Goal: Task Accomplishment & Management: Use online tool/utility

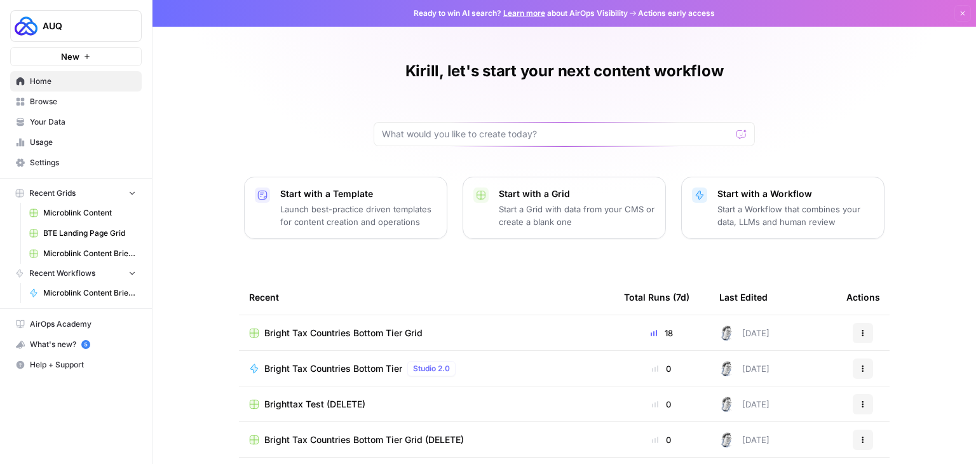
scroll to position [112, 0]
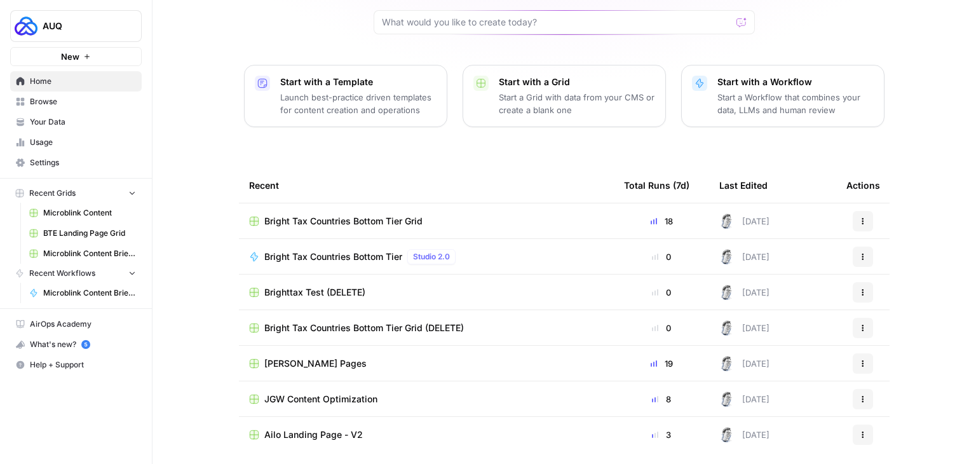
click at [115, 199] on button "Recent Grids" at bounding box center [76, 193] width 132 height 19
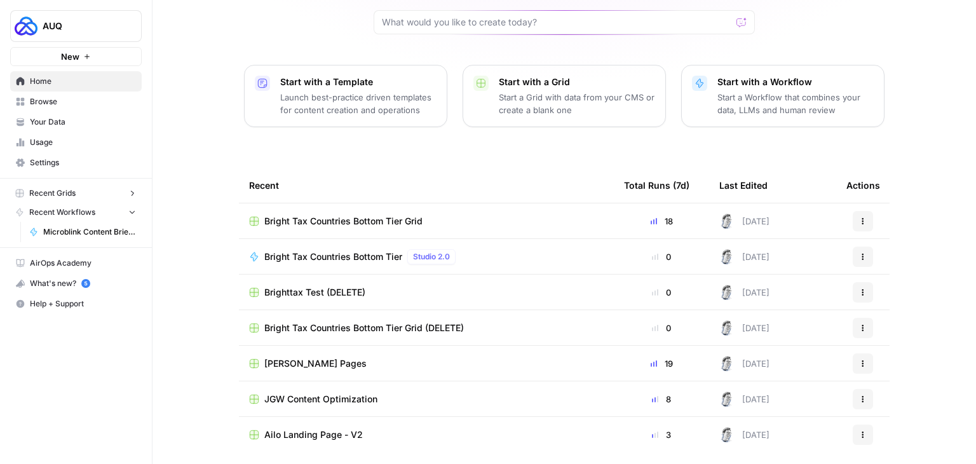
click at [115, 199] on button "Recent Grids" at bounding box center [76, 193] width 132 height 19
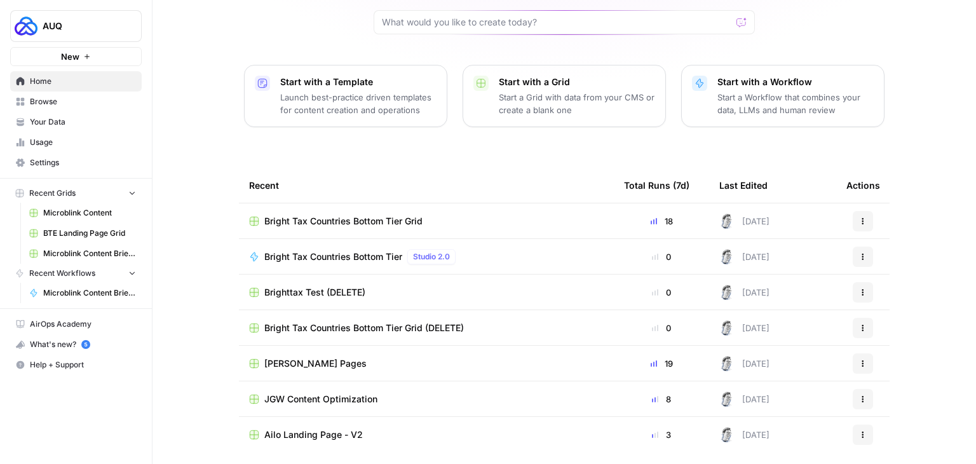
click at [94, 296] on span "Microblink Content Brief - Long-form Blog Posts" at bounding box center [89, 292] width 93 height 11
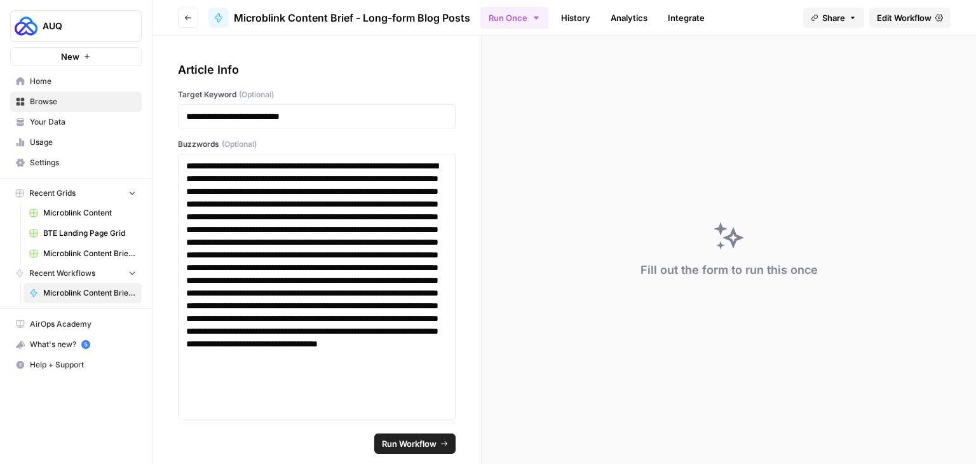
click at [73, 76] on span "Home" at bounding box center [83, 81] width 106 height 11
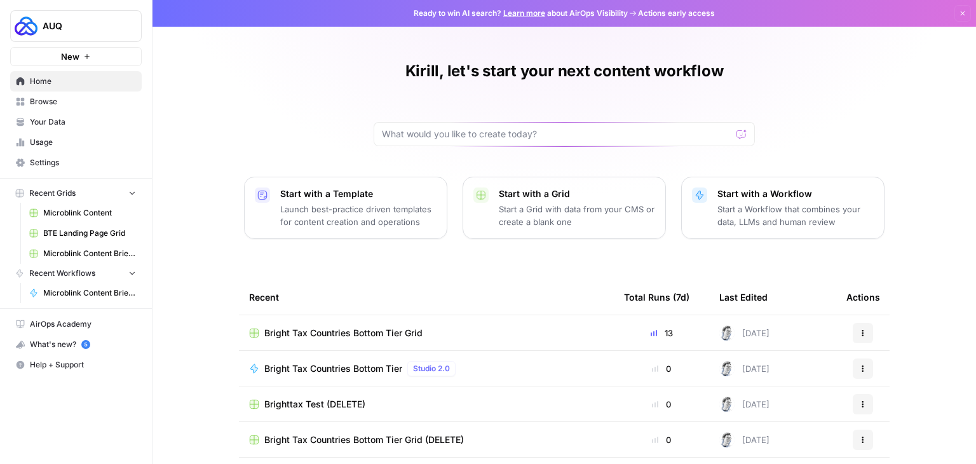
click at [69, 97] on span "Browse" at bounding box center [83, 101] width 106 height 11
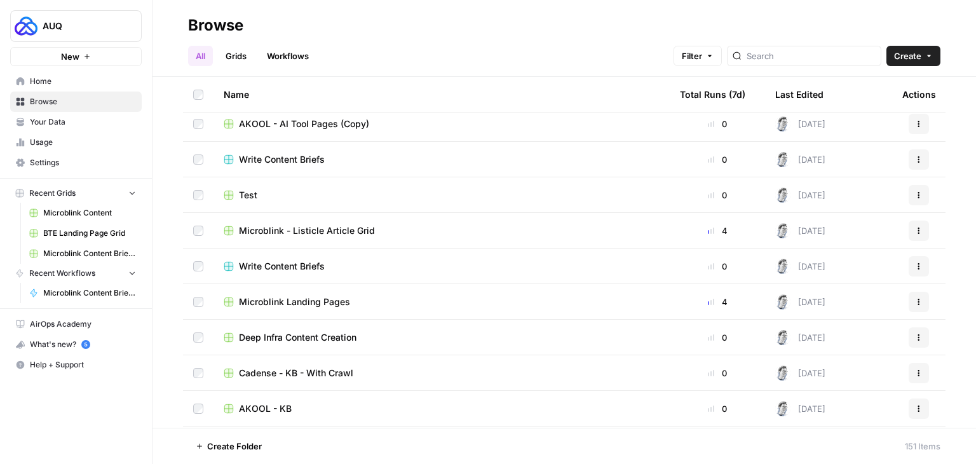
scroll to position [689, 0]
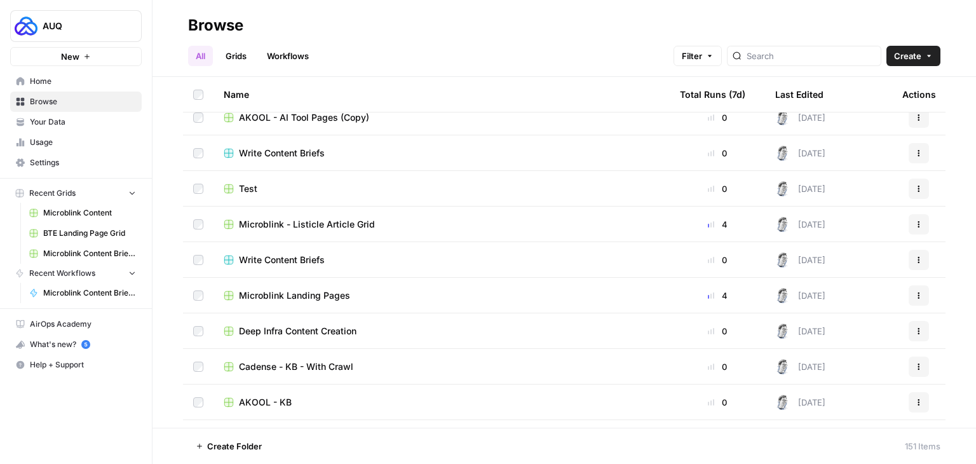
click at [322, 293] on span "Microblink Landing Pages" at bounding box center [294, 295] width 111 height 13
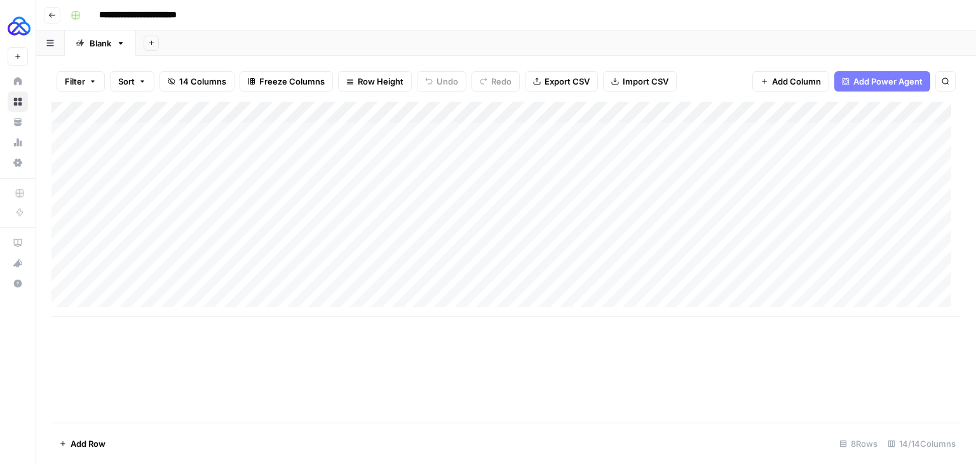
click at [58, 14] on button "Go back" at bounding box center [52, 15] width 17 height 17
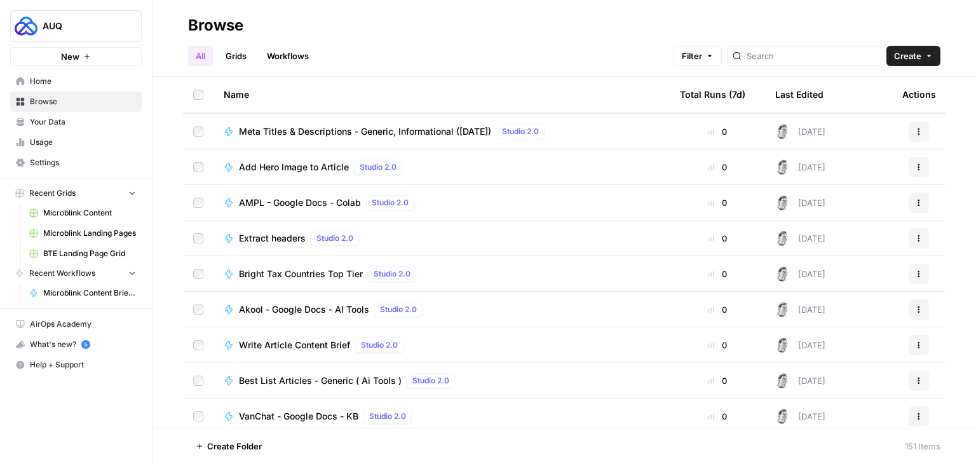
scroll to position [1933, 0]
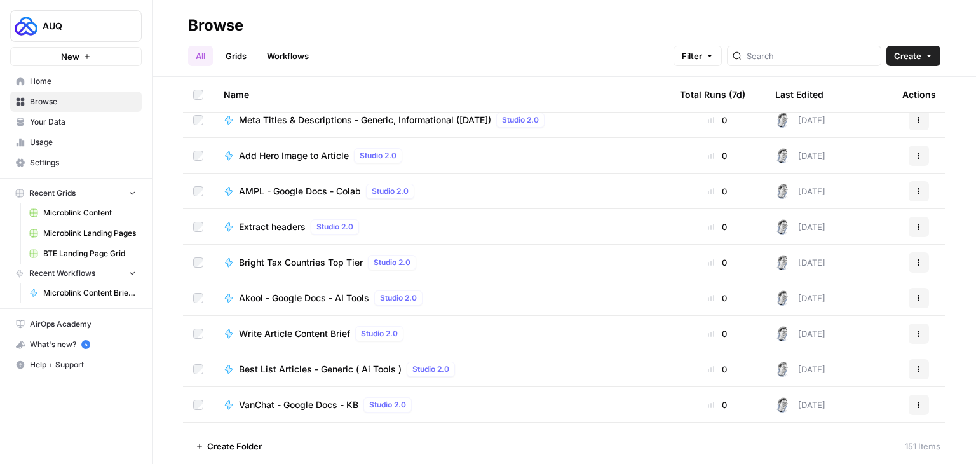
click at [785, 66] on header "Browse All Grids Workflows Filter Create" at bounding box center [565, 38] width 824 height 77
click at [786, 60] on input "search" at bounding box center [811, 56] width 129 height 13
type input "microblink"
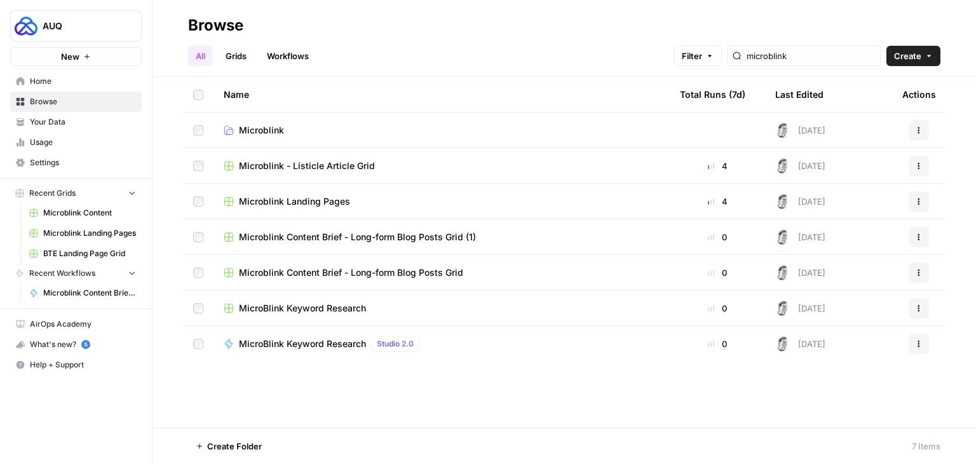
click at [272, 130] on span "Microblink" at bounding box center [261, 130] width 45 height 13
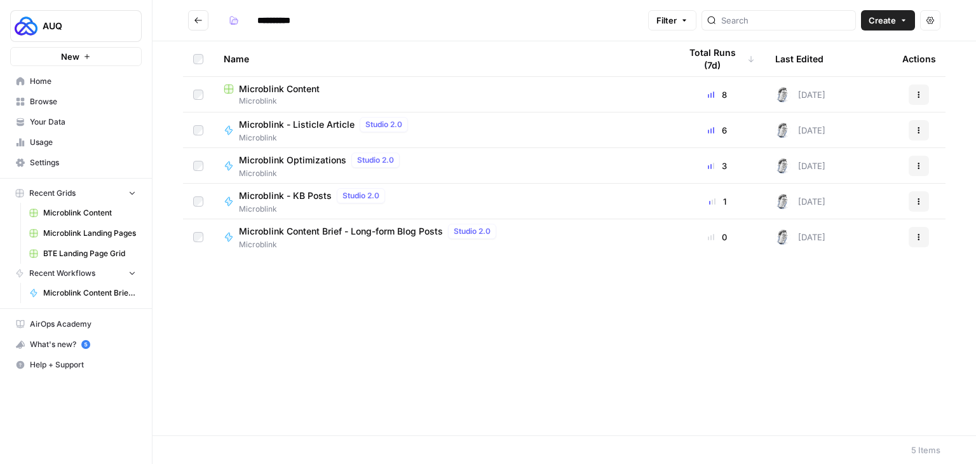
click at [191, 22] on button "Go back" at bounding box center [198, 20] width 20 height 20
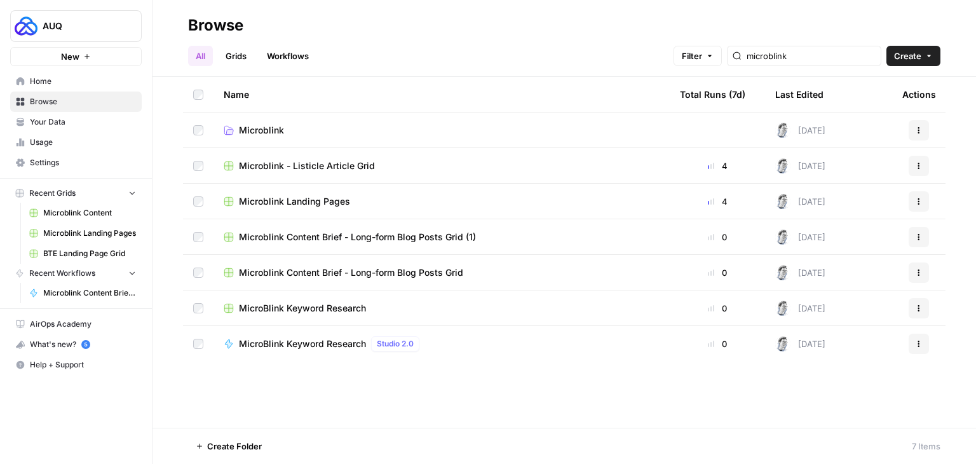
click at [814, 66] on header "Browse All Grids Workflows Filter microblink Create" at bounding box center [565, 38] width 824 height 77
click at [815, 58] on input "microblink" at bounding box center [811, 56] width 129 height 13
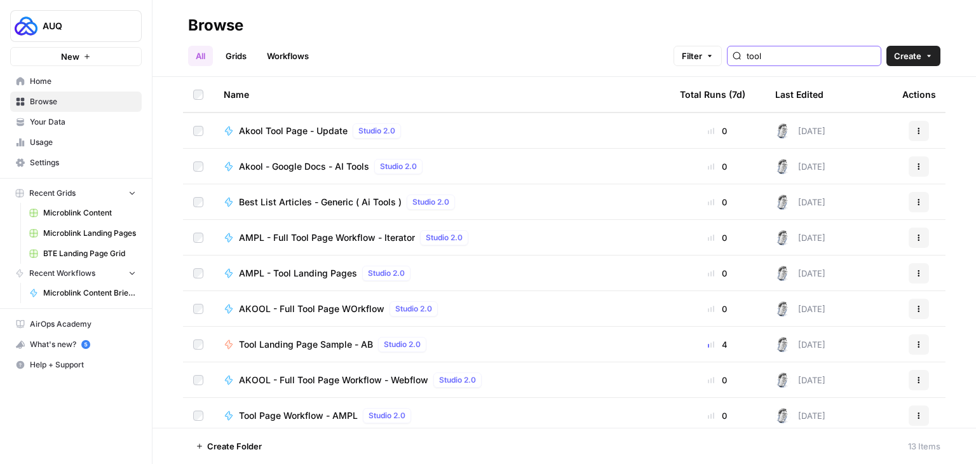
scroll to position [147, 0]
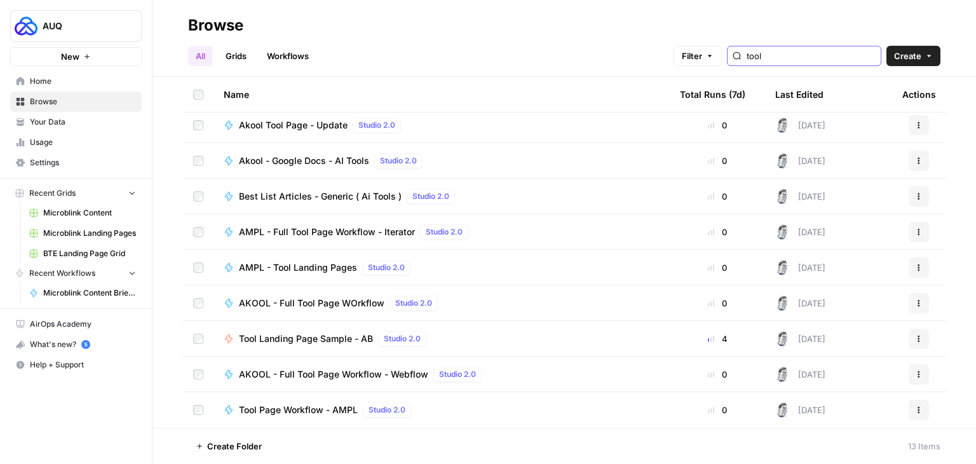
type input "tool"
click at [327, 341] on span "Tool Landing Page Sample - AB" at bounding box center [306, 338] width 134 height 13
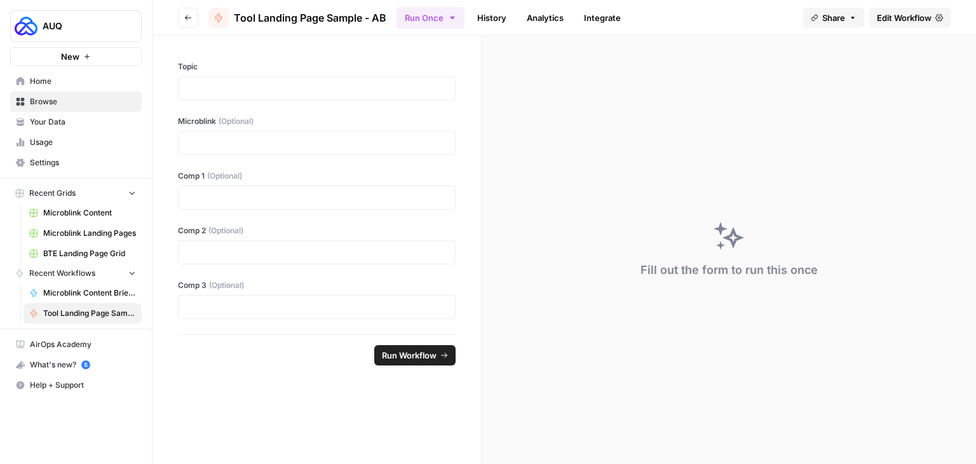
click at [192, 24] on button "Go back" at bounding box center [188, 18] width 20 height 20
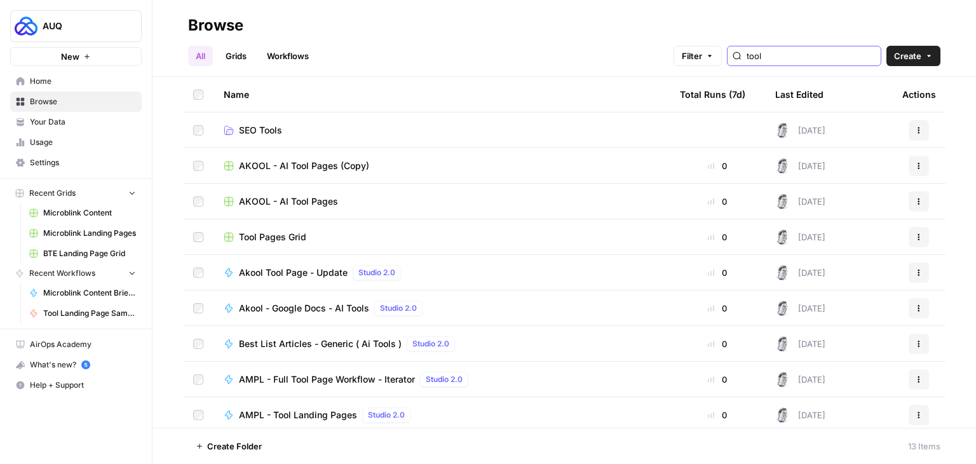
click at [798, 58] on input "tool" at bounding box center [811, 56] width 129 height 13
type input "bte"
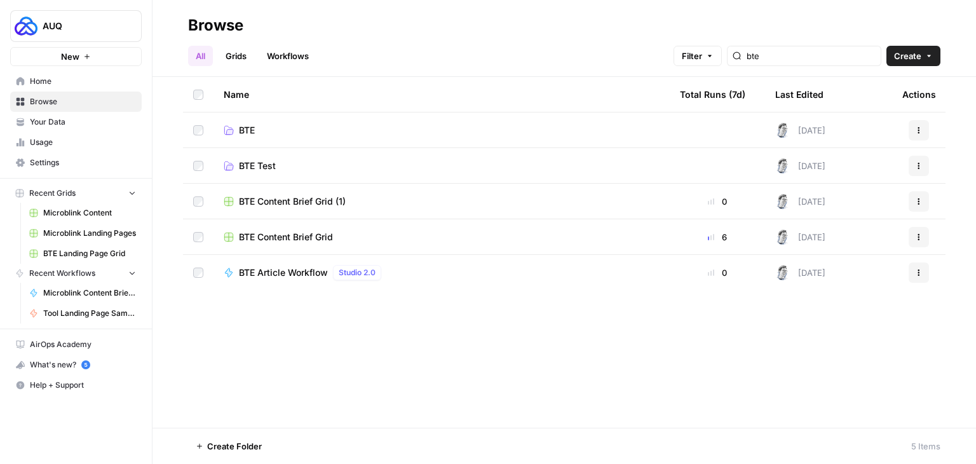
click at [254, 130] on span "BTE" at bounding box center [247, 130] width 16 height 13
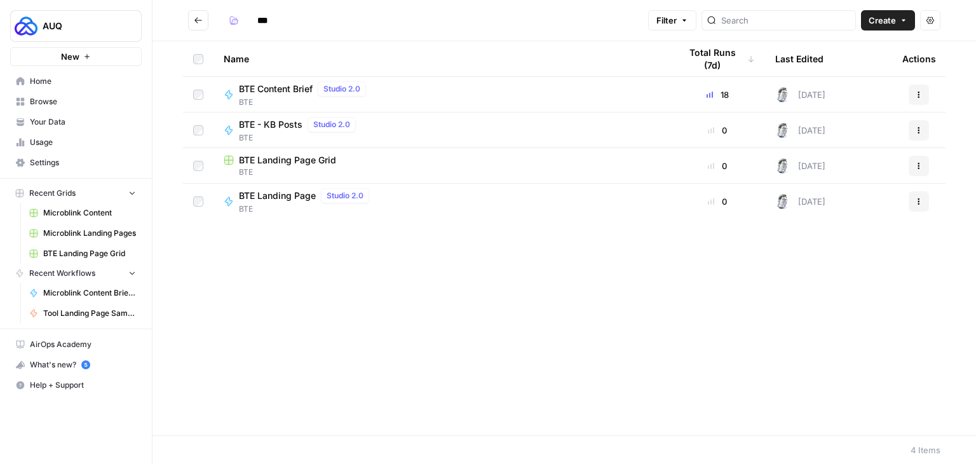
click at [290, 194] on span "BTE Landing Page" at bounding box center [277, 195] width 77 height 13
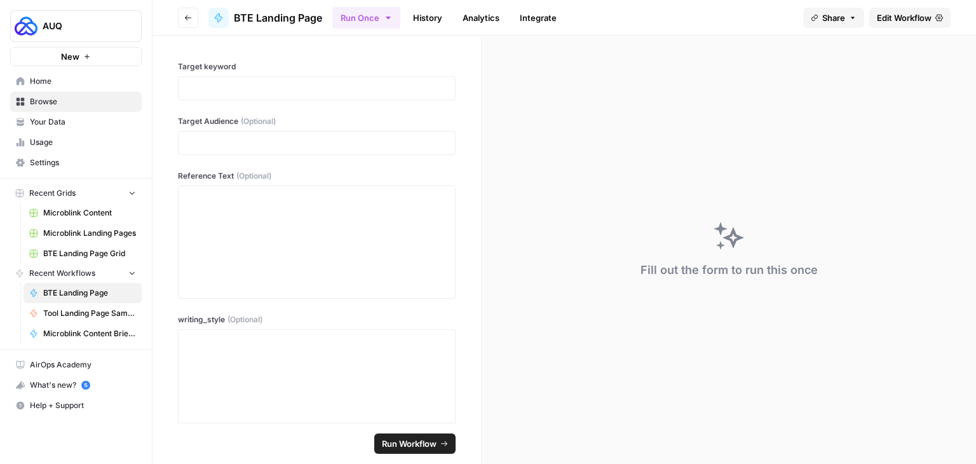
click at [911, 20] on span "Edit Workflow" at bounding box center [904, 17] width 55 height 13
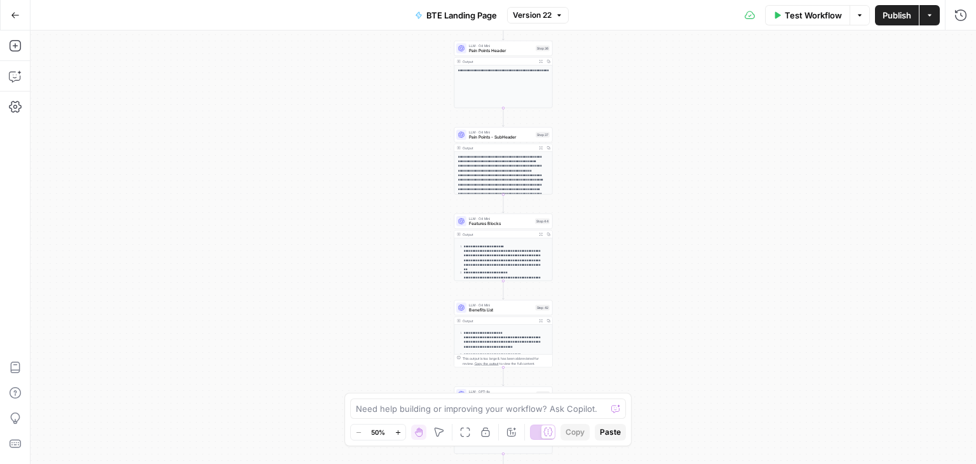
click at [933, 22] on button "Actions" at bounding box center [930, 15] width 20 height 20
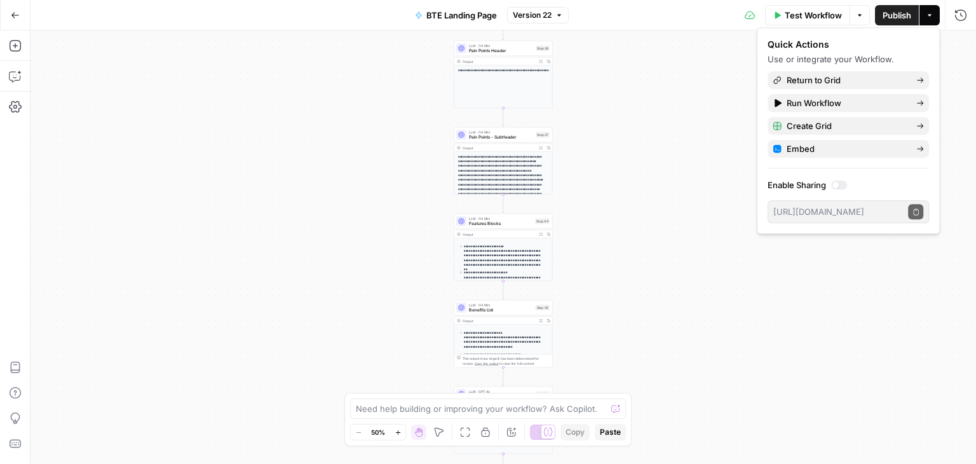
click at [864, 13] on button "Options" at bounding box center [860, 15] width 20 height 20
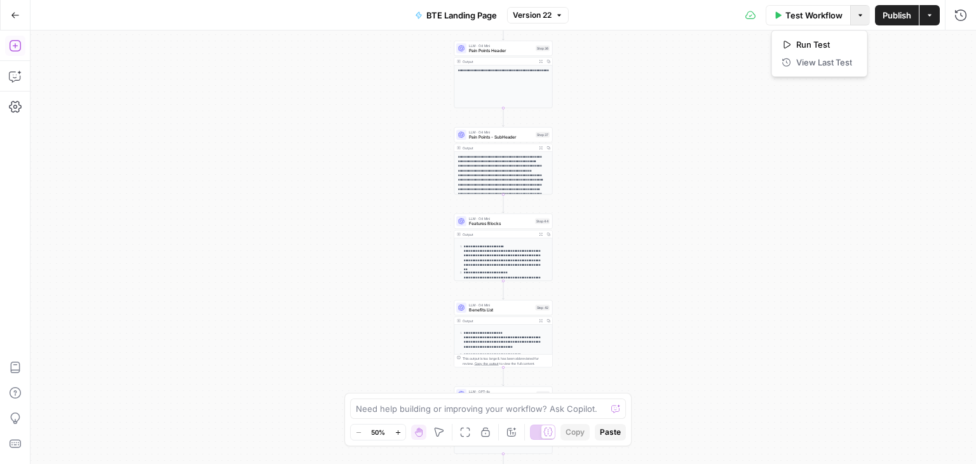
click at [15, 15] on icon "button" at bounding box center [15, 15] width 9 height 9
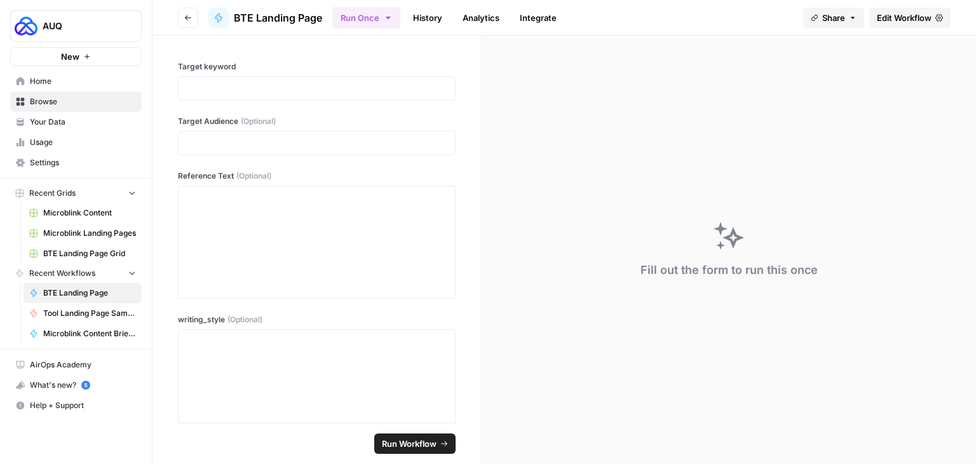
click at [852, 16] on icon "button" at bounding box center [853, 18] width 8 height 8
click at [397, 21] on button "Run Once" at bounding box center [366, 18] width 68 height 22
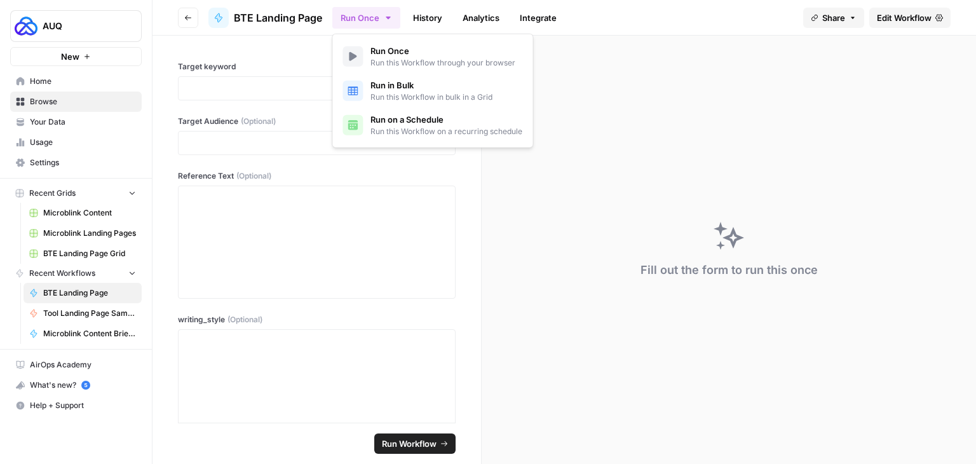
click at [186, 17] on icon "button" at bounding box center [188, 17] width 6 height 5
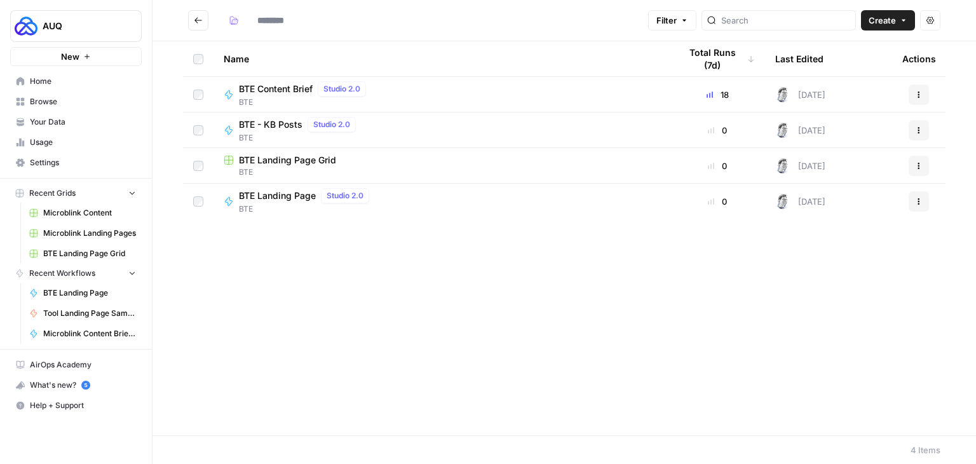
type input "***"
click at [198, 207] on td at bounding box center [198, 202] width 31 height 36
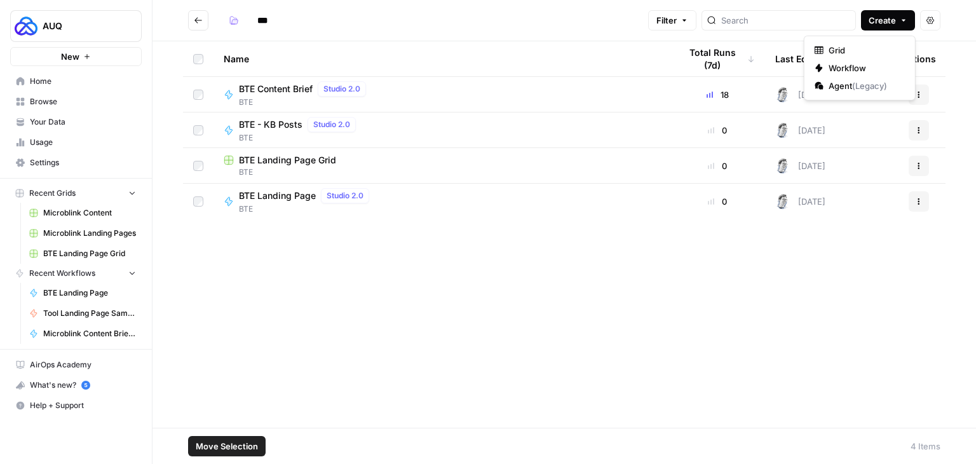
click at [900, 22] on span "button" at bounding box center [904, 21] width 8 height 8
click at [938, 14] on button "Actions" at bounding box center [931, 20] width 20 height 20
click at [928, 201] on button "Actions" at bounding box center [919, 201] width 20 height 20
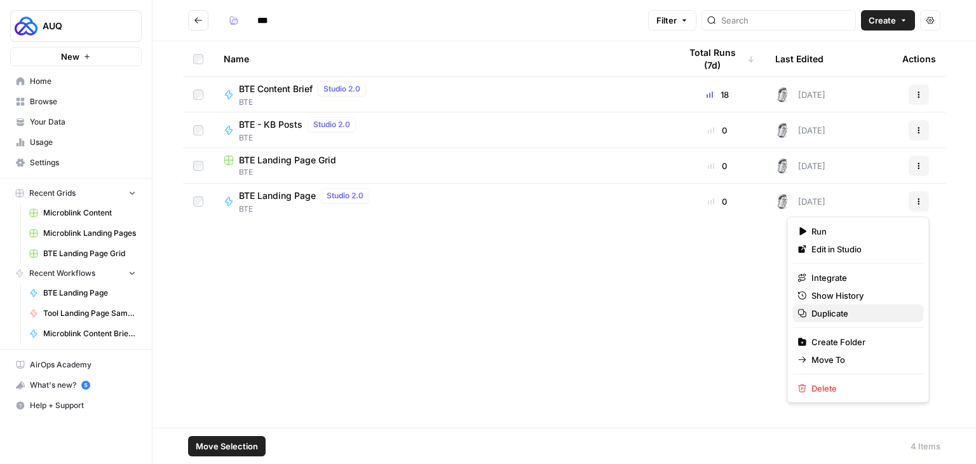
click at [854, 315] on span "Duplicate" at bounding box center [863, 313] width 102 height 13
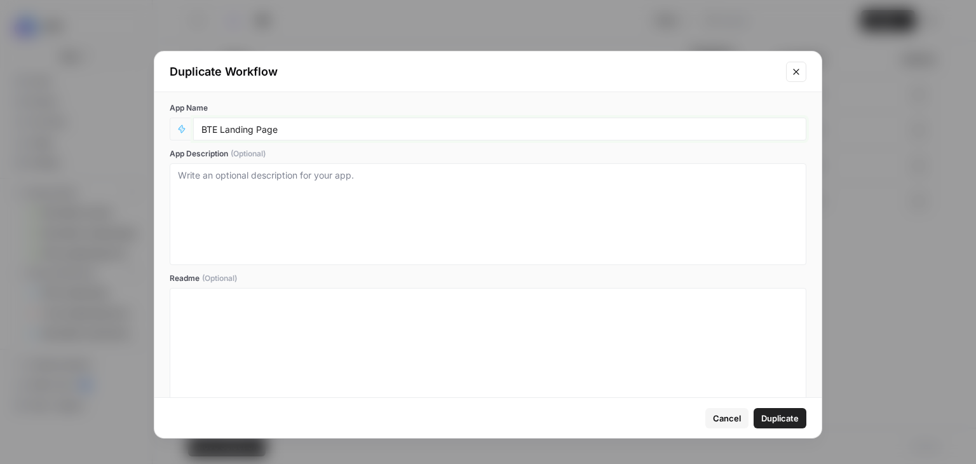
click at [210, 130] on input "BTE Landing Page" at bounding box center [500, 128] width 597 height 11
type input "Microblink - Crypto Landing Page"
click at [777, 407] on div "Cancel Duplicate" at bounding box center [487, 418] width 667 height 40
click at [783, 415] on span "Duplicate" at bounding box center [781, 418] width 38 height 13
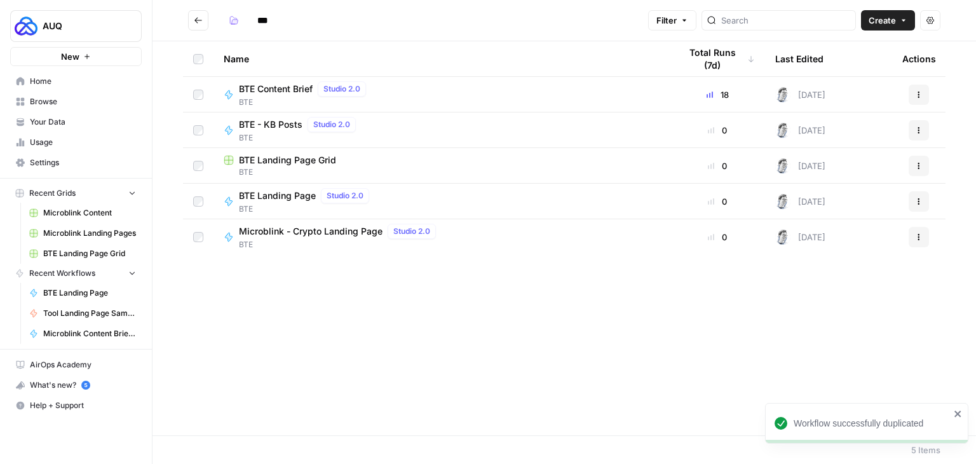
click at [308, 227] on span "Microblink - Crypto Landing Page" at bounding box center [311, 231] width 144 height 13
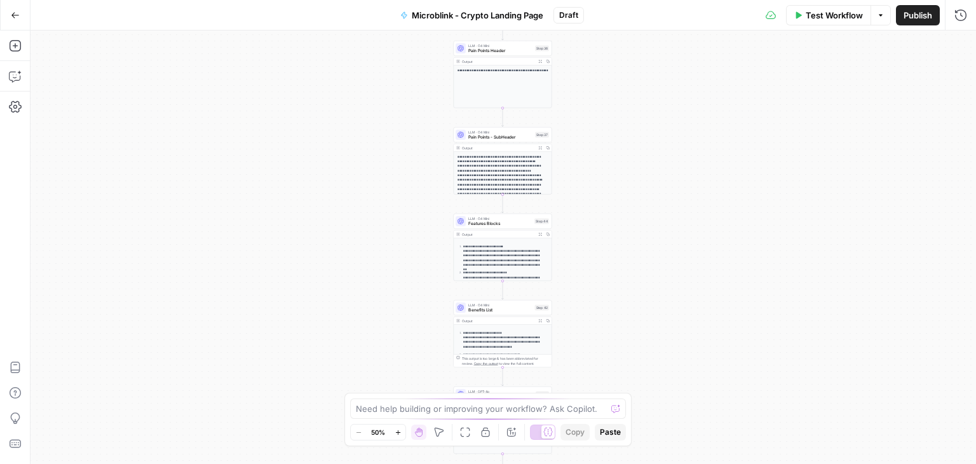
click at [11, 6] on button "Go Back" at bounding box center [15, 15] width 23 height 23
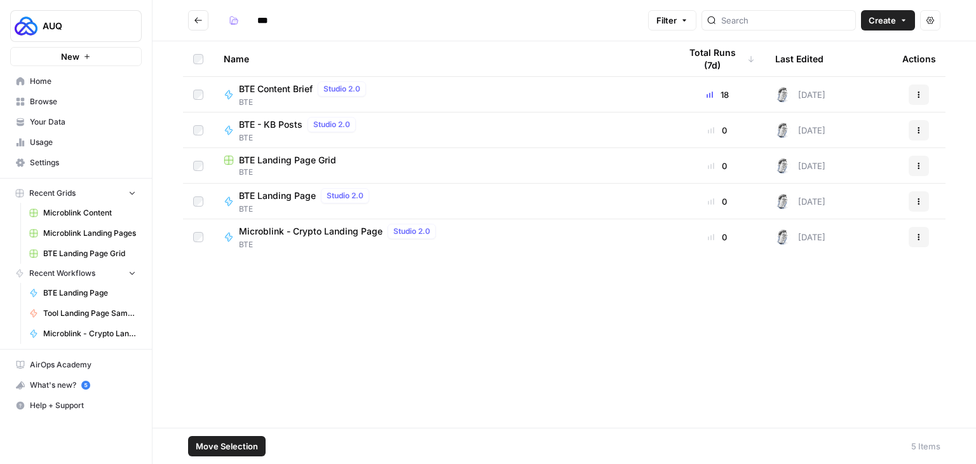
click at [910, 242] on button "Actions" at bounding box center [919, 237] width 20 height 20
click at [857, 311] on span "Move To" at bounding box center [863, 313] width 102 height 13
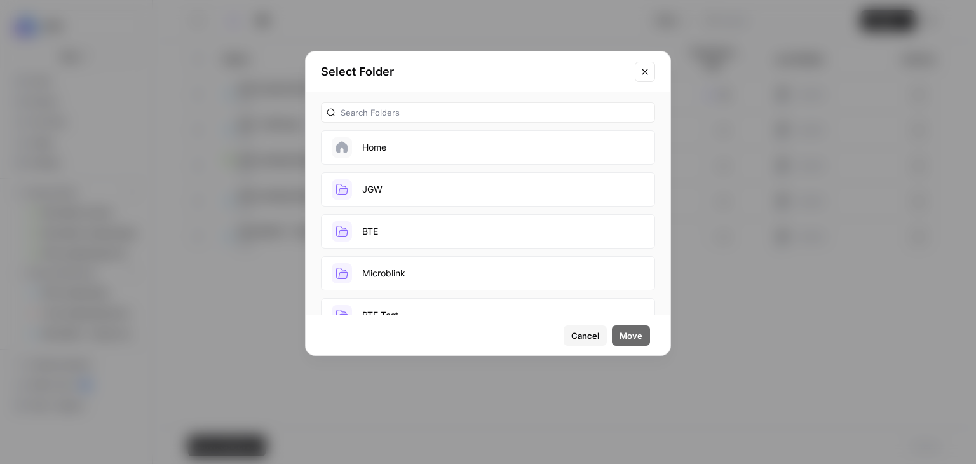
scroll to position [36, 0]
click at [499, 243] on button "Microblink" at bounding box center [488, 238] width 334 height 34
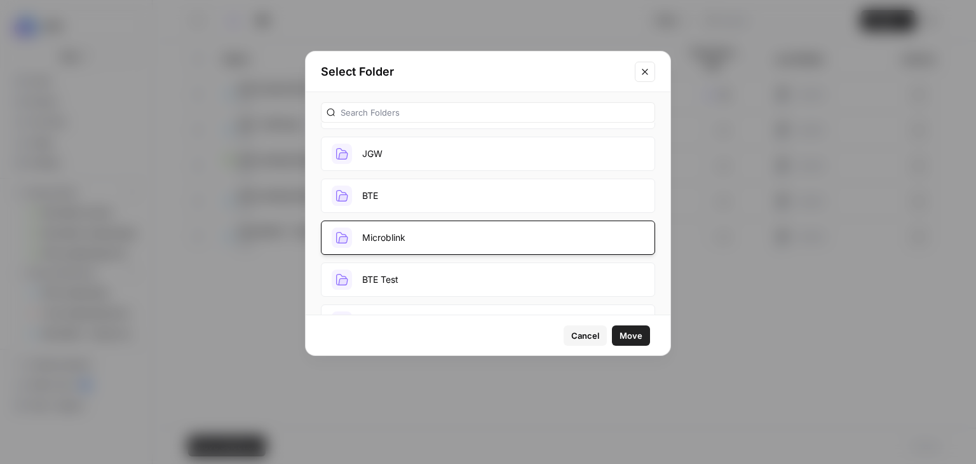
click at [623, 331] on span "Move" at bounding box center [631, 335] width 23 height 13
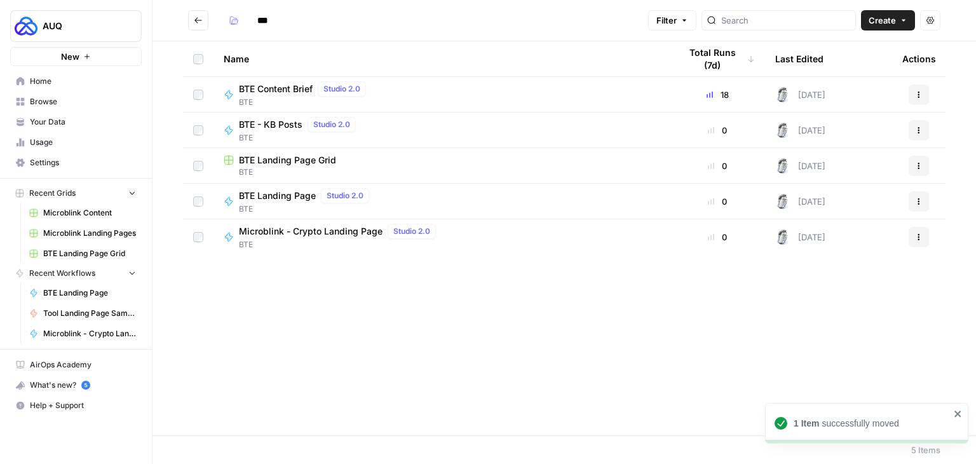
type input "**********"
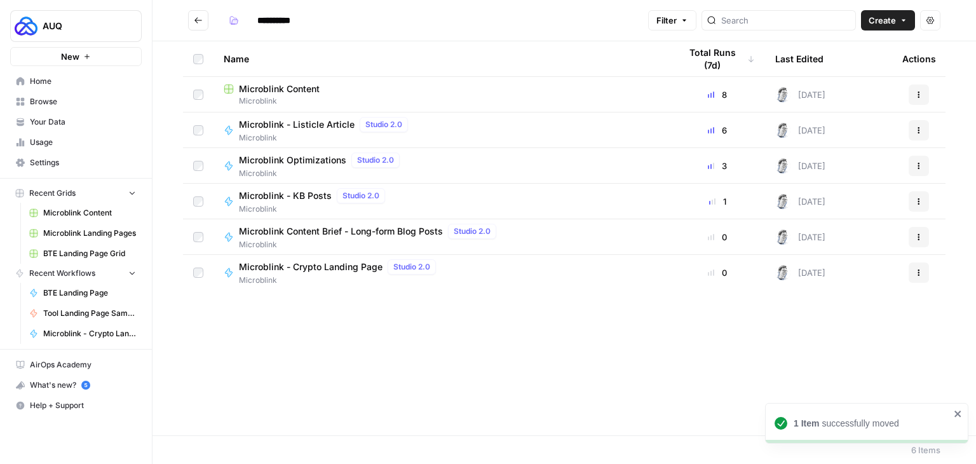
click at [320, 269] on span "Microblink - Crypto Landing Page" at bounding box center [311, 267] width 144 height 13
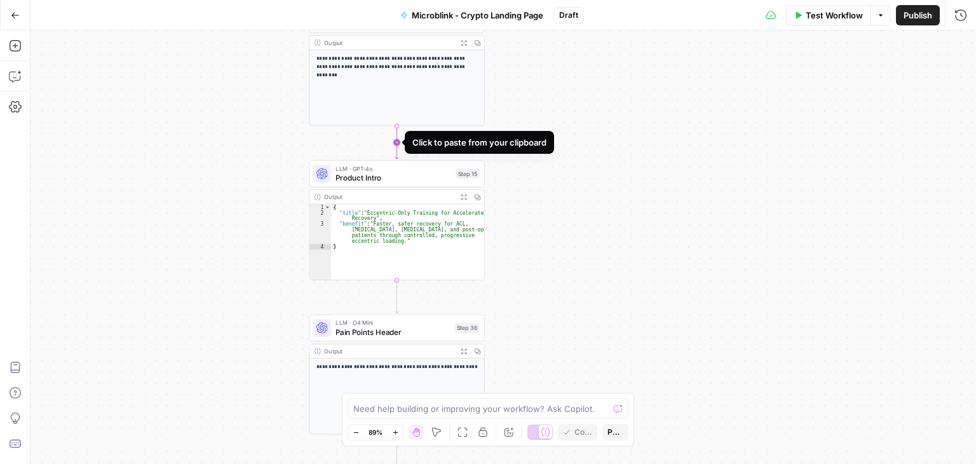
click at [399, 143] on icon "Edge from step_5 to step_15" at bounding box center [396, 142] width 3 height 33
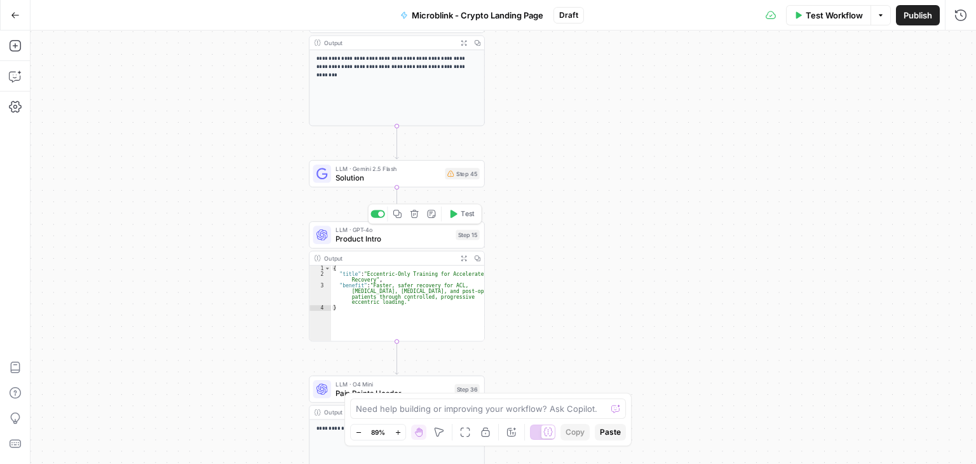
click at [420, 233] on span "Product Intro" at bounding box center [394, 238] width 116 height 11
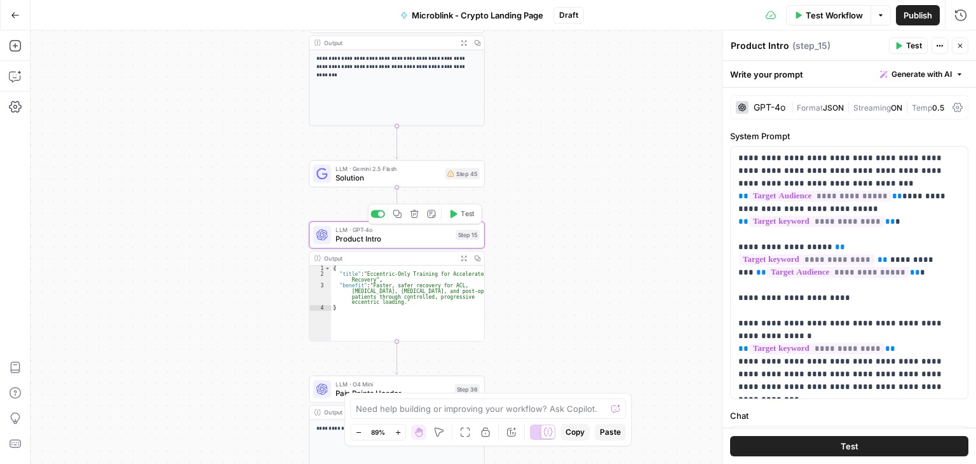
click at [414, 215] on icon "button" at bounding box center [414, 213] width 9 height 9
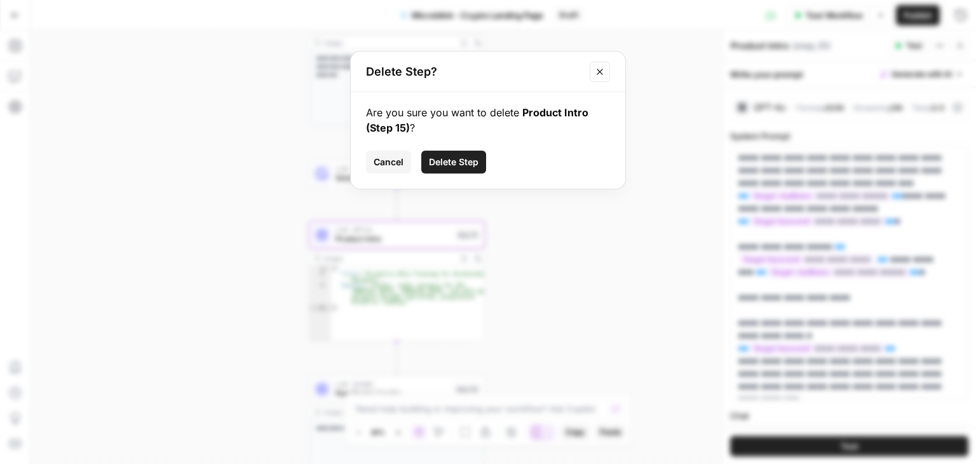
click at [480, 158] on button "Delete Step" at bounding box center [453, 162] width 65 height 23
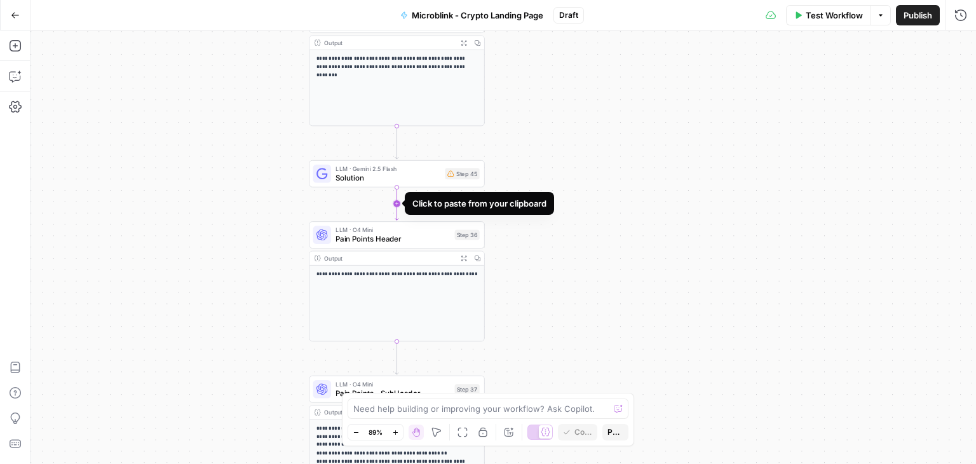
click at [398, 204] on icon "Edge from step_45 to step_36" at bounding box center [396, 203] width 3 height 33
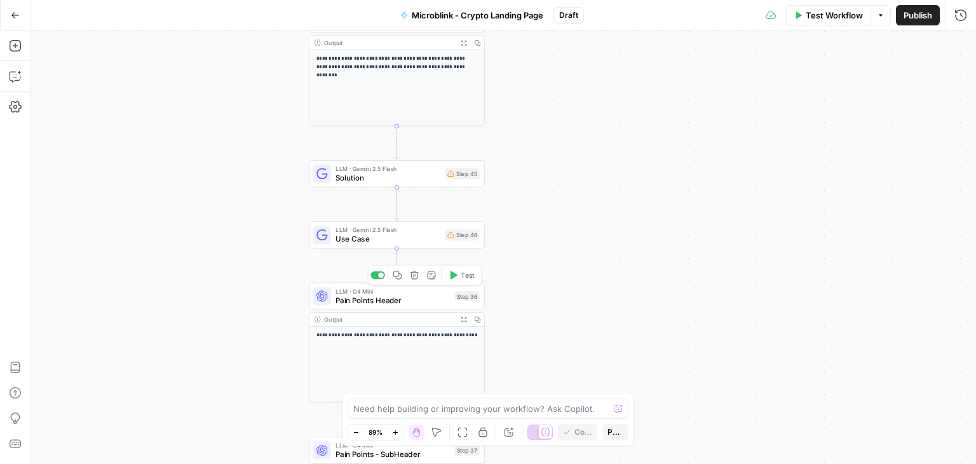
click at [415, 279] on icon "button" at bounding box center [415, 275] width 8 height 8
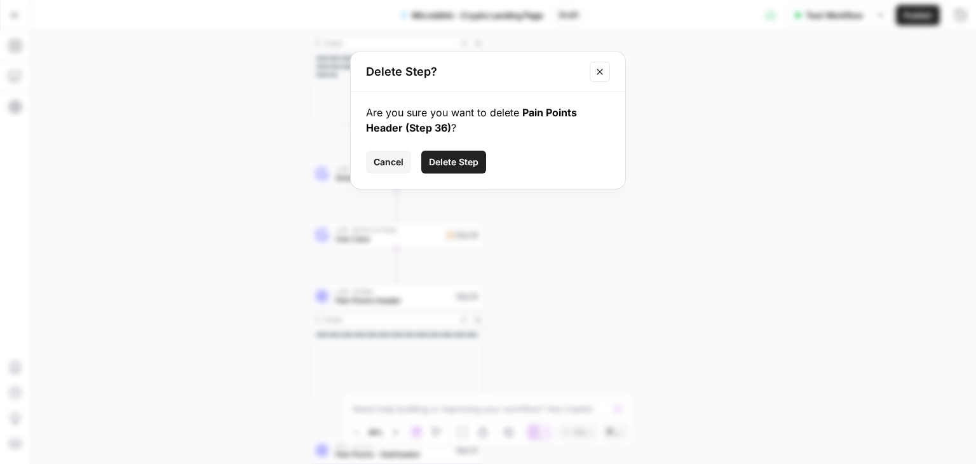
click at [448, 158] on span "Delete Step" at bounding box center [454, 162] width 50 height 13
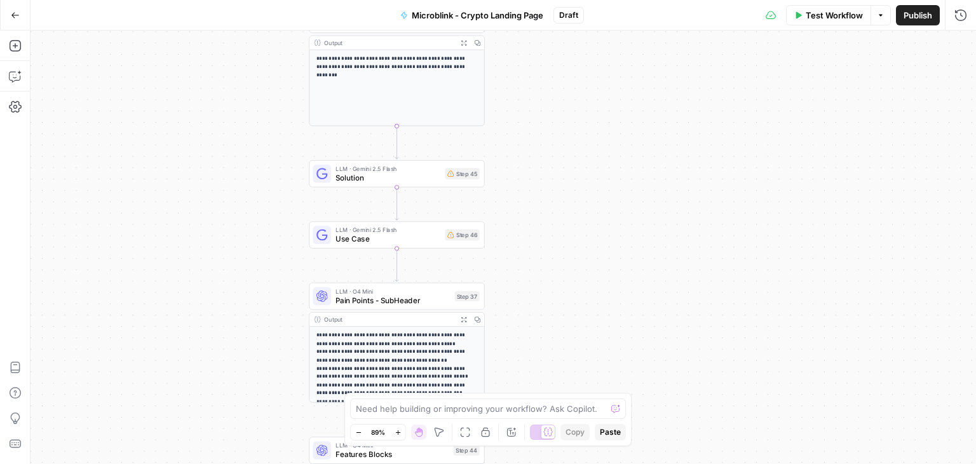
click at [412, 303] on span "Pain Points - SubHeader" at bounding box center [393, 299] width 114 height 11
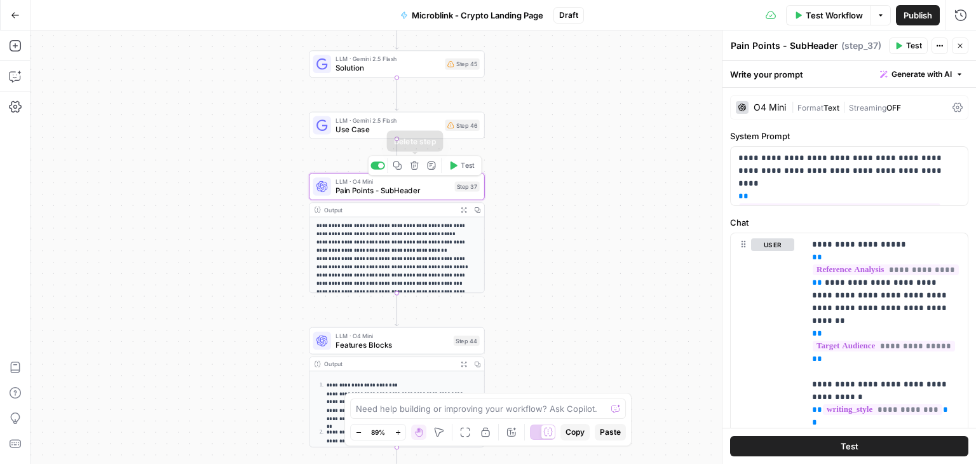
click at [416, 166] on icon "button" at bounding box center [414, 165] width 9 height 9
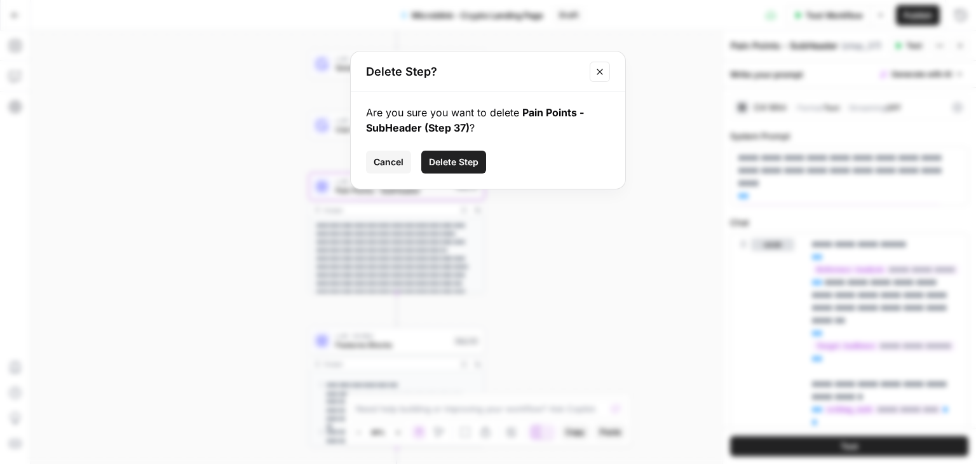
click at [465, 162] on span "Delete Step" at bounding box center [454, 162] width 50 height 13
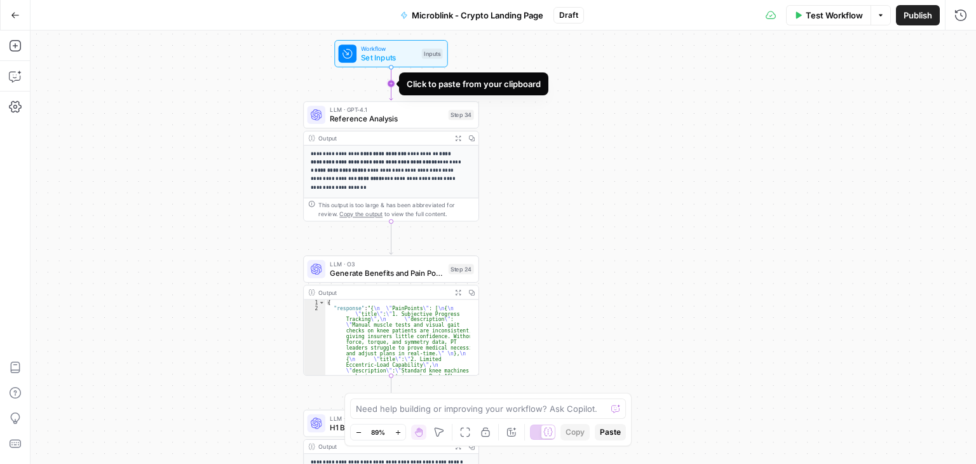
click at [392, 85] on icon "Edge from start to step_34" at bounding box center [391, 83] width 3 height 33
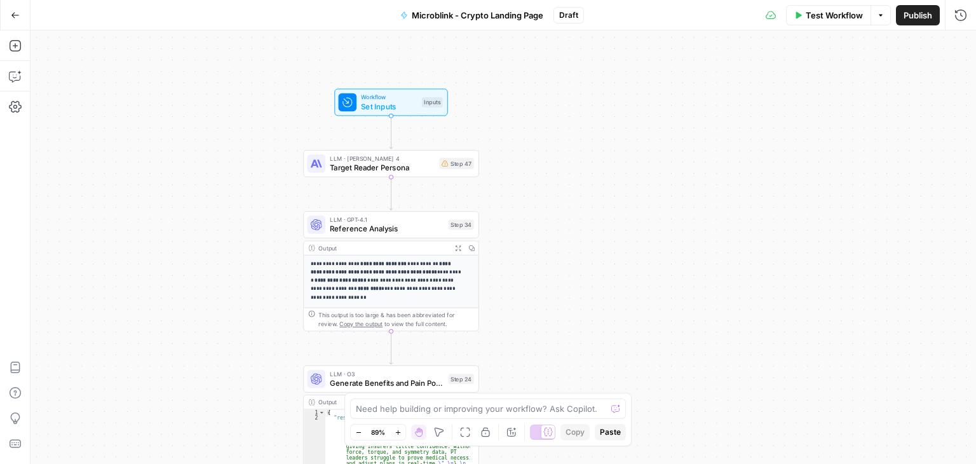
click at [407, 164] on span "Target Reader Persona" at bounding box center [382, 167] width 105 height 11
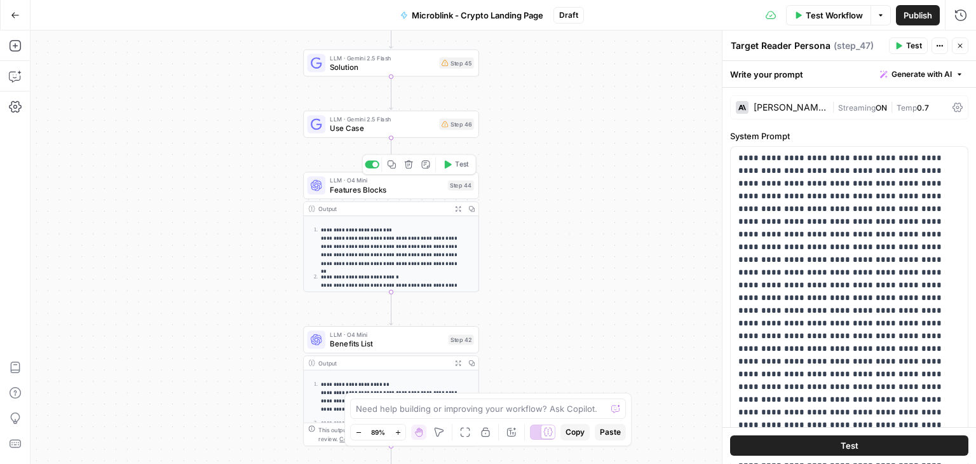
click at [412, 170] on button "Delete step" at bounding box center [409, 164] width 15 height 15
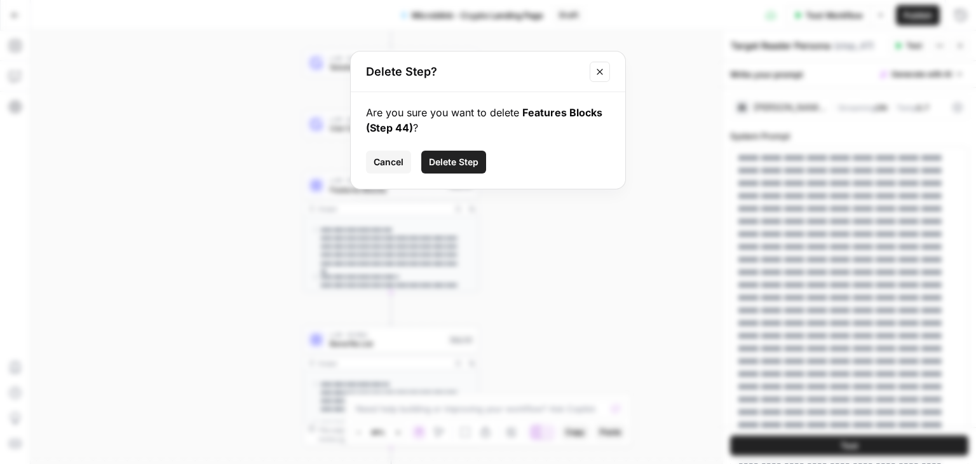
click at [448, 165] on span "Delete Step" at bounding box center [454, 162] width 50 height 13
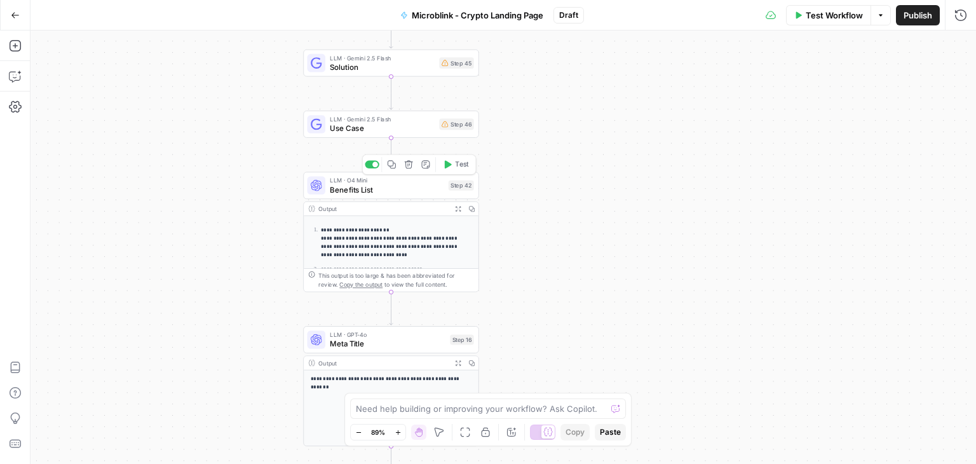
click at [407, 167] on icon "button" at bounding box center [408, 164] width 9 height 9
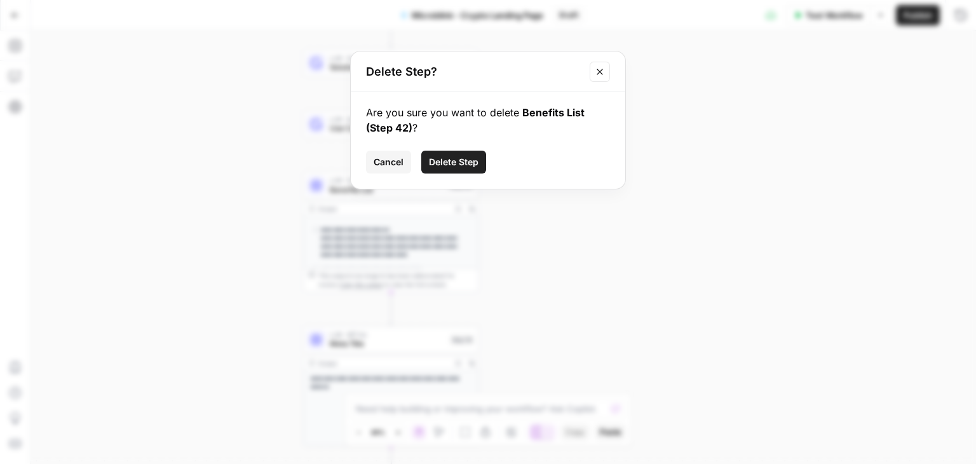
click at [474, 156] on span "Delete Step" at bounding box center [454, 162] width 50 height 13
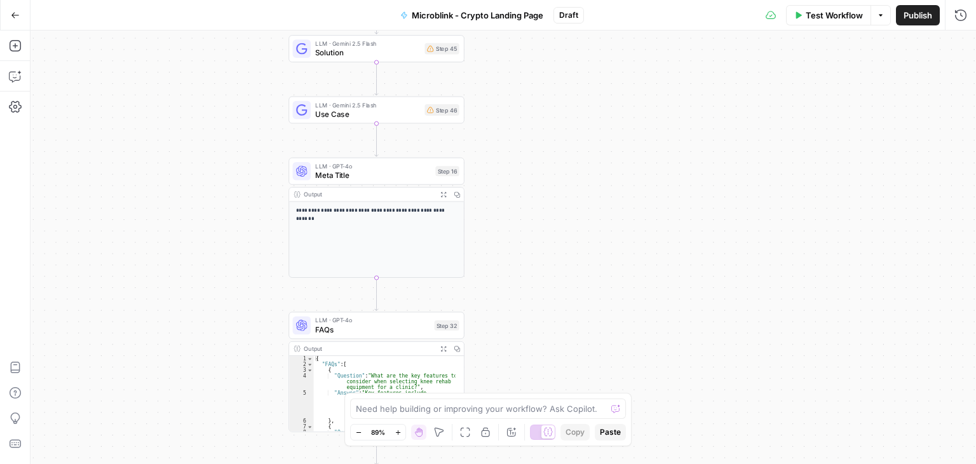
drag, startPoint x: 381, startPoint y: 280, endPoint x: 366, endPoint y: 343, distance: 64.3
click at [366, 343] on div "LLM · GPT-4o FAQs Step 32 Output Expand Output Copy 1 2 3 4 5 6 7 8 { "FAQs" : …" at bounding box center [377, 372] width 176 height 120
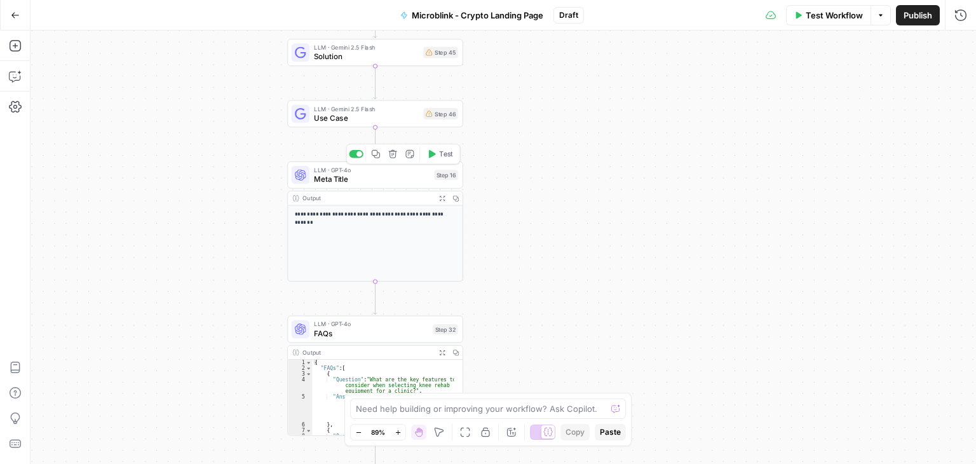
drag, startPoint x: 385, startPoint y: 339, endPoint x: 365, endPoint y: 140, distance: 200.0
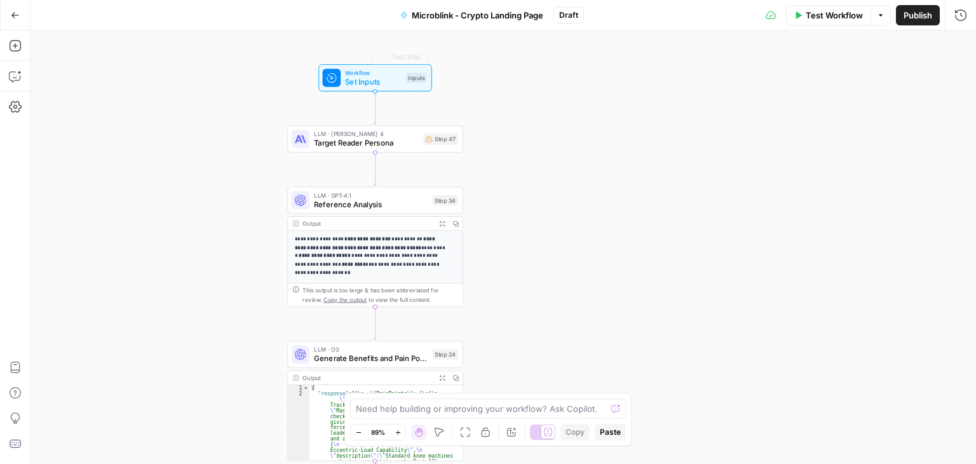
click at [397, 92] on div "**********" at bounding box center [504, 248] width 946 height 434
click at [395, 88] on div "Workflow Set Inputs Inputs Test Step" at bounding box center [374, 77] width 113 height 27
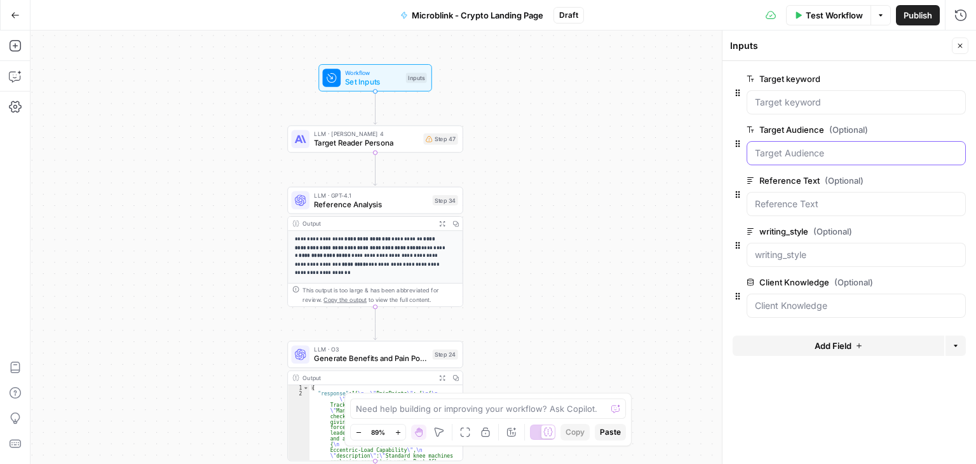
click at [817, 157] on Audience "Target Audience (Optional)" at bounding box center [856, 153] width 203 height 13
click at [958, 229] on icon "button" at bounding box center [958, 231] width 7 height 7
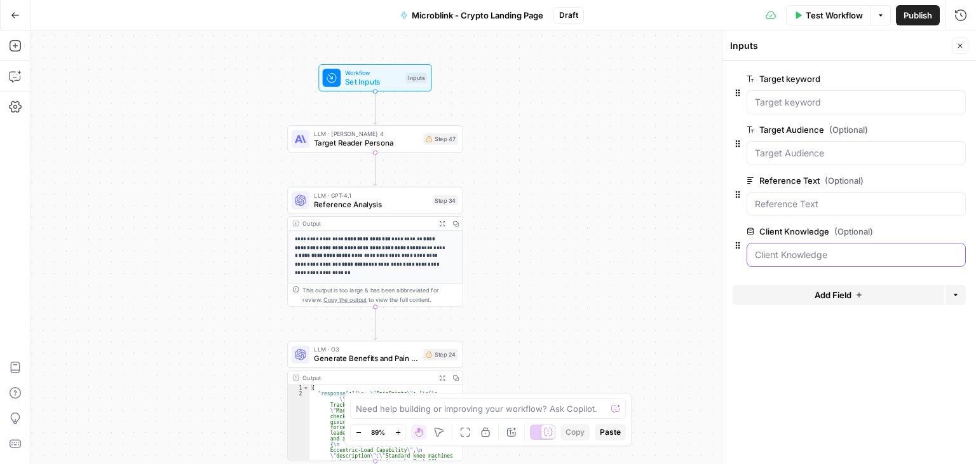
click at [866, 253] on Knowledge "Client Knowledge (Optional)" at bounding box center [856, 255] width 203 height 13
click at [748, 229] on icon at bounding box center [751, 231] width 6 height 7
click at [755, 249] on Knowledge "Client Knowledge (Optional)" at bounding box center [856, 255] width 203 height 13
click at [802, 245] on div at bounding box center [856, 255] width 219 height 24
click at [961, 230] on icon "button" at bounding box center [958, 231] width 6 height 6
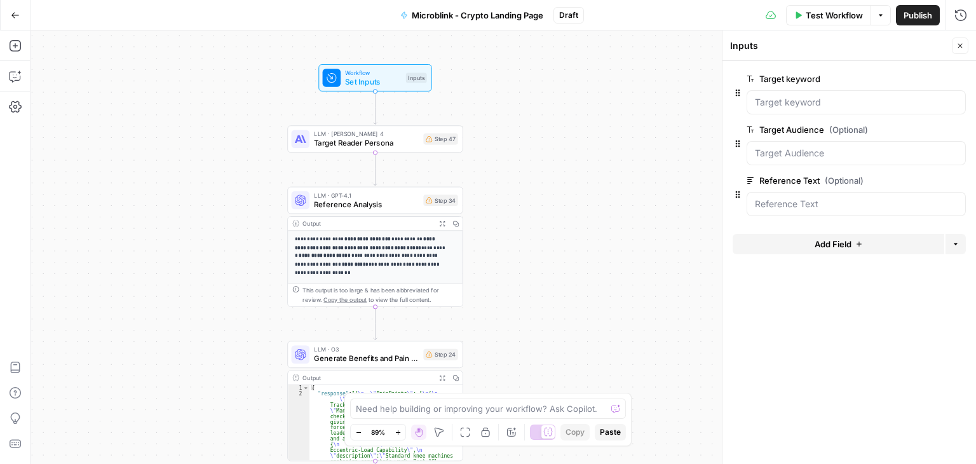
click at [822, 252] on button "Add Field" at bounding box center [839, 244] width 212 height 20
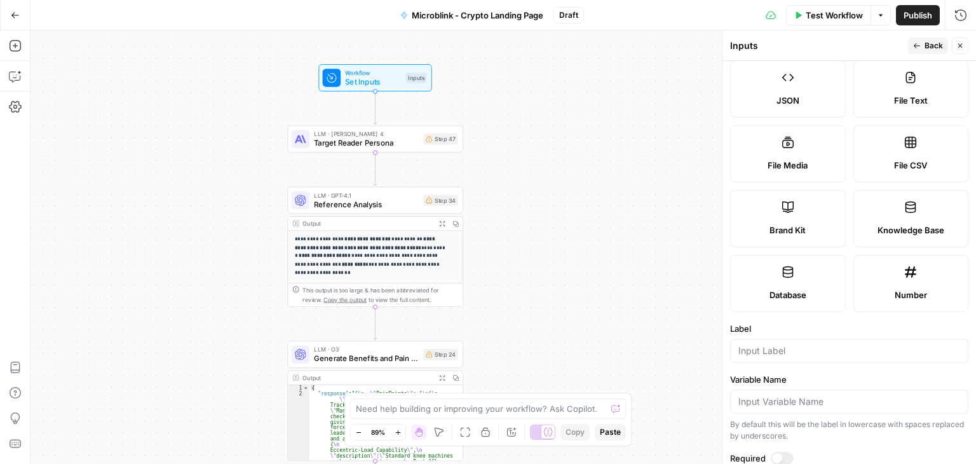
scroll to position [158, 0]
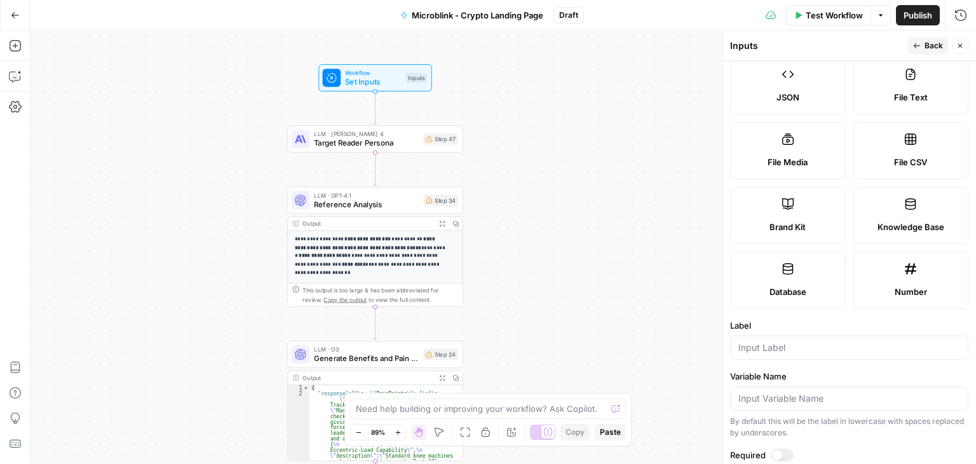
click at [879, 225] on span "Knowledge Base" at bounding box center [911, 227] width 67 height 13
click at [913, 202] on label "Knowledge Base" at bounding box center [912, 215] width 116 height 57
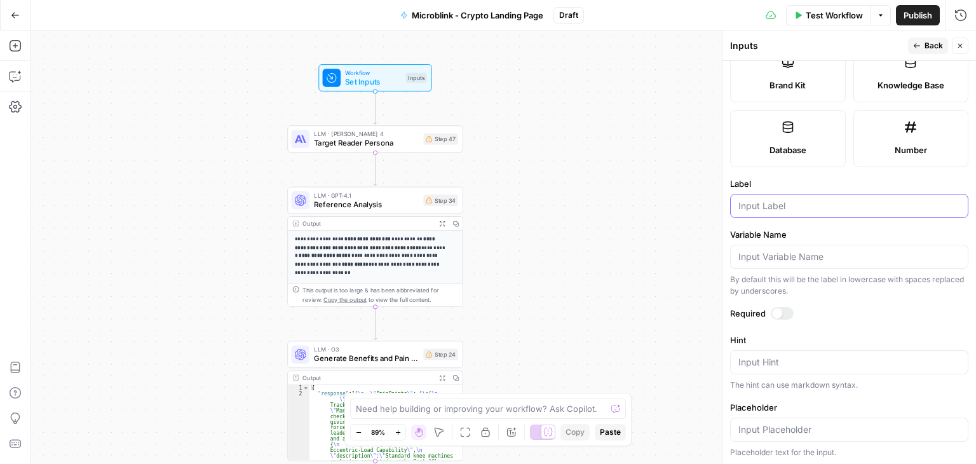
click at [773, 207] on input "Label" at bounding box center [850, 206] width 222 height 13
type input "c"
type input "Knowledge Base"
click at [919, 43] on icon "button" at bounding box center [918, 46] width 8 height 8
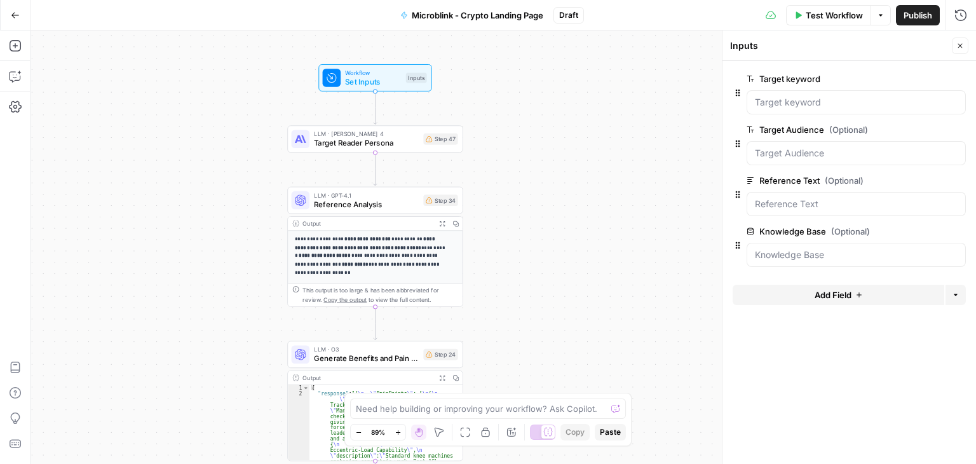
drag, startPoint x: 919, startPoint y: 43, endPoint x: 830, endPoint y: 284, distance: 256.6
click at [830, 284] on div "Inputs Close Target keyword edit field Delete group Target Audience (Optional) …" at bounding box center [849, 248] width 254 height 434
click at [817, 257] on Base "Knowledge Base (Optional)" at bounding box center [856, 255] width 203 height 13
click at [397, 131] on span "LLM · Claude Sonnet 4" at bounding box center [366, 134] width 105 height 9
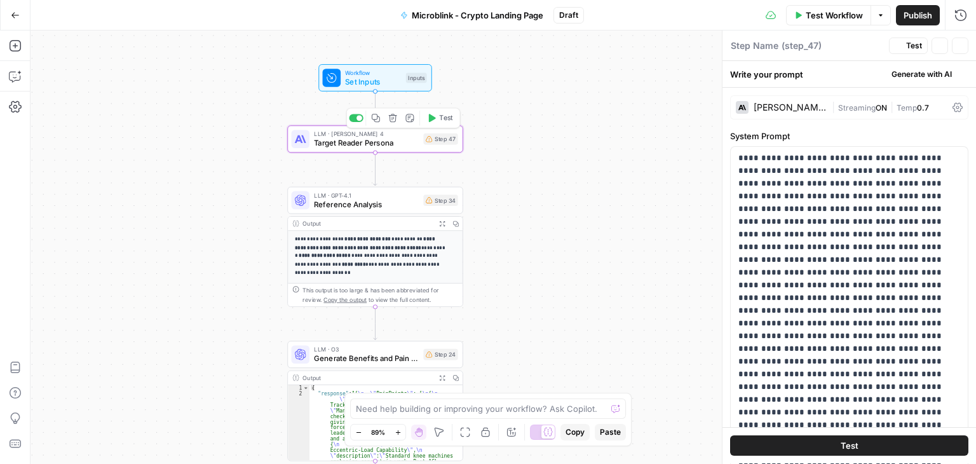
type textarea "Target Reader Persona"
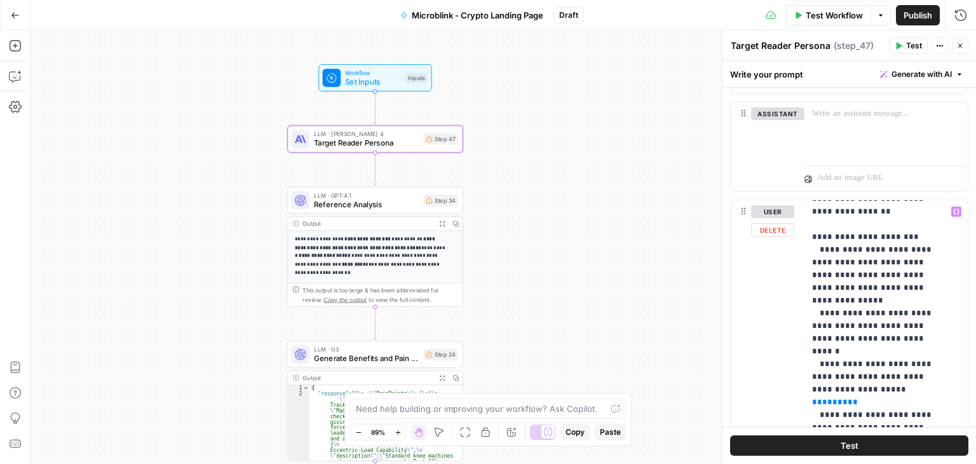
scroll to position [0, 0]
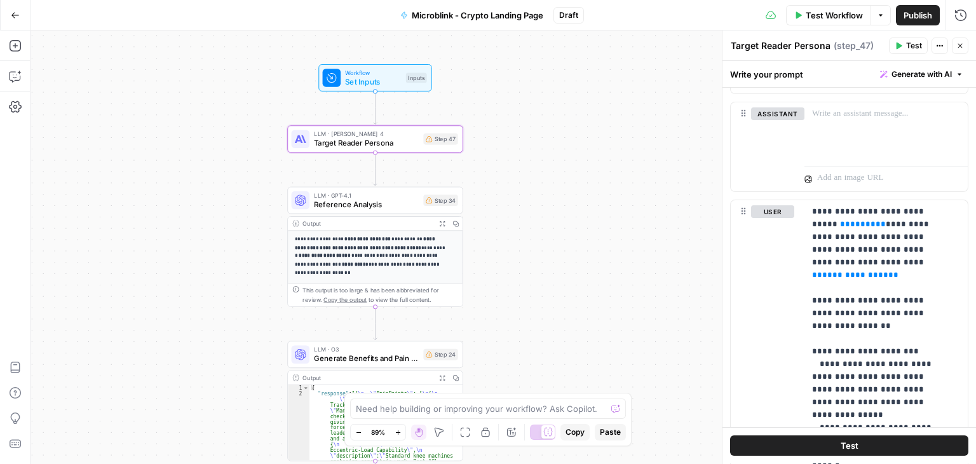
click at [404, 147] on span "Target Reader Persona" at bounding box center [366, 142] width 105 height 11
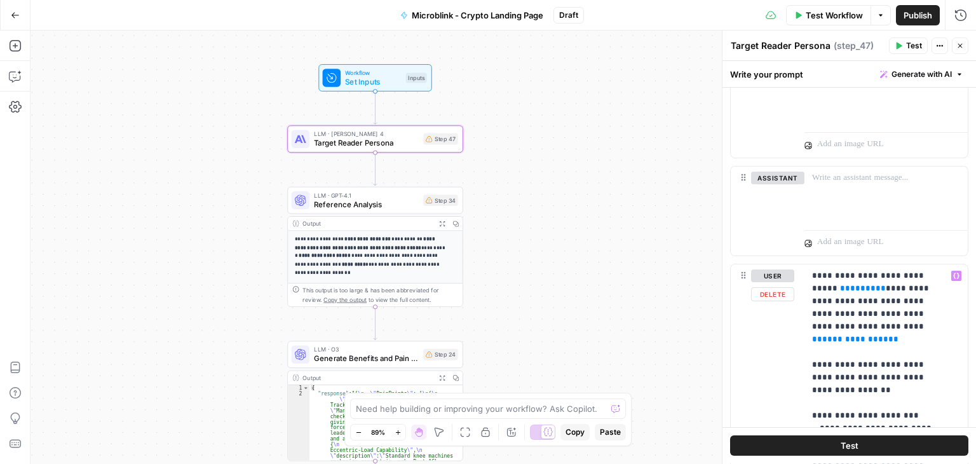
scroll to position [52, 0]
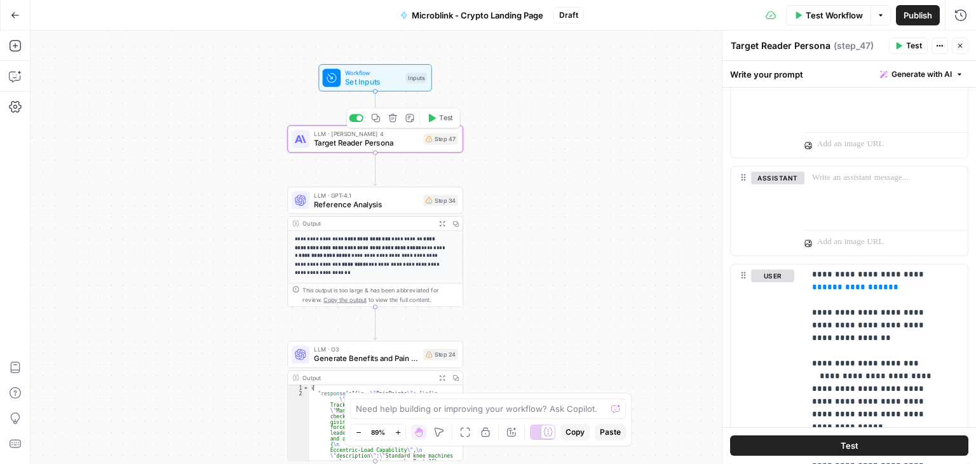
click at [390, 120] on icon "button" at bounding box center [393, 118] width 8 height 8
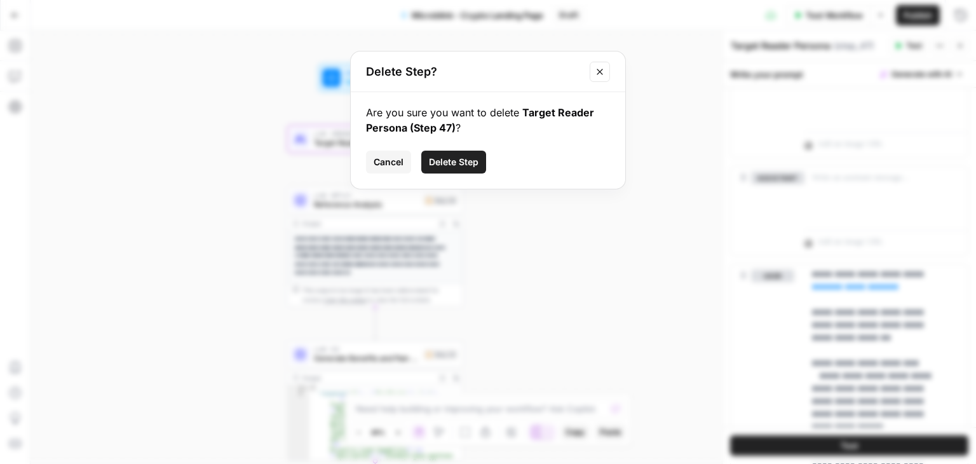
click at [468, 165] on span "Delete Step" at bounding box center [454, 162] width 50 height 13
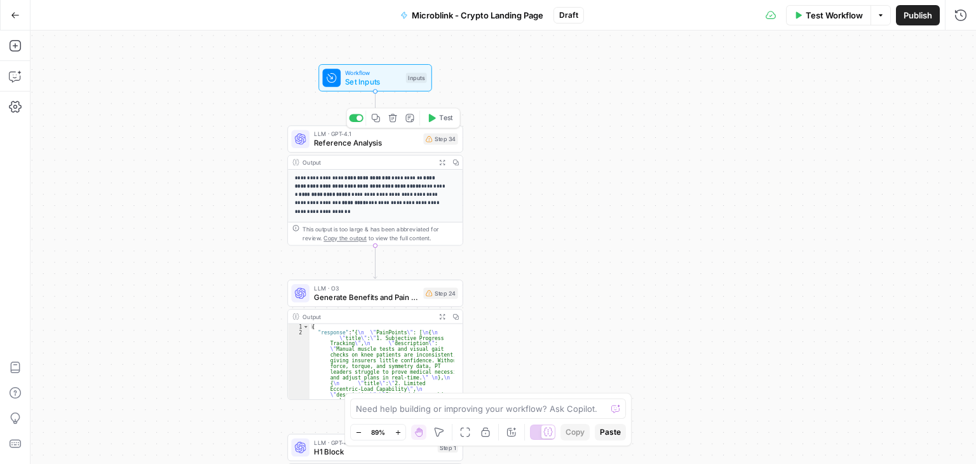
click at [400, 148] on span "Reference Analysis" at bounding box center [366, 142] width 105 height 11
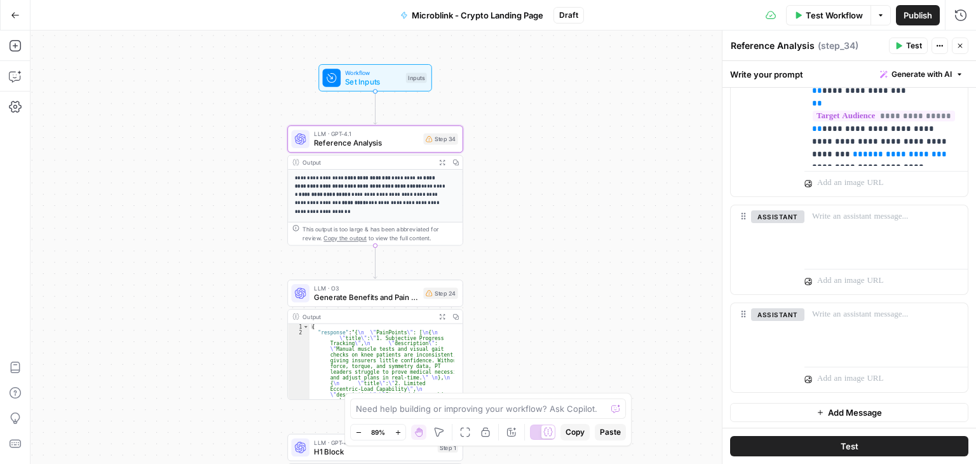
scroll to position [0, 0]
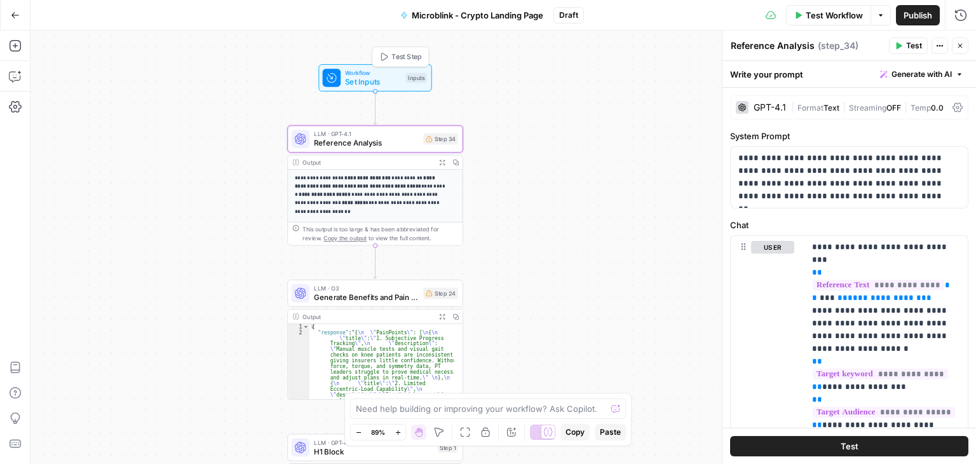
click at [383, 83] on span "Set Inputs" at bounding box center [373, 81] width 56 height 11
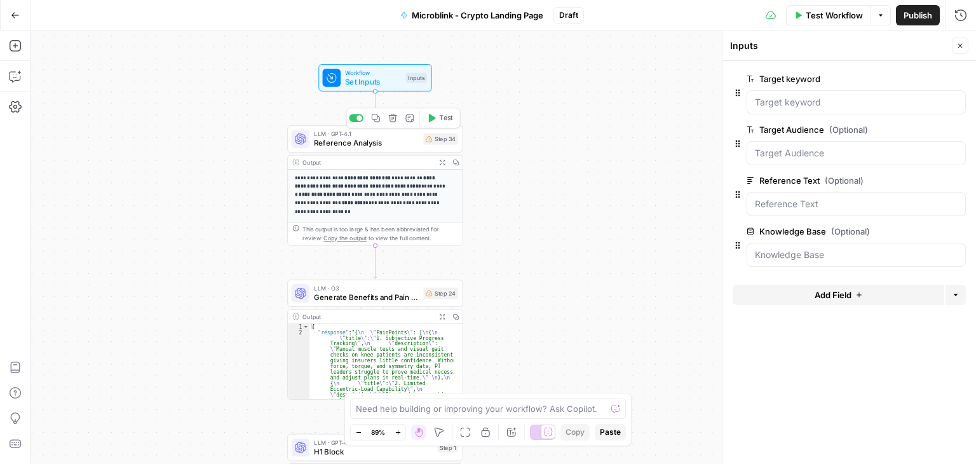
click at [407, 142] on span "Reference Analysis" at bounding box center [366, 142] width 105 height 11
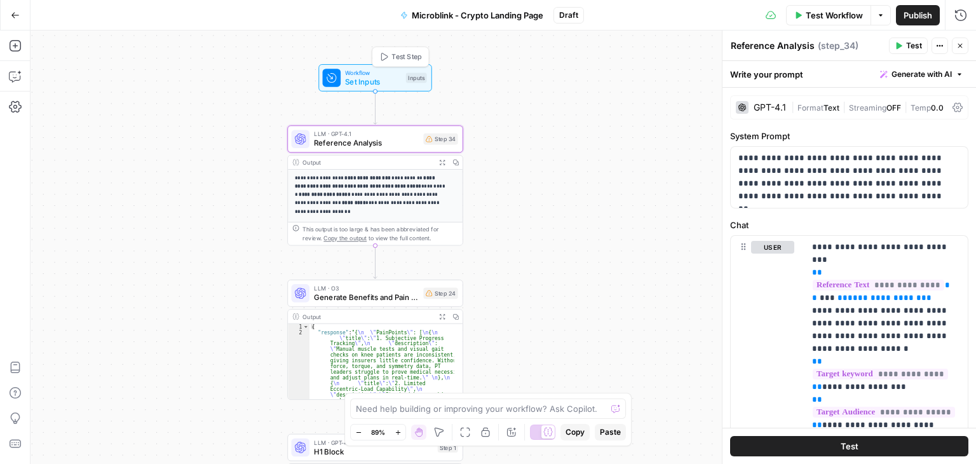
click at [402, 83] on div "Workflow Set Inputs Inputs Test Step" at bounding box center [375, 77] width 104 height 19
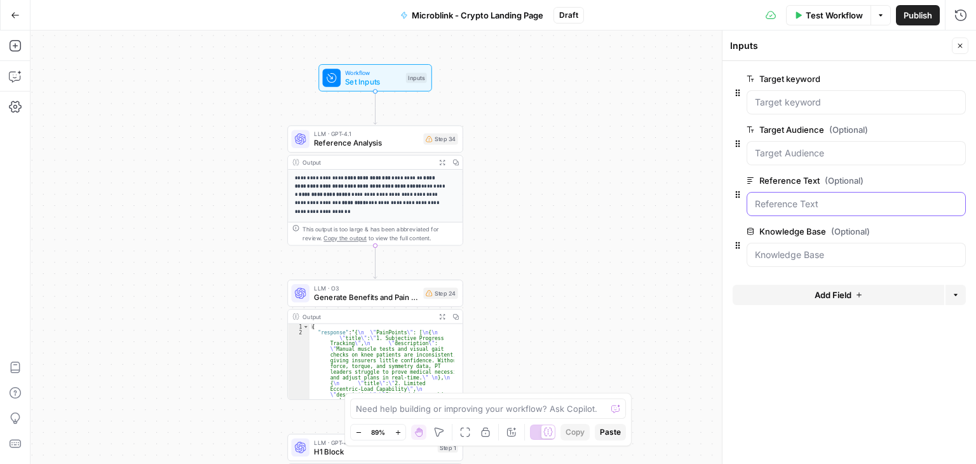
click at [844, 209] on Text "Reference Text (Optional)" at bounding box center [856, 204] width 203 height 13
click at [791, 249] on Base "Knowledge Base (Optional)" at bounding box center [856, 255] width 203 height 13
click at [359, 141] on span "Reference Analysis" at bounding box center [366, 142] width 105 height 11
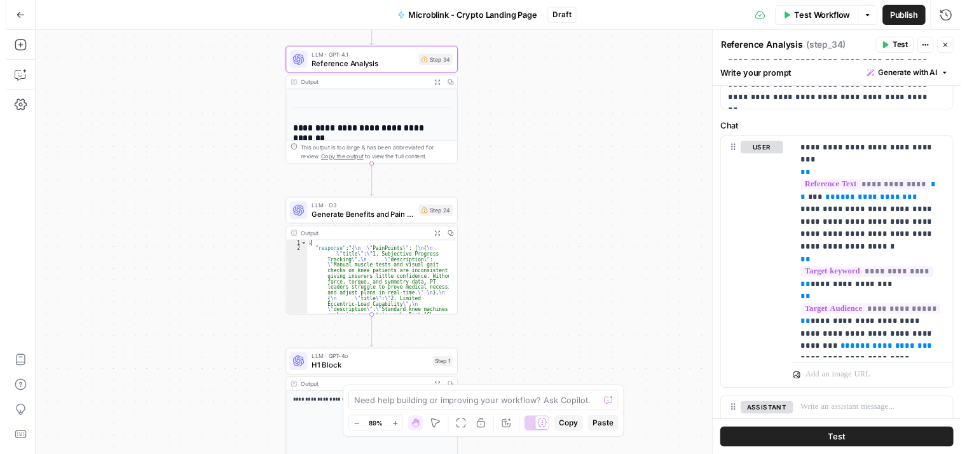
scroll to position [322, 0]
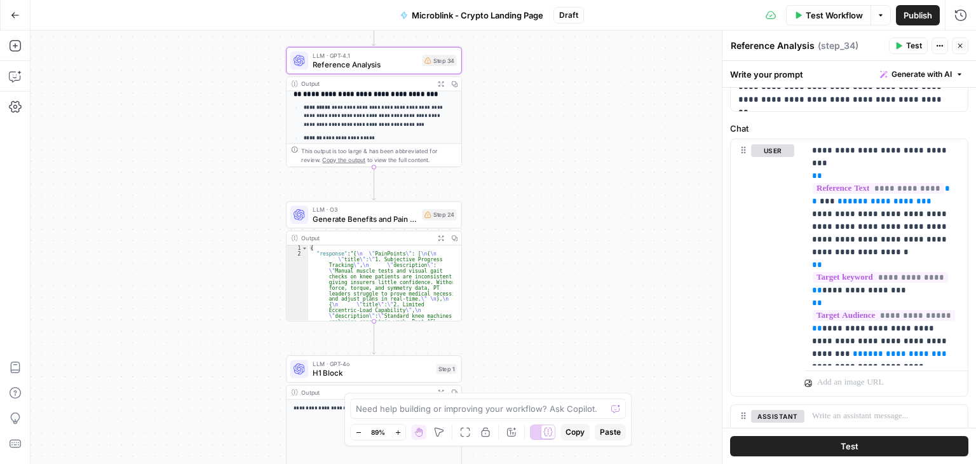
click at [440, 85] on icon "button" at bounding box center [441, 83] width 5 height 5
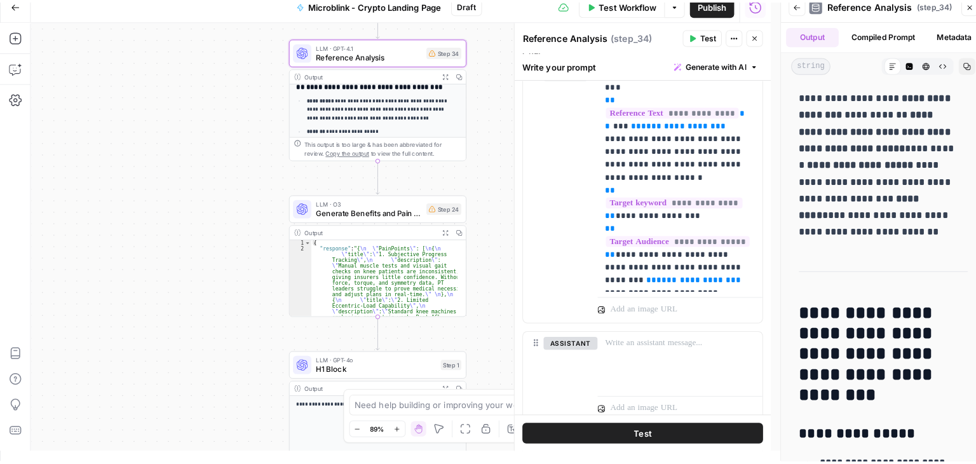
scroll to position [0, 0]
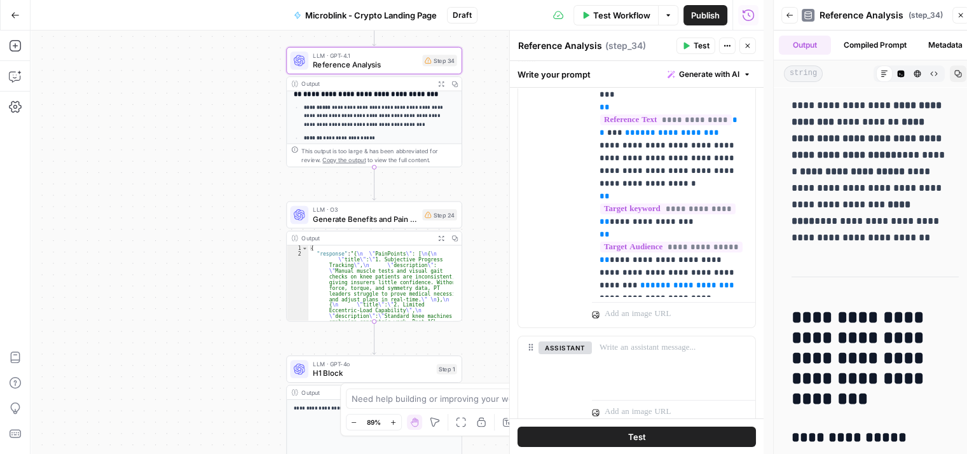
click at [955, 15] on button "Close" at bounding box center [960, 15] width 17 height 17
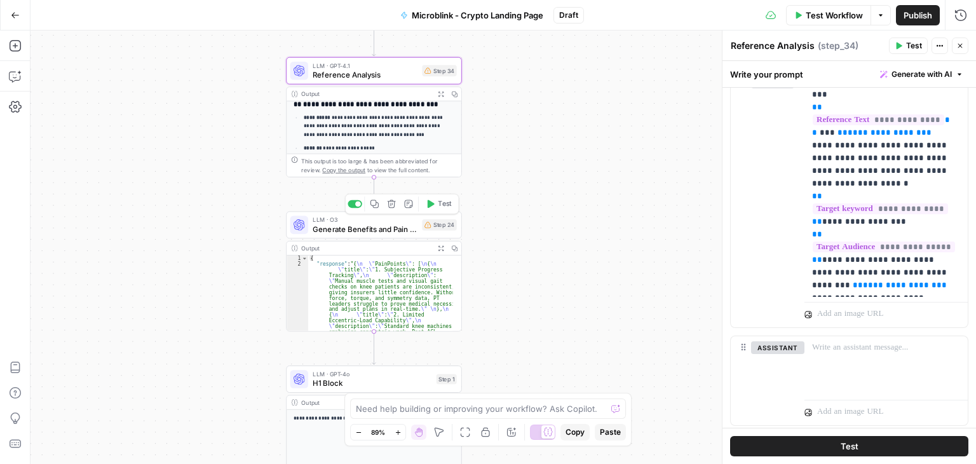
click at [404, 235] on div "LLM · O3 Generate Benefits and Pain Points Step 24 Copy step Delete step Add No…" at bounding box center [374, 224] width 176 height 27
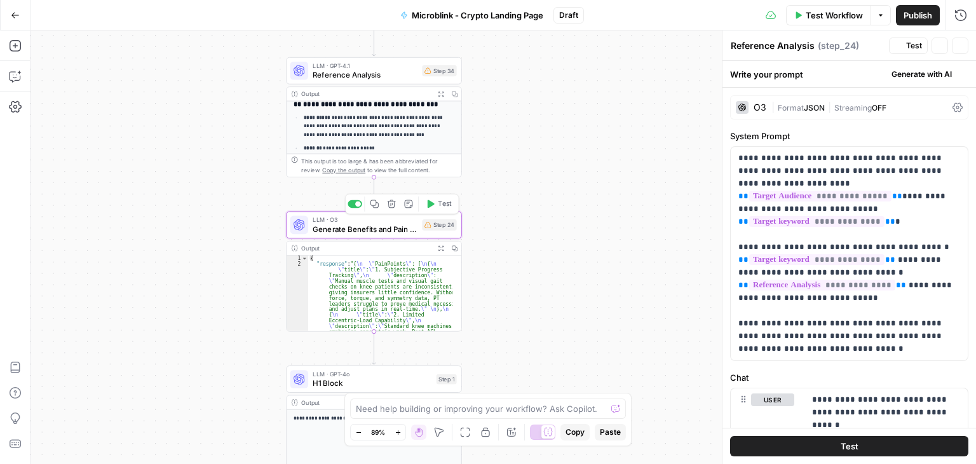
type textarea "Generate Benefits and Pain Points"
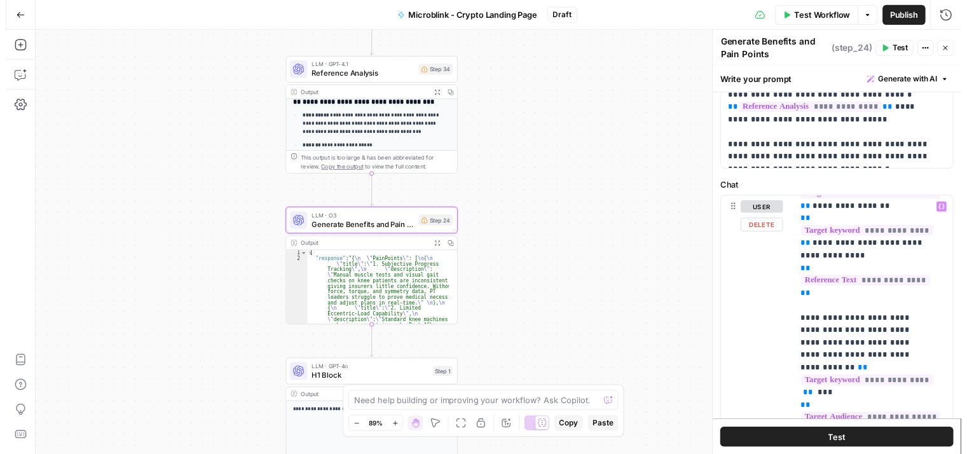
scroll to position [187, 0]
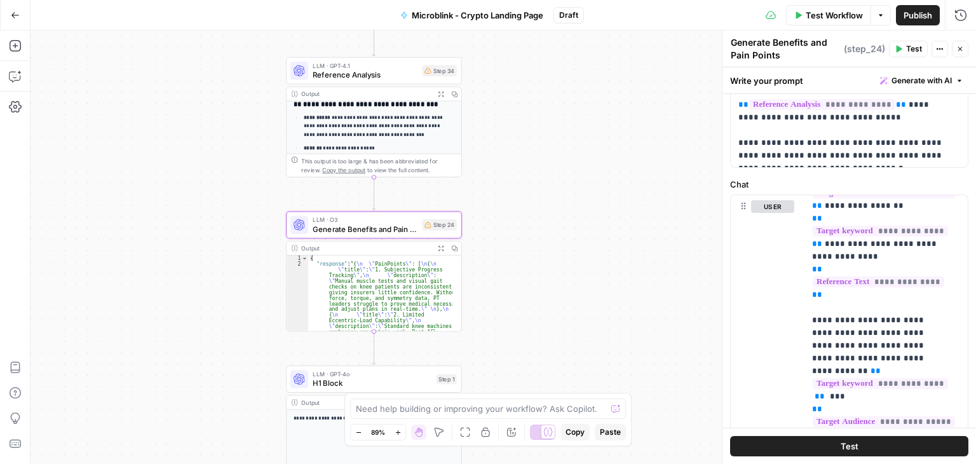
click at [437, 91] on button "Expand Output" at bounding box center [440, 93] width 13 height 13
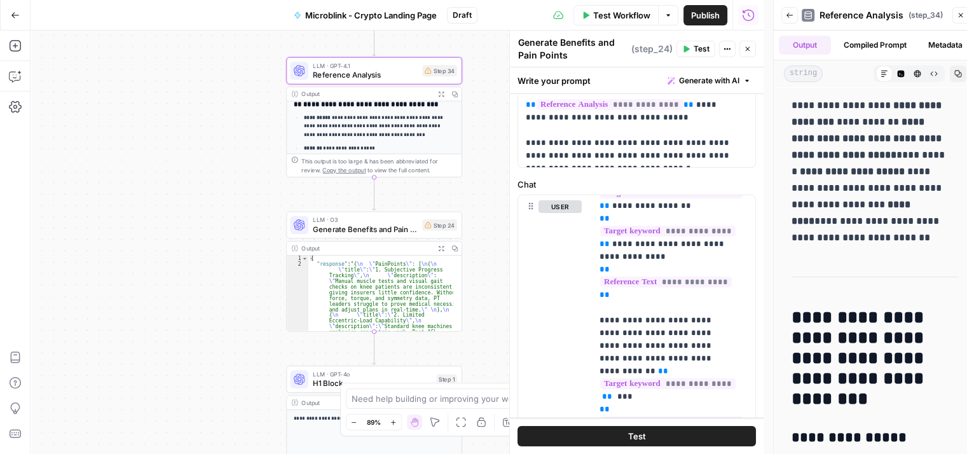
click at [399, 79] on span "Reference Analysis" at bounding box center [365, 74] width 105 height 11
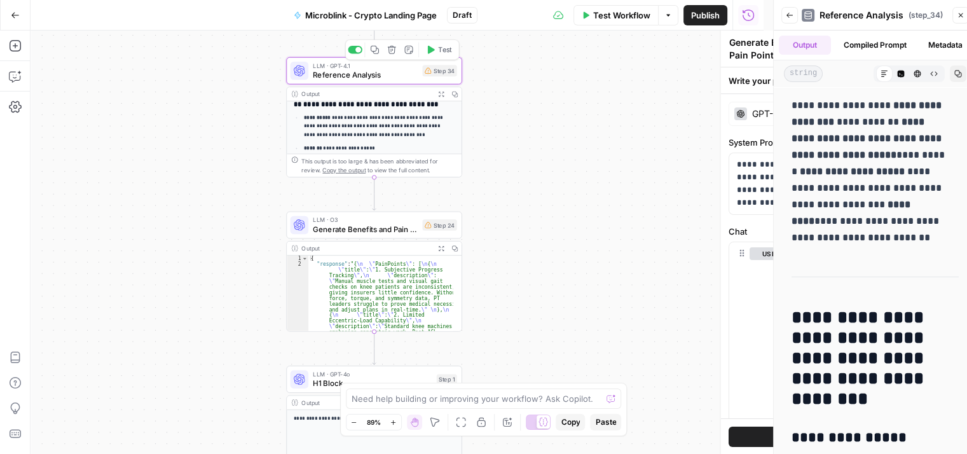
type textarea "Reference Analysis"
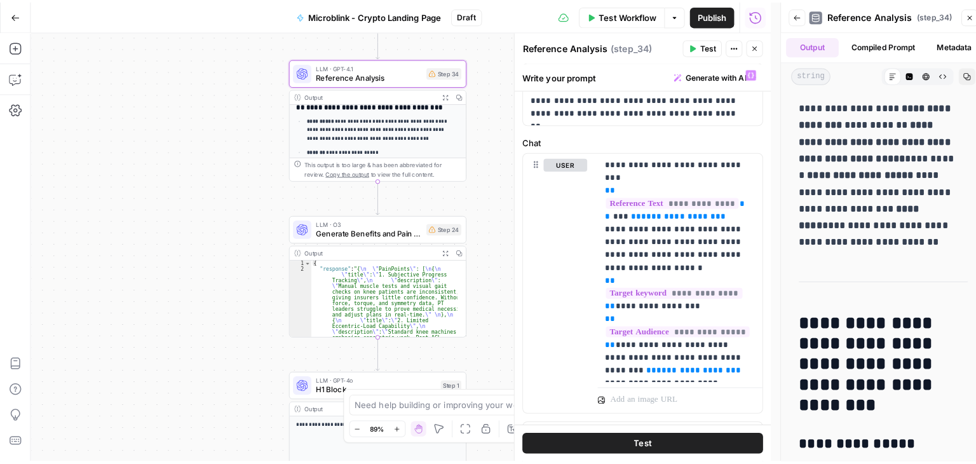
scroll to position [88, 0]
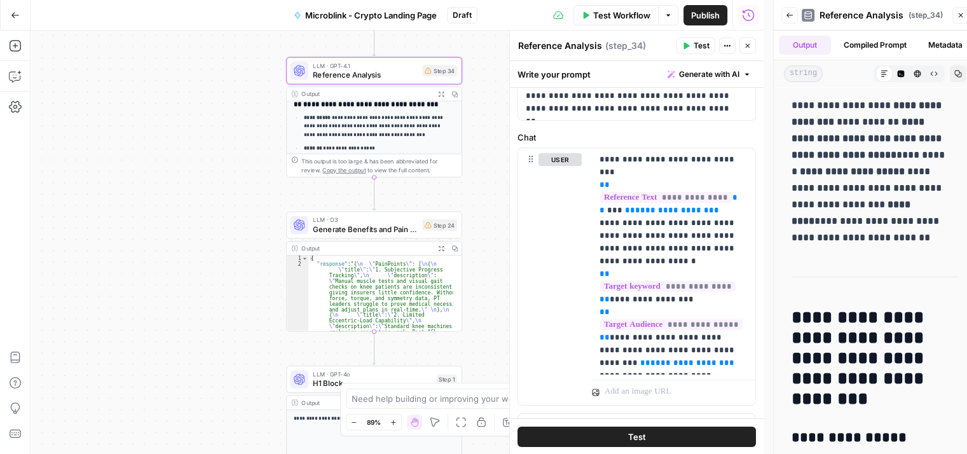
click at [957, 18] on icon "button" at bounding box center [961, 15] width 8 height 8
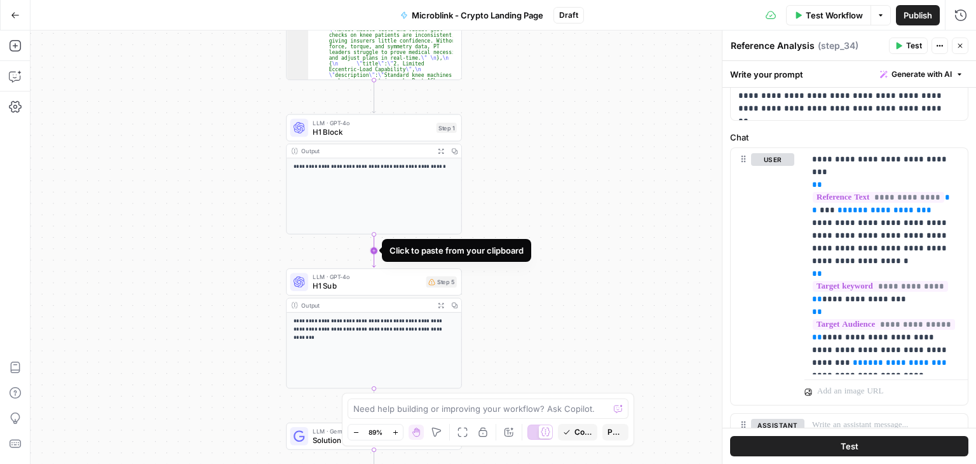
click at [374, 256] on icon "Edge from step_1 to step_5" at bounding box center [374, 250] width 3 height 33
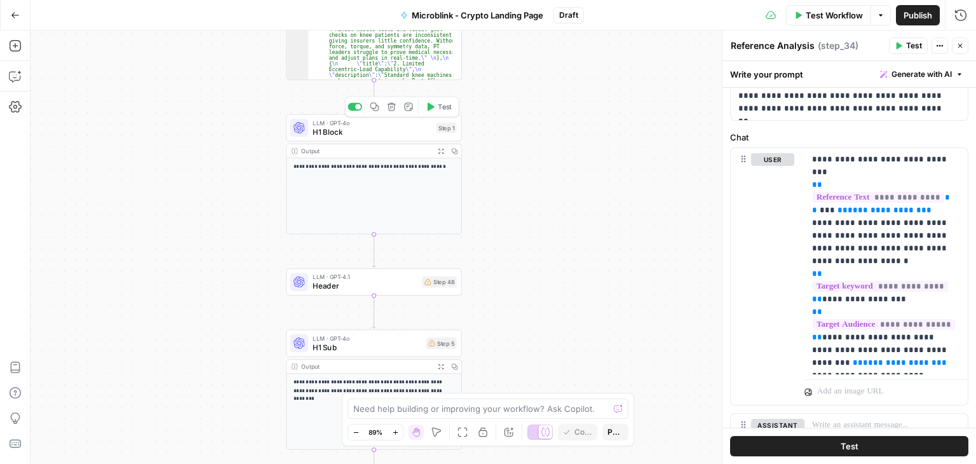
click at [397, 109] on button "Delete step" at bounding box center [392, 106] width 15 height 15
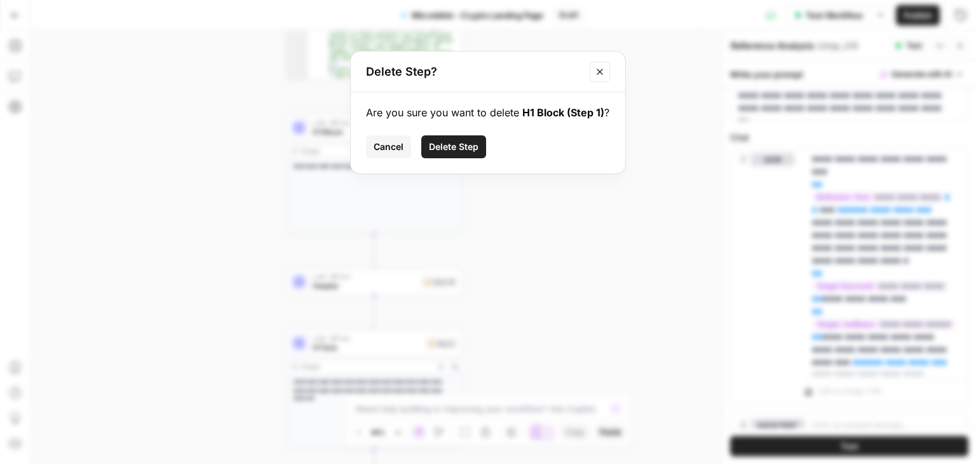
click at [551, 204] on div "Delete Step? Are you sure you want to delete H1 Block (Step 1) ? Cancel Delete …" at bounding box center [488, 232] width 976 height 464
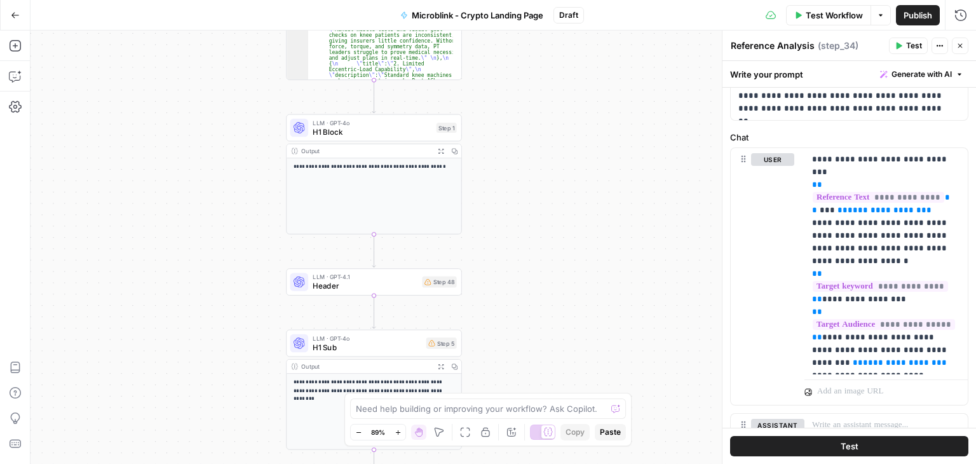
click at [378, 135] on span "H1 Block" at bounding box center [372, 131] width 119 height 11
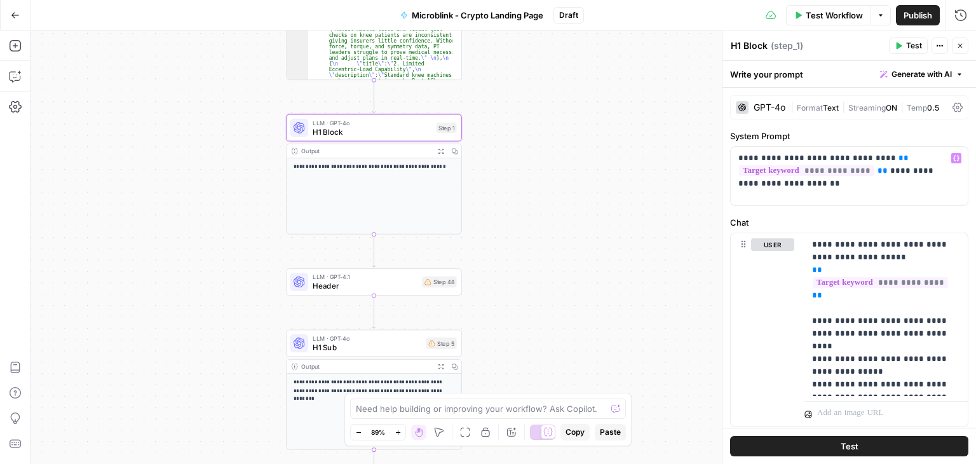
scroll to position [36, 0]
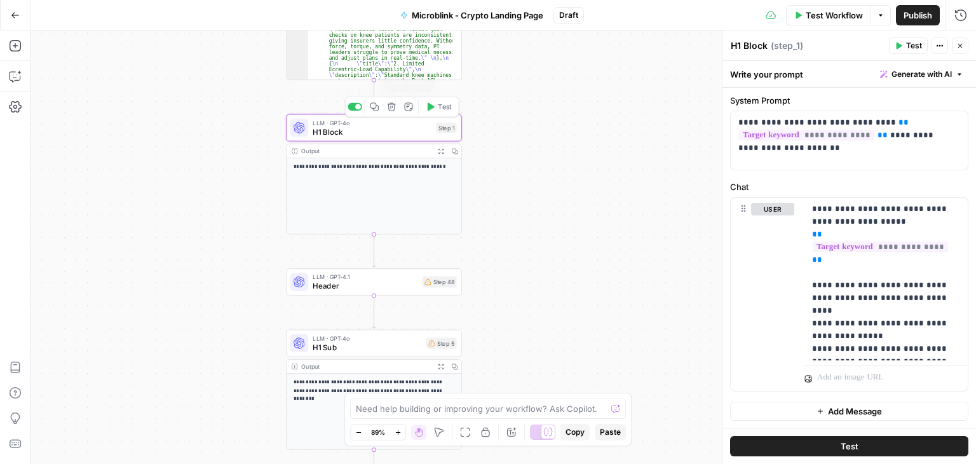
click at [387, 106] on icon "button" at bounding box center [391, 106] width 9 height 9
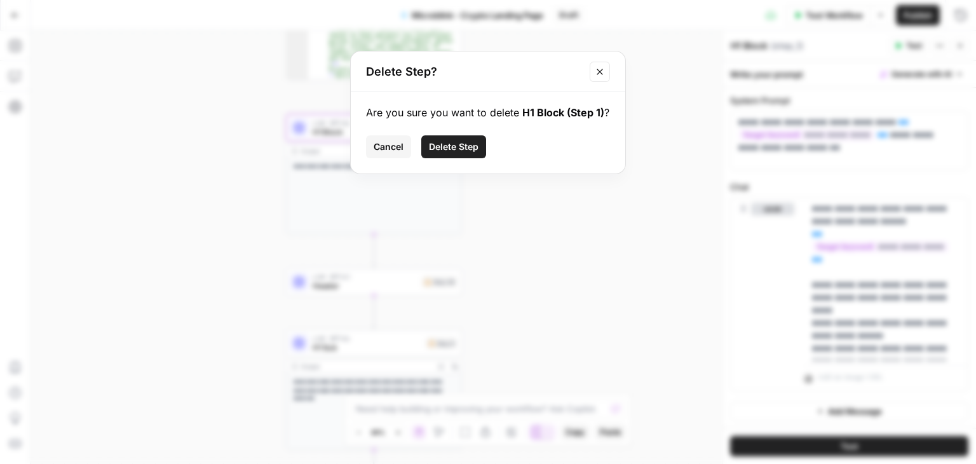
click at [464, 138] on button "Delete Step" at bounding box center [453, 146] width 65 height 23
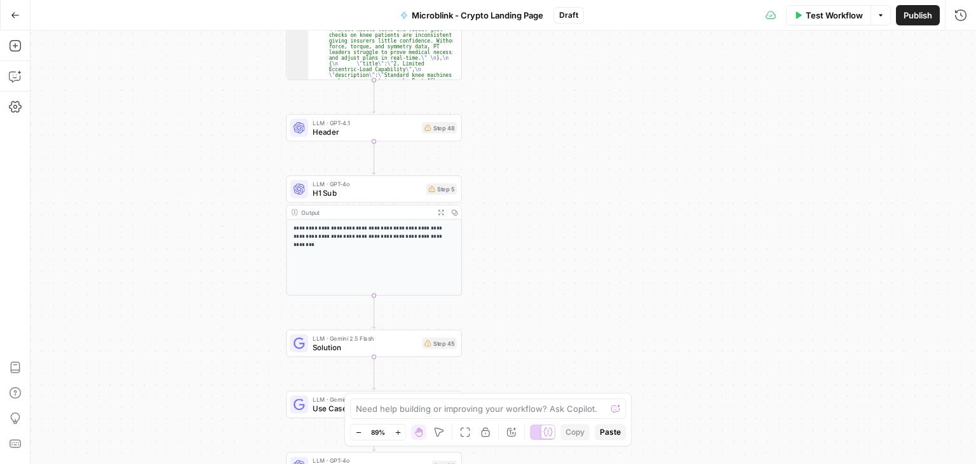
click at [404, 196] on span "H1 Sub" at bounding box center [367, 193] width 109 height 11
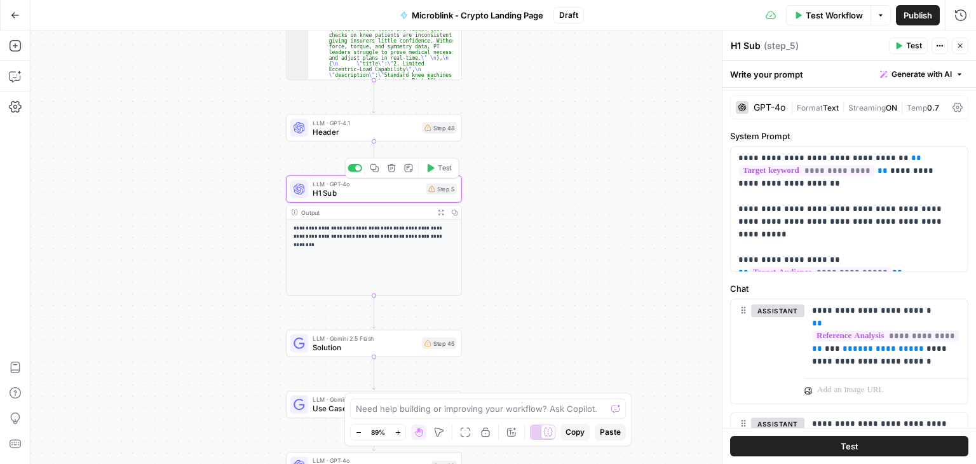
click at [397, 168] on button "Delete step" at bounding box center [392, 168] width 15 height 15
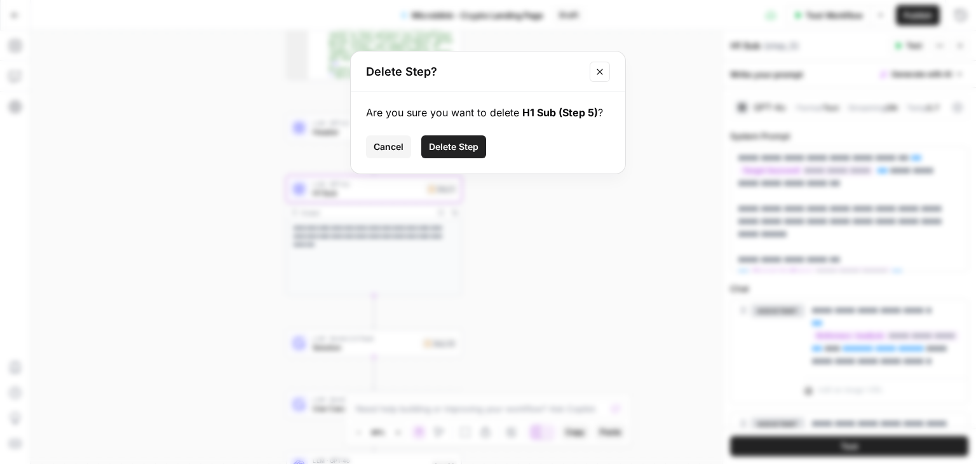
click at [453, 156] on button "Delete Step" at bounding box center [453, 146] width 65 height 23
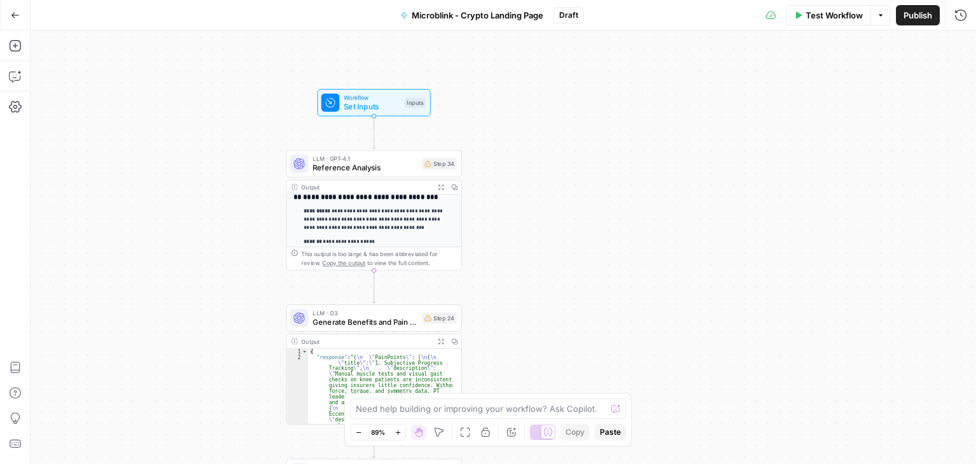
click at [381, 166] on span "Reference Analysis" at bounding box center [365, 167] width 105 height 11
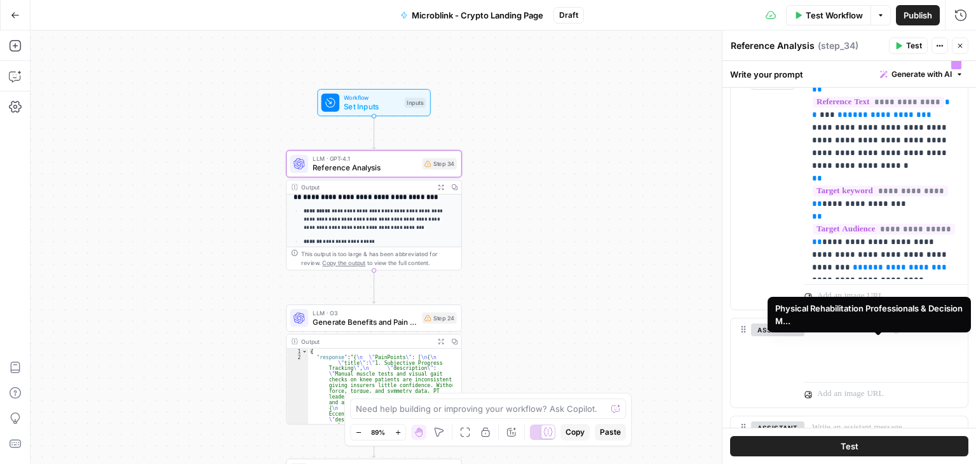
scroll to position [0, 0]
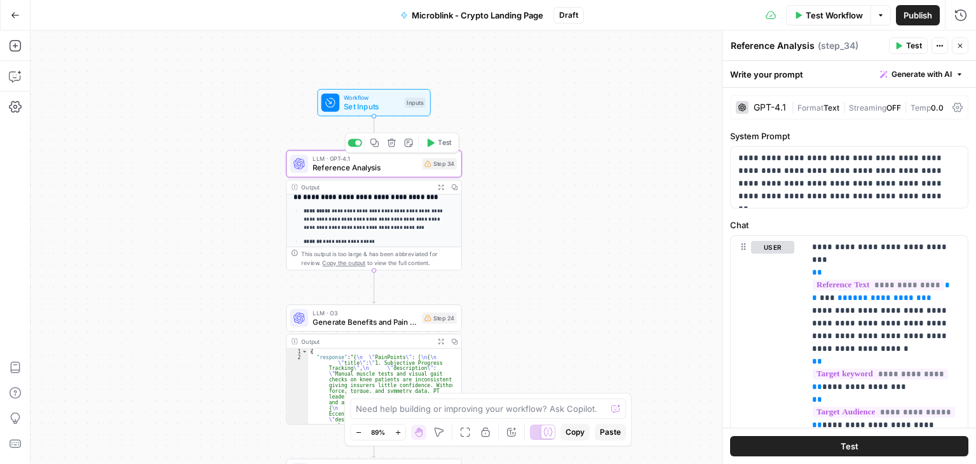
click at [382, 163] on span "Reference Analysis" at bounding box center [365, 167] width 105 height 11
click at [862, 163] on p "**********" at bounding box center [845, 177] width 212 height 51
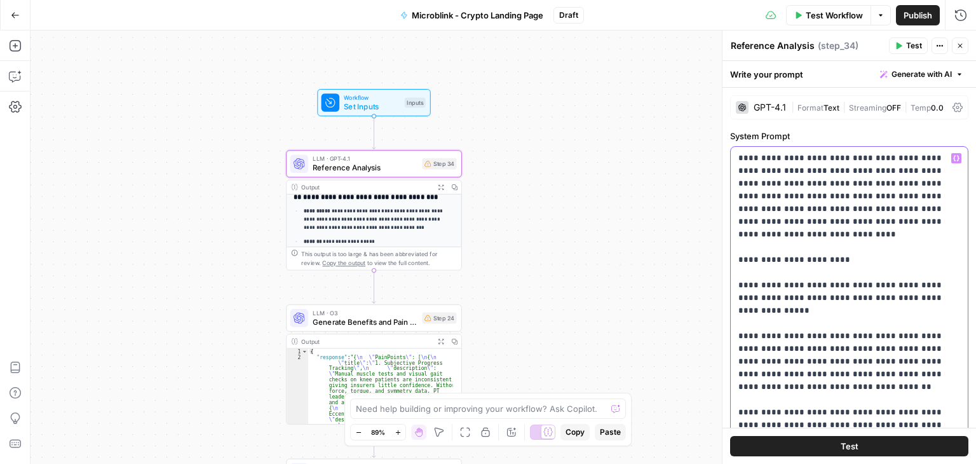
click at [838, 193] on p "**********" at bounding box center [845, 355] width 212 height 407
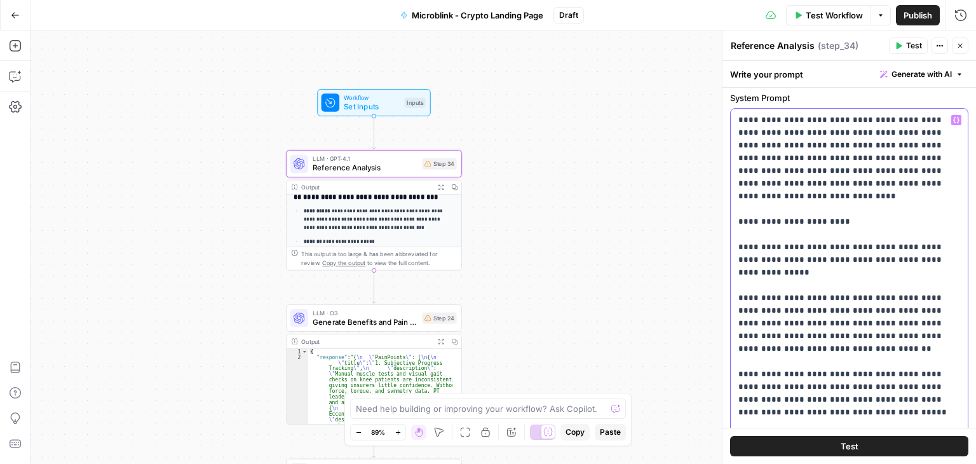
scroll to position [45, 0]
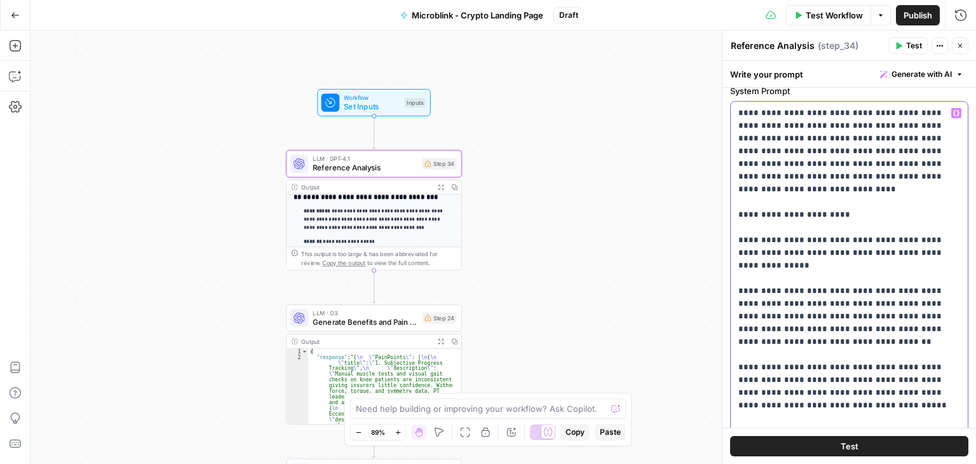
click at [849, 200] on p "**********" at bounding box center [845, 310] width 212 height 407
click at [837, 211] on p "**********" at bounding box center [845, 310] width 212 height 407
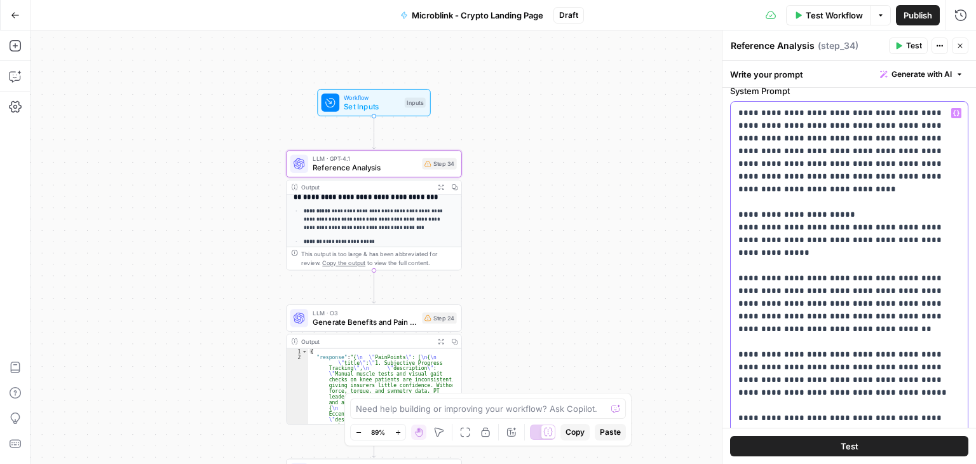
click at [814, 250] on p "**********" at bounding box center [845, 304] width 212 height 394
drag, startPoint x: 786, startPoint y: 303, endPoint x: 735, endPoint y: 254, distance: 70.6
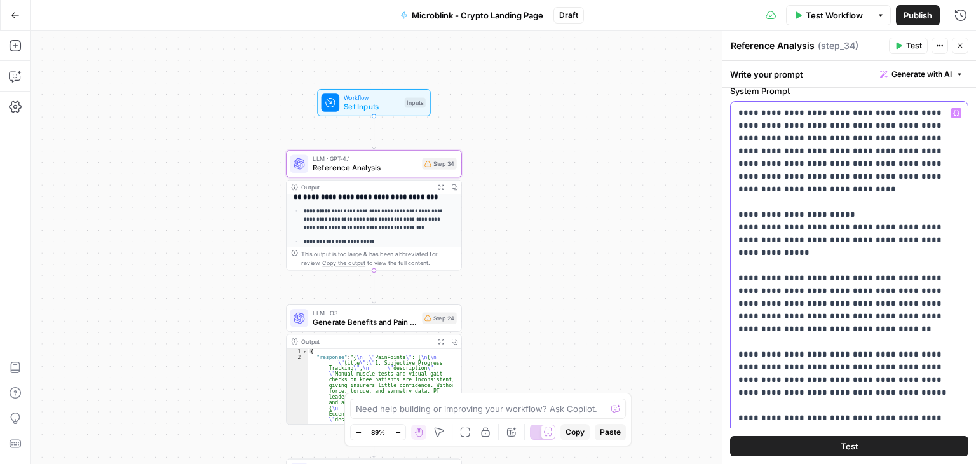
click at [735, 254] on div "**********" at bounding box center [849, 304] width 237 height 404
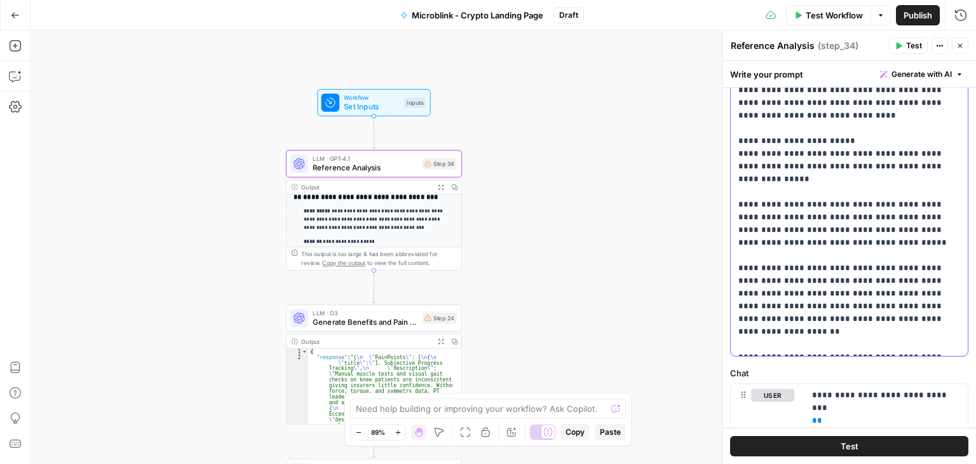
scroll to position [127, 0]
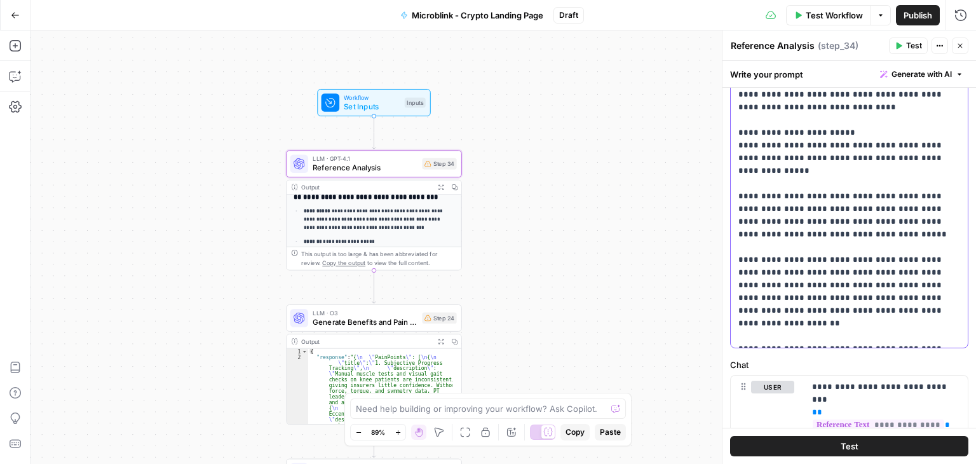
click at [770, 209] on p "**********" at bounding box center [845, 184] width 212 height 318
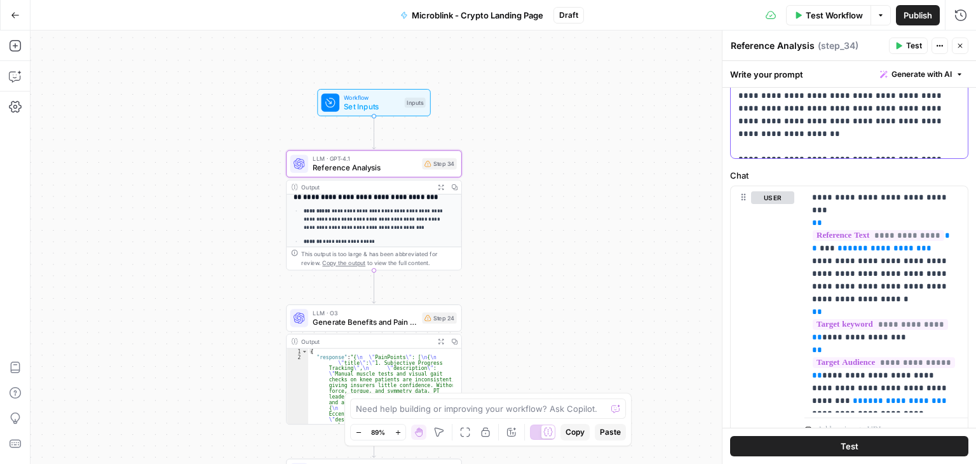
scroll to position [328, 0]
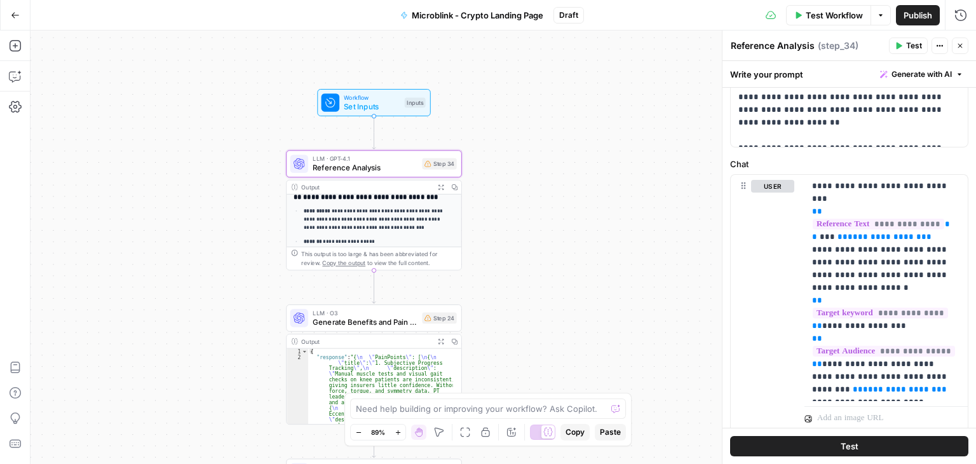
click at [372, 324] on span "Generate Benefits and Pain Points" at bounding box center [365, 322] width 105 height 11
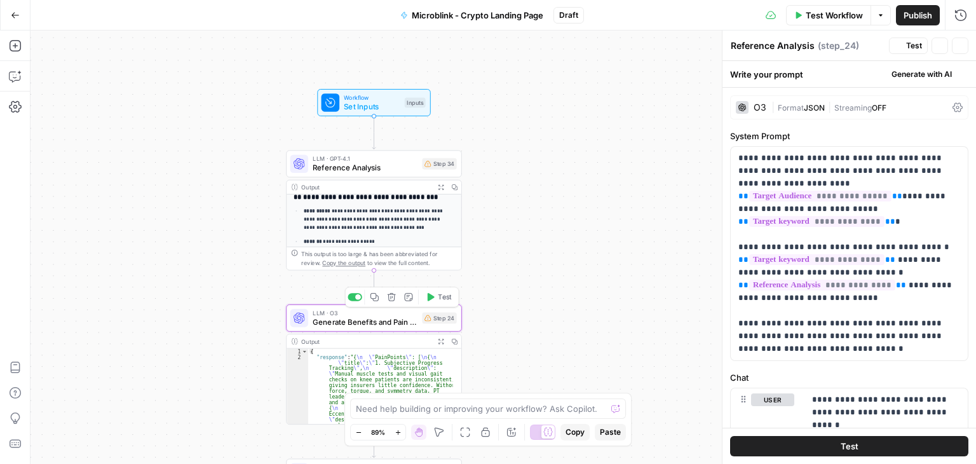
type textarea "Generate Benefits and Pain Points"
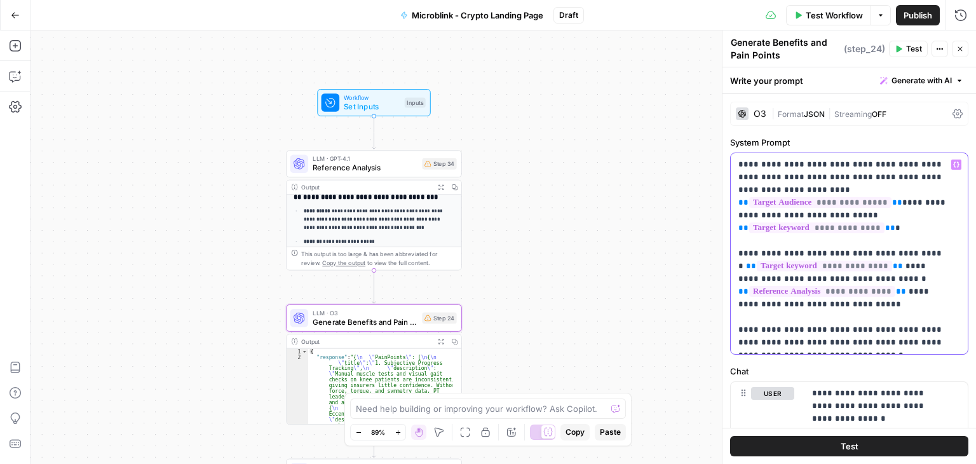
click at [855, 197] on span "**********" at bounding box center [820, 202] width 142 height 11
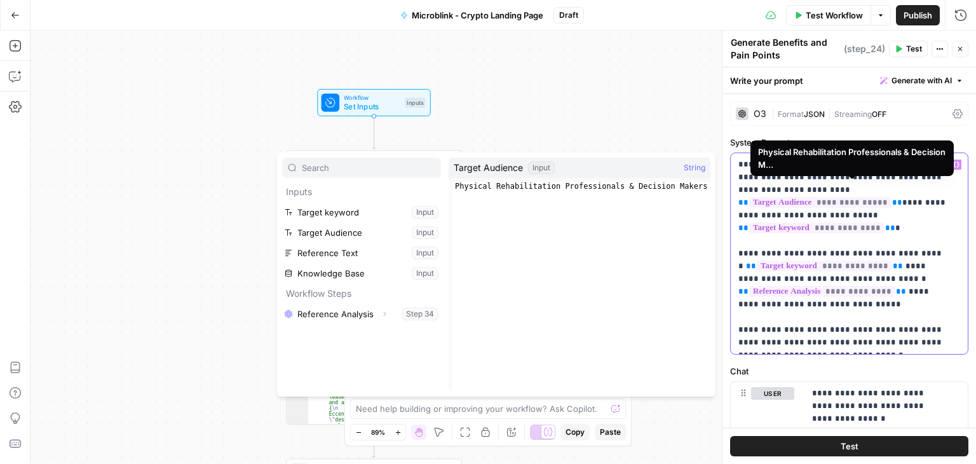
click at [916, 212] on p "**********" at bounding box center [845, 253] width 212 height 191
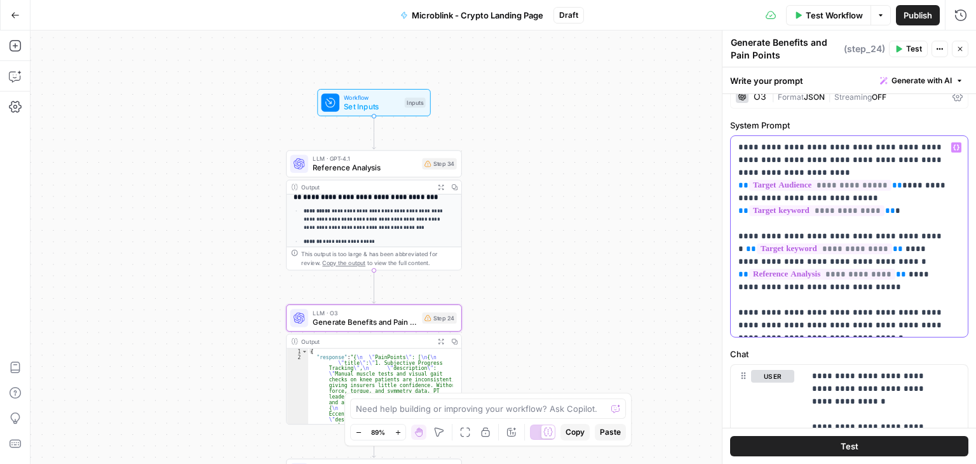
scroll to position [17, 0]
click at [931, 202] on p "**********" at bounding box center [845, 237] width 212 height 191
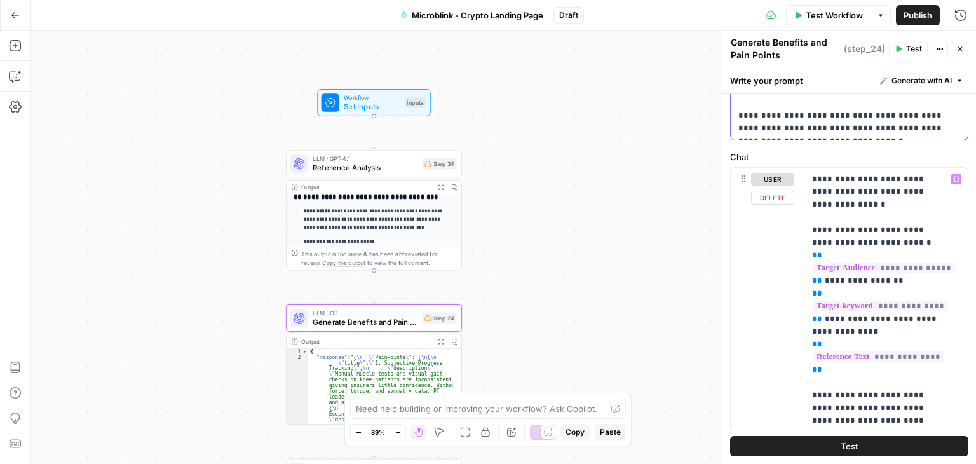
scroll to position [0, 0]
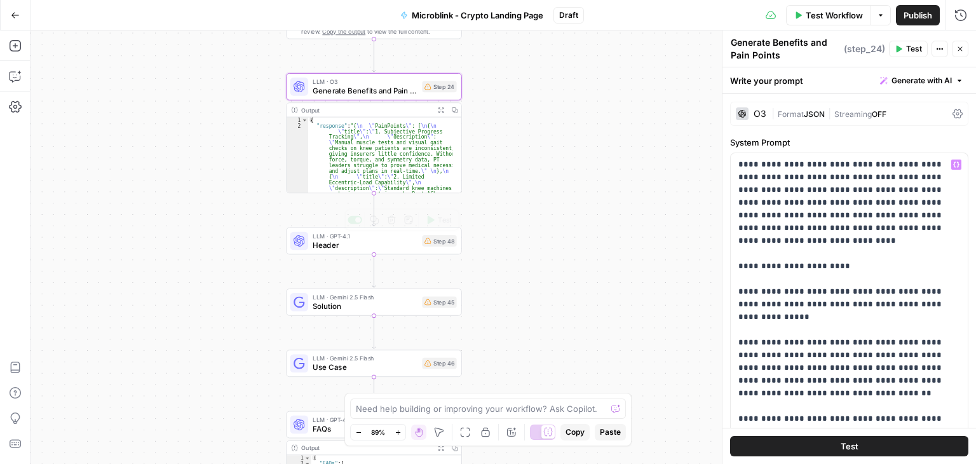
click at [380, 252] on div "LLM · GPT-4.1 Header Step 48 Copy step Delete step Add Note Test" at bounding box center [374, 241] width 176 height 27
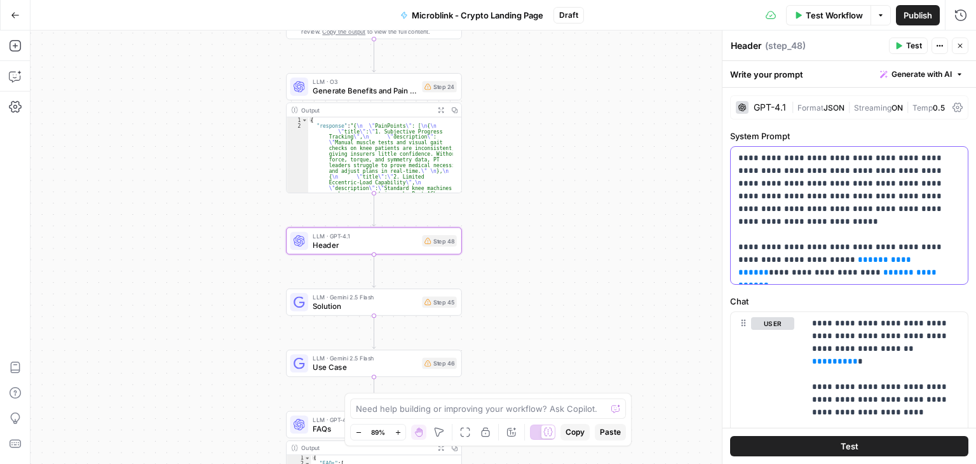
click at [812, 200] on p "**********" at bounding box center [845, 215] width 212 height 127
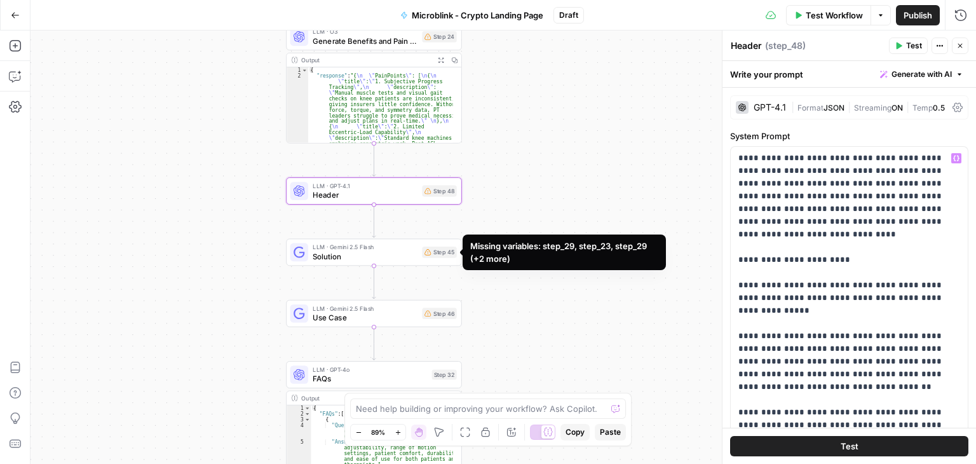
click at [399, 254] on span "Solution" at bounding box center [365, 255] width 105 height 11
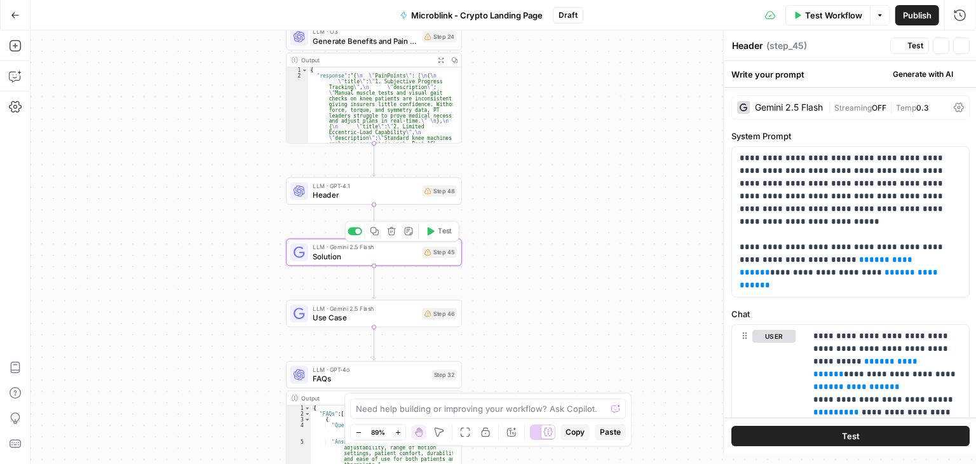
type textarea "Solution"
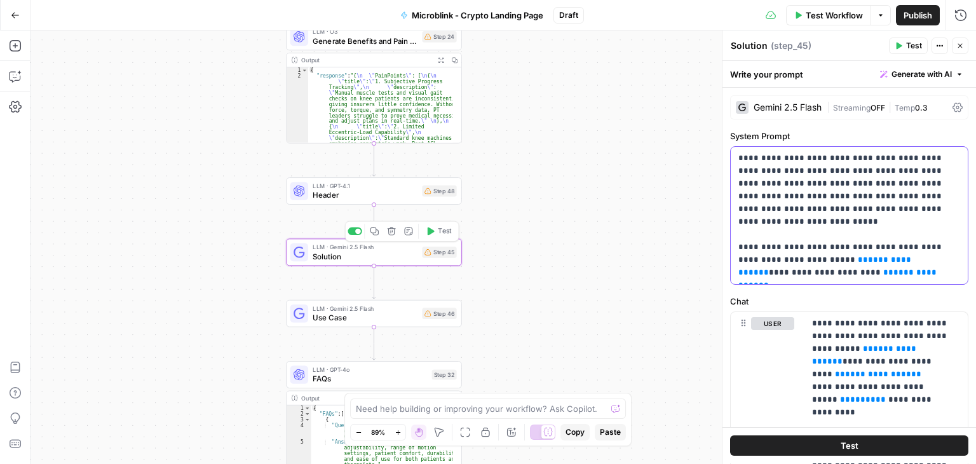
click at [865, 199] on p "**********" at bounding box center [845, 215] width 212 height 127
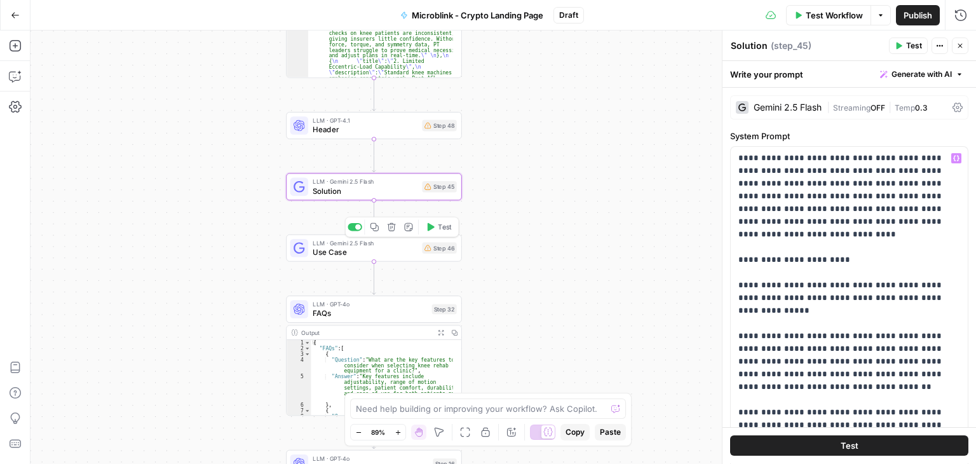
click at [402, 238] on span "LLM · Gemini 2.5 Flash" at bounding box center [365, 242] width 105 height 9
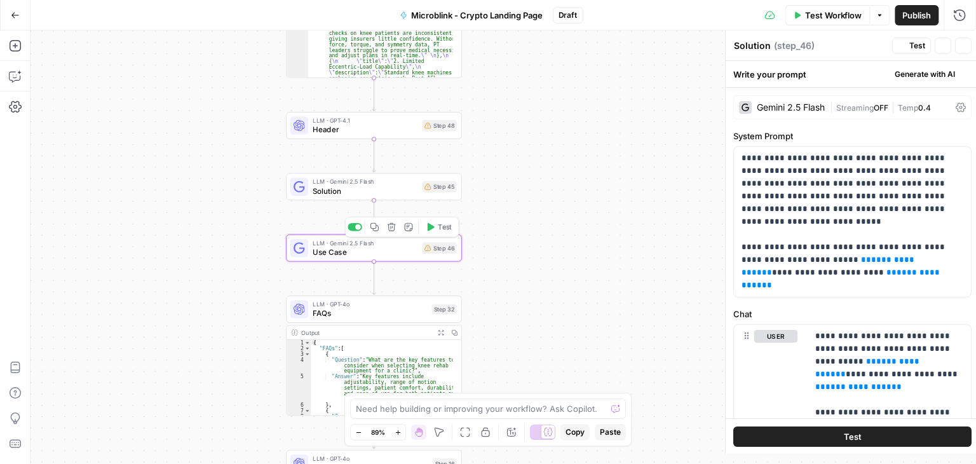
type textarea "Use Case"
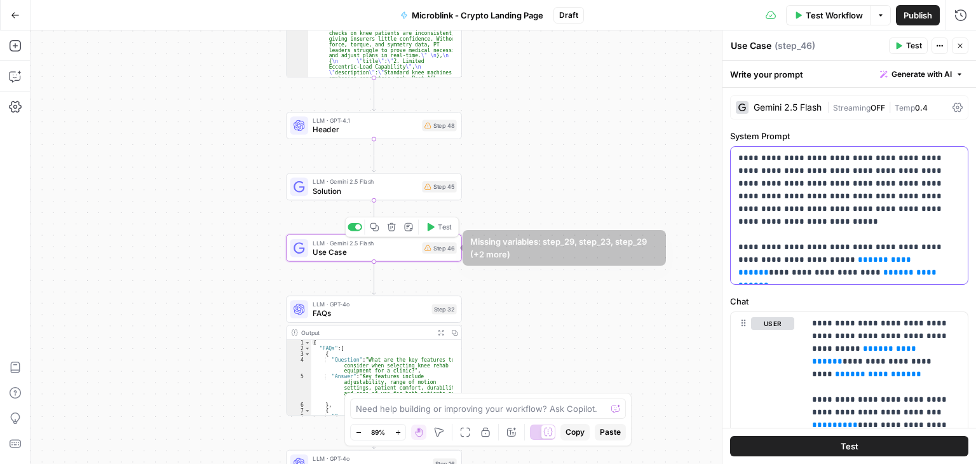
click at [790, 166] on p "**********" at bounding box center [845, 215] width 212 height 127
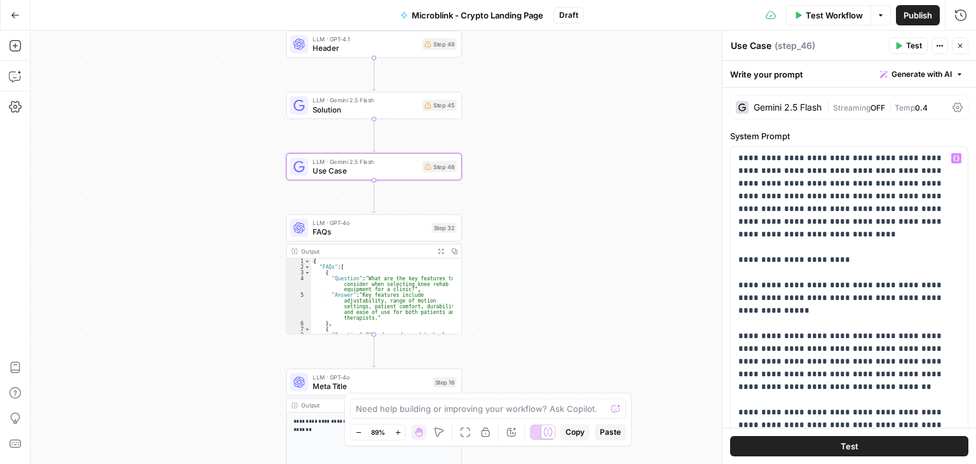
drag, startPoint x: 409, startPoint y: 236, endPoint x: 537, endPoint y: 236, distance: 127.8
click at [409, 236] on span "FAQs" at bounding box center [370, 231] width 114 height 11
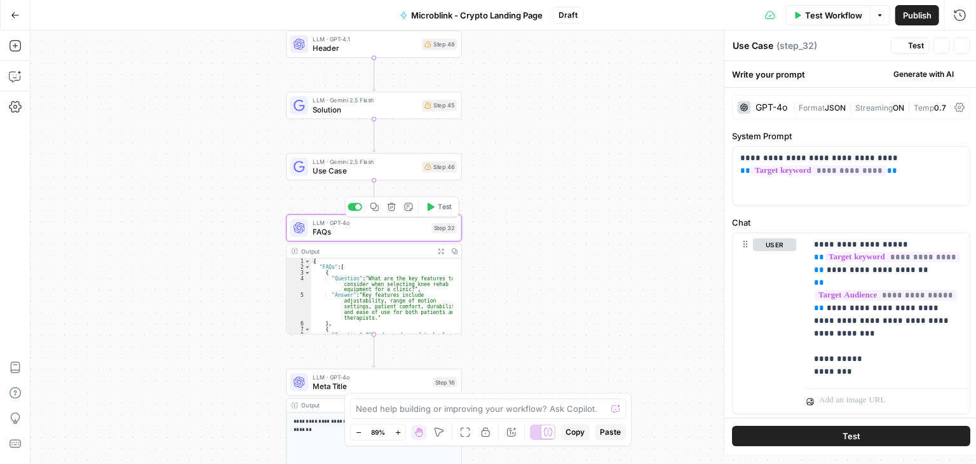
type textarea "FAQs"
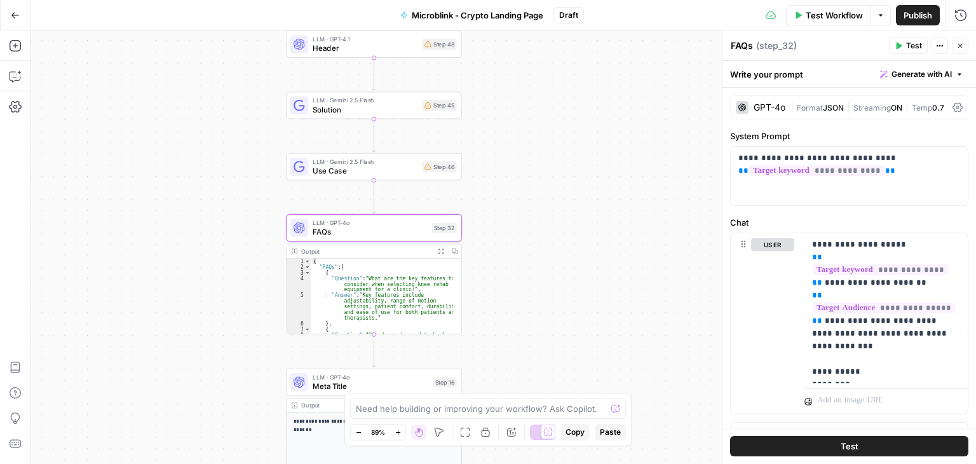
click at [834, 210] on div "**********" at bounding box center [850, 319] width 254 height 462
click at [832, 197] on div "**********" at bounding box center [849, 176] width 237 height 58
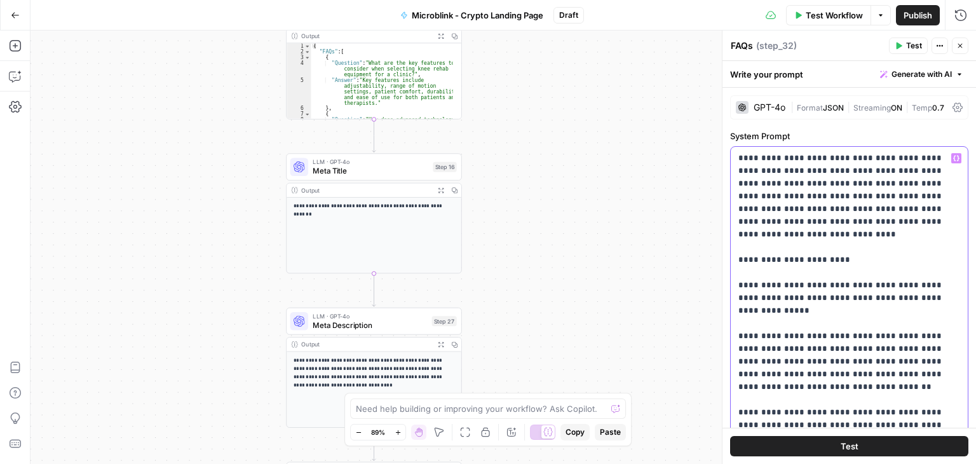
click at [778, 261] on p "**********" at bounding box center [845, 355] width 212 height 407
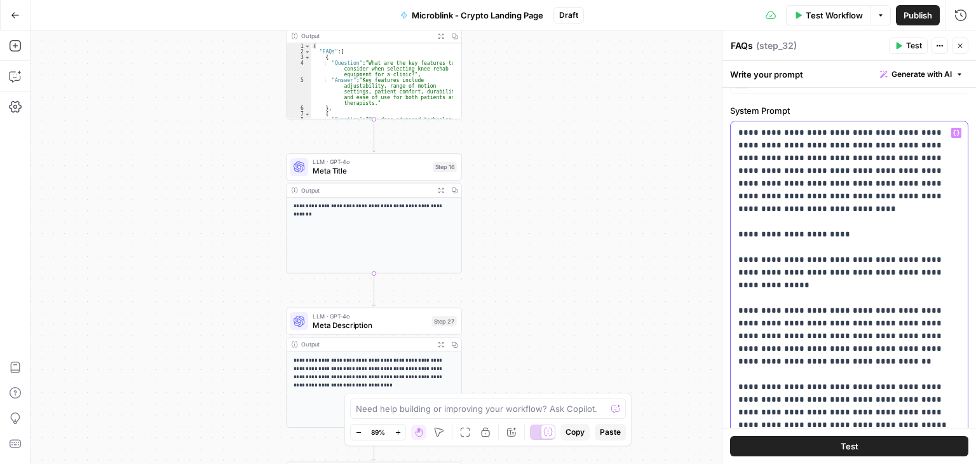
drag, startPoint x: 749, startPoint y: 240, endPoint x: 976, endPoint y: 462, distance: 317.8
click at [976, 462] on div "**********" at bounding box center [850, 262] width 254 height 403
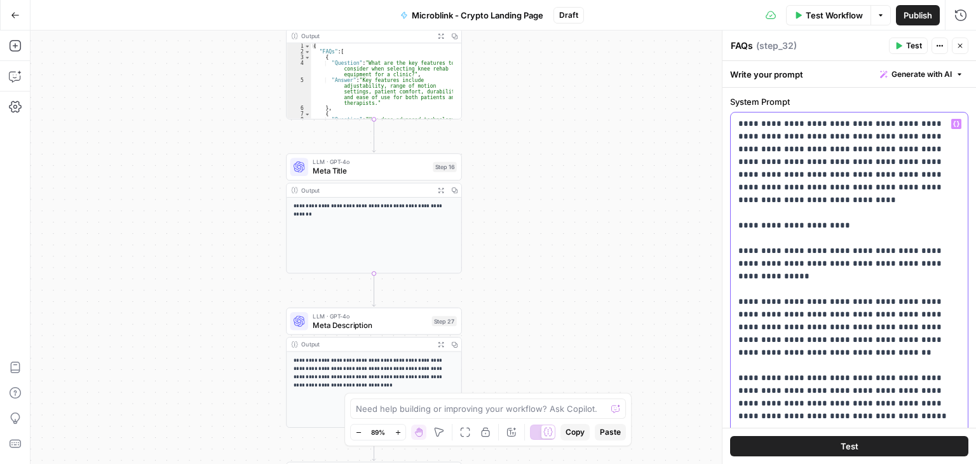
click at [854, 343] on p "**********" at bounding box center [845, 321] width 212 height 407
drag, startPoint x: 808, startPoint y: 341, endPoint x: 736, endPoint y: 278, distance: 96.0
click at [736, 278] on div "**********" at bounding box center [849, 321] width 237 height 417
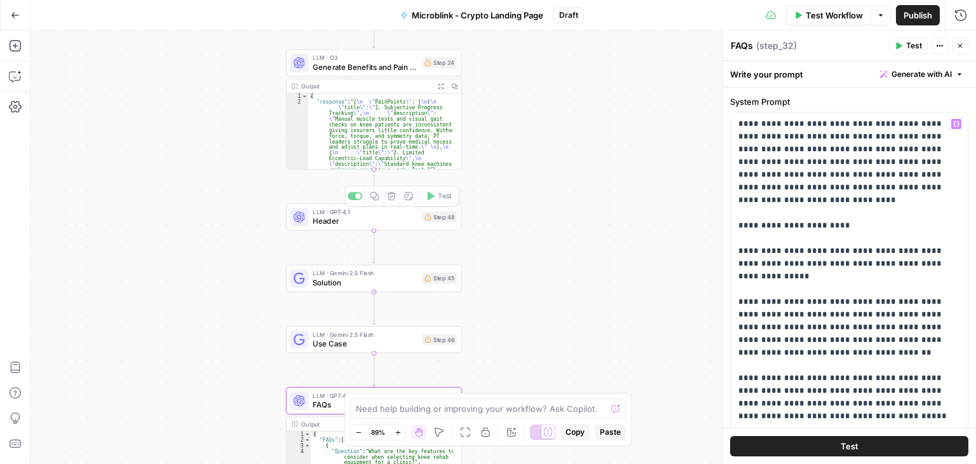
click at [394, 221] on span "Header" at bounding box center [365, 221] width 105 height 11
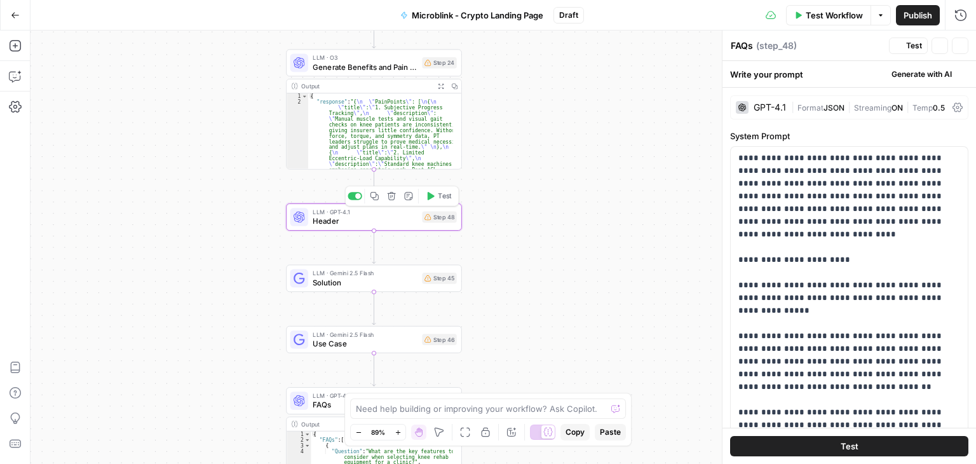
type textarea "Header"
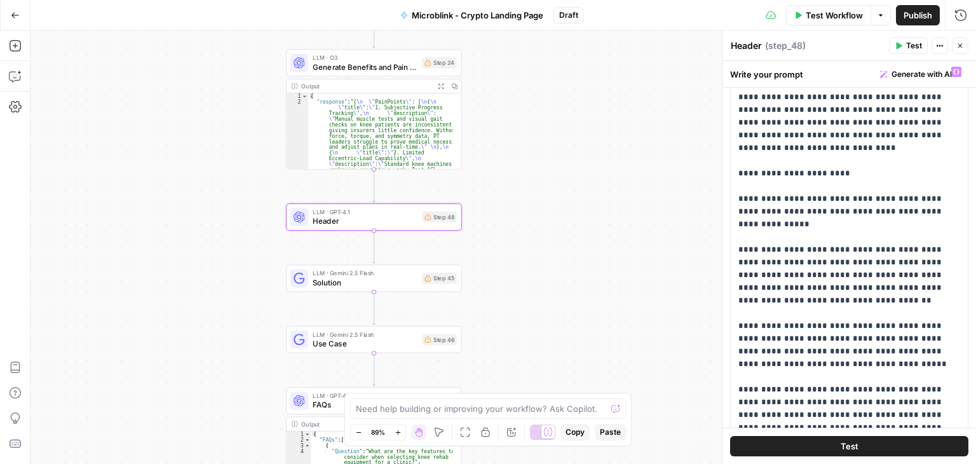
scroll to position [89, 0]
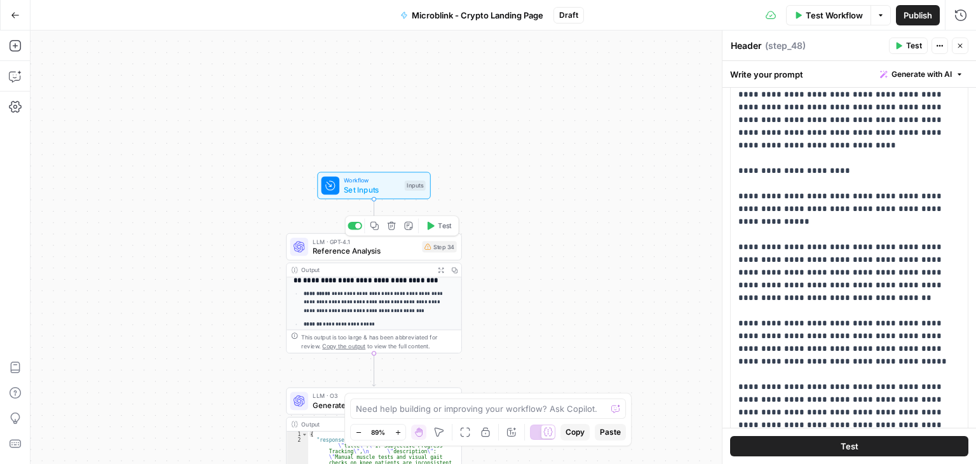
click at [412, 250] on span "Reference Analysis" at bounding box center [365, 250] width 105 height 11
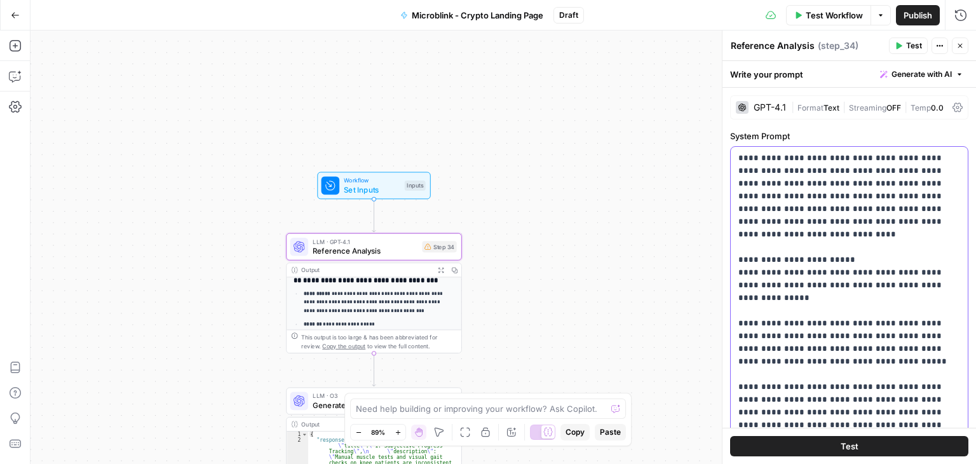
click at [788, 245] on p "**********" at bounding box center [845, 311] width 212 height 318
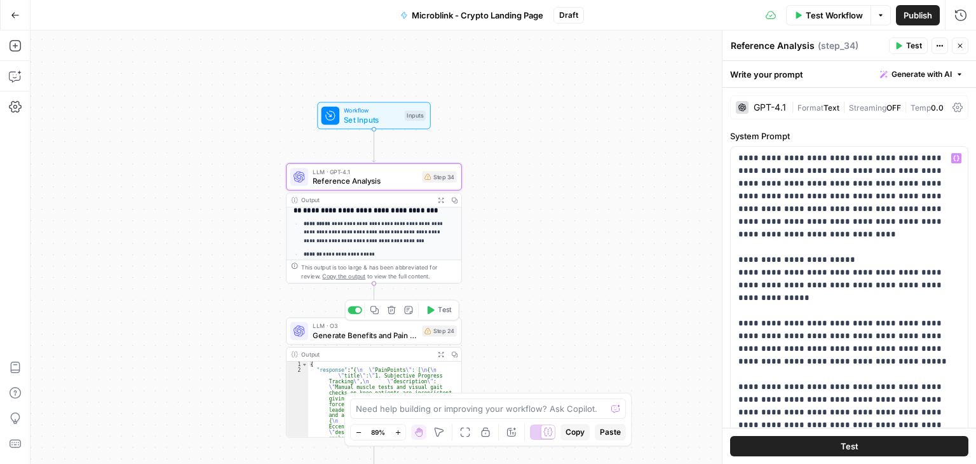
click at [396, 337] on span "Generate Benefits and Pain Points" at bounding box center [365, 334] width 105 height 11
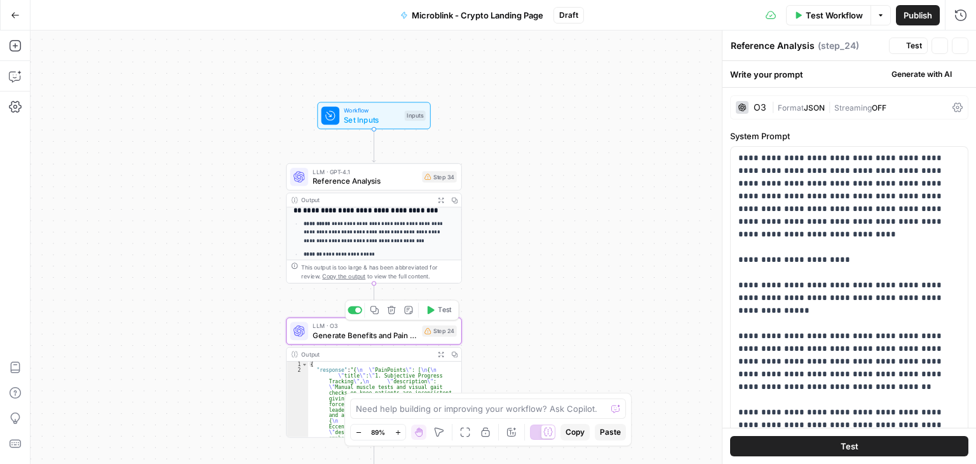
type textarea "Generate Benefits and Pain Points"
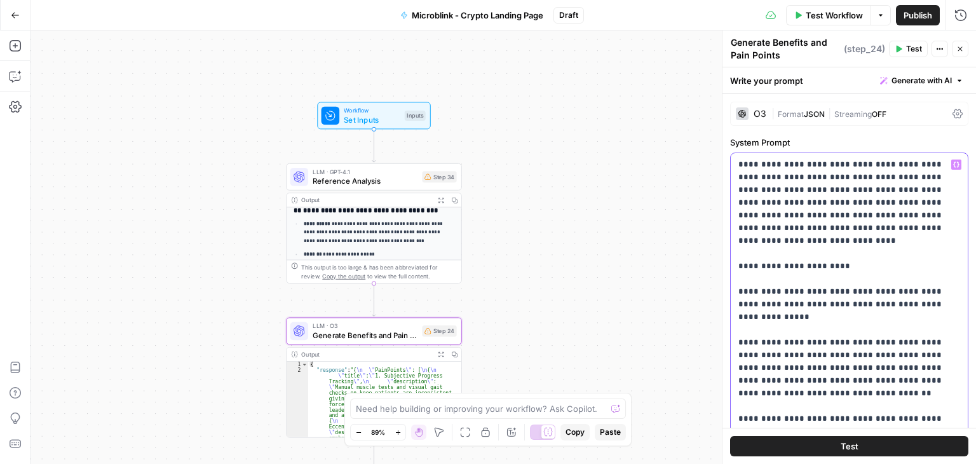
click at [844, 280] on p "**********" at bounding box center [845, 361] width 212 height 407
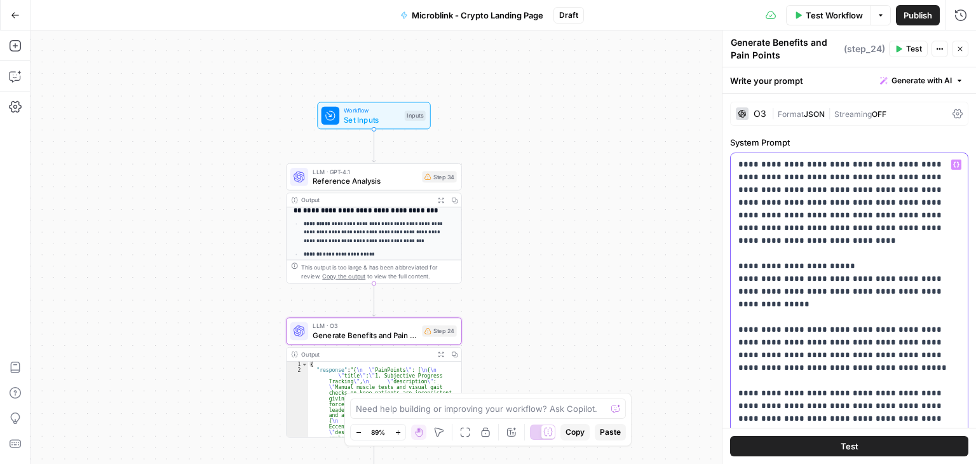
click at [835, 275] on p "**********" at bounding box center [845, 317] width 212 height 318
drag, startPoint x: 835, startPoint y: 275, endPoint x: 896, endPoint y: 277, distance: 61.1
click at [896, 277] on p "**********" at bounding box center [845, 317] width 212 height 318
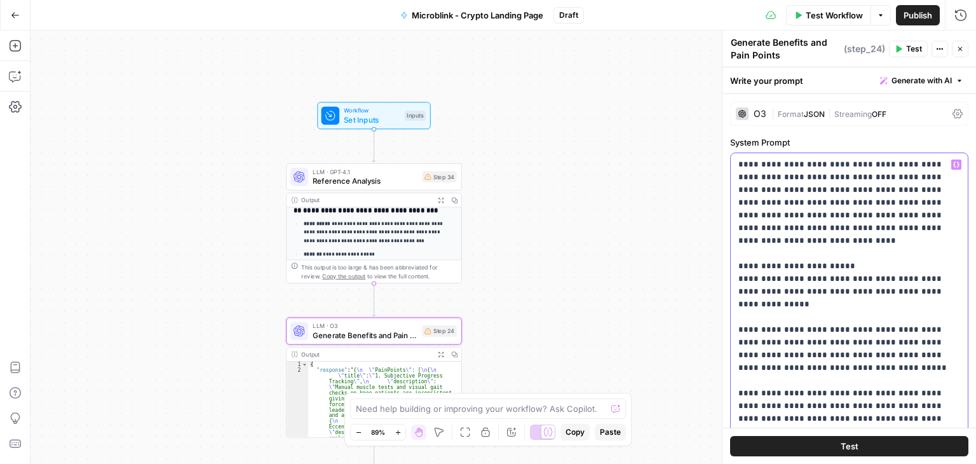
click at [954, 270] on div "**********" at bounding box center [849, 317] width 237 height 328
drag, startPoint x: 891, startPoint y: 284, endPoint x: 730, endPoint y: 270, distance: 162.1
click at [824, 259] on p "**********" at bounding box center [845, 317] width 212 height 318
click at [863, 339] on p "**********" at bounding box center [845, 317] width 212 height 318
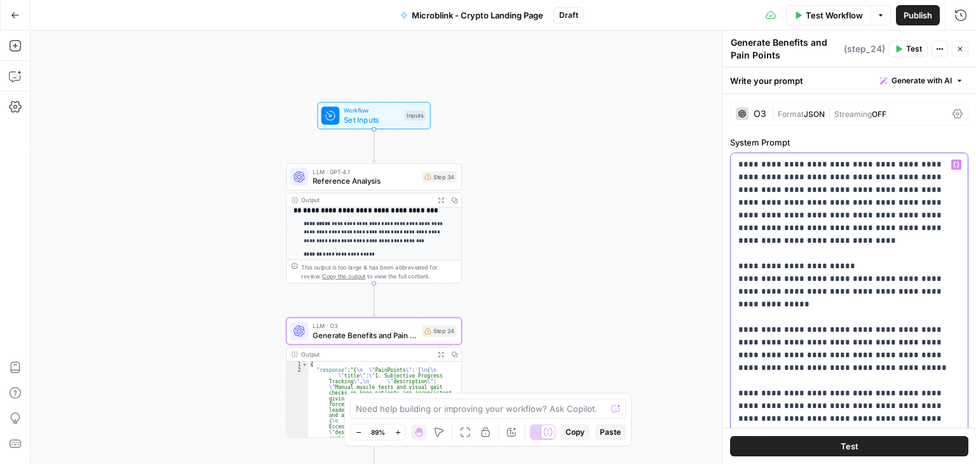
drag, startPoint x: 804, startPoint y: 264, endPoint x: 947, endPoint y: 277, distance: 144.2
click at [947, 277] on p "**********" at bounding box center [845, 317] width 212 height 318
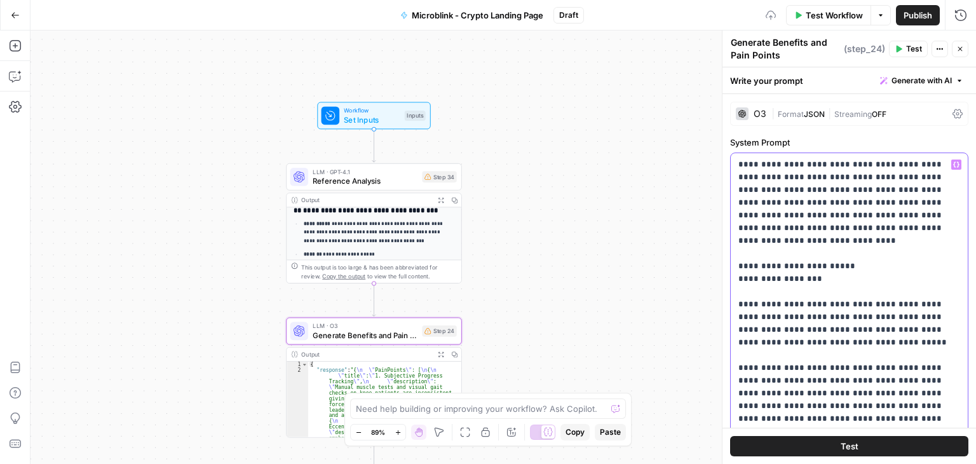
click at [898, 332] on p "**********" at bounding box center [845, 310] width 212 height 305
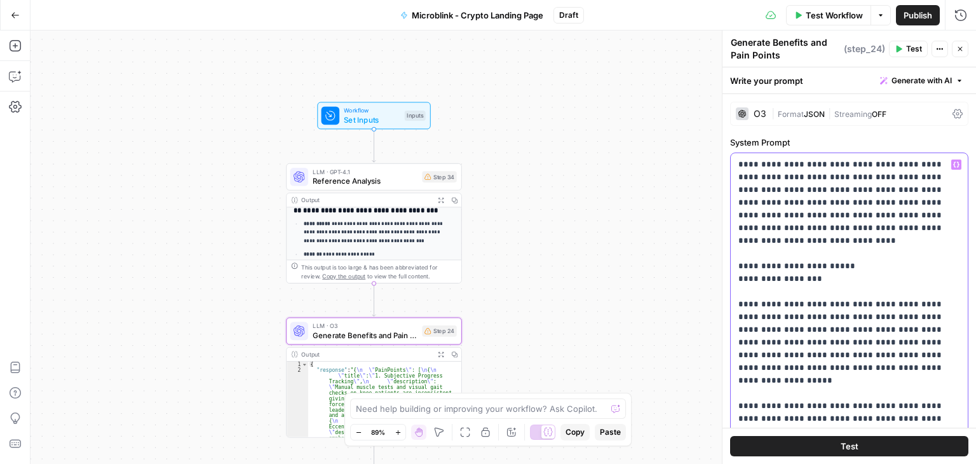
click at [833, 268] on p "**********" at bounding box center [845, 323] width 212 height 331
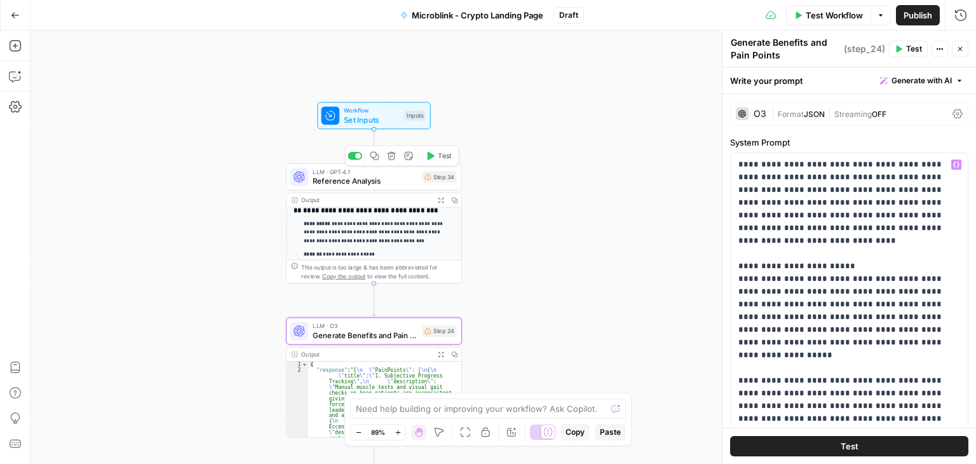
click at [384, 176] on span "Reference Analysis" at bounding box center [365, 180] width 105 height 11
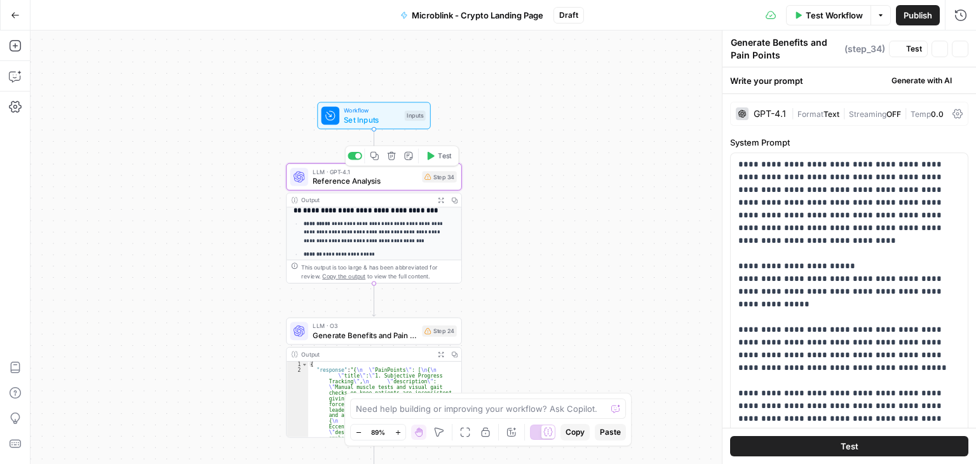
type textarea "Reference Analysis"
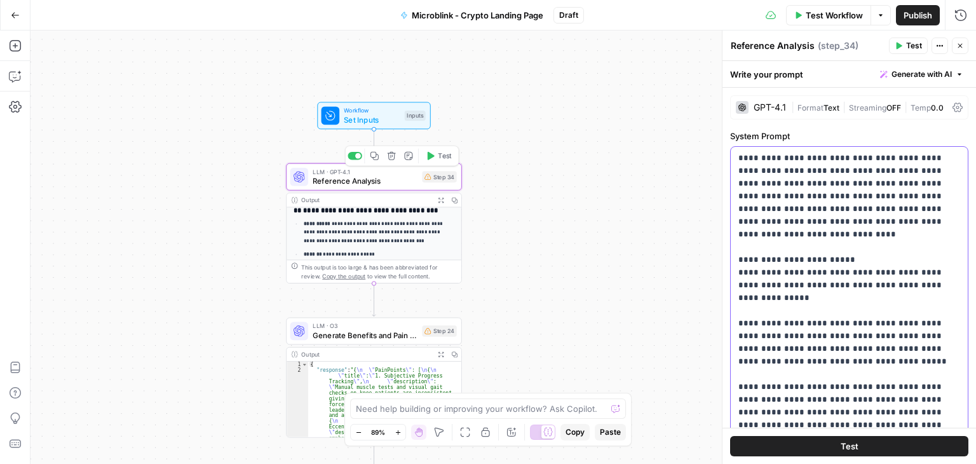
click at [769, 219] on p "**********" at bounding box center [845, 311] width 212 height 318
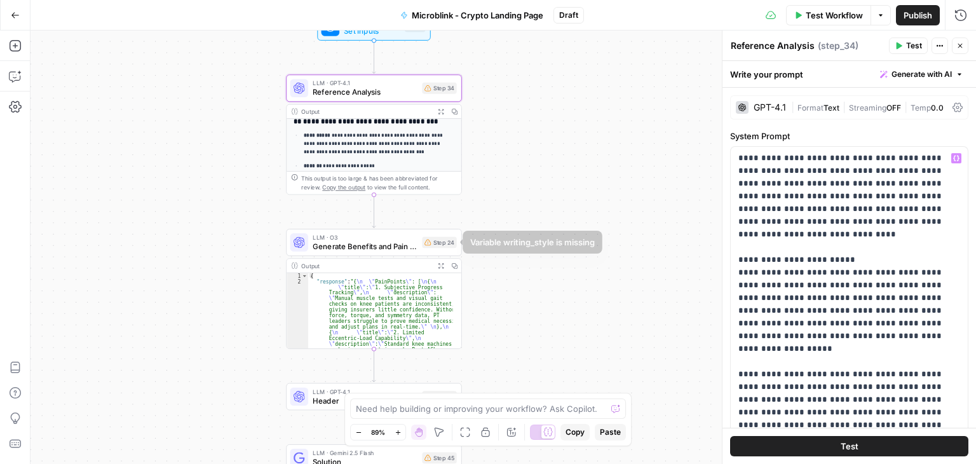
click at [408, 243] on span "Generate Benefits and Pain Points" at bounding box center [365, 246] width 105 height 11
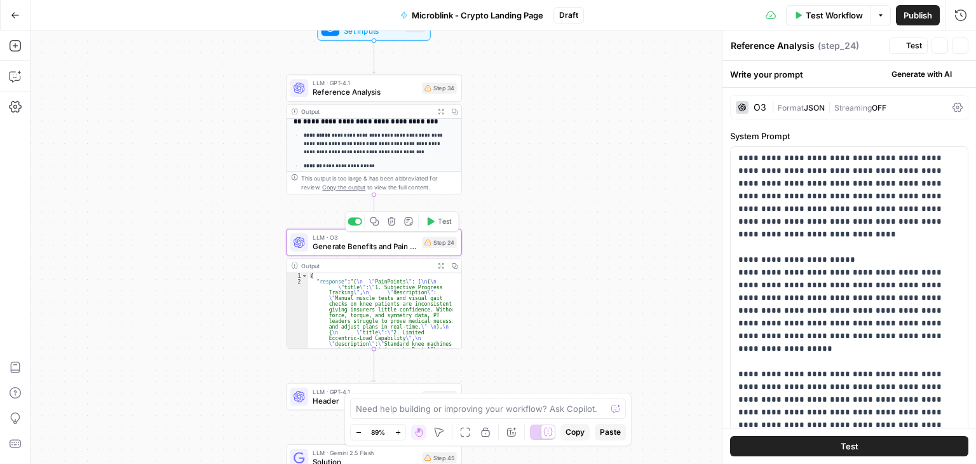
type textarea "Generate Benefits and Pain Points"
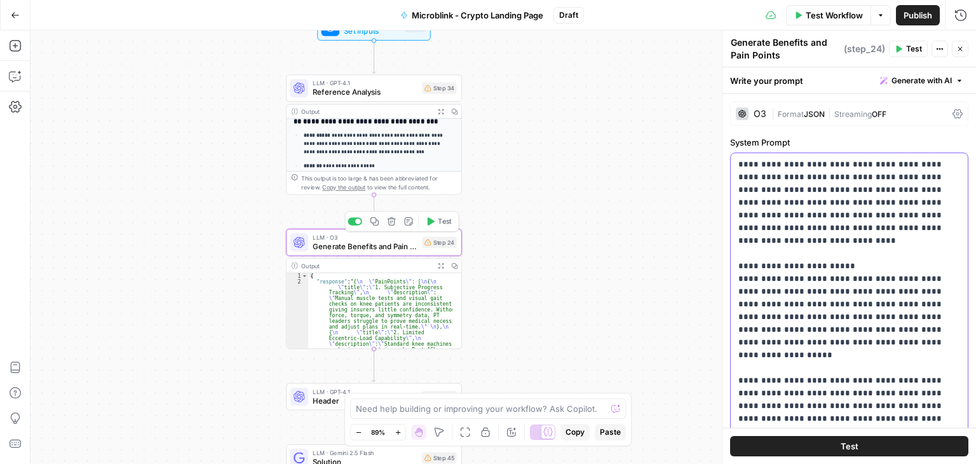
click at [799, 218] on p "**********" at bounding box center [845, 310] width 212 height 305
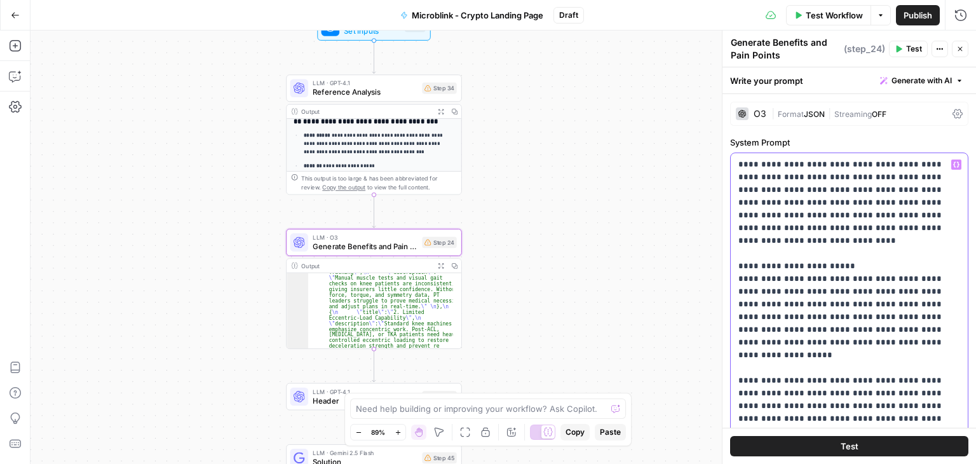
scroll to position [70, 0]
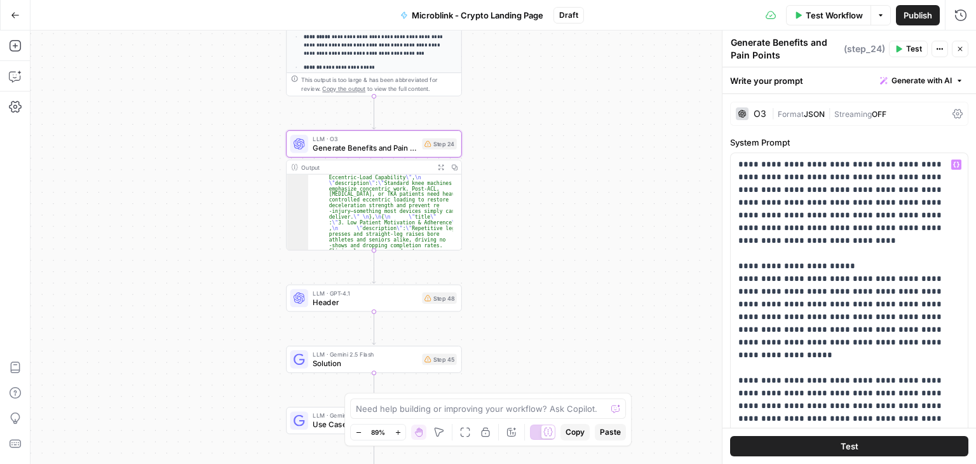
click at [412, 303] on span "Header" at bounding box center [365, 301] width 105 height 11
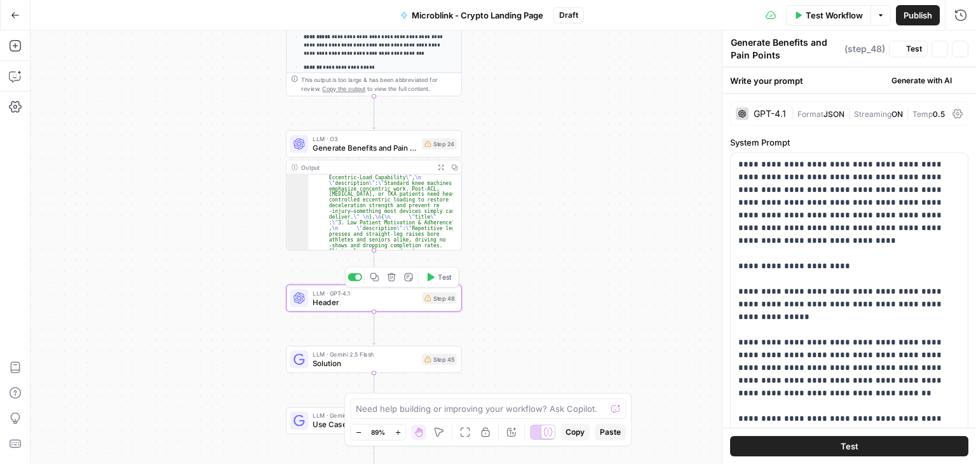
type textarea "Header"
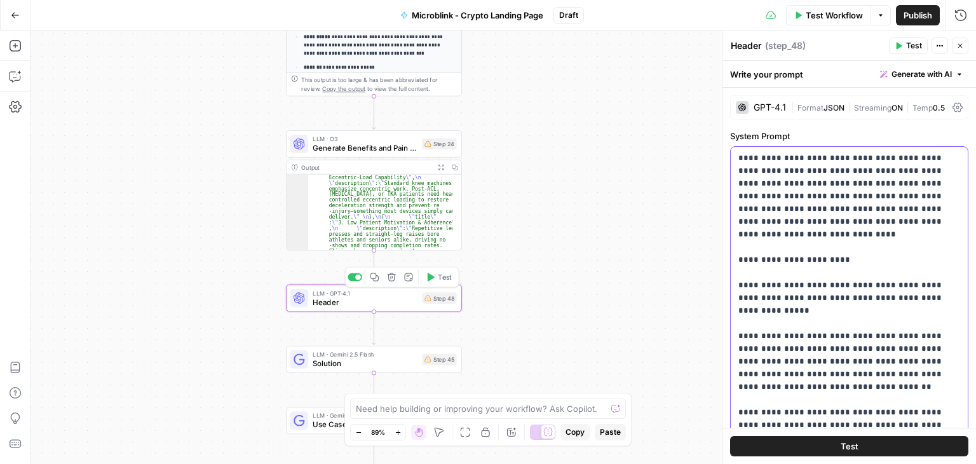
click at [812, 271] on p "**********" at bounding box center [845, 355] width 212 height 407
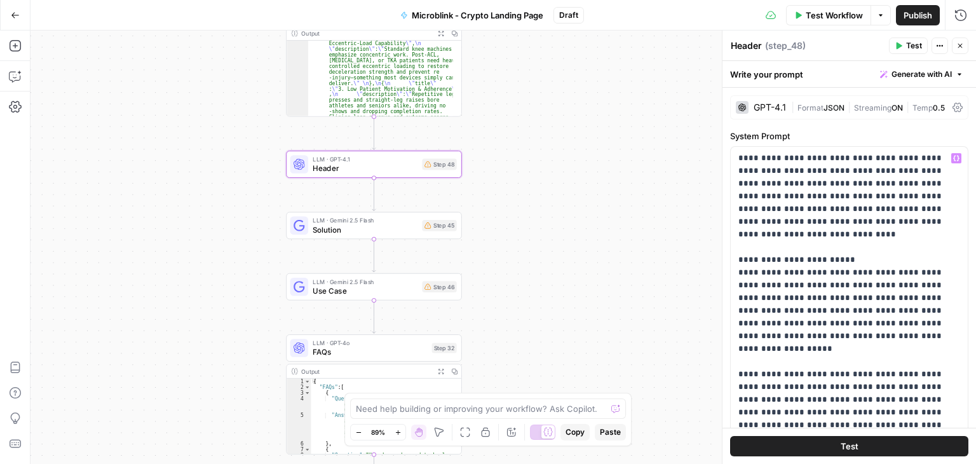
click at [364, 233] on span "Solution" at bounding box center [365, 229] width 105 height 11
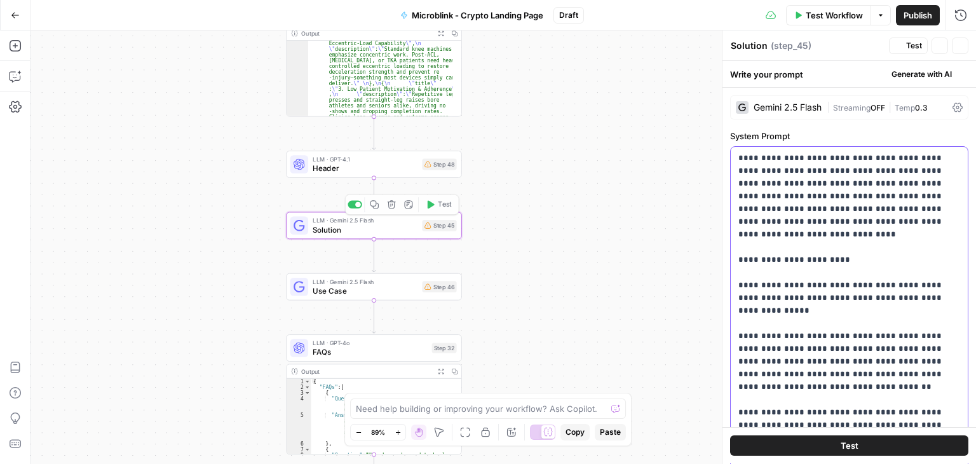
click at [816, 243] on p "**********" at bounding box center [845, 355] width 212 height 407
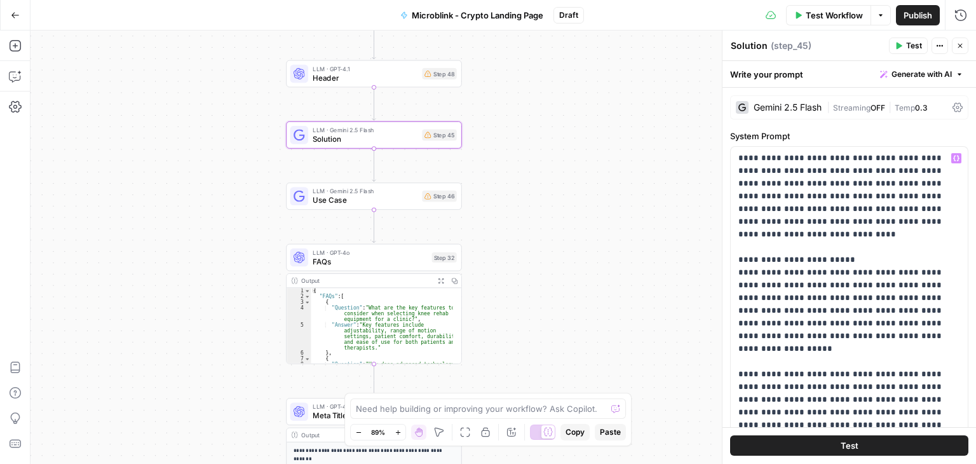
click at [374, 196] on span "Use Case" at bounding box center [365, 200] width 105 height 11
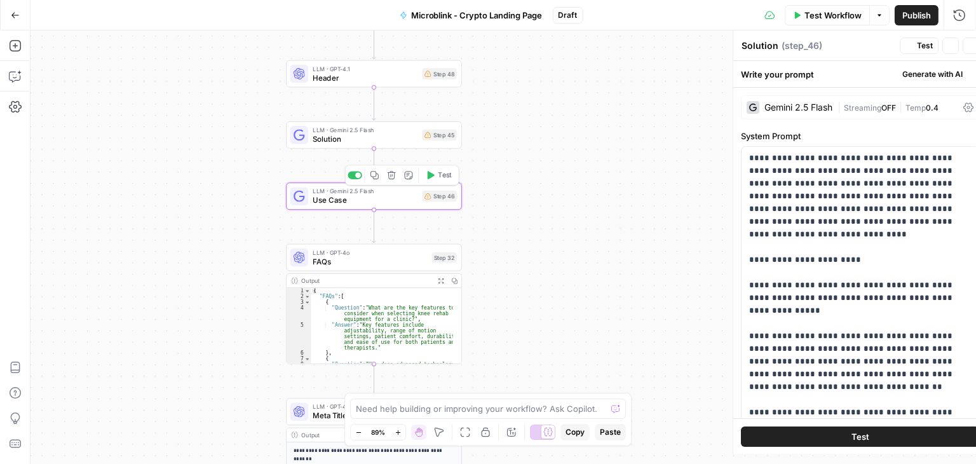
type textarea "Use Case"
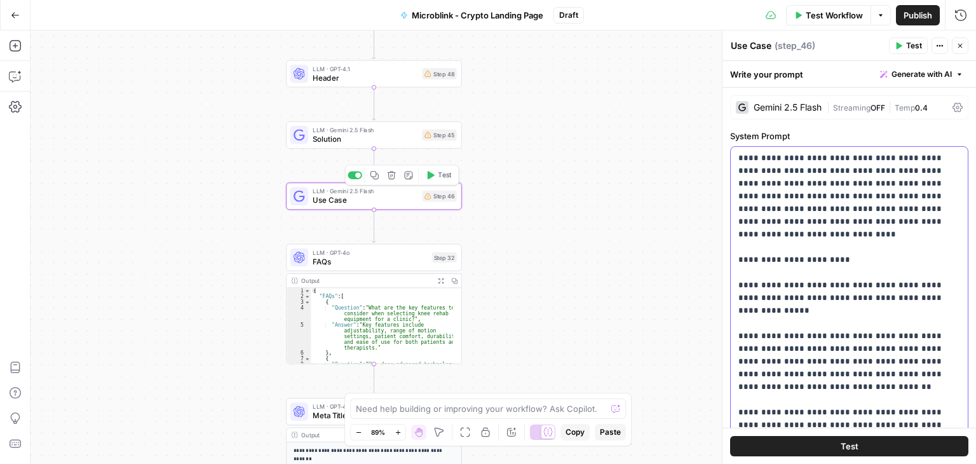
click at [854, 217] on p "**********" at bounding box center [845, 355] width 212 height 407
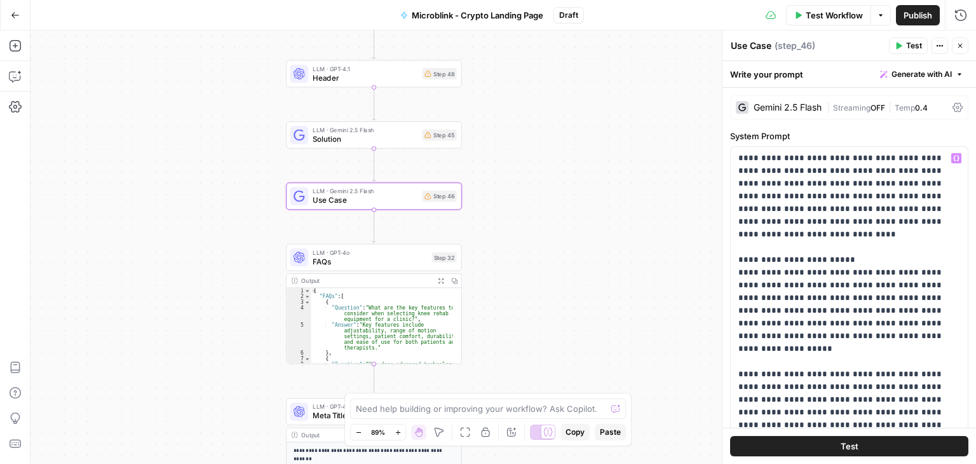
click at [400, 263] on span "FAQs" at bounding box center [370, 261] width 114 height 11
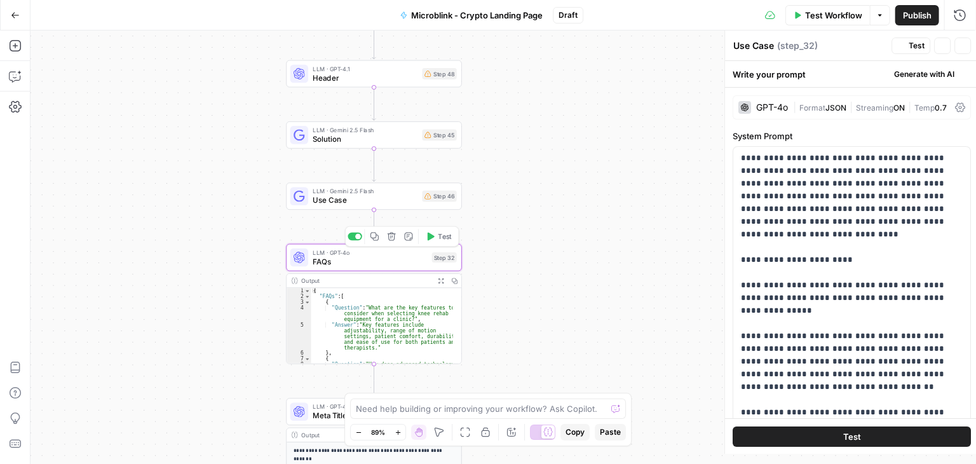
type textarea "FAQs"
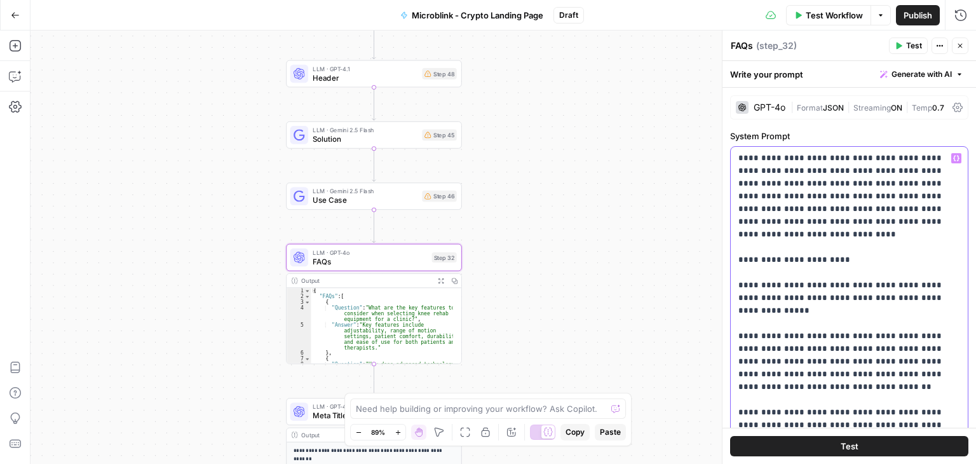
click at [875, 266] on p "**********" at bounding box center [845, 355] width 212 height 407
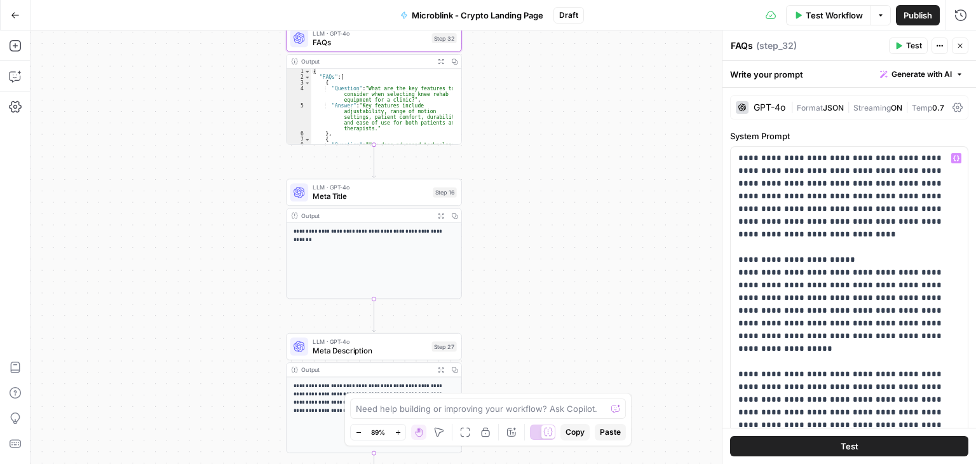
click at [392, 196] on span "Meta Title" at bounding box center [371, 196] width 116 height 11
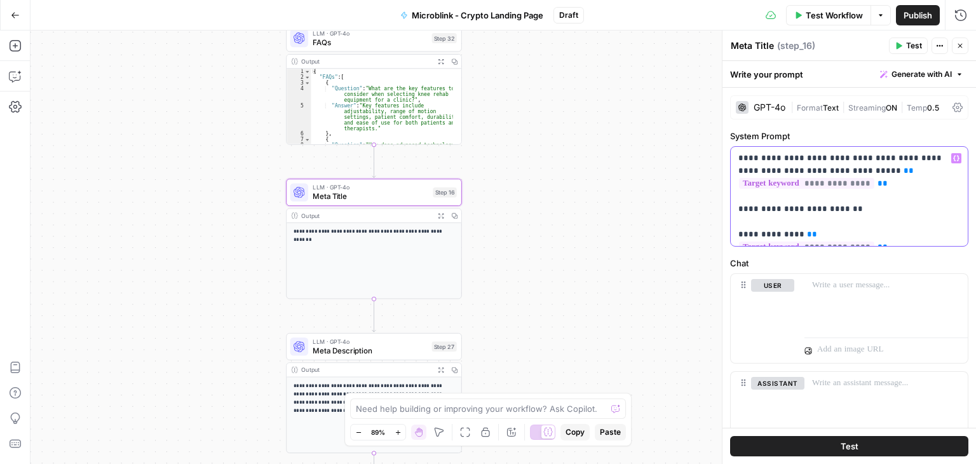
click at [829, 245] on div "**********" at bounding box center [849, 196] width 237 height 99
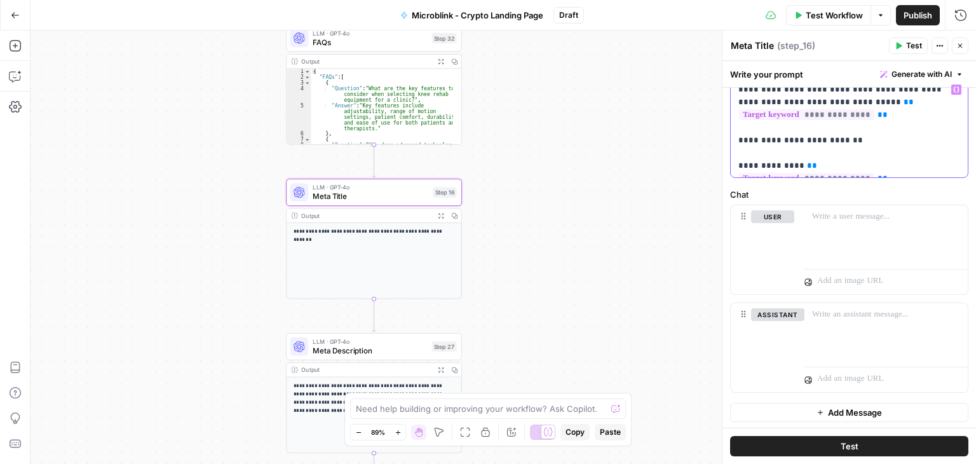
scroll to position [0, 0]
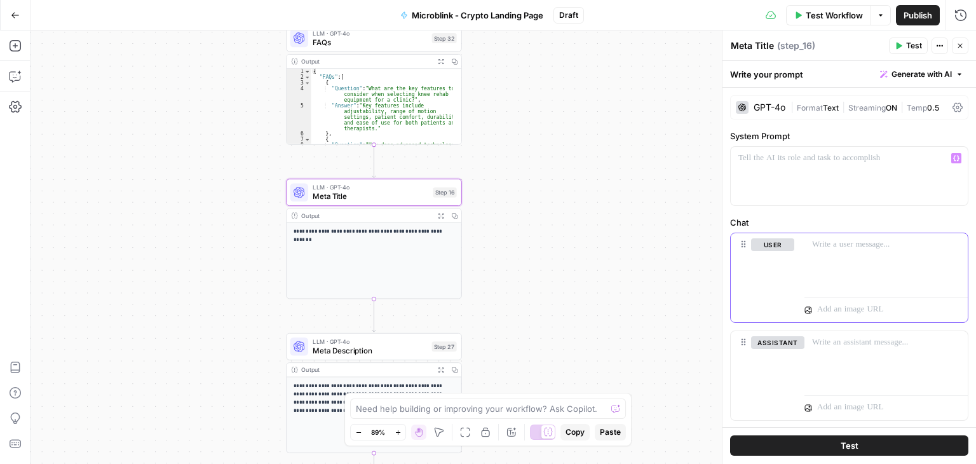
click at [869, 278] on div at bounding box center [886, 262] width 163 height 58
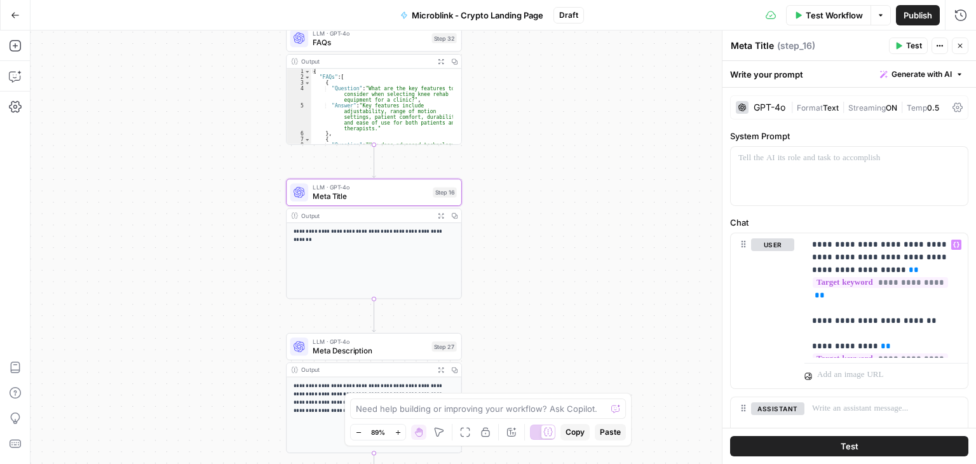
click at [409, 349] on span "Meta Description" at bounding box center [370, 350] width 114 height 11
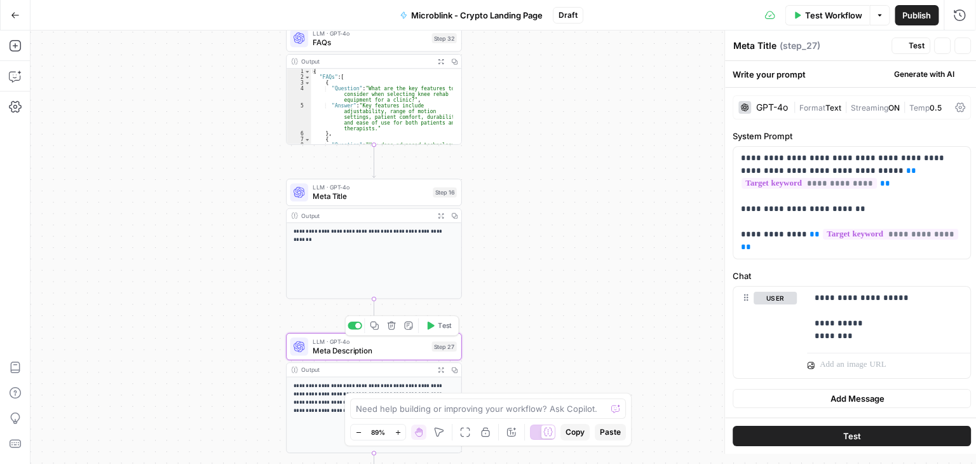
type textarea "Meta Description"
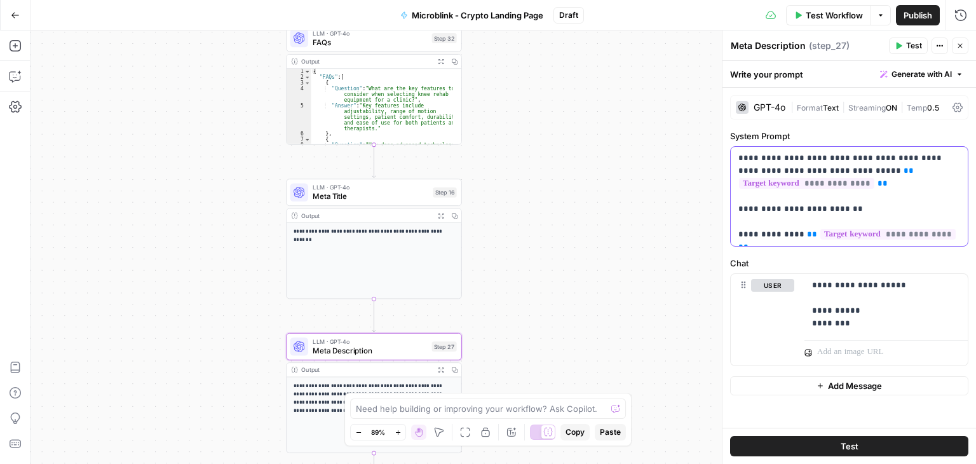
click at [811, 212] on p "**********" at bounding box center [850, 196] width 222 height 89
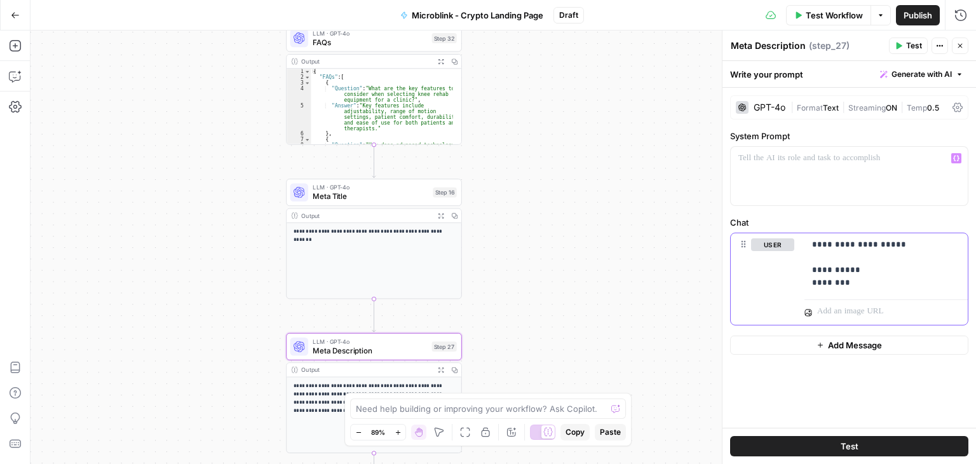
click at [868, 263] on p "**********" at bounding box center [886, 263] width 149 height 51
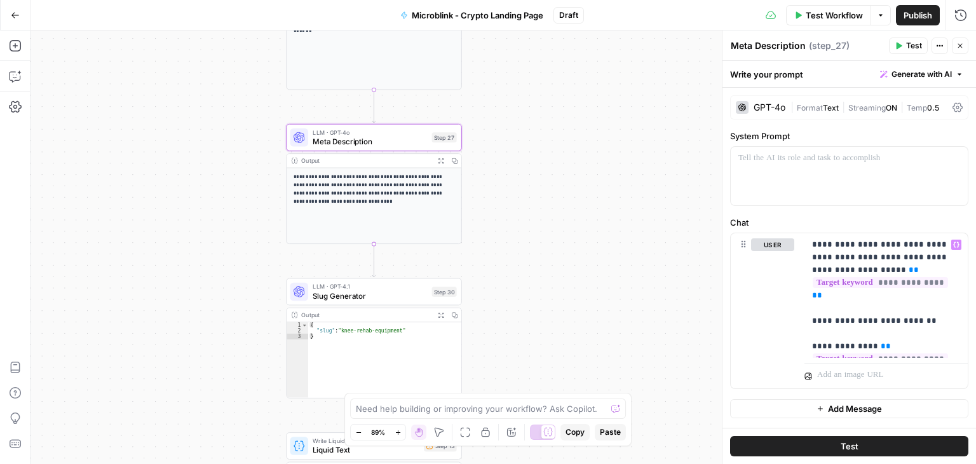
click at [409, 295] on span "Slug Generator" at bounding box center [370, 295] width 114 height 11
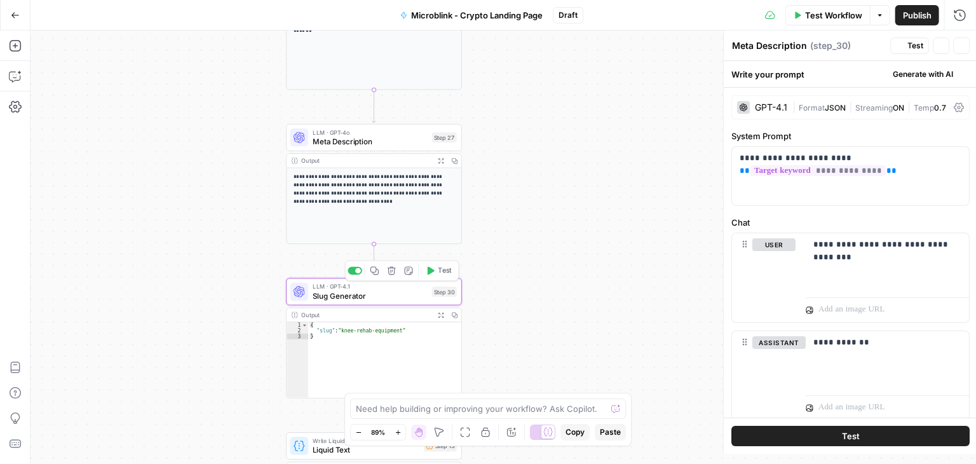
type textarea "Slug Generator"
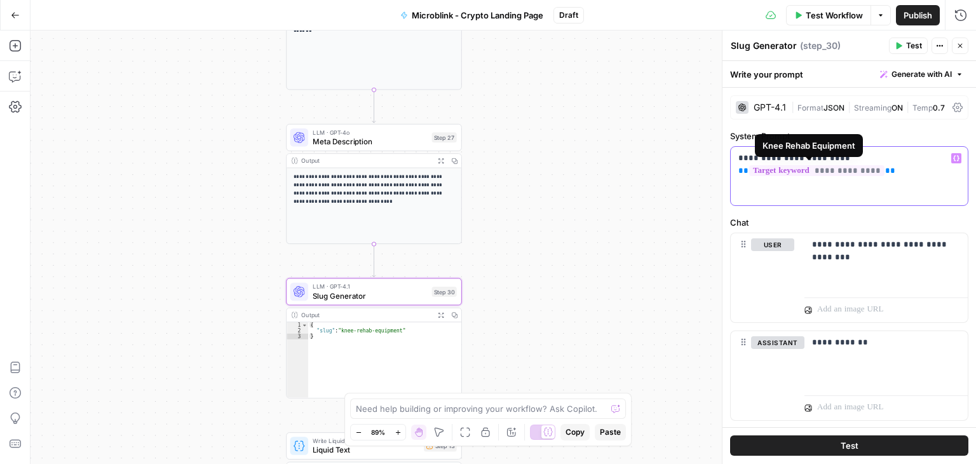
click at [844, 198] on div "**********" at bounding box center [849, 176] width 237 height 58
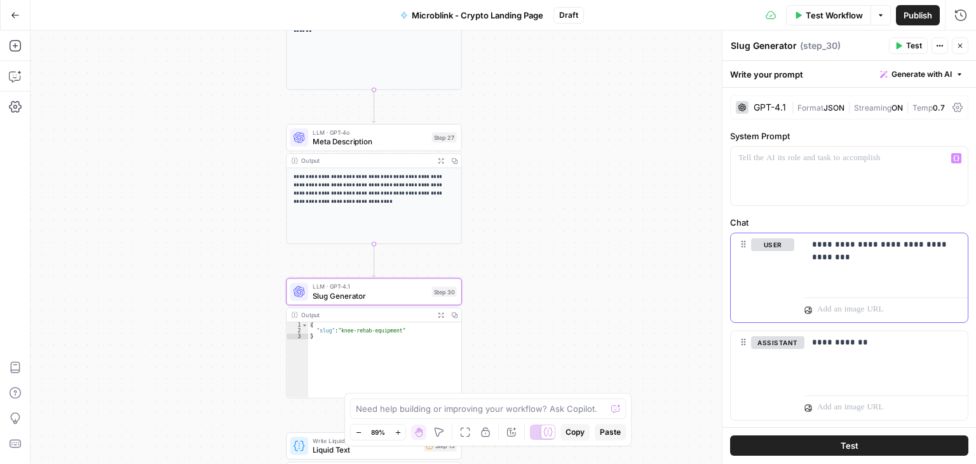
click at [871, 260] on p "**********" at bounding box center [881, 250] width 139 height 25
click at [816, 245] on p "**********" at bounding box center [881, 250] width 139 height 25
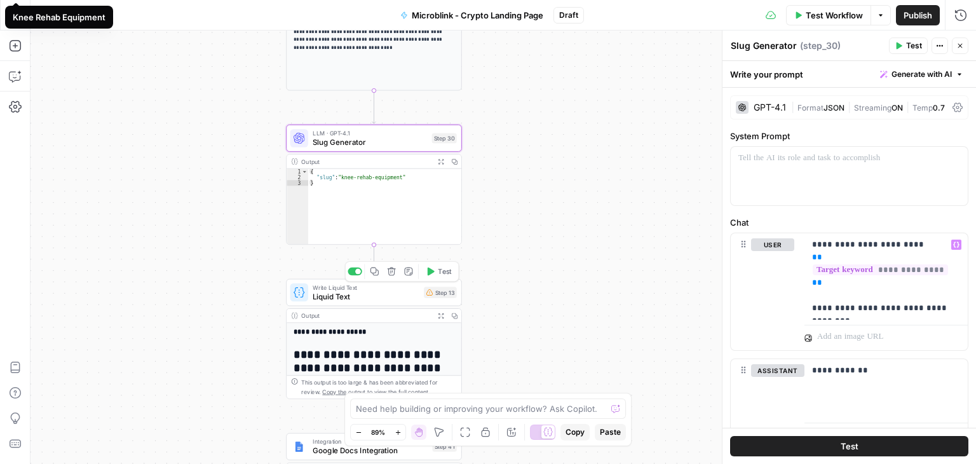
click at [412, 296] on span "Liquid Text" at bounding box center [366, 296] width 107 height 11
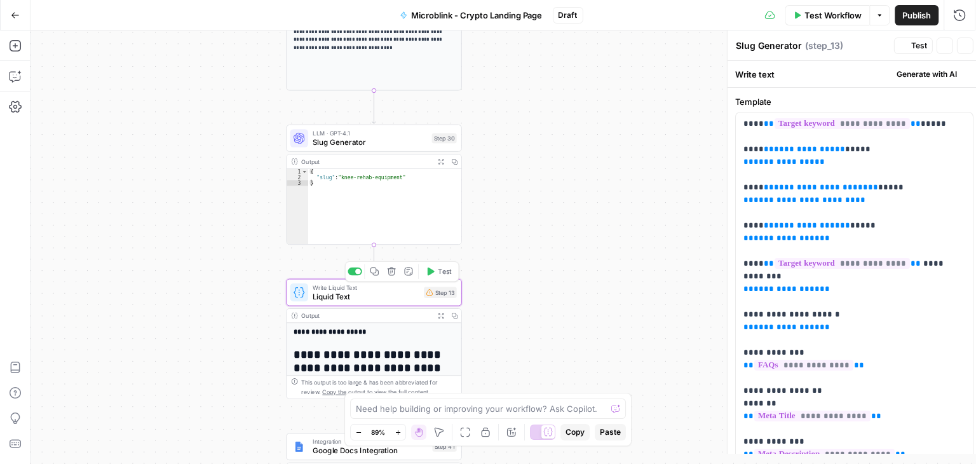
type textarea "Liquid Text"
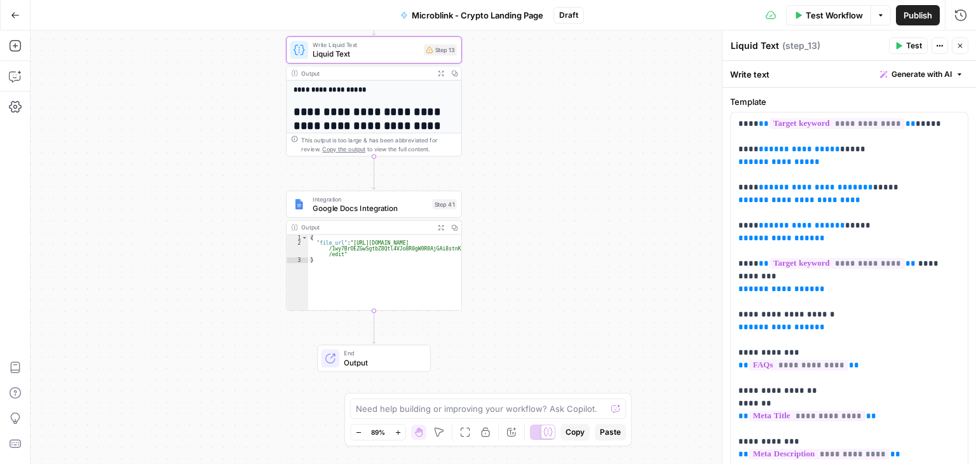
click at [399, 204] on span "Google Docs Integration" at bounding box center [370, 208] width 115 height 11
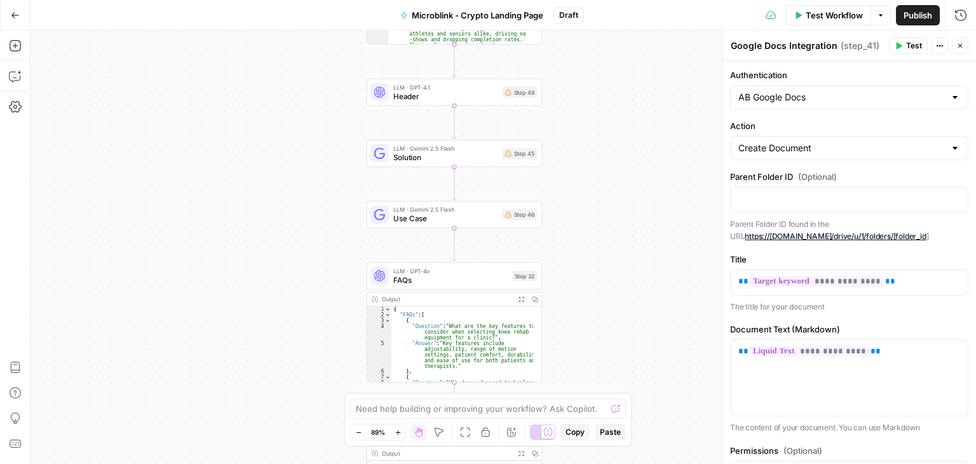
click at [496, 280] on span "FAQs" at bounding box center [451, 279] width 114 height 11
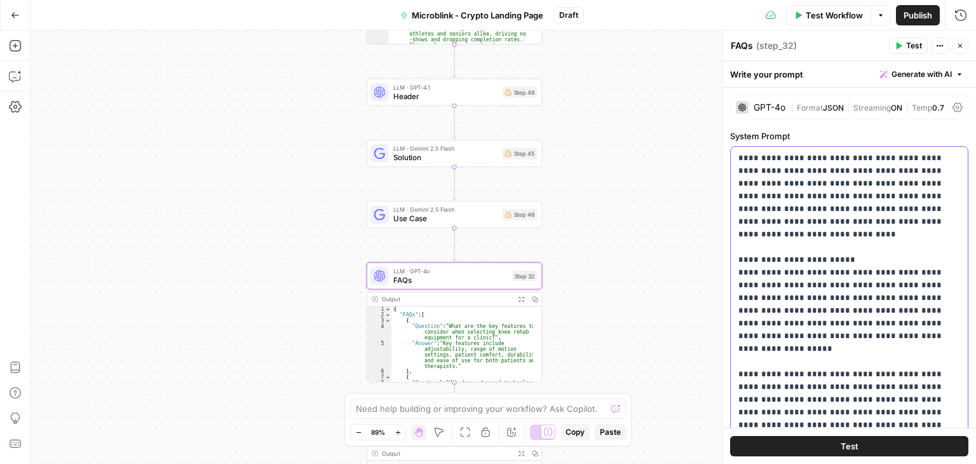
click at [806, 198] on p "**********" at bounding box center [845, 304] width 212 height 305
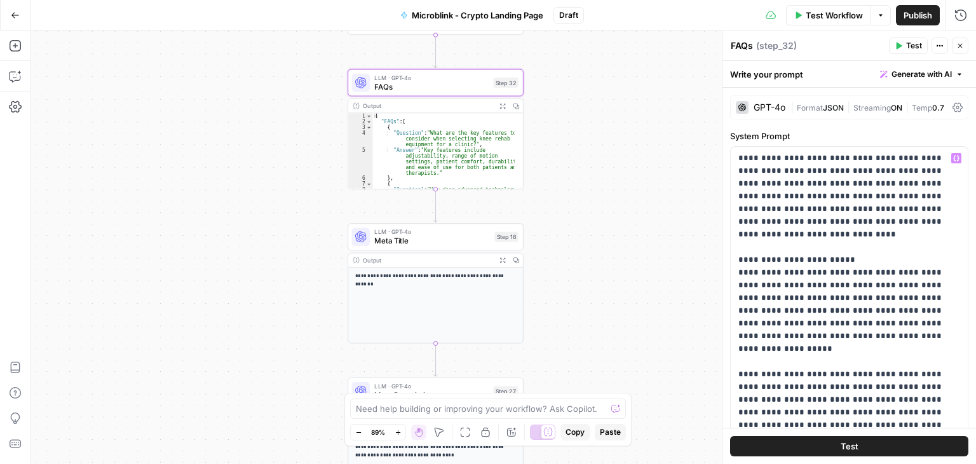
click at [468, 242] on span "Meta Title" at bounding box center [432, 240] width 116 height 11
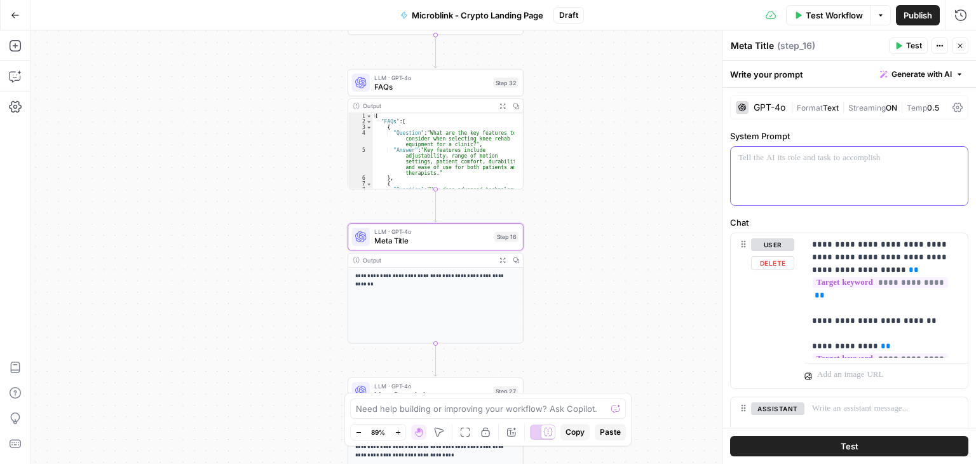
click at [783, 184] on div at bounding box center [849, 176] width 237 height 58
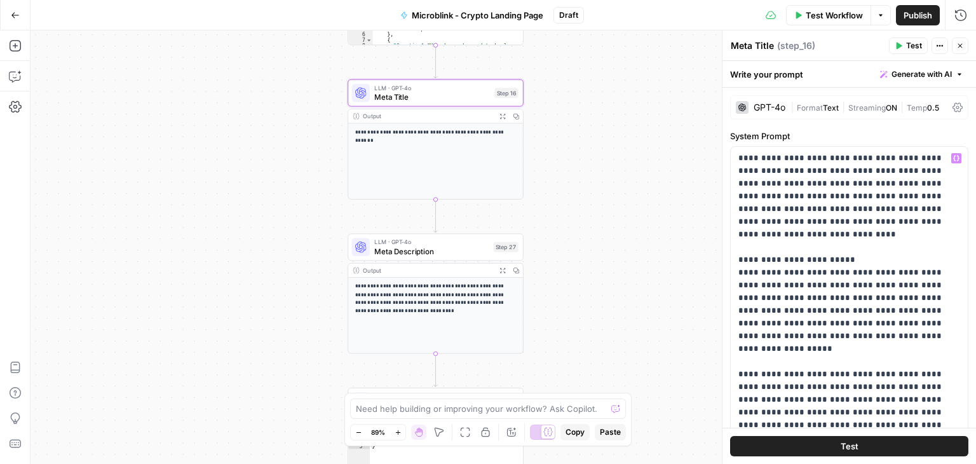
click at [466, 252] on span "Meta Description" at bounding box center [431, 250] width 114 height 11
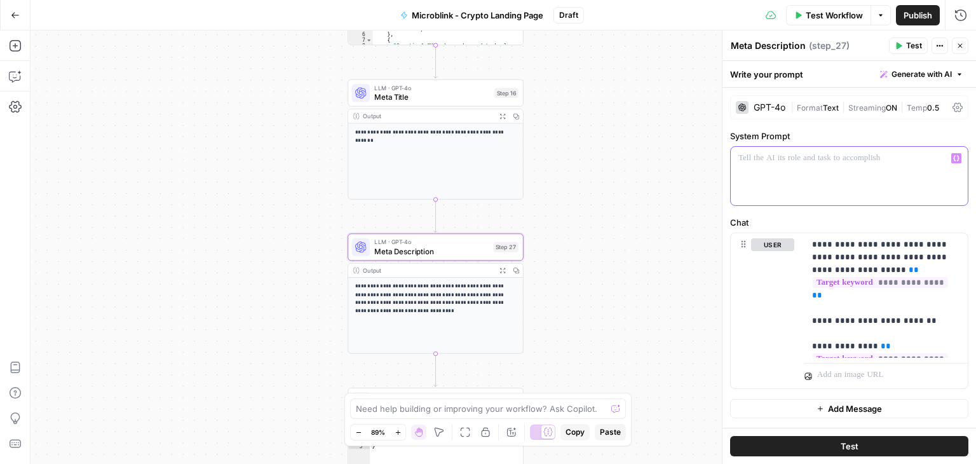
click at [793, 168] on div at bounding box center [849, 176] width 237 height 58
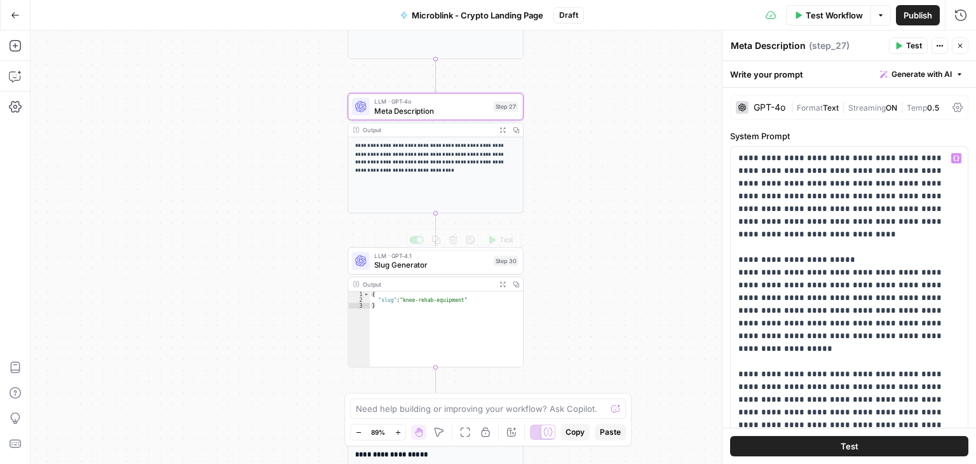
click at [453, 268] on span "Slug Generator" at bounding box center [431, 264] width 114 height 11
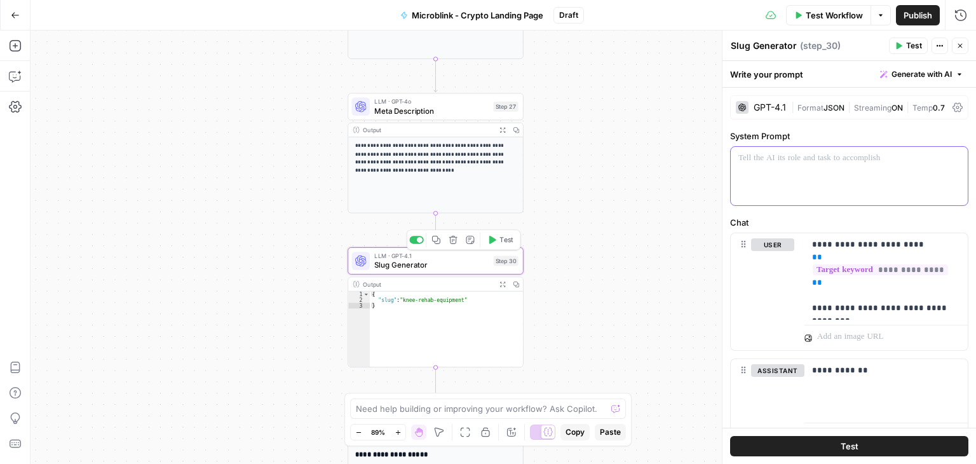
click at [794, 196] on div at bounding box center [849, 176] width 237 height 58
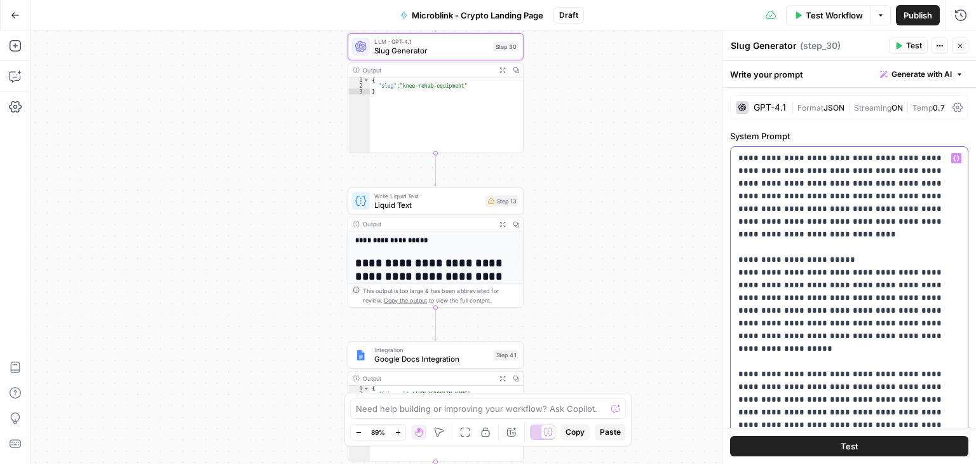
scroll to position [313, 0]
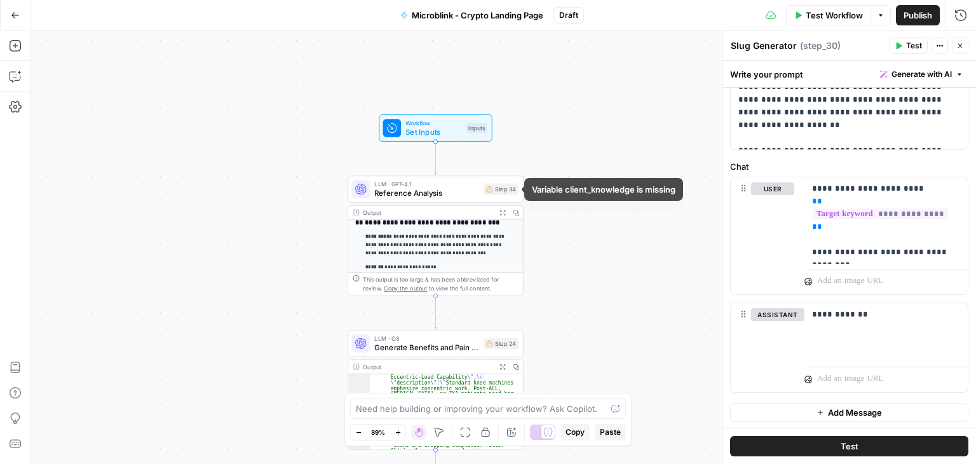
click at [458, 194] on span "Reference Analysis" at bounding box center [426, 193] width 105 height 11
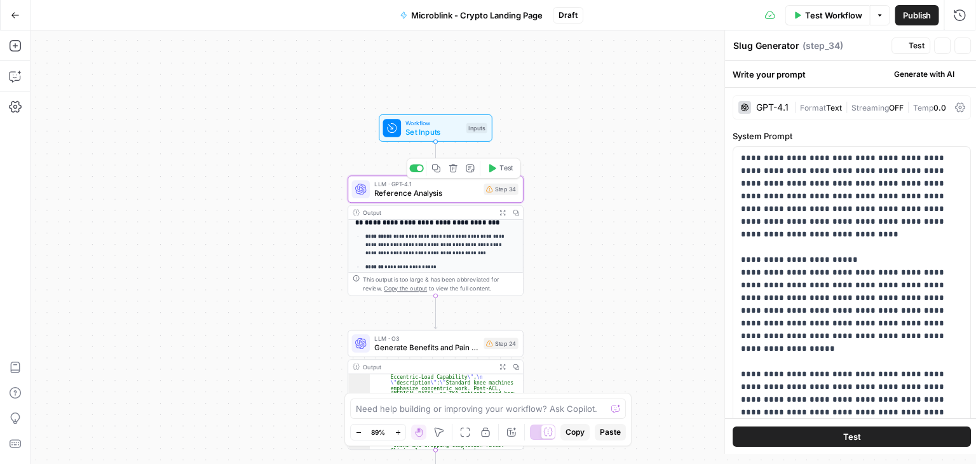
type textarea "Reference Analysis"
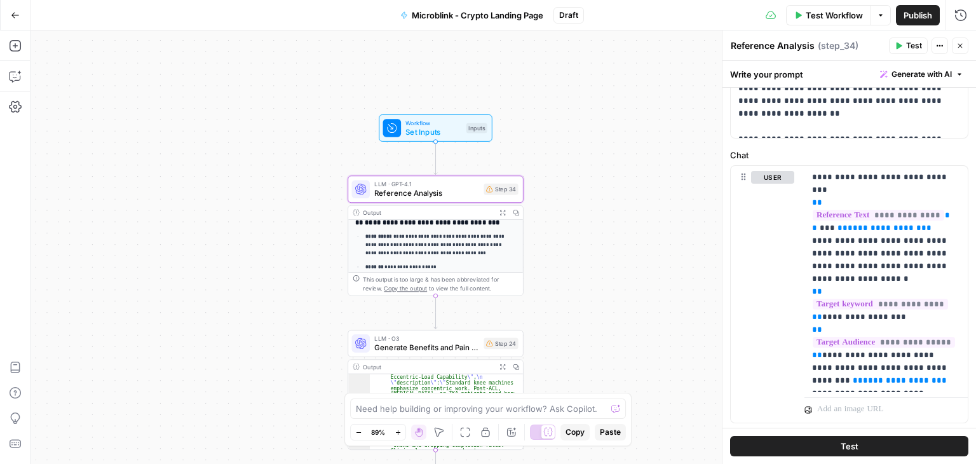
scroll to position [325, 0]
click at [444, 135] on span "Set Inputs" at bounding box center [434, 132] width 56 height 11
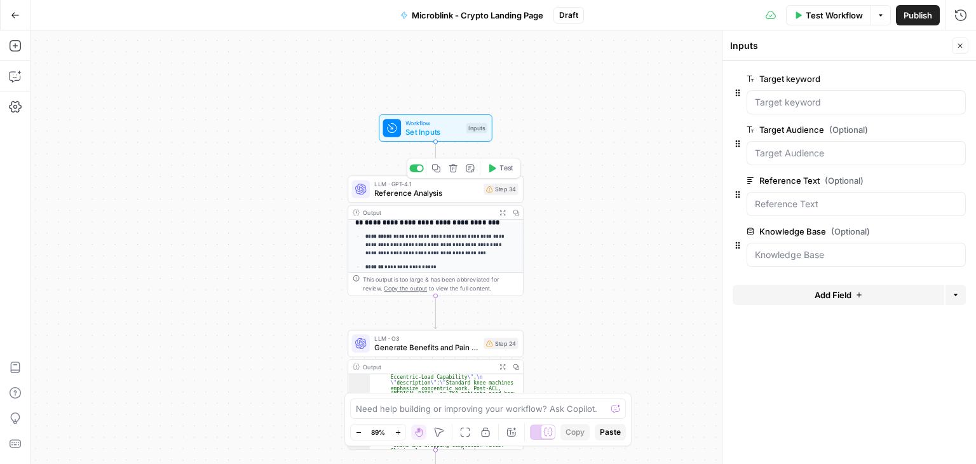
click at [453, 196] on span "Reference Analysis" at bounding box center [426, 193] width 105 height 11
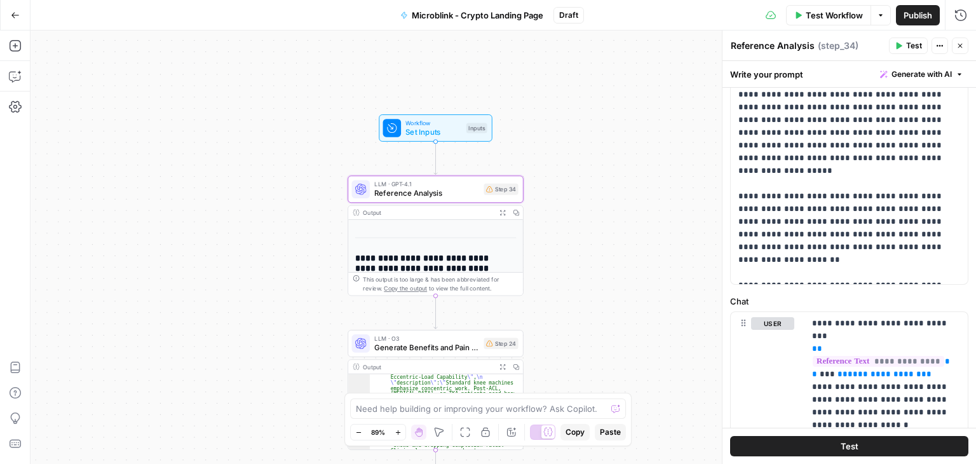
scroll to position [0, 0]
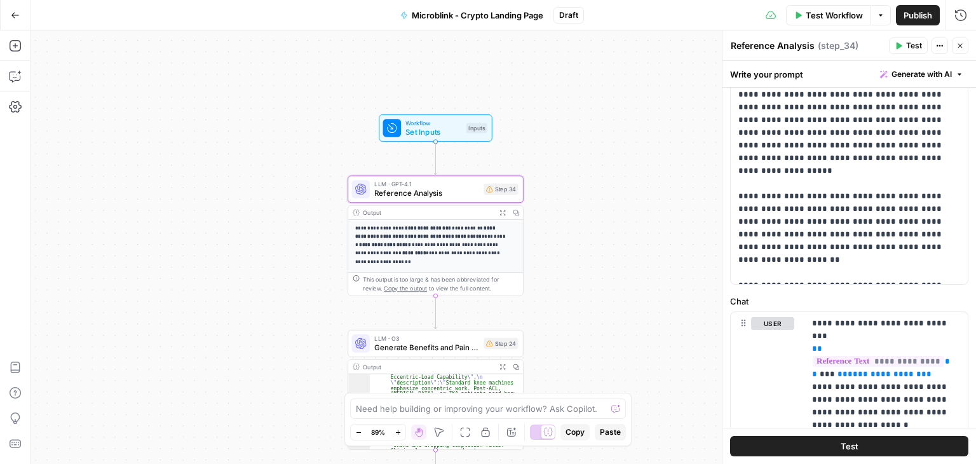
click at [445, 192] on span "Reference Analysis" at bounding box center [426, 193] width 105 height 11
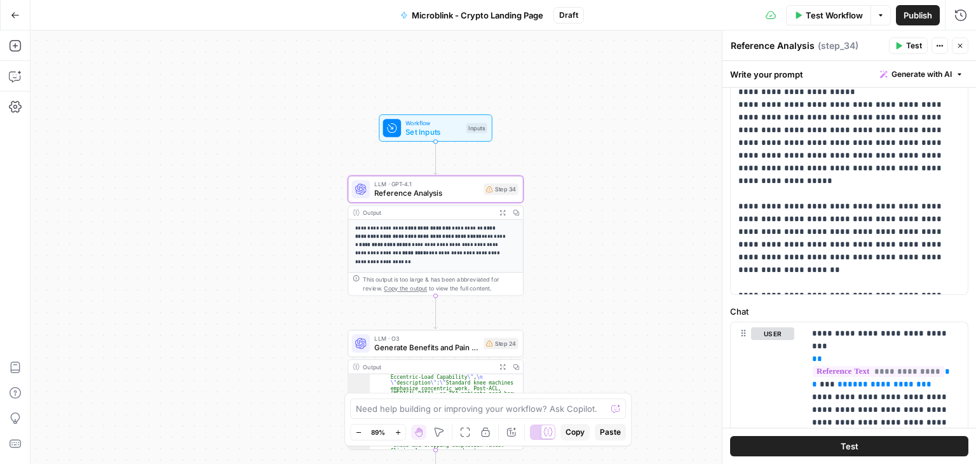
scroll to position [257, 0]
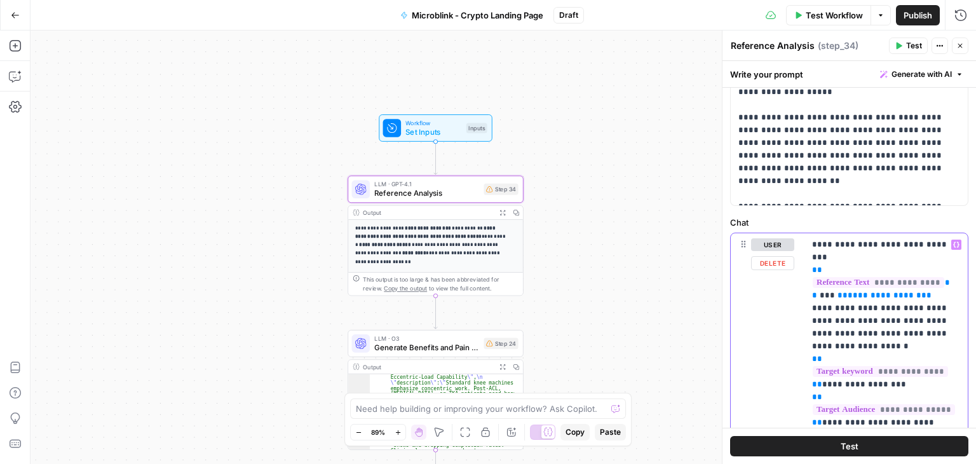
drag, startPoint x: 926, startPoint y: 266, endPoint x: 829, endPoint y: 271, distance: 96.7
click at [829, 271] on p "**********" at bounding box center [881, 346] width 139 height 216
click at [954, 242] on icon "button" at bounding box center [957, 245] width 6 height 6
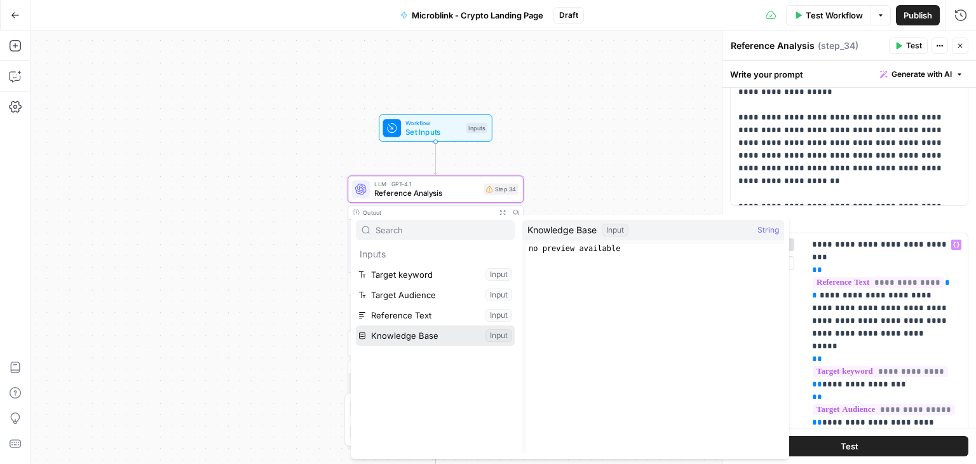
click at [428, 336] on button "Select variable Knowledge Base" at bounding box center [435, 335] width 159 height 20
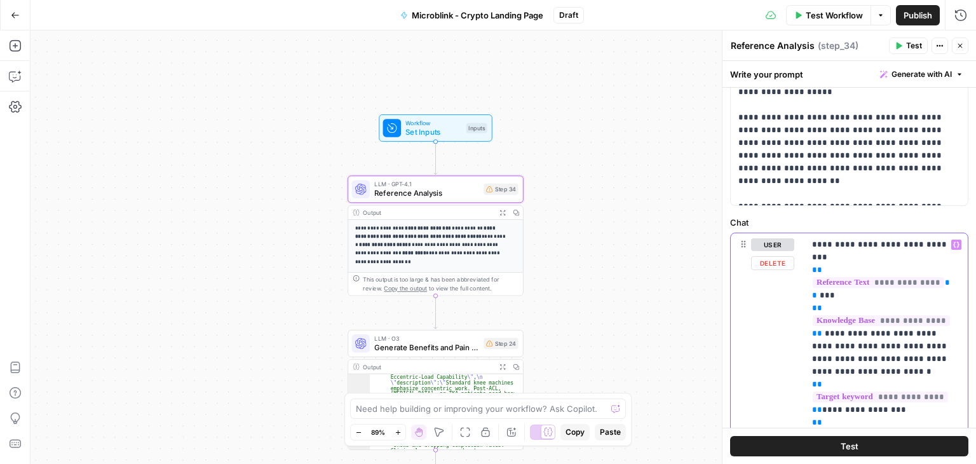
click at [867, 308] on p "**********" at bounding box center [881, 359] width 139 height 242
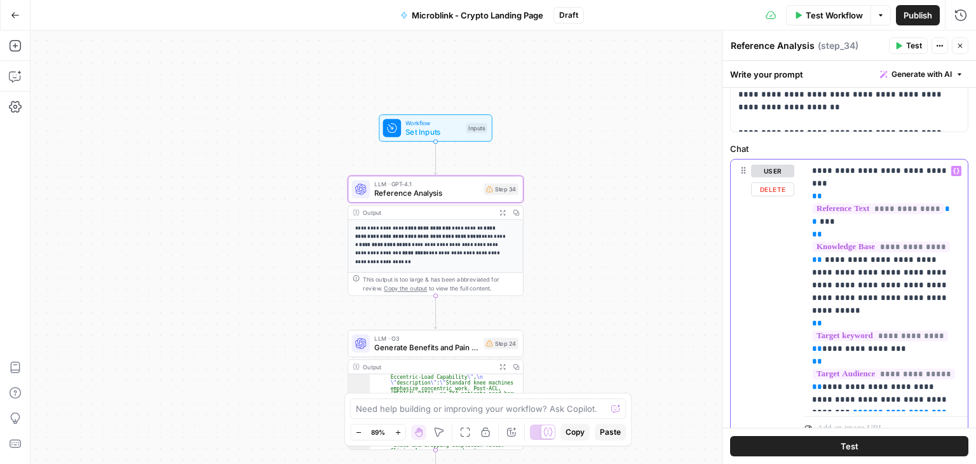
scroll to position [334, 0]
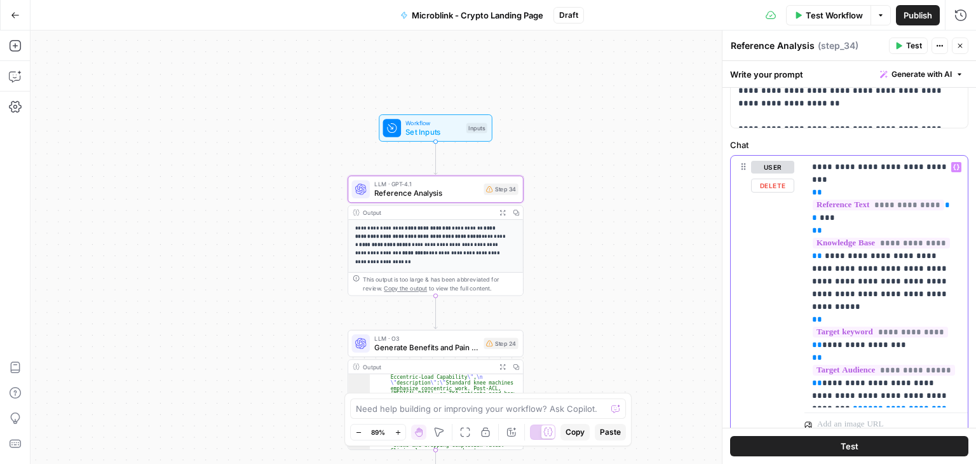
drag, startPoint x: 823, startPoint y: 333, endPoint x: 804, endPoint y: 311, distance: 29.3
click at [804, 311] on div "**********" at bounding box center [849, 297] width 237 height 282
click at [822, 334] on p "**********" at bounding box center [881, 282] width 139 height 242
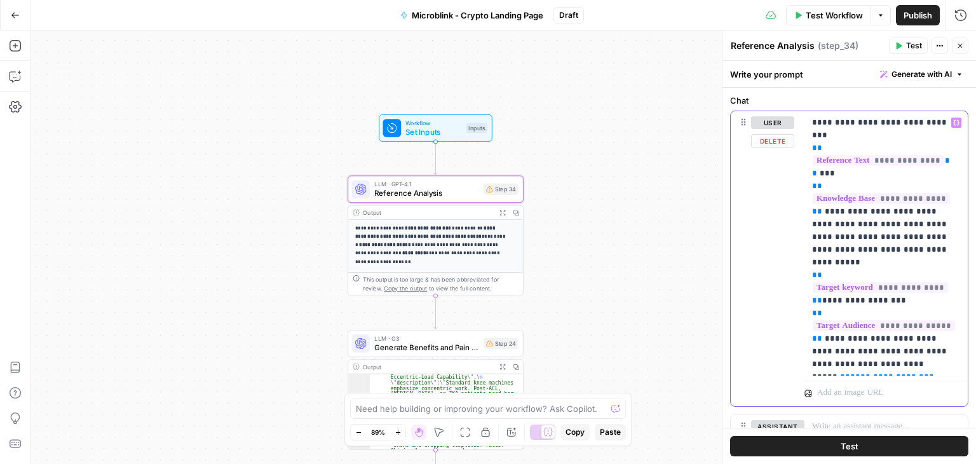
scroll to position [380, 0]
click at [849, 309] on p "**********" at bounding box center [881, 242] width 139 height 254
drag, startPoint x: 900, startPoint y: 321, endPoint x: 812, endPoint y: 327, distance: 87.9
click at [812, 327] on p "**********" at bounding box center [881, 242] width 139 height 254
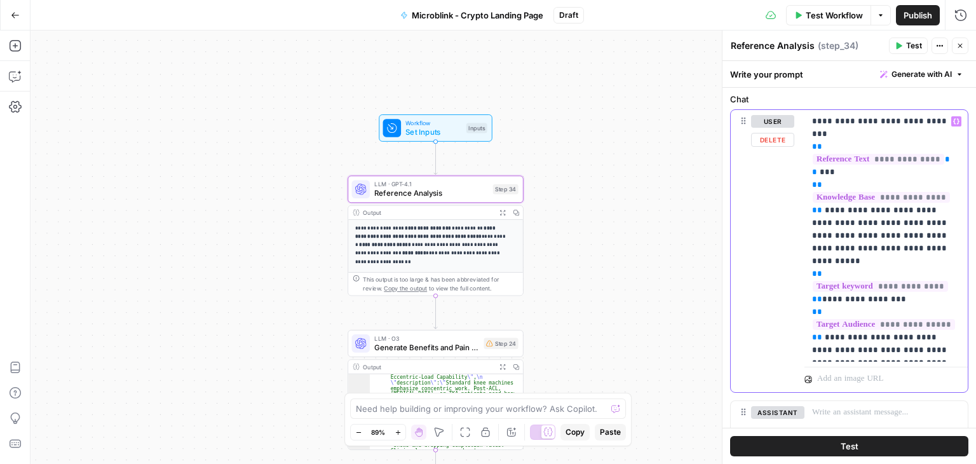
click at [926, 308] on p "**********" at bounding box center [881, 236] width 139 height 242
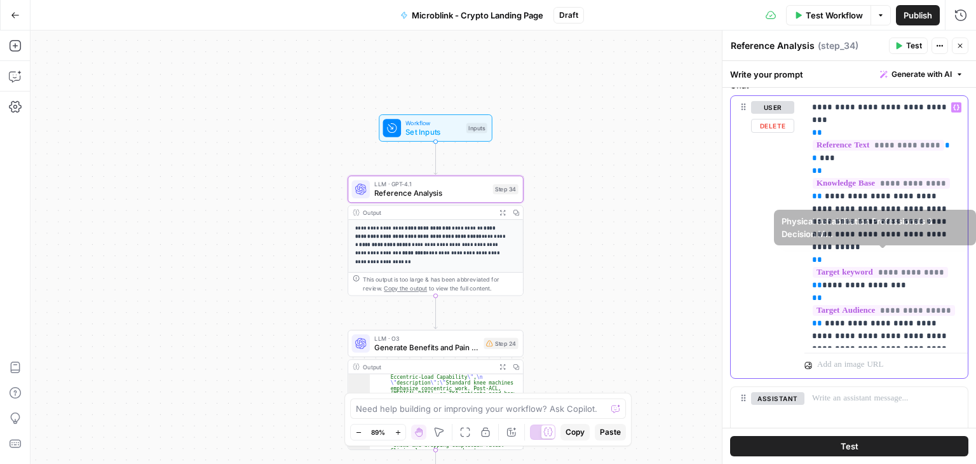
scroll to position [394, 0]
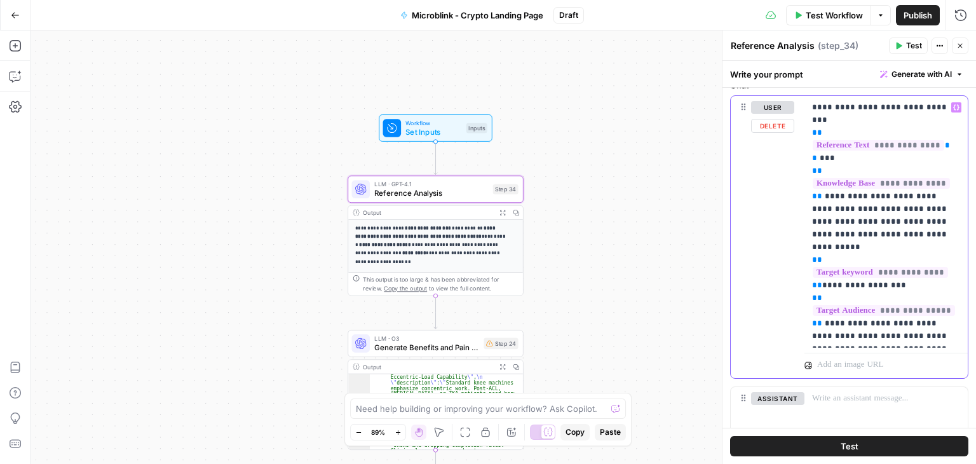
drag, startPoint x: 870, startPoint y: 345, endPoint x: 907, endPoint y: 271, distance: 82.7
click at [907, 271] on div "**********" at bounding box center [886, 222] width 163 height 252
copy p "**********"
click at [436, 339] on span "LLM · O3" at bounding box center [426, 338] width 105 height 9
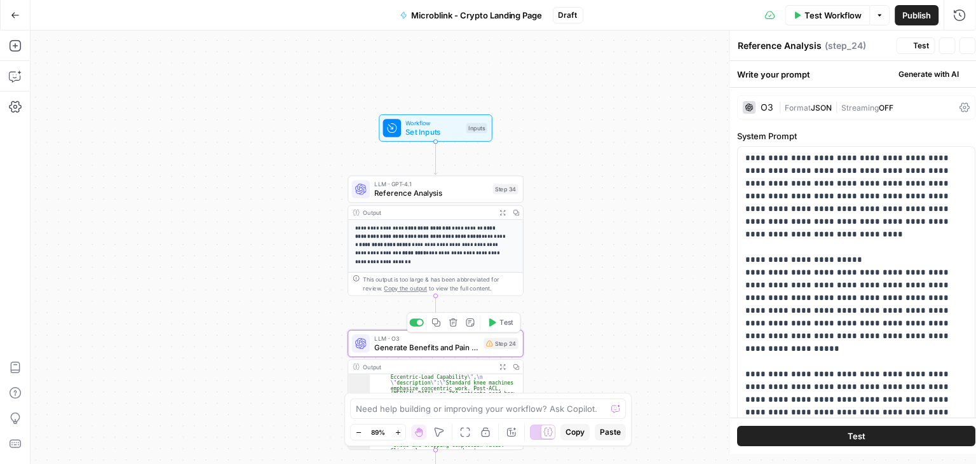
type textarea "Generate Benefits and Pain Points"
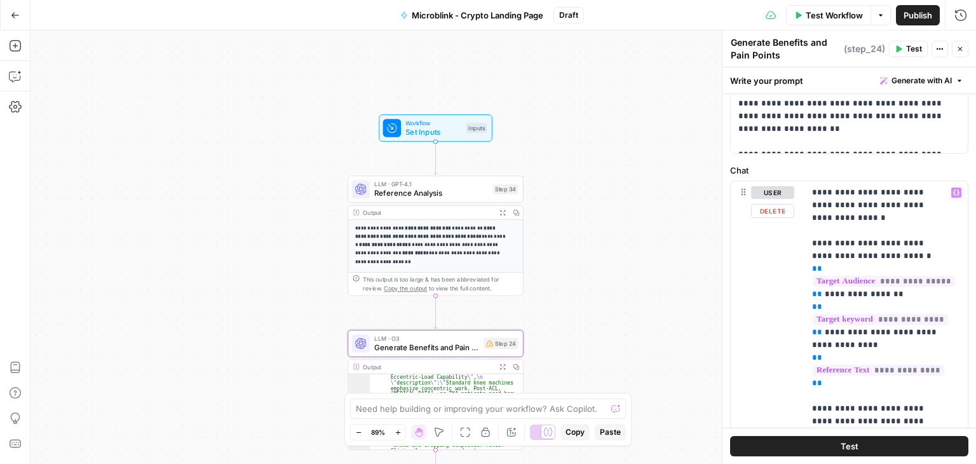
scroll to position [0, 0]
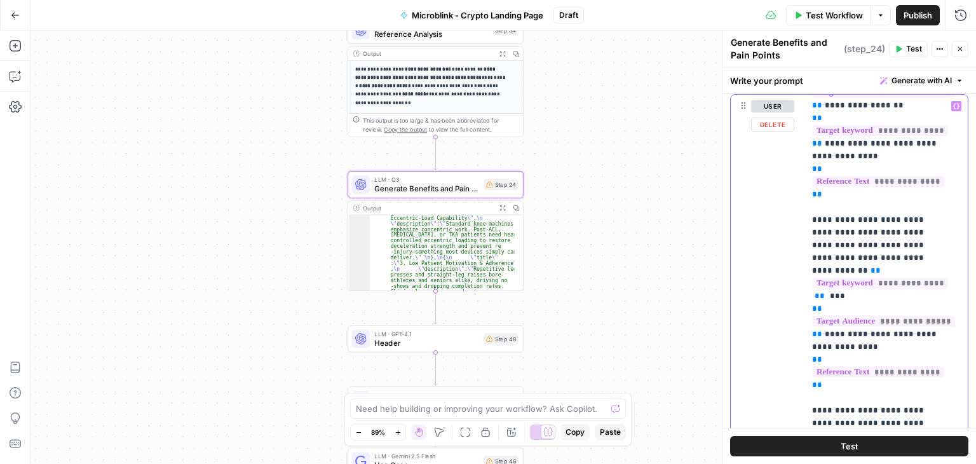
scroll to position [448, 0]
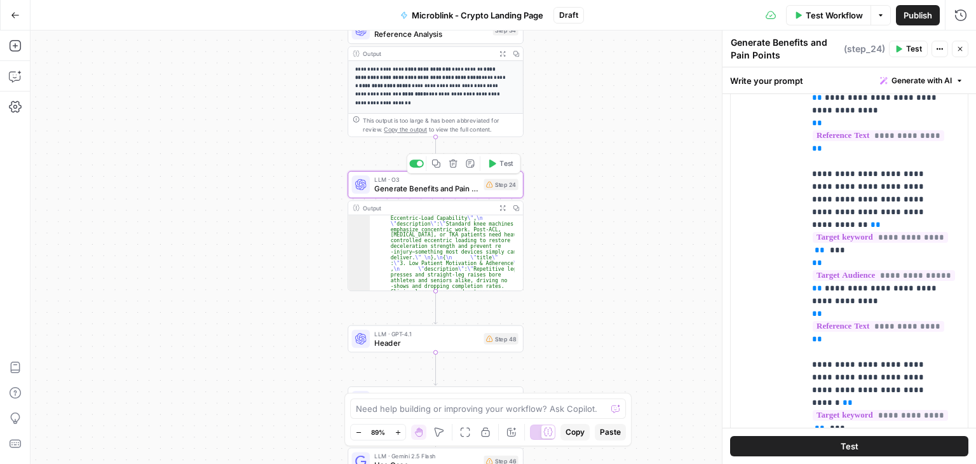
click at [456, 166] on icon "button" at bounding box center [453, 164] width 8 height 8
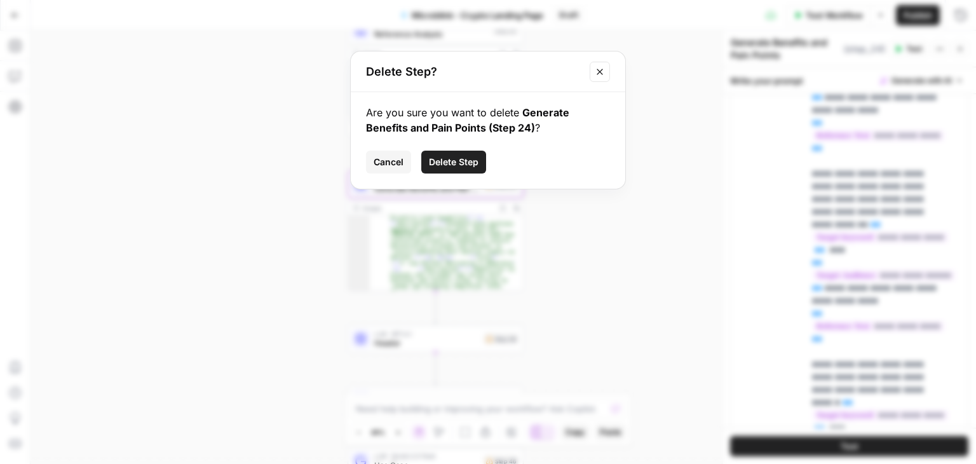
click at [473, 163] on span "Delete Step" at bounding box center [454, 162] width 50 height 13
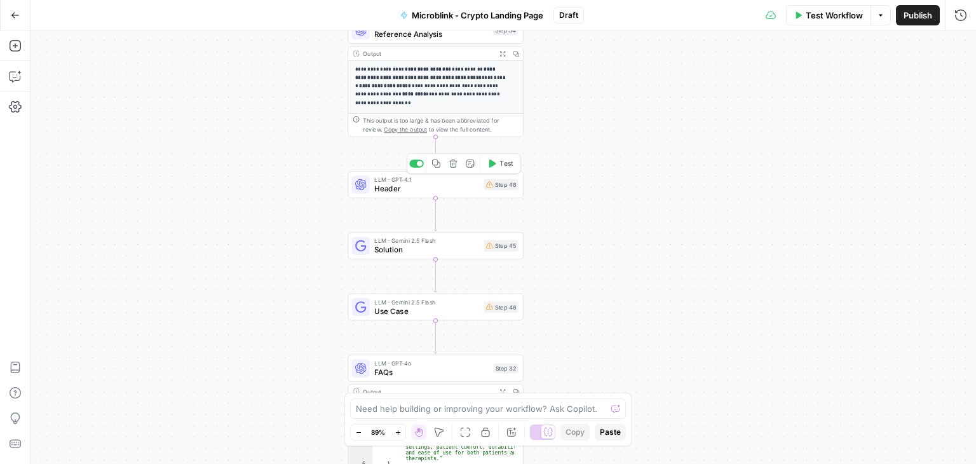
click at [454, 183] on span "Header" at bounding box center [426, 188] width 105 height 11
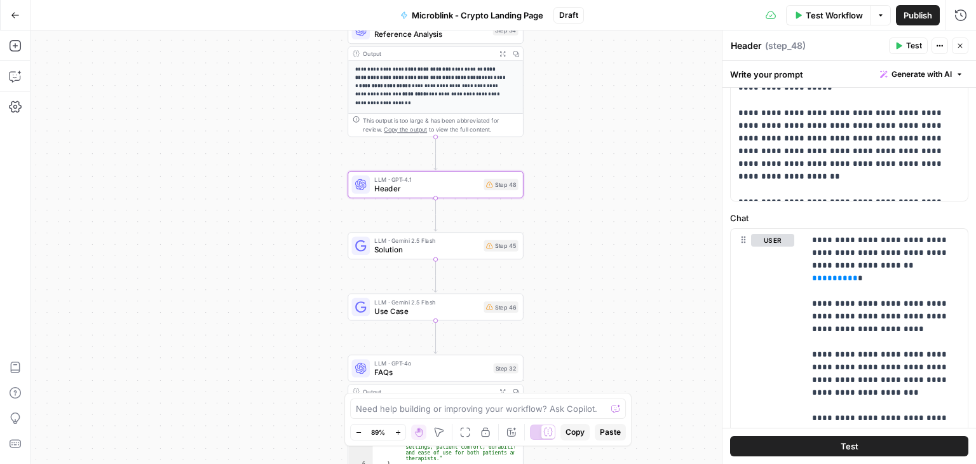
scroll to position [320, 0]
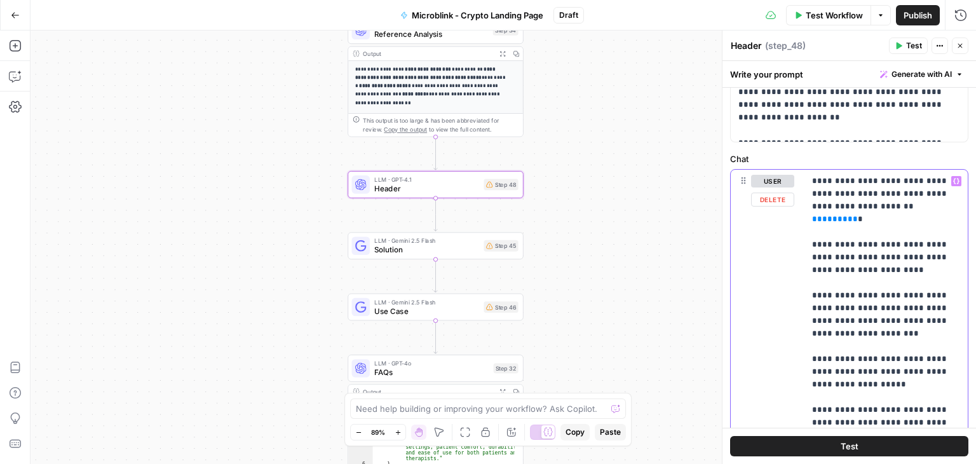
drag, startPoint x: 918, startPoint y: 205, endPoint x: 910, endPoint y: 205, distance: 7.6
click at [910, 205] on p "**********" at bounding box center [881, 340] width 139 height 331
click at [954, 178] on icon "button" at bounding box center [957, 181] width 6 height 6
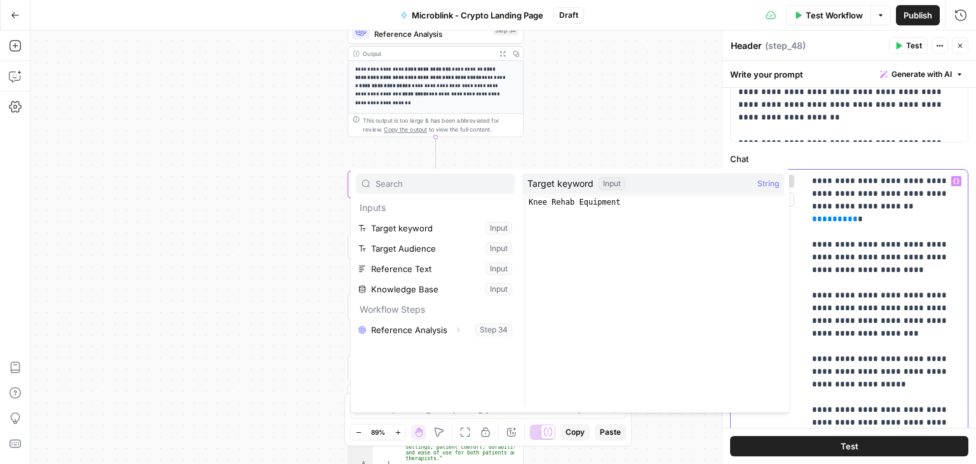
click at [907, 220] on p "**********" at bounding box center [881, 340] width 139 height 331
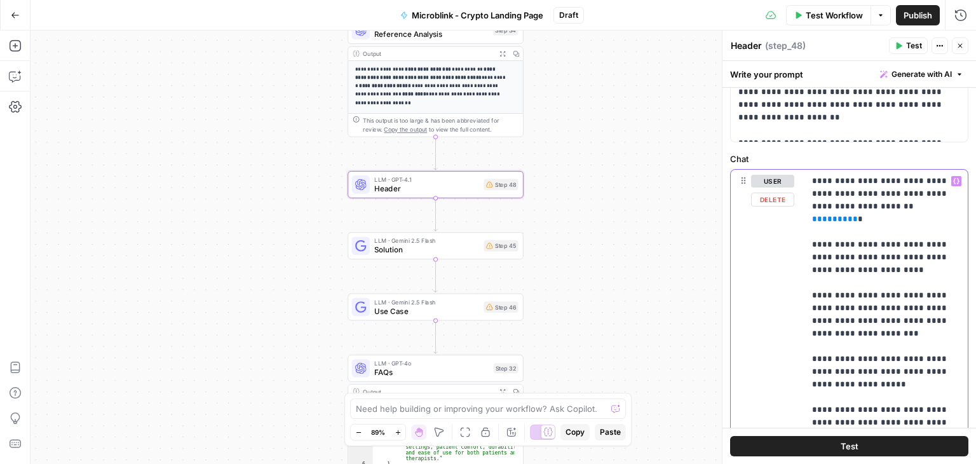
drag, startPoint x: 923, startPoint y: 210, endPoint x: 873, endPoint y: 210, distance: 49.6
click at [873, 210] on p "**********" at bounding box center [881, 340] width 139 height 331
click at [954, 179] on icon "button" at bounding box center [957, 182] width 6 height 6
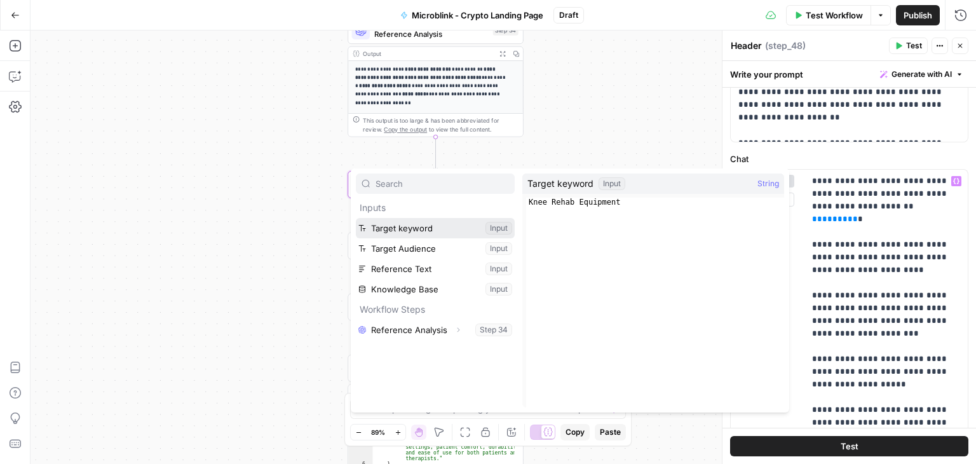
click at [435, 228] on button "Select variable Target keyword" at bounding box center [435, 228] width 159 height 20
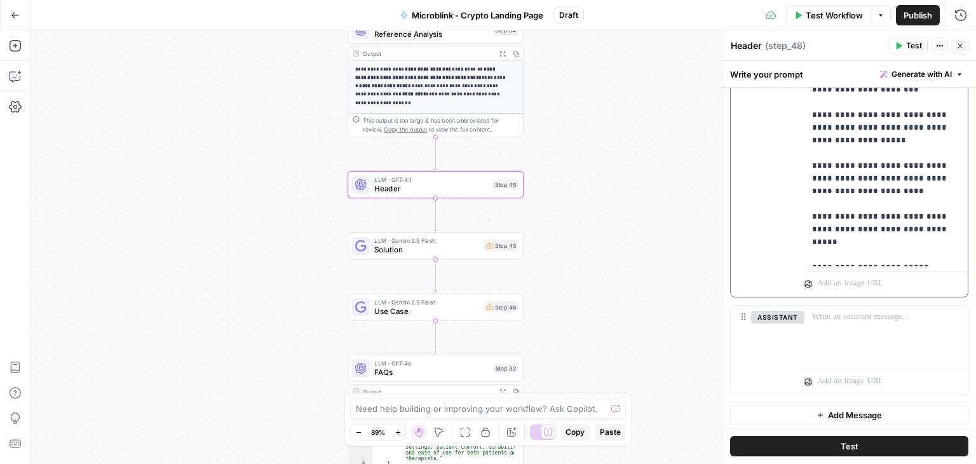
scroll to position [592, 0]
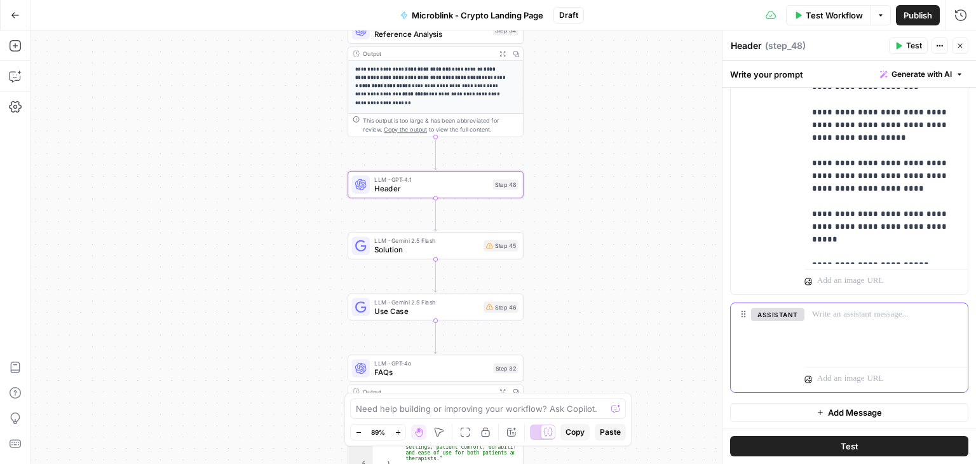
click at [882, 333] on div at bounding box center [886, 332] width 163 height 58
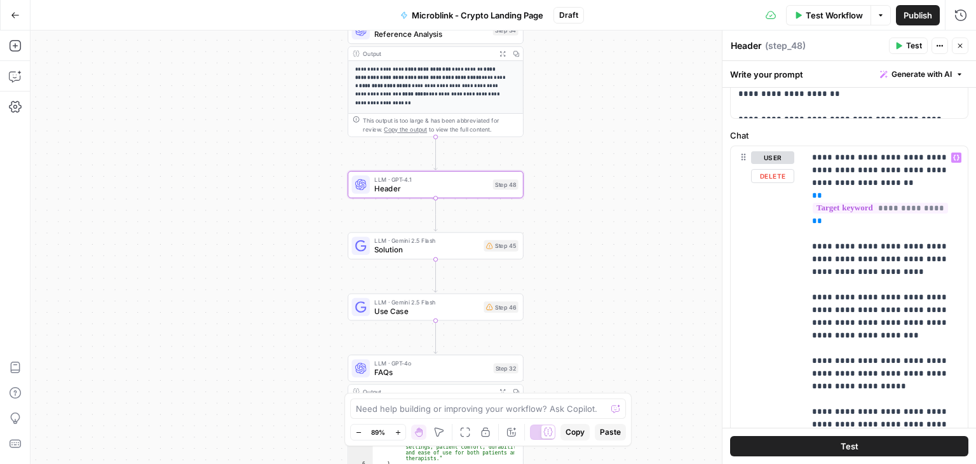
scroll to position [608, 0]
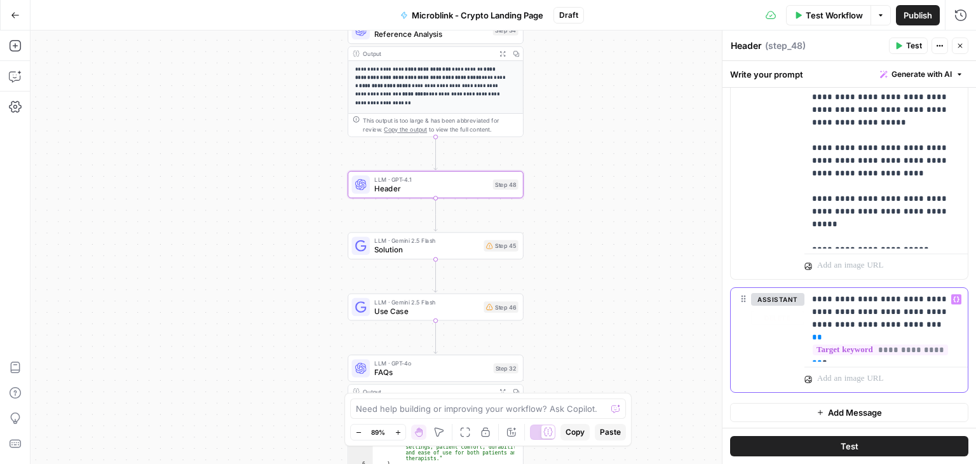
click at [877, 293] on p "**********" at bounding box center [881, 325] width 139 height 64
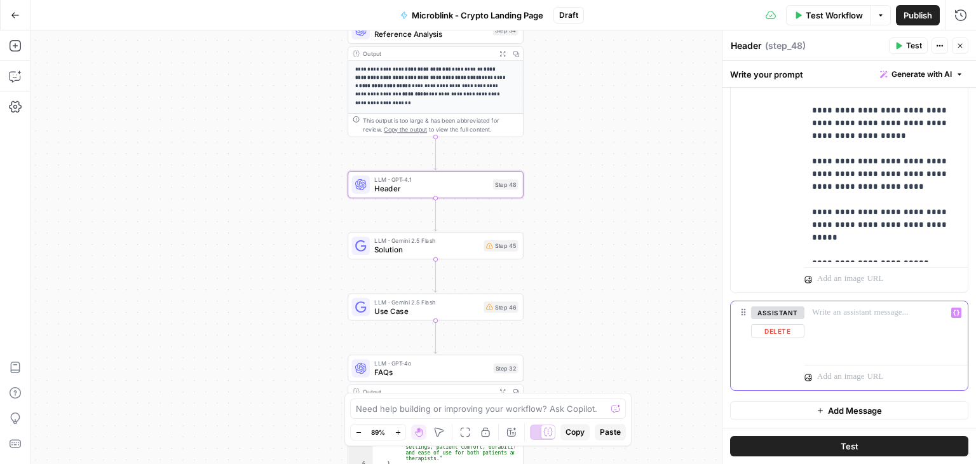
scroll to position [592, 0]
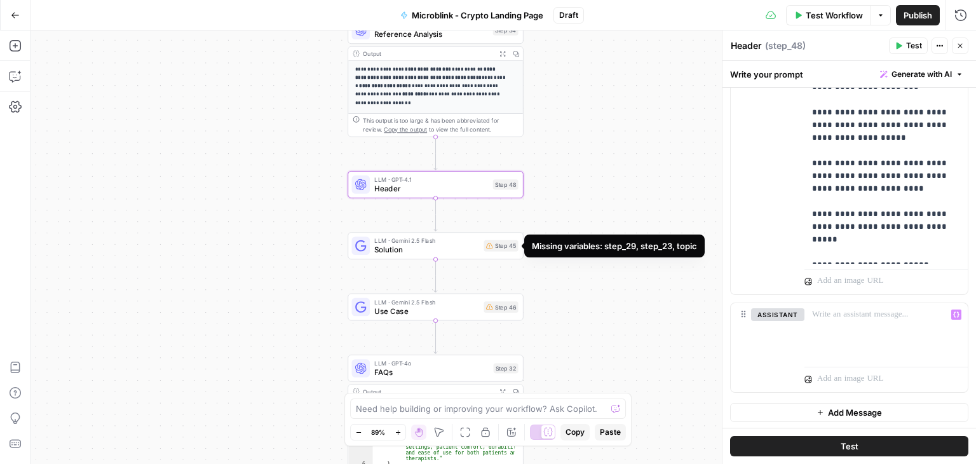
click at [469, 252] on span "Solution" at bounding box center [426, 249] width 105 height 11
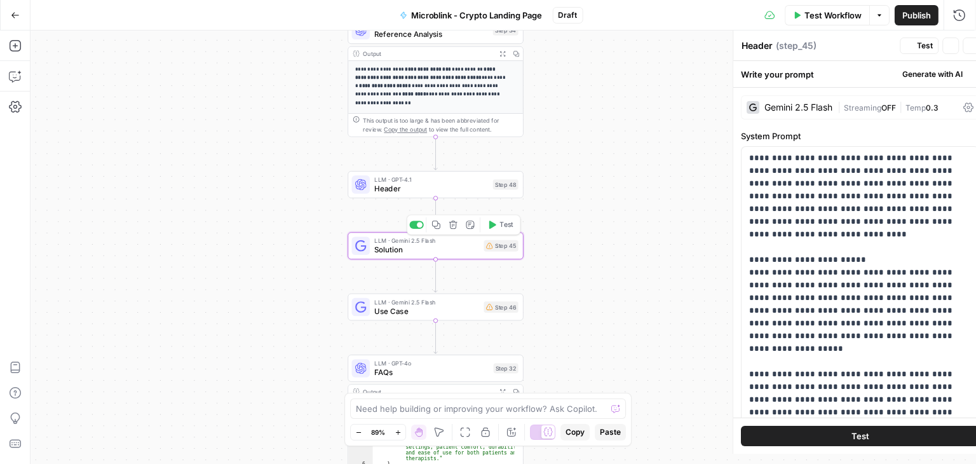
type textarea "Solution"
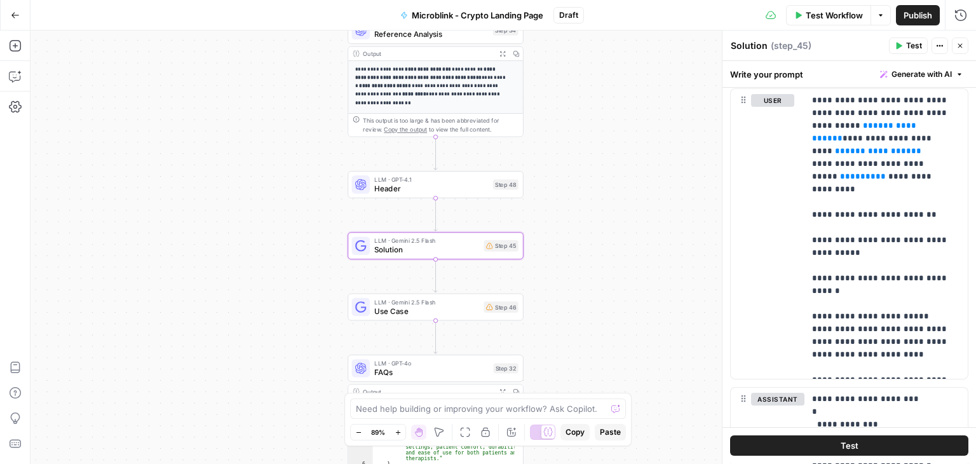
scroll to position [402, 0]
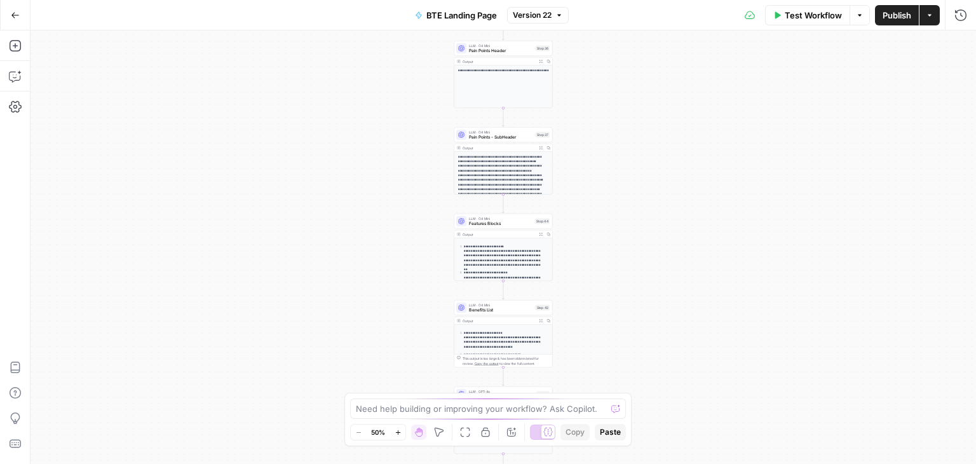
click at [11, 15] on icon "button" at bounding box center [15, 15] width 8 height 6
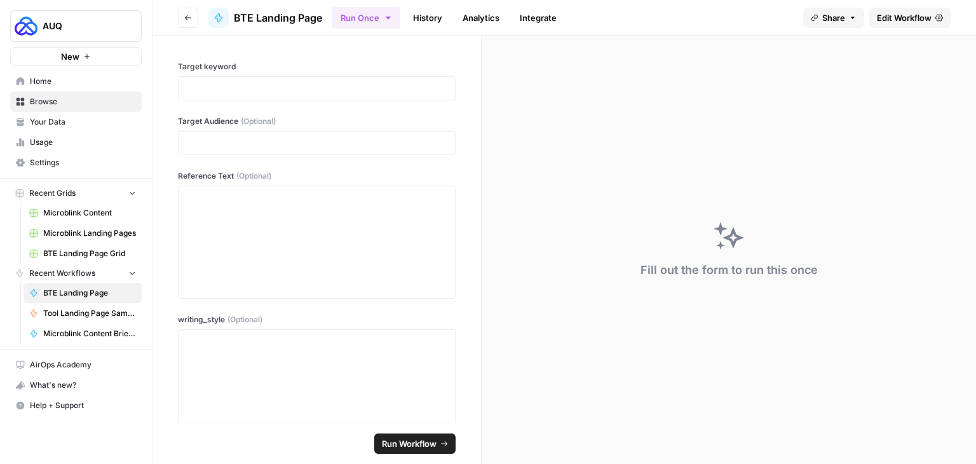
click at [191, 14] on icon "button" at bounding box center [188, 18] width 8 height 8
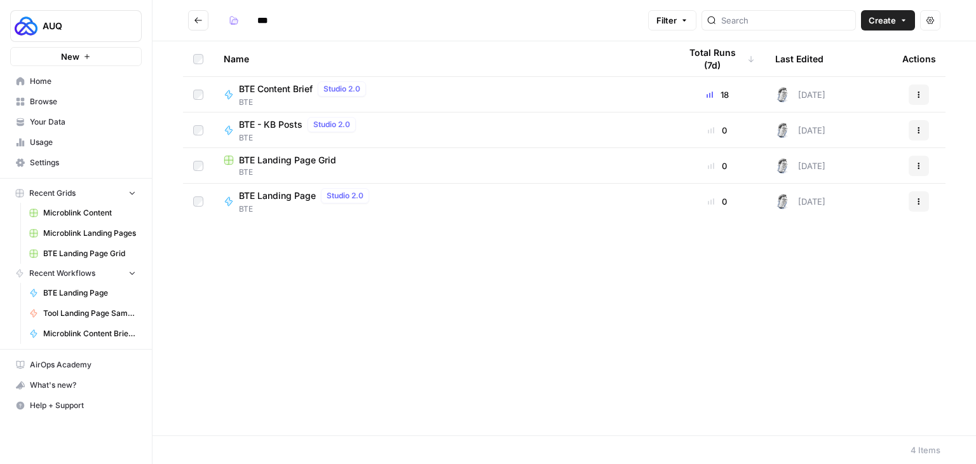
click at [193, 24] on button "Go back" at bounding box center [198, 20] width 20 height 20
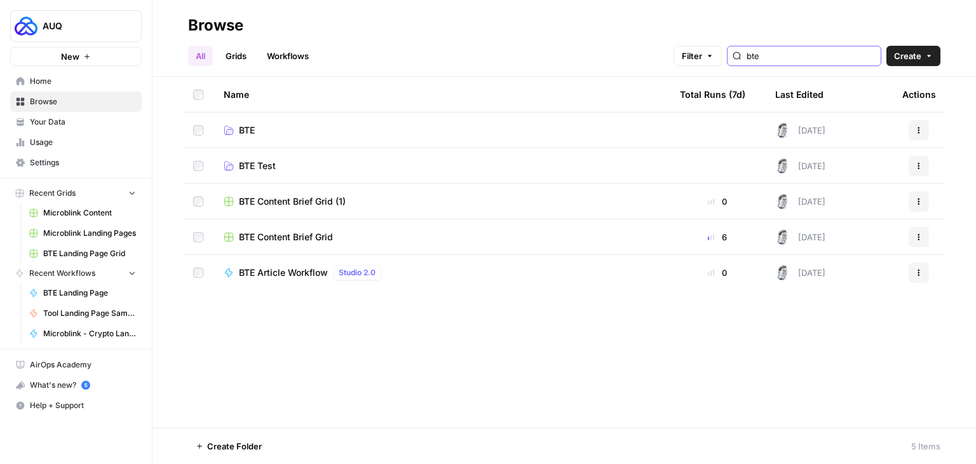
click at [784, 60] on input "bte" at bounding box center [811, 56] width 129 height 13
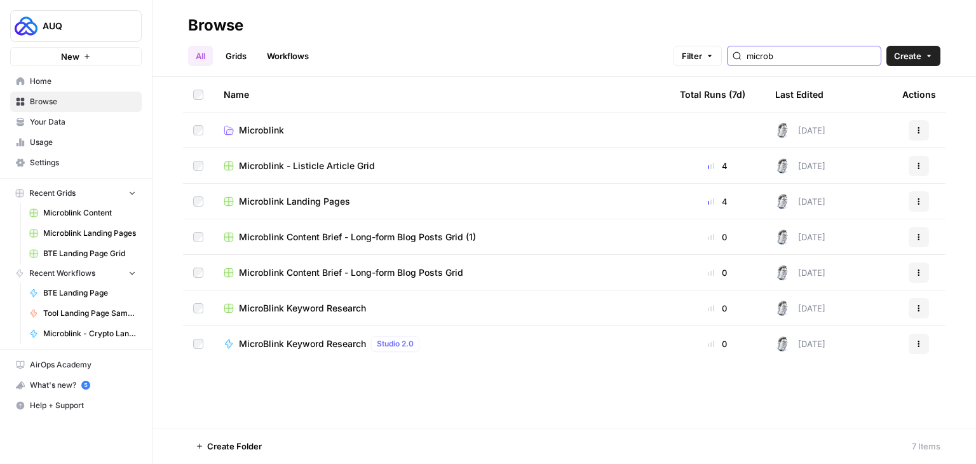
type input "microb"
click at [280, 125] on span "Microblink" at bounding box center [261, 130] width 45 height 13
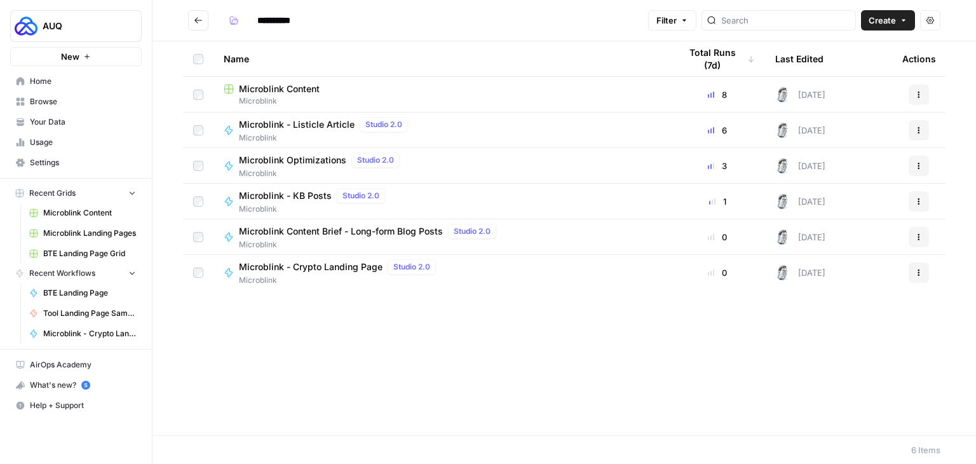
click at [203, 26] on button "Go back" at bounding box center [198, 20] width 20 height 20
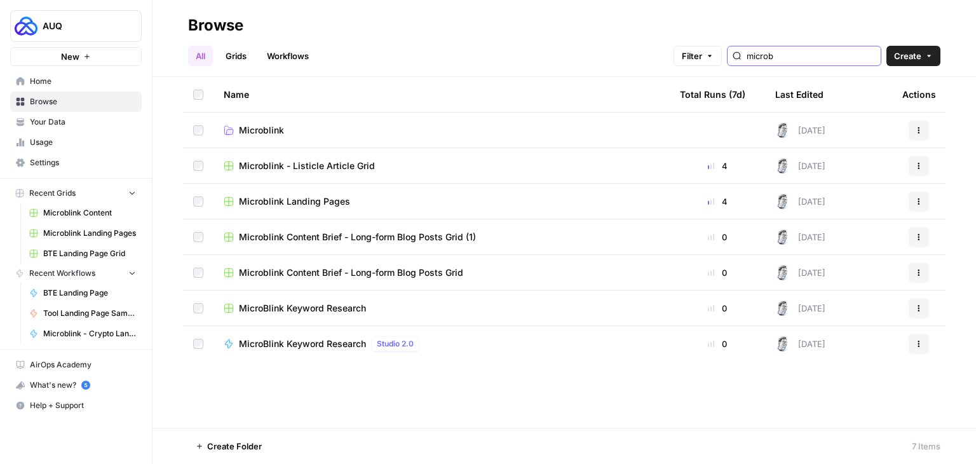
click at [775, 59] on input "microb" at bounding box center [811, 56] width 129 height 13
type input "tool"
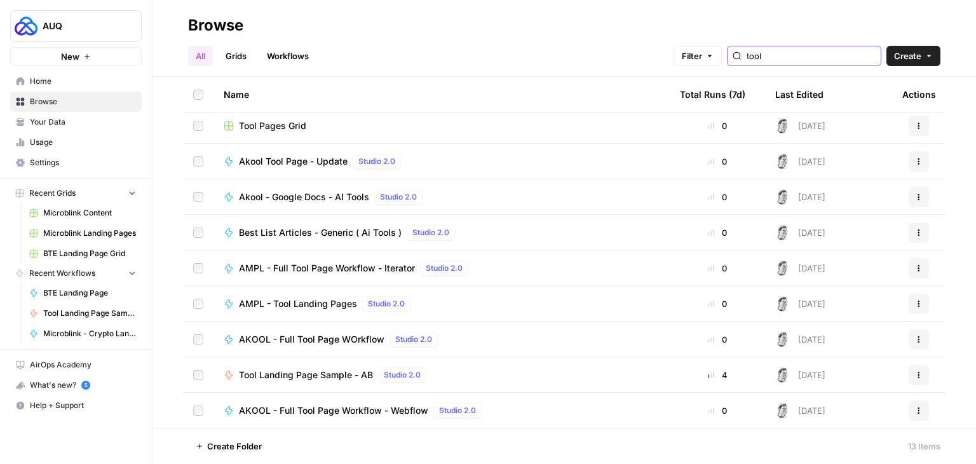
scroll to position [147, 0]
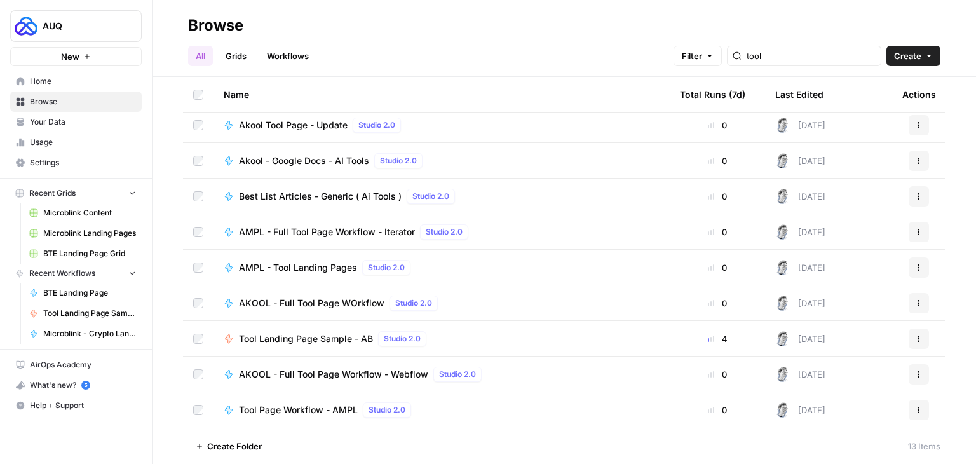
click at [303, 341] on span "Tool Landing Page Sample - AB" at bounding box center [306, 338] width 134 height 13
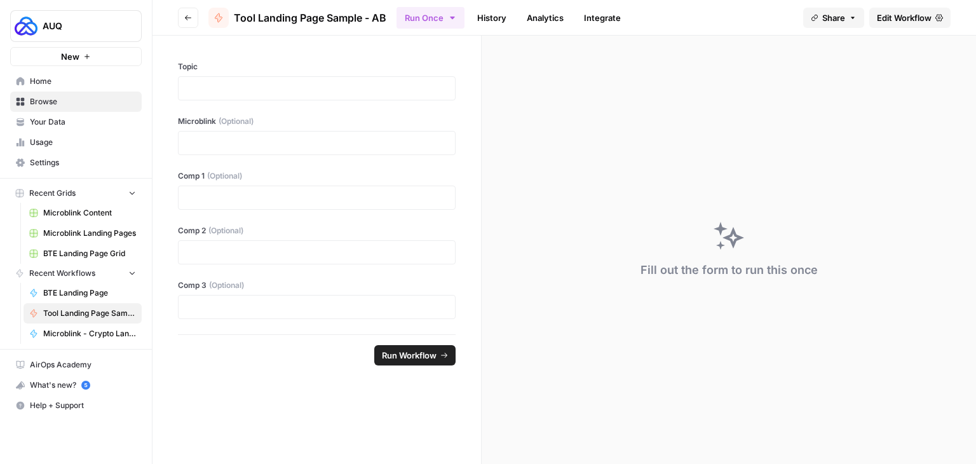
click at [889, 17] on span "Edit Workflow" at bounding box center [904, 17] width 55 height 13
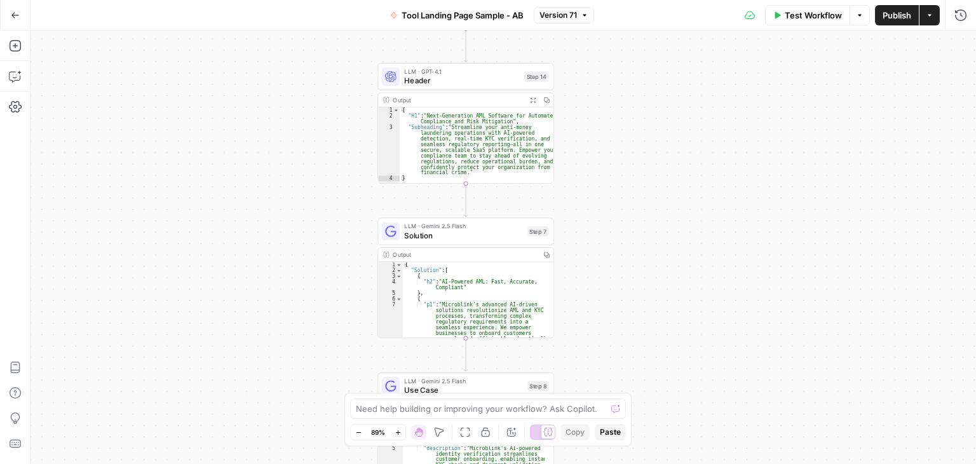
click at [482, 233] on span "Solution" at bounding box center [463, 234] width 118 height 11
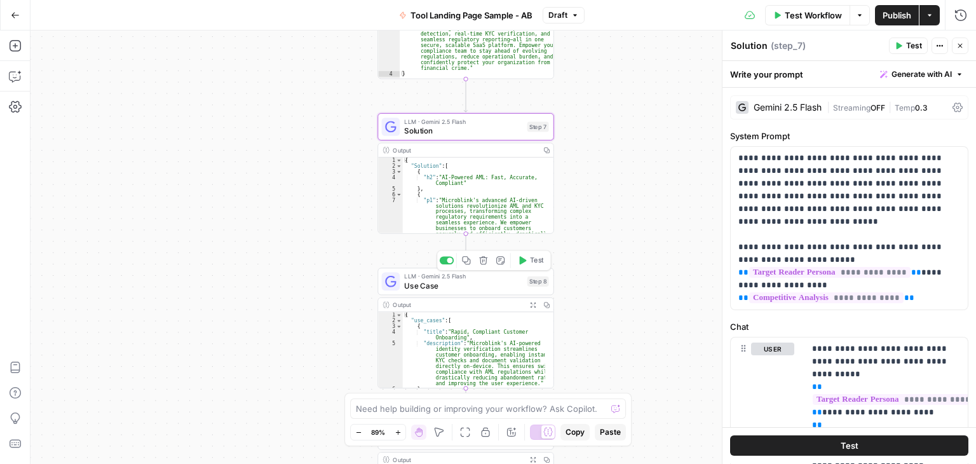
click at [468, 264] on icon "button" at bounding box center [466, 260] width 8 height 8
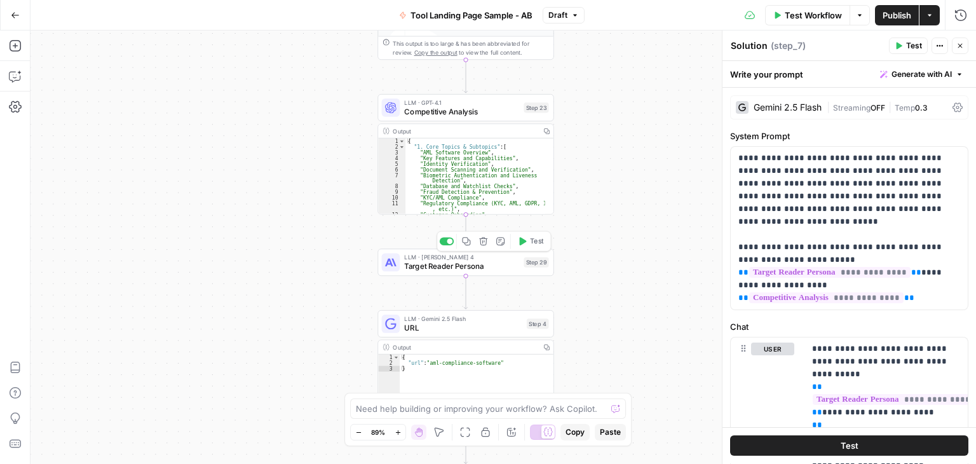
click at [497, 269] on span "Target Reader Persona" at bounding box center [461, 266] width 115 height 11
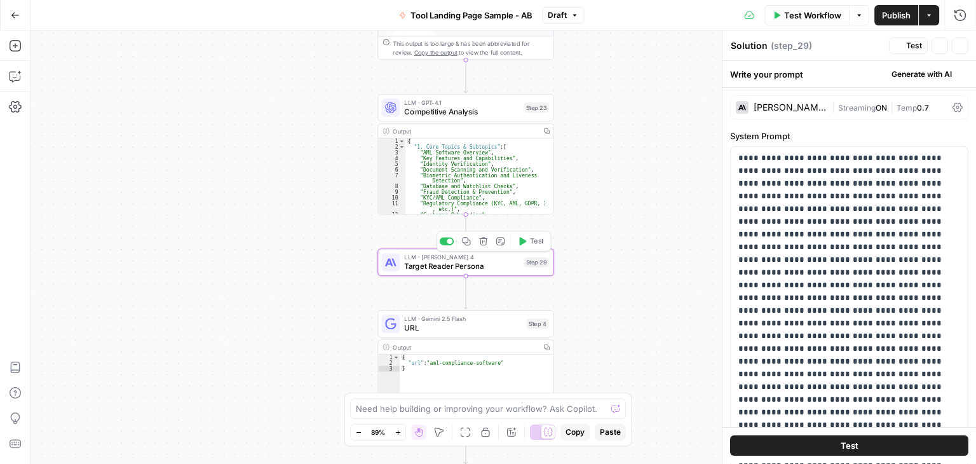
type textarea "Target Reader Persona"
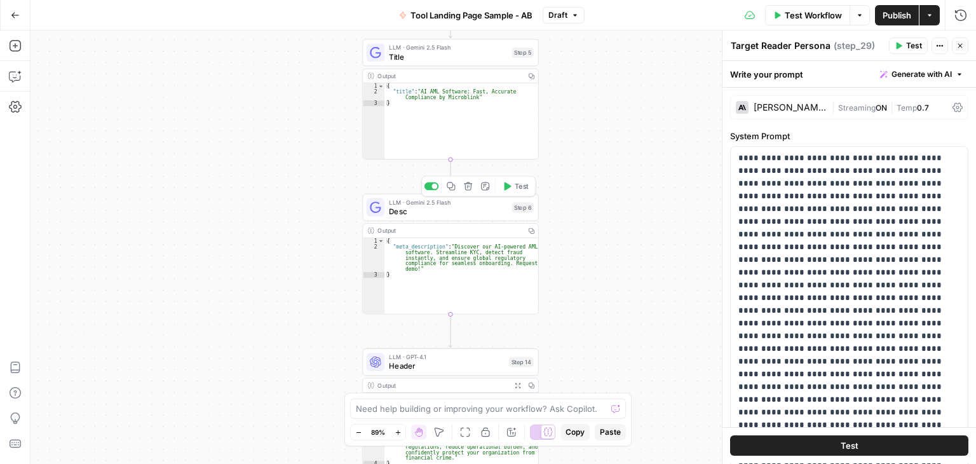
click at [471, 216] on span "Desc" at bounding box center [448, 211] width 118 height 11
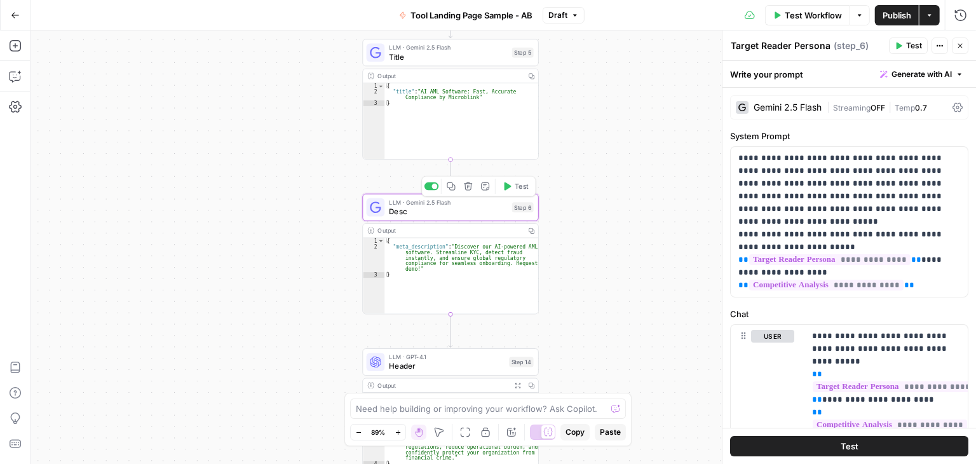
type textarea "Desc"
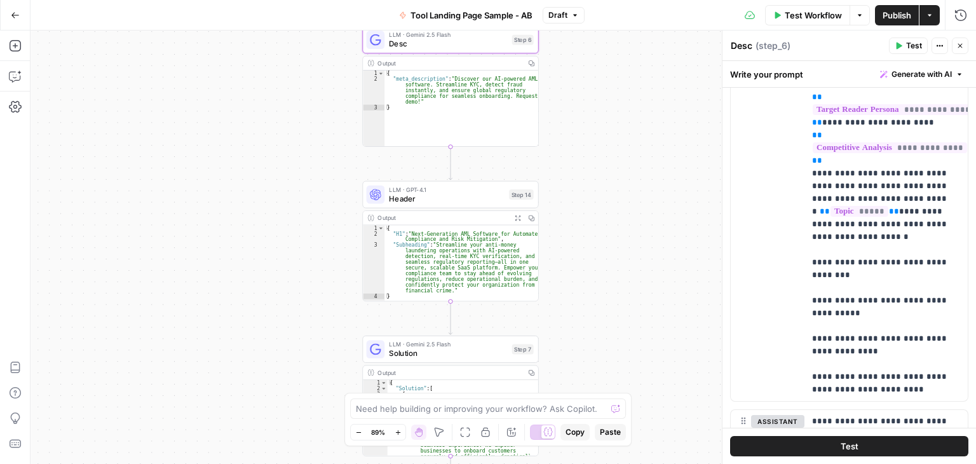
scroll to position [188, 0]
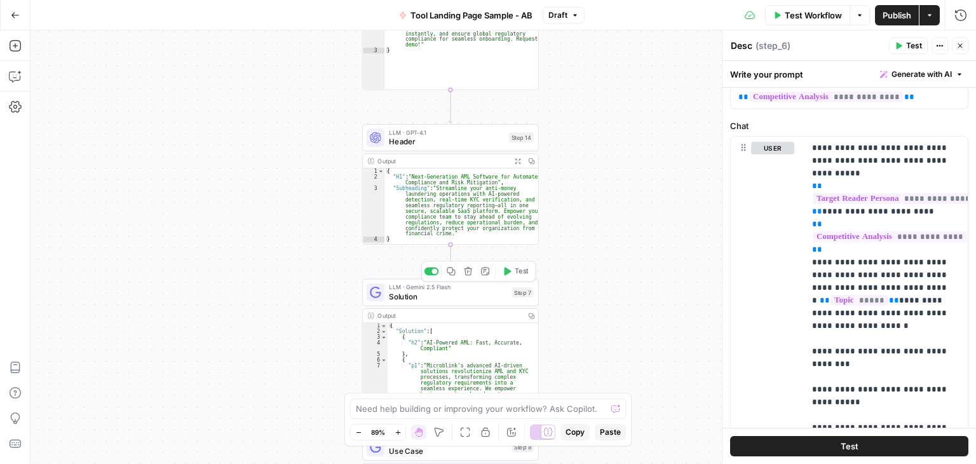
click at [496, 298] on span "Solution" at bounding box center [448, 296] width 118 height 11
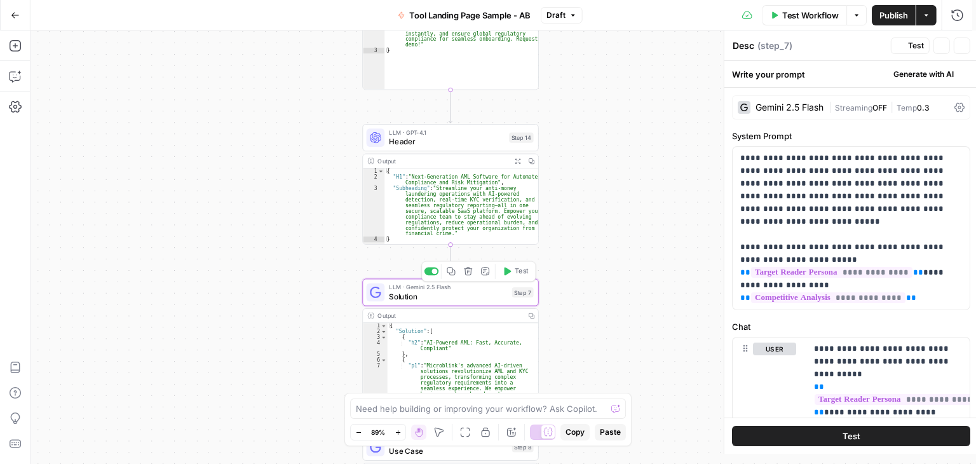
type textarea "Solution"
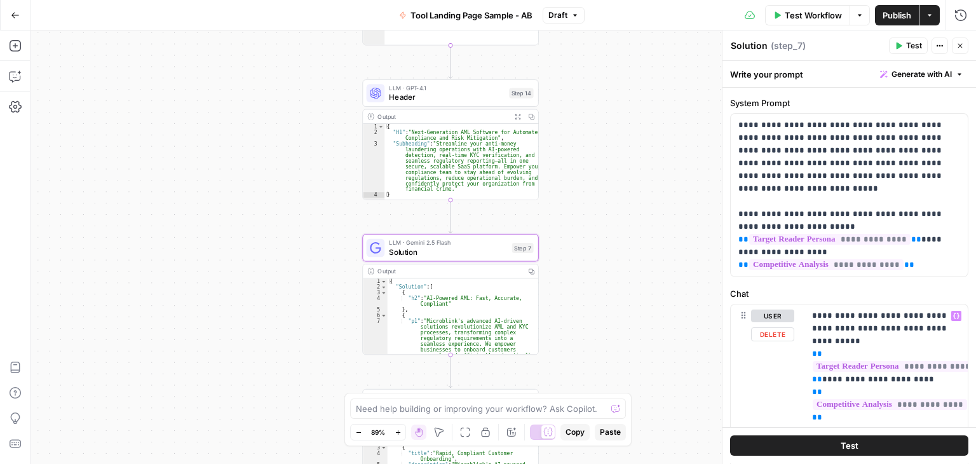
scroll to position [0, 0]
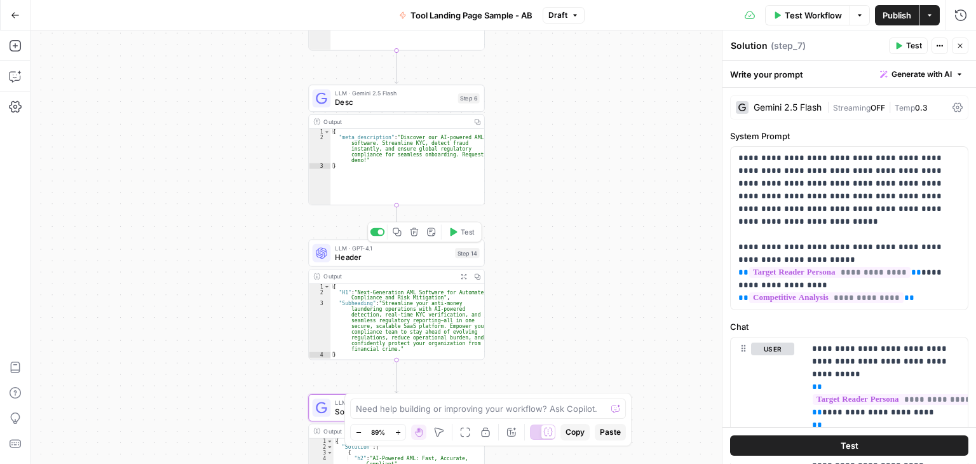
click at [407, 251] on span "Header" at bounding box center [393, 256] width 116 height 11
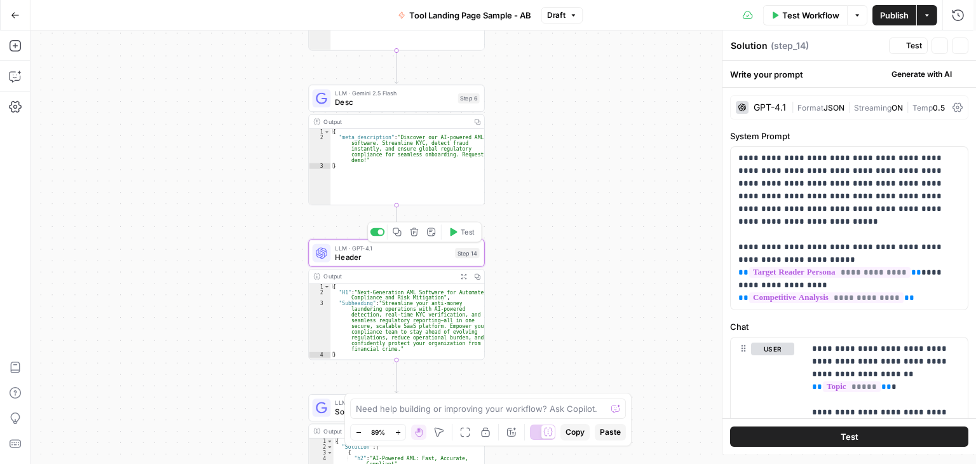
type textarea "Header"
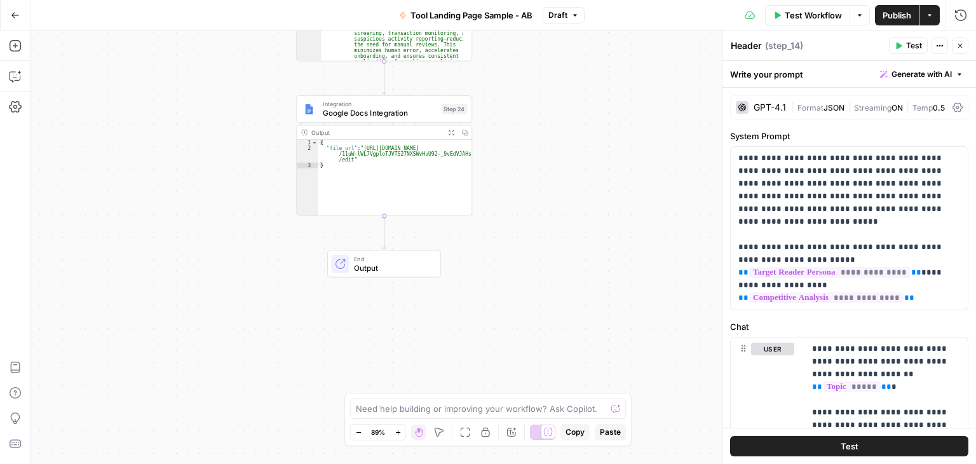
click at [18, 12] on icon "button" at bounding box center [15, 15] width 9 height 9
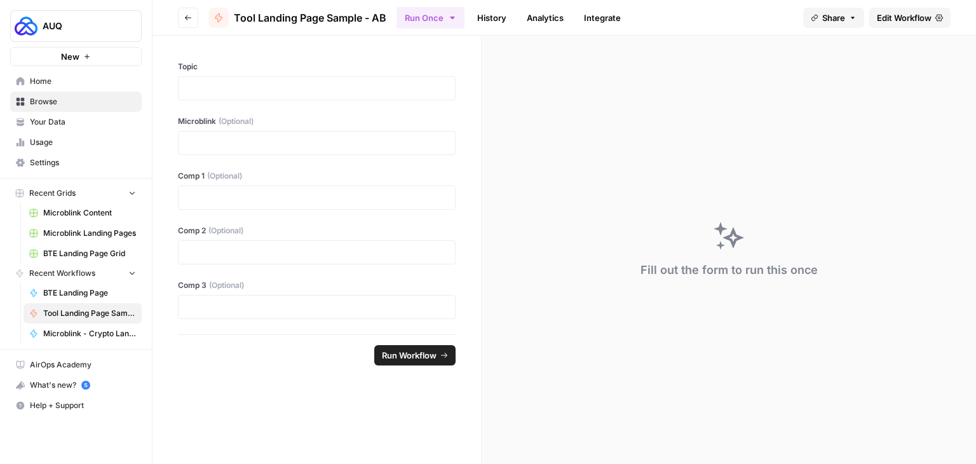
click at [18, 12] on button "AUQ" at bounding box center [76, 26] width 132 height 32
click at [195, 25] on button "Go back" at bounding box center [188, 18] width 20 height 20
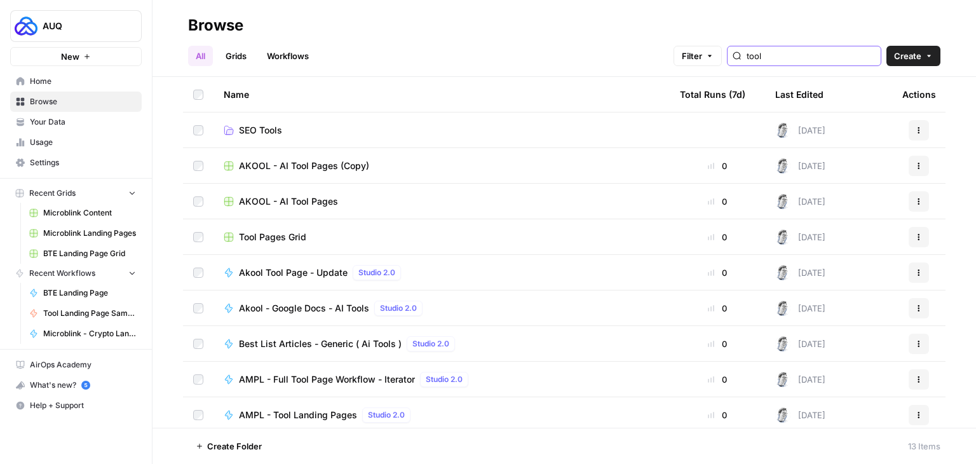
click at [793, 54] on input "tool" at bounding box center [811, 56] width 129 height 13
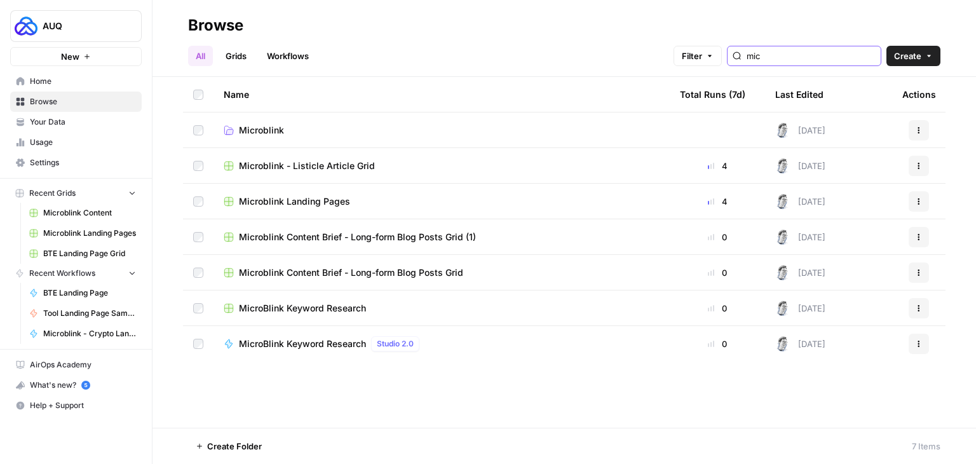
type input "microblink"
click at [353, 168] on span "Microblink - Listicle Article Grid" at bounding box center [307, 166] width 136 height 13
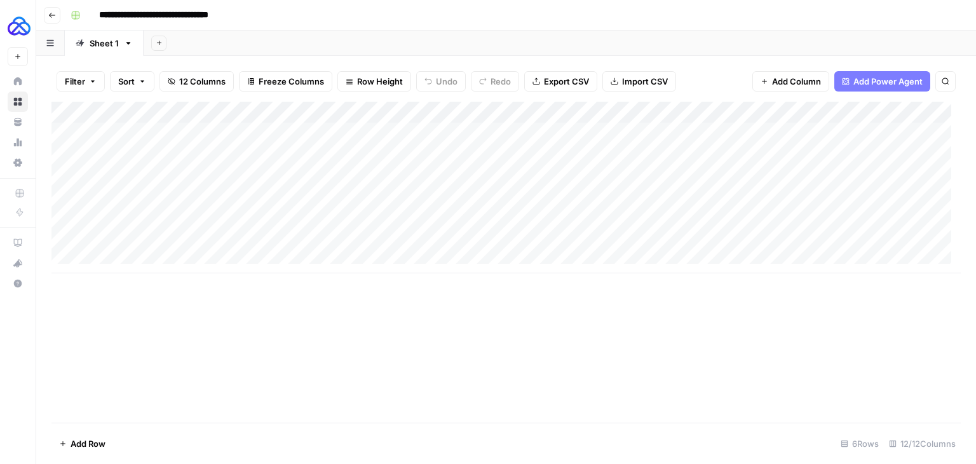
click at [170, 260] on div "Add Column" at bounding box center [506, 188] width 910 height 172
click at [434, 336] on div "Add Column" at bounding box center [506, 262] width 910 height 321
drag, startPoint x: 303, startPoint y: 237, endPoint x: 713, endPoint y: 237, distance: 410.0
click at [713, 237] on div "Add Column" at bounding box center [506, 198] width 910 height 193
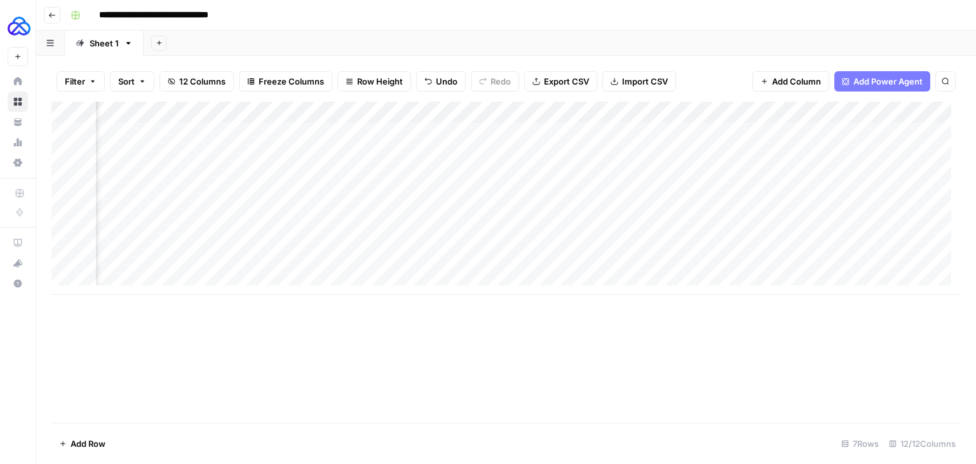
click at [270, 270] on div "Add Column" at bounding box center [506, 198] width 910 height 193
click at [182, 257] on div "Add Column" at bounding box center [506, 198] width 910 height 193
click at [250, 347] on div "Add Column" at bounding box center [506, 262] width 910 height 321
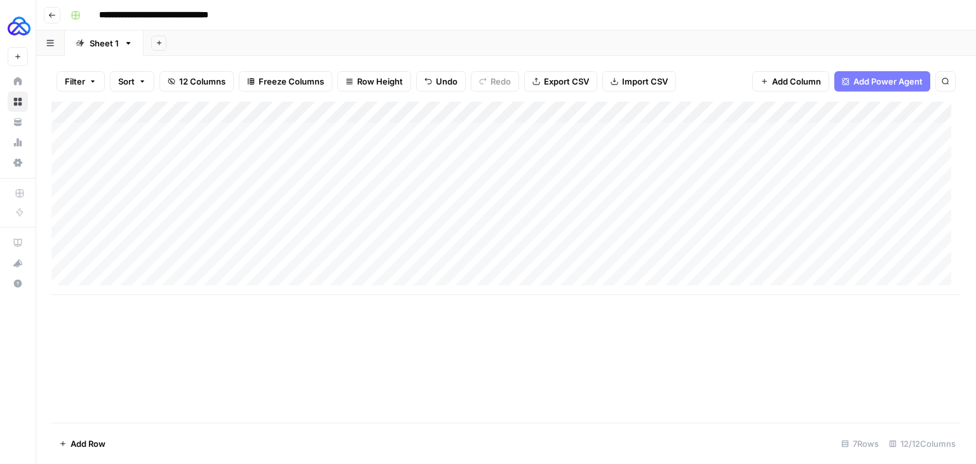
click at [171, 265] on div "Add Column" at bounding box center [506, 198] width 910 height 193
paste textarea "**********"
type textarea "**********"
click at [245, 322] on div "Add Column" at bounding box center [506, 262] width 910 height 321
click at [243, 264] on div "Add Column" at bounding box center [506, 198] width 910 height 193
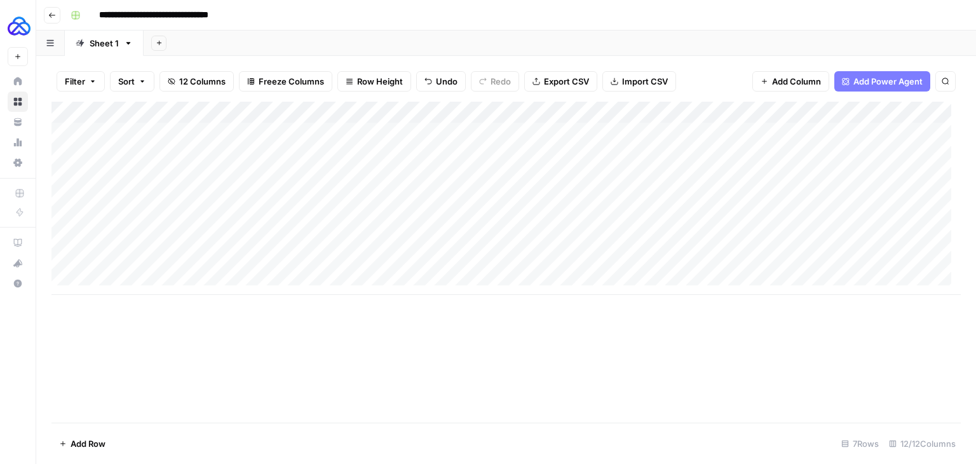
click at [243, 264] on div "Add Column" at bounding box center [506, 198] width 910 height 193
type textarea "**********"
click at [327, 334] on div "Add Column" at bounding box center [506, 262] width 910 height 321
click at [354, 265] on div "Add Column" at bounding box center [506, 198] width 910 height 193
click at [172, 277] on div "Add Column" at bounding box center [506, 198] width 910 height 193
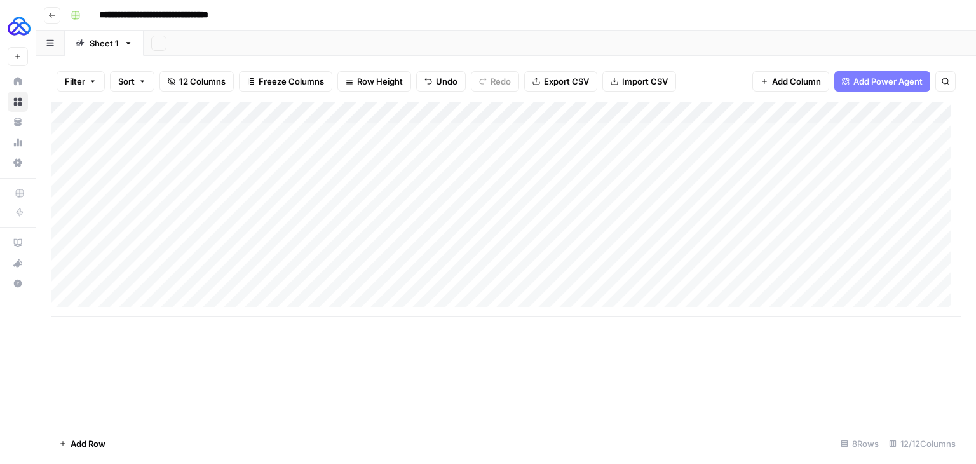
click at [165, 303] on div "Add Column" at bounding box center [506, 209] width 910 height 215
click at [151, 290] on div "Add Column" at bounding box center [506, 220] width 910 height 236
click at [95, 288] on textarea "**********" at bounding box center [196, 286] width 203 height 18
type textarea "**********"
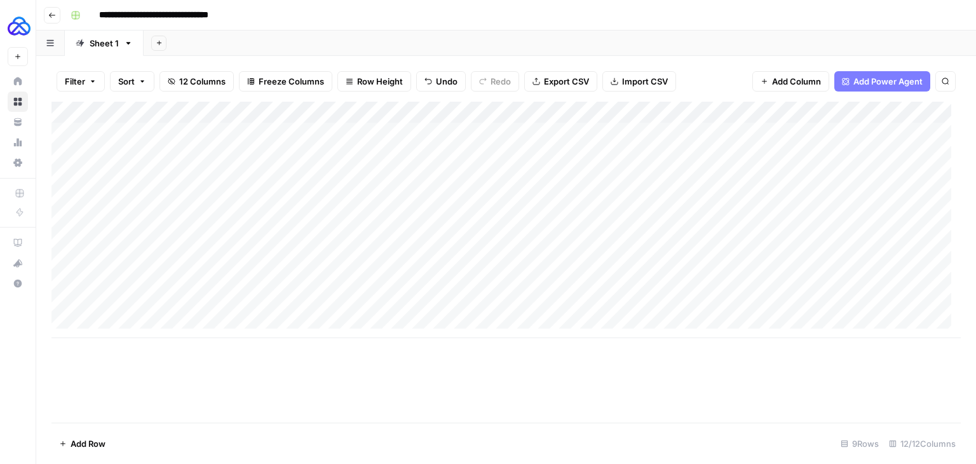
click at [229, 385] on div "Add Column" at bounding box center [506, 262] width 910 height 321
click at [268, 292] on div "Add Column" at bounding box center [506, 220] width 910 height 236
type textarea "**********"
click at [181, 306] on div "Add Column" at bounding box center [506, 220] width 910 height 236
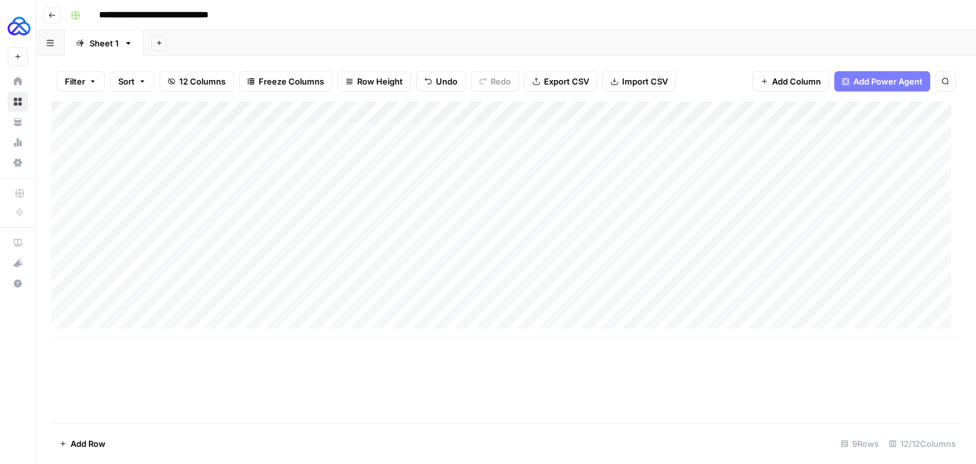
click at [181, 306] on div "Add Column" at bounding box center [506, 220] width 910 height 236
type textarea "**********"
click at [242, 375] on div "Add Column" at bounding box center [506, 262] width 910 height 321
click at [252, 303] on div "Add Column" at bounding box center [506, 220] width 910 height 236
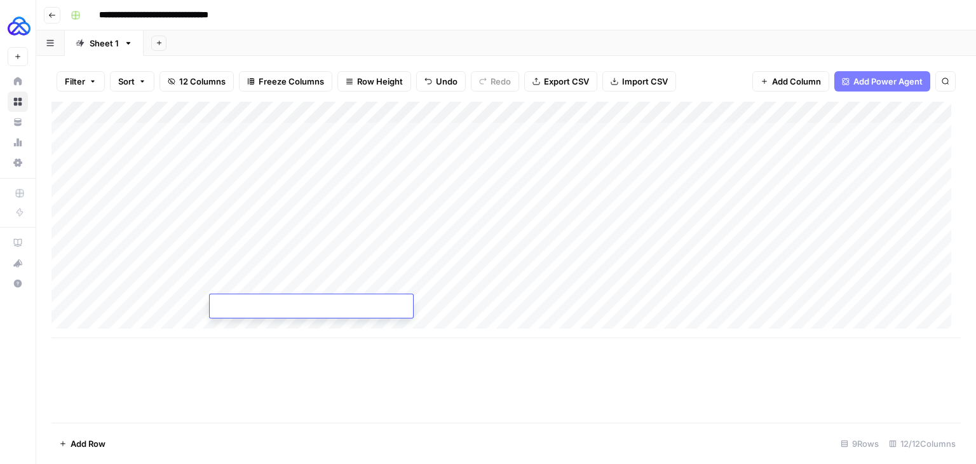
type textarea "**********"
click at [395, 371] on div "Add Column" at bounding box center [506, 262] width 910 height 321
drag, startPoint x: 237, startPoint y: 259, endPoint x: 631, endPoint y: 261, distance: 393.5
click at [631, 261] on div "Add Column" at bounding box center [506, 220] width 910 height 236
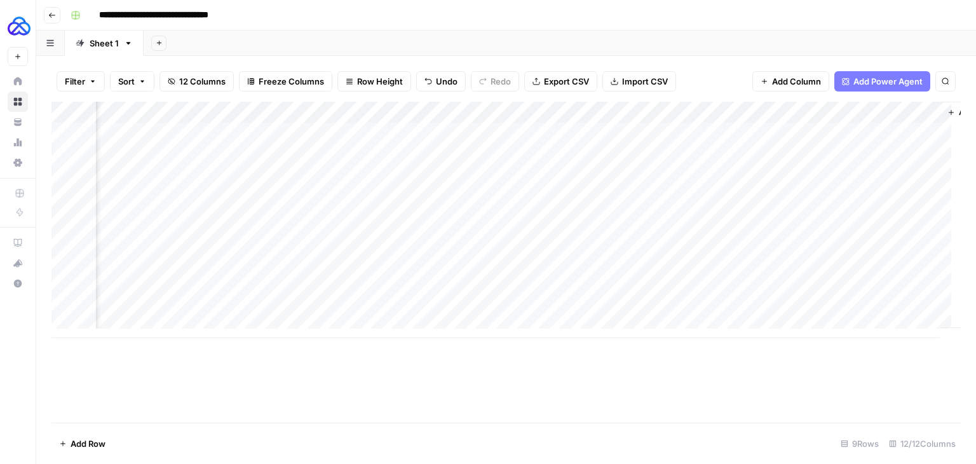
click at [171, 278] on div "Add Column" at bounding box center [506, 220] width 910 height 236
click at [217, 309] on div "Add Column" at bounding box center [506, 220] width 910 height 236
click at [752, 270] on div "Add Column" at bounding box center [506, 220] width 910 height 236
click at [764, 284] on div "Add Column" at bounding box center [506, 220] width 910 height 236
click at [765, 308] on div "Add Column" at bounding box center [506, 220] width 910 height 236
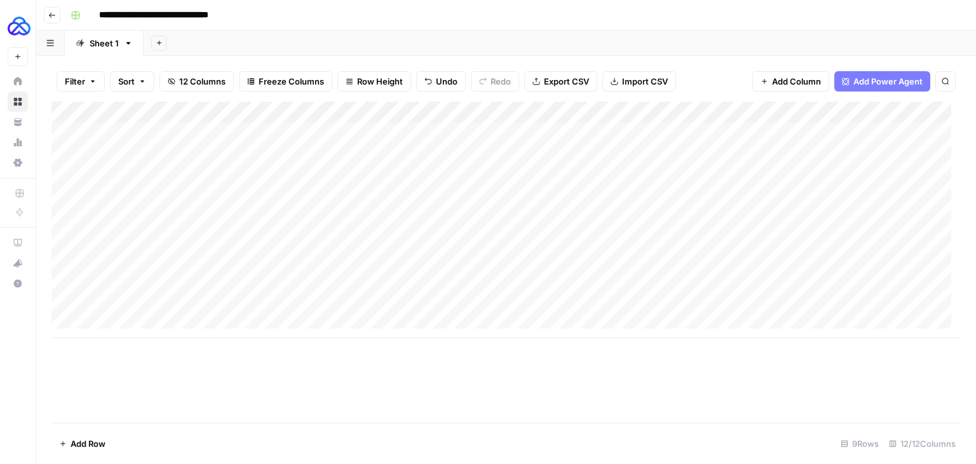
scroll to position [0, 0]
click at [268, 244] on div "Add Column" at bounding box center [506, 220] width 910 height 236
click at [737, 242] on div "Add Column" at bounding box center [506, 220] width 910 height 236
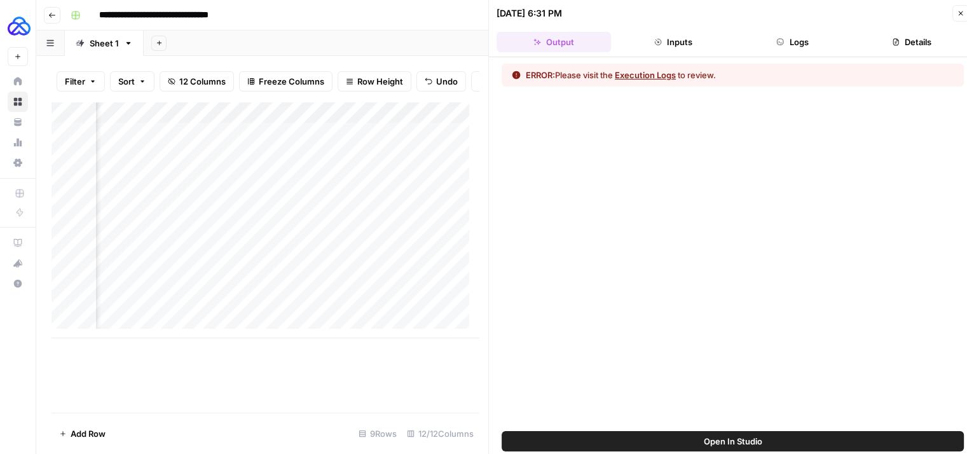
click at [671, 77] on button "Execution Logs" at bounding box center [645, 75] width 61 height 13
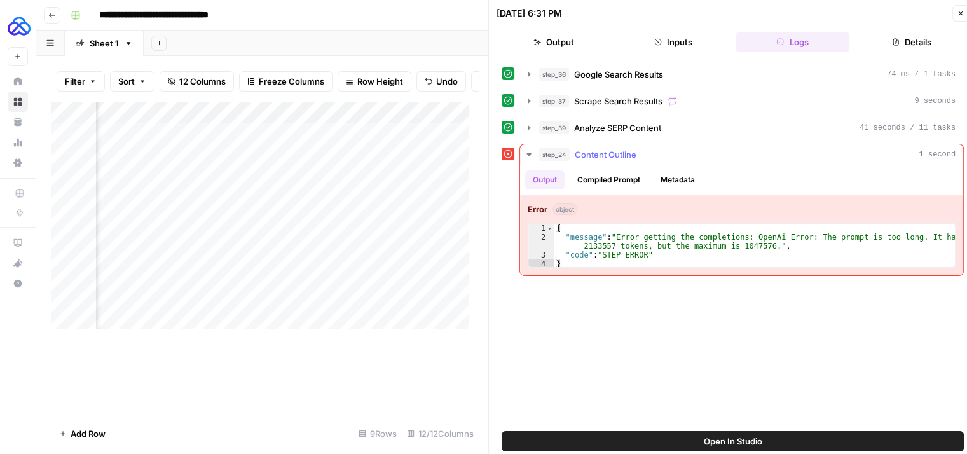
click at [613, 180] on button "Compiled Prompt" at bounding box center [609, 179] width 78 height 19
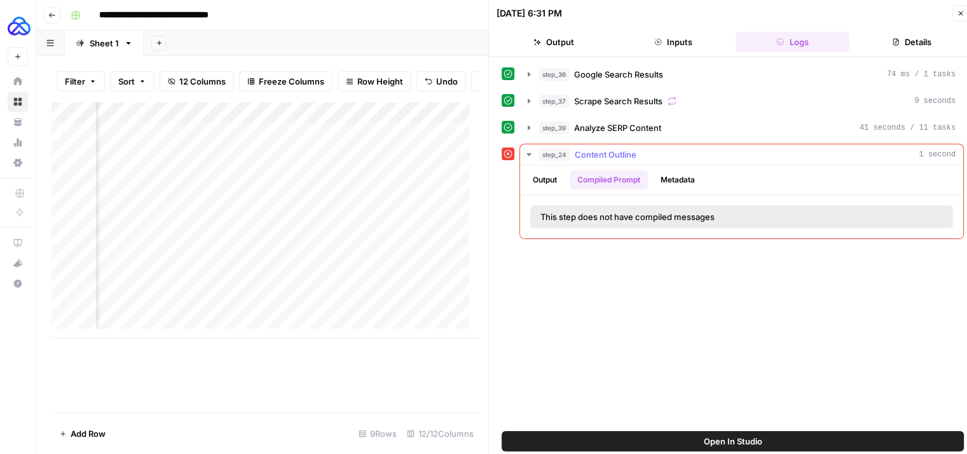
click at [558, 176] on button "Output" at bounding box center [544, 179] width 39 height 19
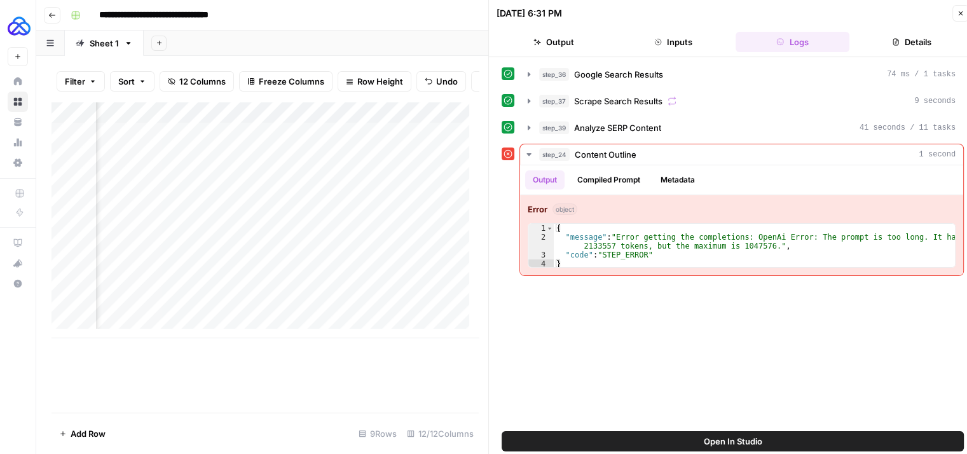
click at [961, 17] on icon "button" at bounding box center [961, 14] width 8 height 8
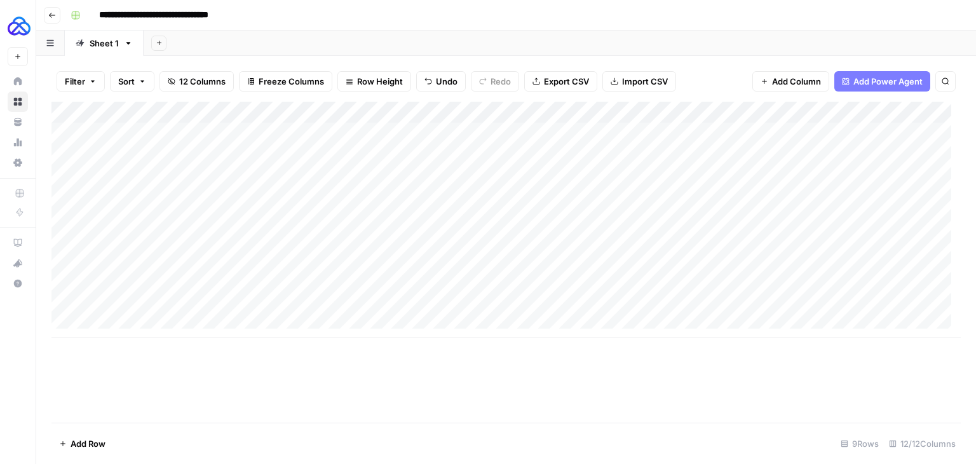
click at [289, 238] on div "Add Column" at bounding box center [506, 220] width 910 height 236
click at [278, 242] on textarea "**********" at bounding box center [311, 242] width 203 height 18
type textarea "**********"
click at [360, 375] on div "Add Column" at bounding box center [506, 262] width 910 height 321
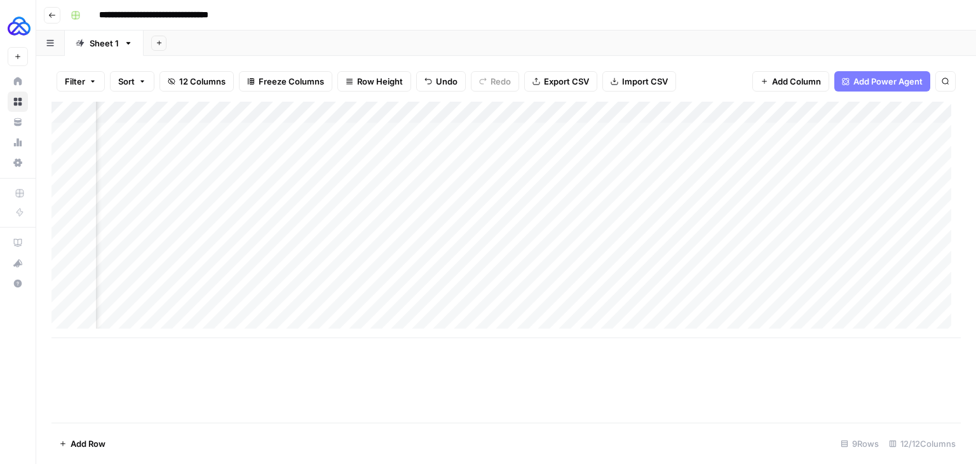
scroll to position [0, 589]
click at [684, 240] on div "Add Column" at bounding box center [506, 220] width 910 height 236
click at [753, 237] on div "Add Column" at bounding box center [506, 220] width 910 height 236
click at [750, 242] on div "Add Column" at bounding box center [506, 220] width 910 height 236
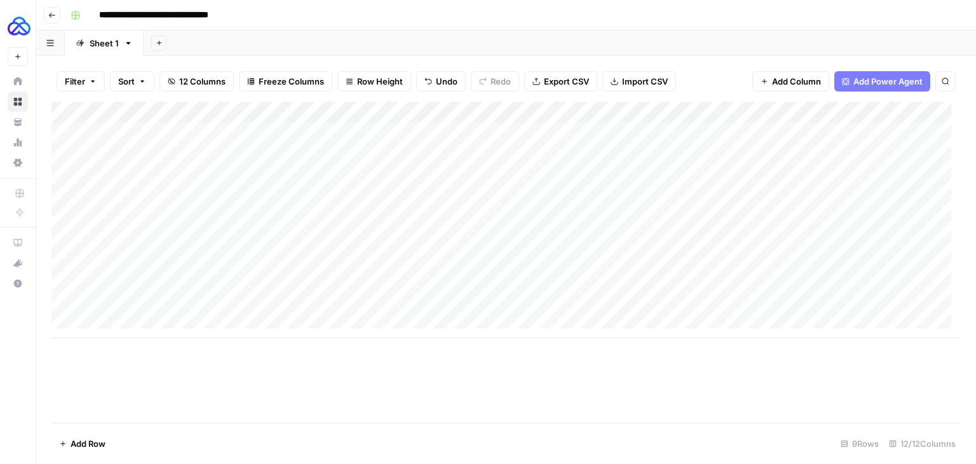
click at [362, 238] on div "Add Column" at bounding box center [506, 220] width 910 height 236
click at [395, 242] on div "Add Column" at bounding box center [506, 220] width 910 height 236
click at [395, 242] on textarea at bounding box center [425, 242] width 203 height 18
click at [531, 383] on div "Add Column" at bounding box center [506, 262] width 910 height 321
click at [137, 245] on div "Add Column" at bounding box center [506, 220] width 910 height 236
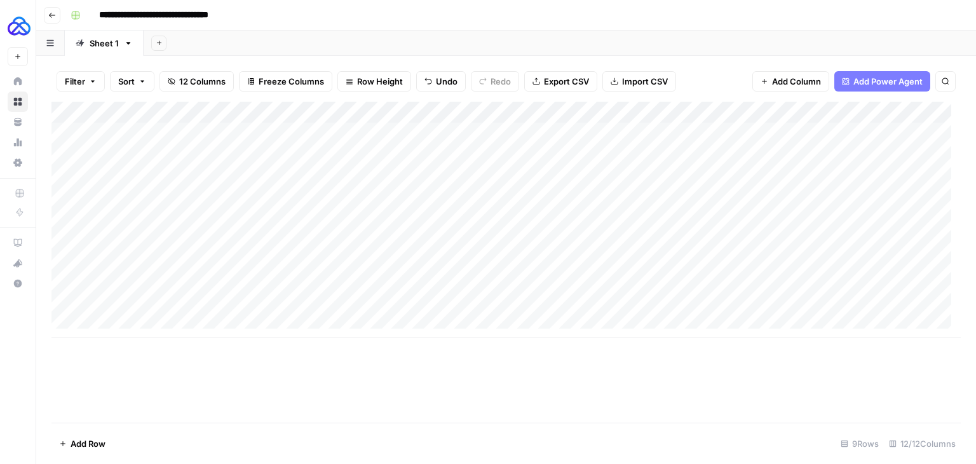
click at [137, 245] on div "Add Column" at bounding box center [506, 220] width 910 height 236
click at [137, 245] on textarea "**********" at bounding box center [196, 242] width 203 height 18
click at [364, 240] on div "Add Column" at bounding box center [506, 220] width 910 height 236
type textarea "**********"
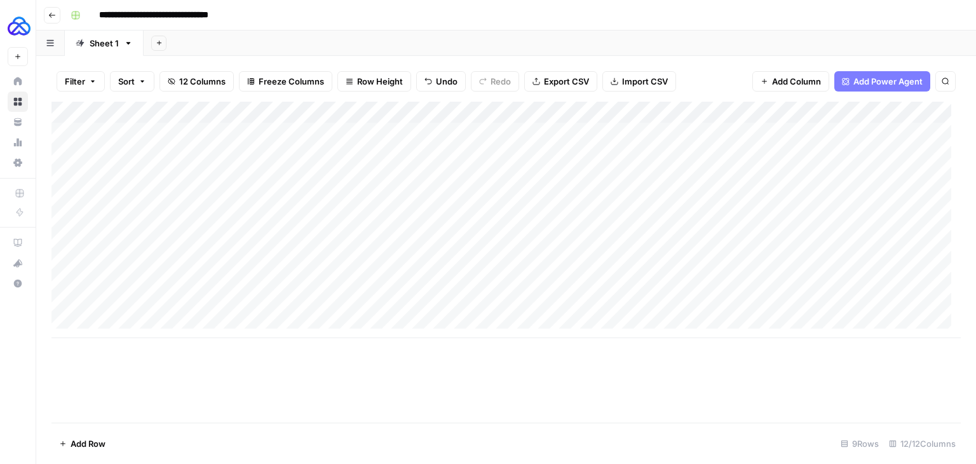
click at [547, 238] on div "Add Column" at bounding box center [506, 220] width 910 height 236
type textarea "**********"
click at [651, 237] on div "Add Column" at bounding box center [506, 220] width 910 height 236
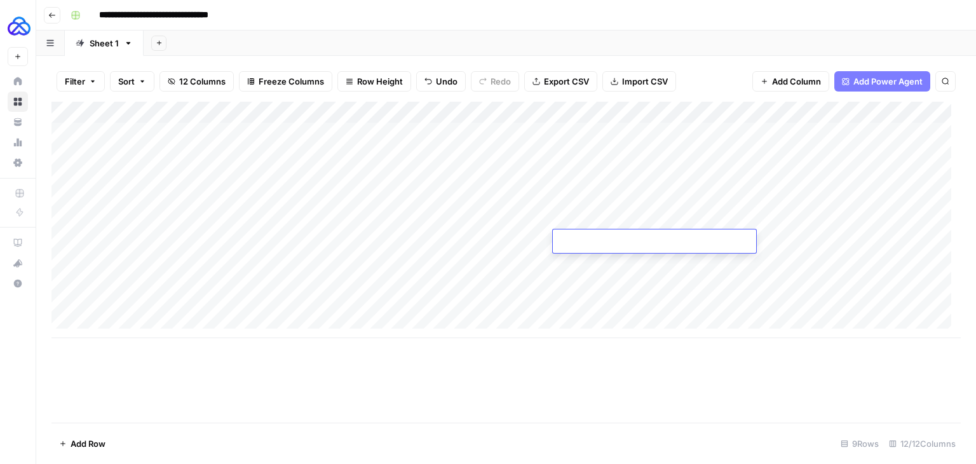
type textarea "**********"
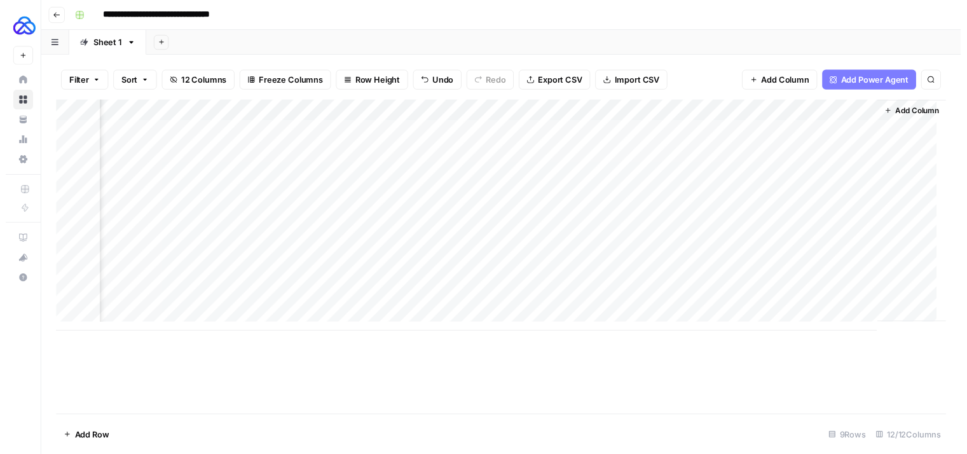
scroll to position [0, 585]
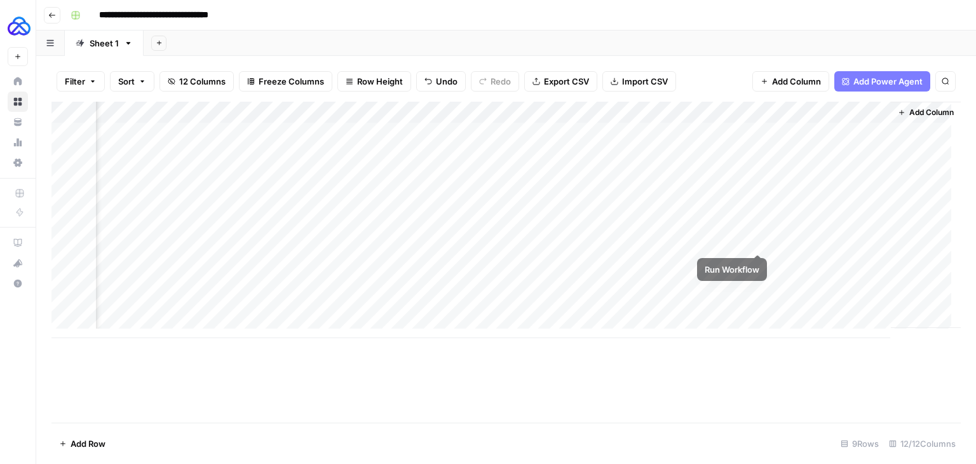
click at [758, 240] on div "Add Column" at bounding box center [506, 220] width 910 height 236
click at [743, 264] on div "Add Column" at bounding box center [506, 220] width 910 height 236
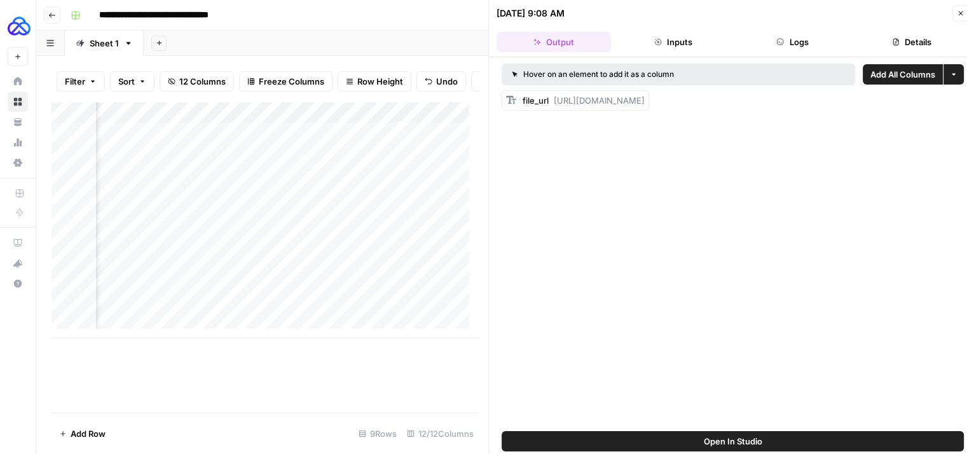
scroll to position [0, 10]
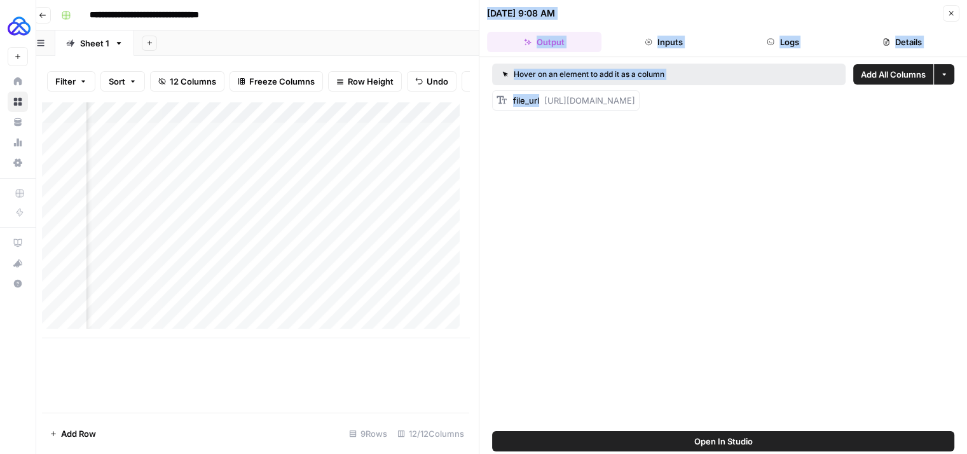
drag, startPoint x: 554, startPoint y: 100, endPoint x: 968, endPoint y: 118, distance: 414.2
click at [957, 118] on html "**********" at bounding box center [473, 227] width 967 height 454
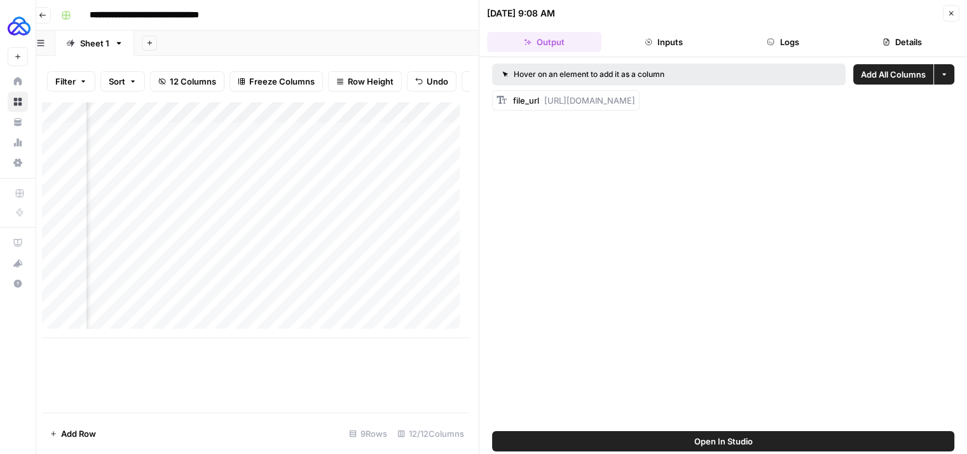
click at [640, 106] on div "file_url https://docs.google.com/document/d/1LAbNrOxKl1tAumEitHA6Too2Gkz9EIKgtb…" at bounding box center [565, 100] width 147 height 20
click at [647, 116] on div "Hover on an element to add it as a column Add All Columns More options file_url…" at bounding box center [723, 244] width 488 height 374
click at [547, 98] on span "https://docs.google.com/document/d/1LAbNrOxKl1tAumEitHA6Too2Gkz9EIKgtbWACZ5Zfjs…" at bounding box center [589, 100] width 91 height 10
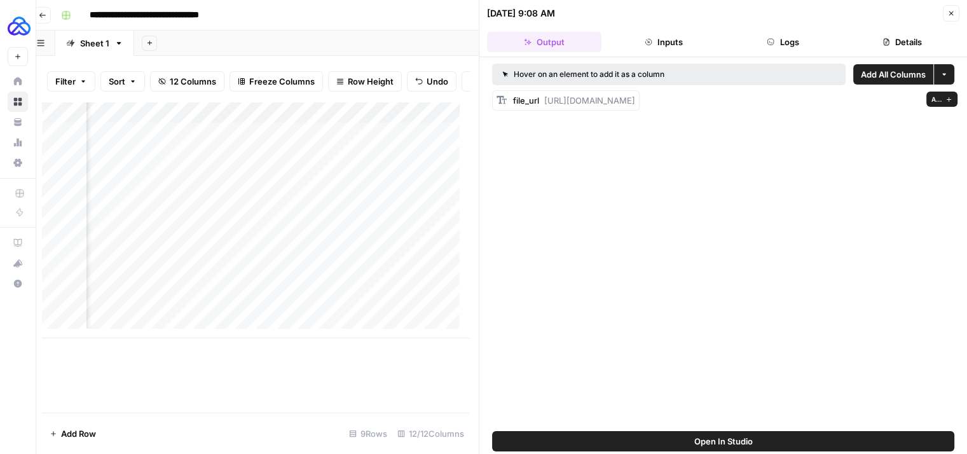
drag, startPoint x: 542, startPoint y: 99, endPoint x: 919, endPoint y: 95, distance: 377.0
click at [640, 95] on div "file_url https://docs.google.com/document/d/1LAbNrOxKl1tAumEitHA6Too2Gkz9EIKgtb…" at bounding box center [565, 100] width 147 height 20
copy span "https://docs.google.com/document/d/1LAbNrOxKl1tAumEitHA6Too2Gkz9EIKgtbWACZ5Zfjs…"
click at [203, 295] on div "Add Column" at bounding box center [255, 220] width 427 height 236
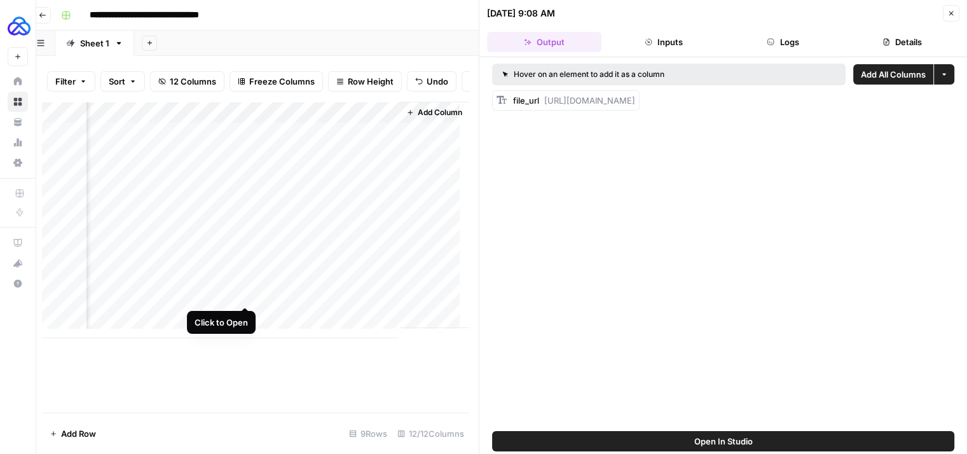
click at [243, 293] on div "Add Column" at bounding box center [255, 220] width 427 height 236
drag, startPoint x: 542, startPoint y: 95, endPoint x: 976, endPoint y: 99, distance: 434.2
click at [957, 99] on html "**********" at bounding box center [473, 227] width 967 height 454
click at [630, 113] on div "Hover on an element to add it as a column Add All Columns More options file_url…" at bounding box center [723, 244] width 488 height 374
drag, startPoint x: 544, startPoint y: 100, endPoint x: 925, endPoint y: 120, distance: 381.9
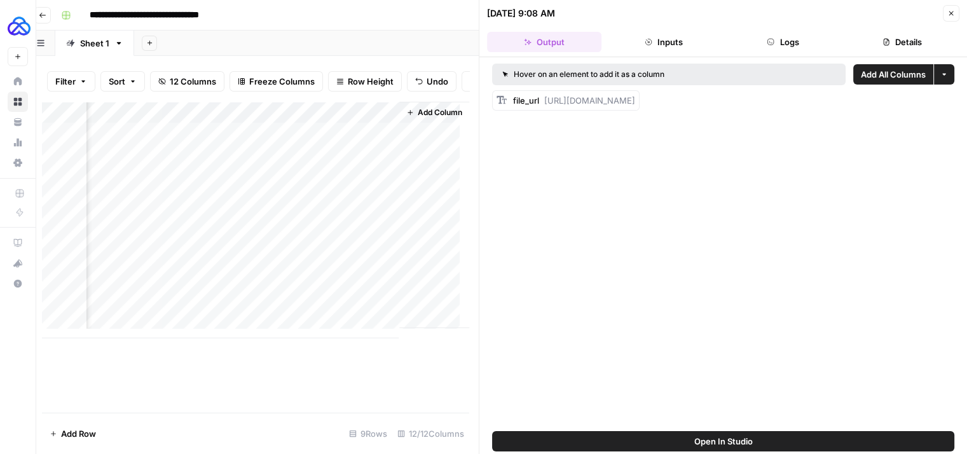
click at [925, 120] on div "Hover on an element to add it as a column Add All Columns More options file_url…" at bounding box center [723, 244] width 488 height 374
copy span "https://docs.google.com/document/d/1YkpXAV_TIIFa4I01IiD0V5G18dmHrBay6RD8Qbwe7qI…"
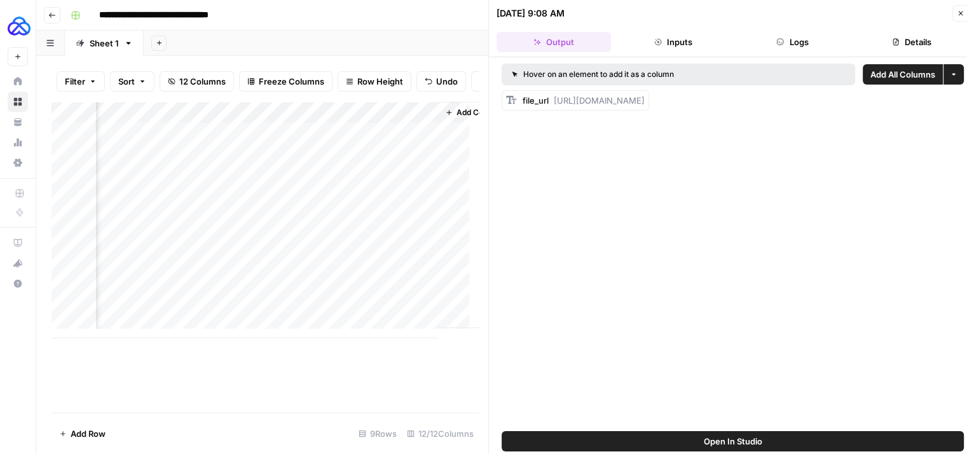
scroll to position [0, 1071]
click at [252, 313] on div "Add Column" at bounding box center [264, 220] width 427 height 236
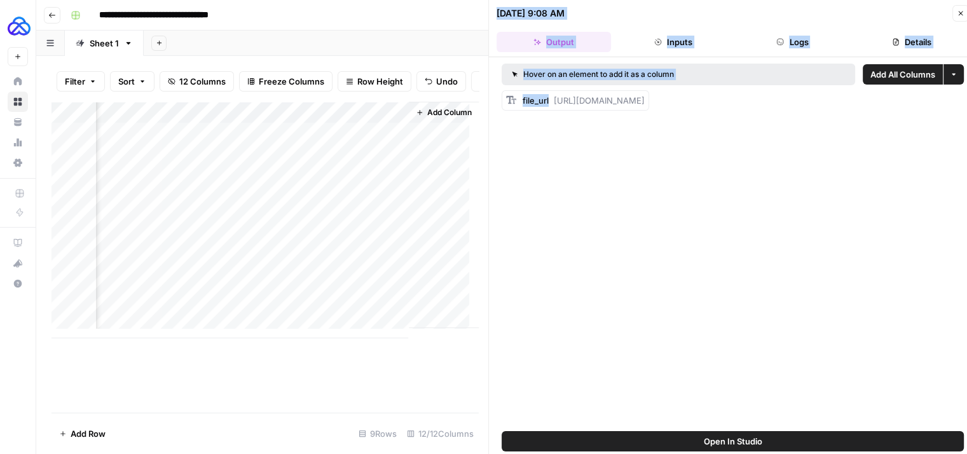
scroll to position [0, 10]
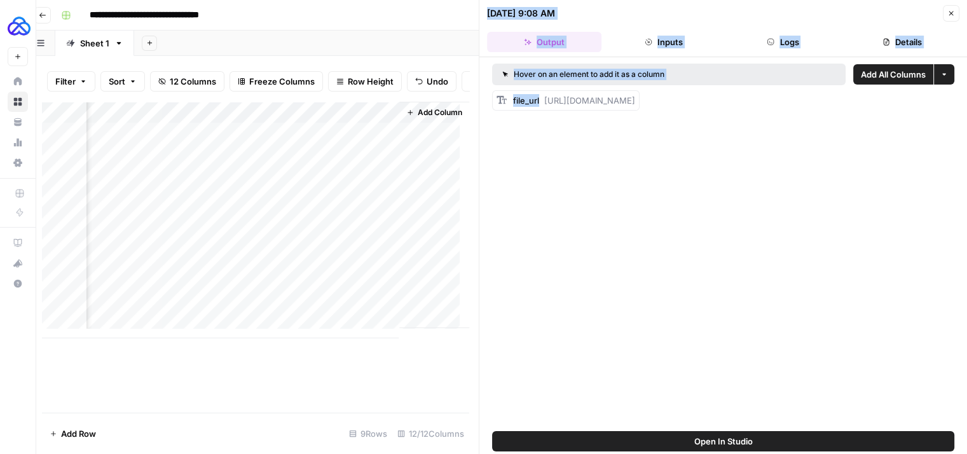
drag, startPoint x: 552, startPoint y: 100, endPoint x: 956, endPoint y: 110, distance: 404.4
click at [956, 110] on div "Hover on an element to add it as a column Add All Columns More options file_url…" at bounding box center [723, 244] width 488 height 374
copy span "https://docs.google.com/document/d/19zLSrs8TORaR0Sox7ajNTQ9C2eqAc78zDQ8fNGkXyrk…"
click at [344, 227] on div "Add Column" at bounding box center [255, 220] width 427 height 236
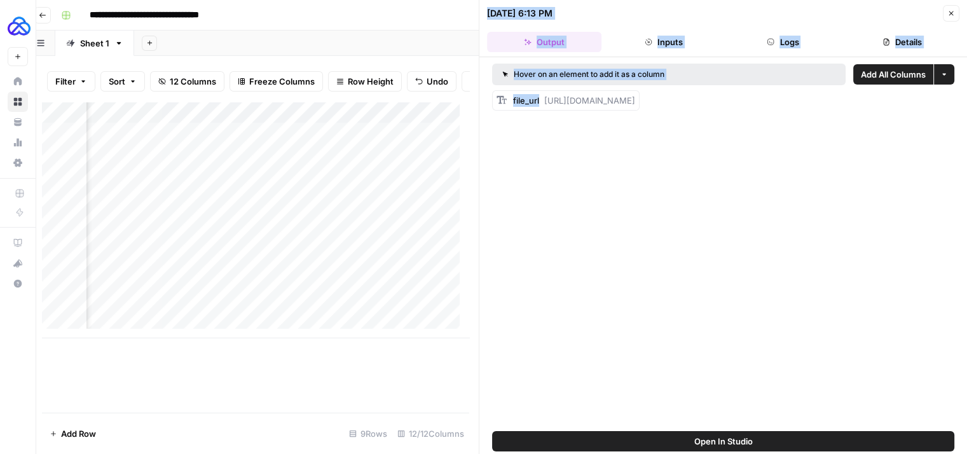
drag, startPoint x: 608, startPoint y: 104, endPoint x: 971, endPoint y: 114, distance: 363.8
click at [957, 114] on html "**********" at bounding box center [473, 227] width 967 height 454
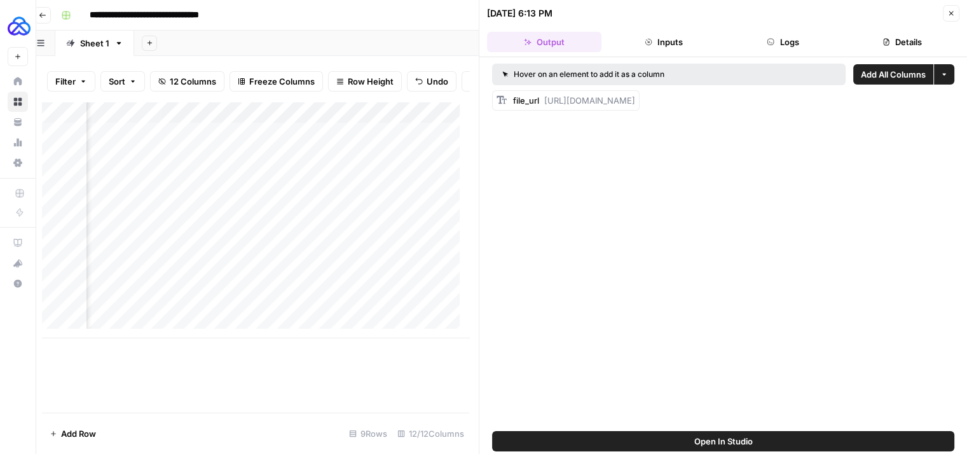
click at [752, 120] on div "Hover on an element to add it as a column Add All Columns More options file_url…" at bounding box center [723, 244] width 488 height 374
drag, startPoint x: 544, startPoint y: 99, endPoint x: 951, endPoint y: 111, distance: 407.0
click at [951, 111] on div "Hover on an element to add it as a column Add All Columns More options file_url…" at bounding box center [723, 244] width 488 height 374
copy span "https://docs.google.com/document/d/1Shgy_VSAvrI5Hr0vQtnYdwH3zFRPYRGmyx9nkXSTKrY…"
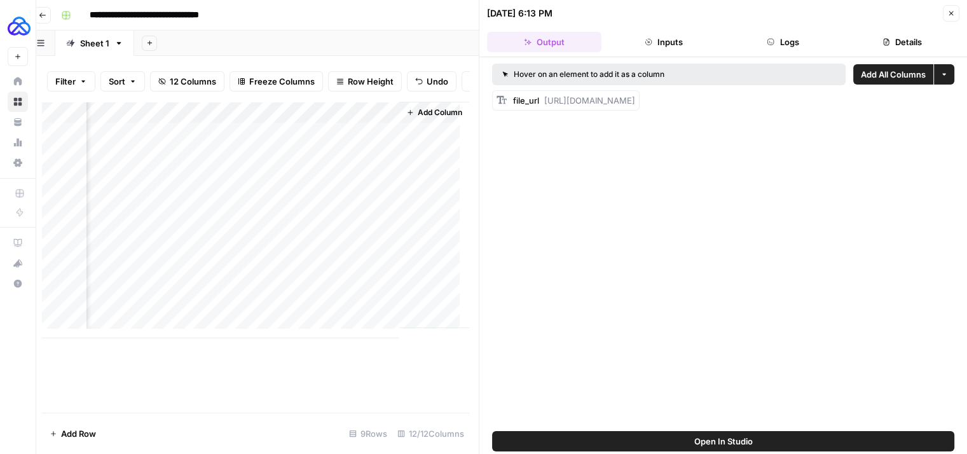
click at [243, 125] on div "Add Column" at bounding box center [255, 220] width 427 height 236
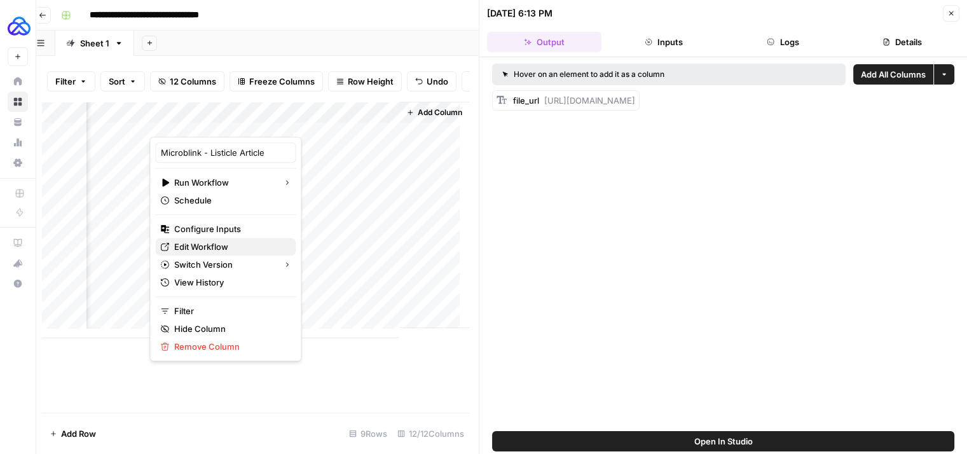
click at [193, 247] on span "Edit Workflow" at bounding box center [229, 246] width 111 height 13
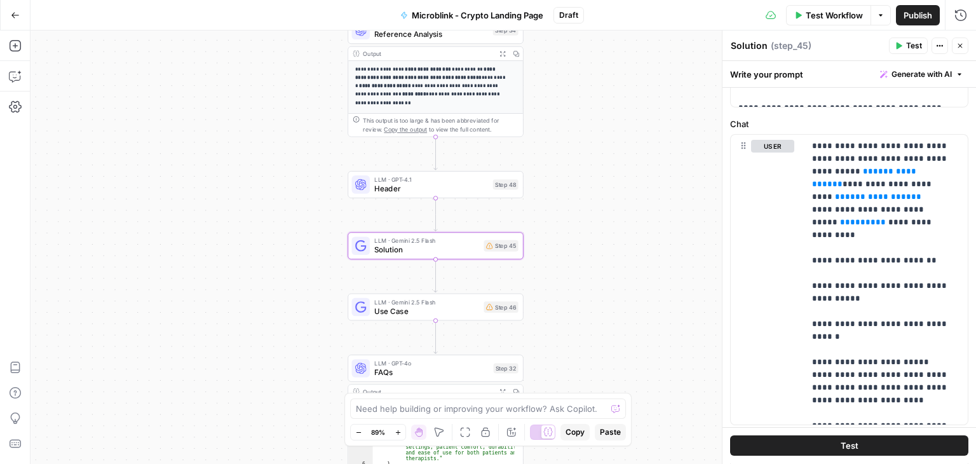
scroll to position [353, 0]
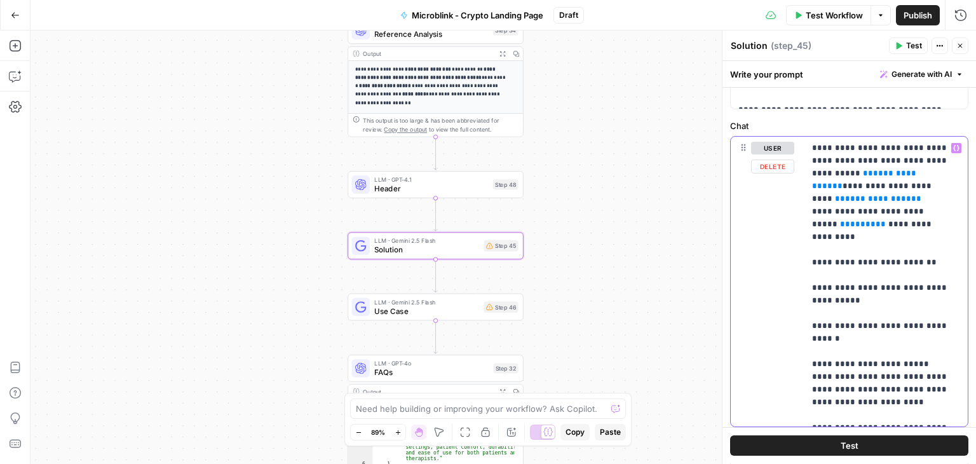
click at [910, 175] on p "**********" at bounding box center [881, 282] width 139 height 280
drag, startPoint x: 910, startPoint y: 175, endPoint x: 837, endPoint y: 174, distance: 72.5
click at [837, 174] on p "**********" at bounding box center [881, 282] width 139 height 280
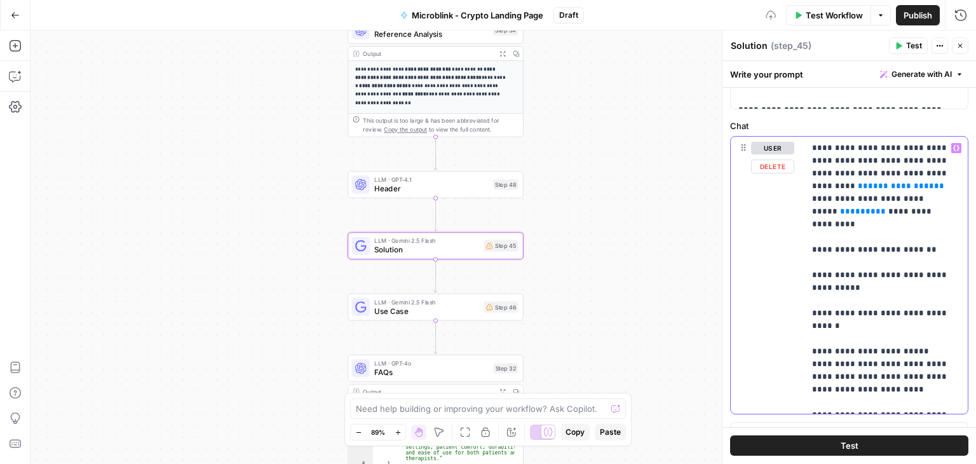
click at [952, 148] on button "Variables Menu" at bounding box center [957, 148] width 10 height 10
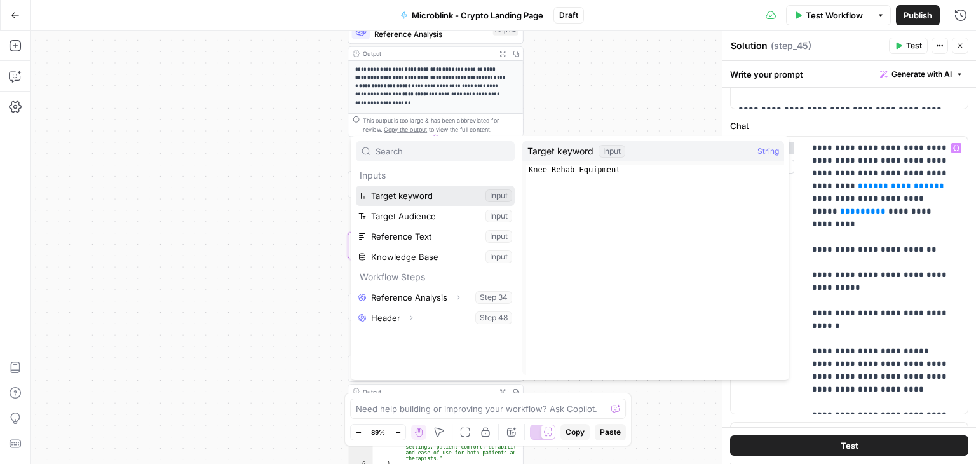
click at [447, 200] on button "Select variable Target keyword" at bounding box center [435, 196] width 159 height 20
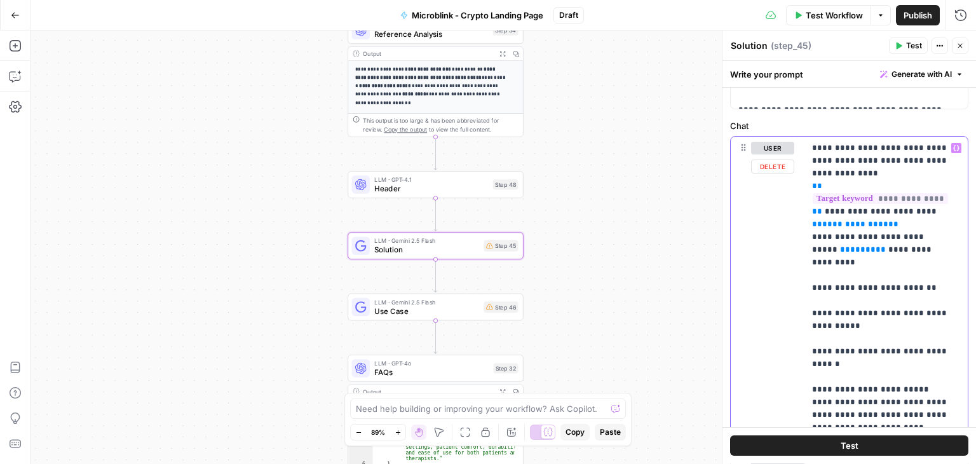
drag, startPoint x: 837, startPoint y: 199, endPoint x: 902, endPoint y: 204, distance: 65.7
click at [902, 204] on p "**********" at bounding box center [881, 288] width 139 height 292
drag, startPoint x: 902, startPoint y: 214, endPoint x: 837, endPoint y: 202, distance: 66.6
click at [837, 202] on p "**********" at bounding box center [881, 288] width 139 height 292
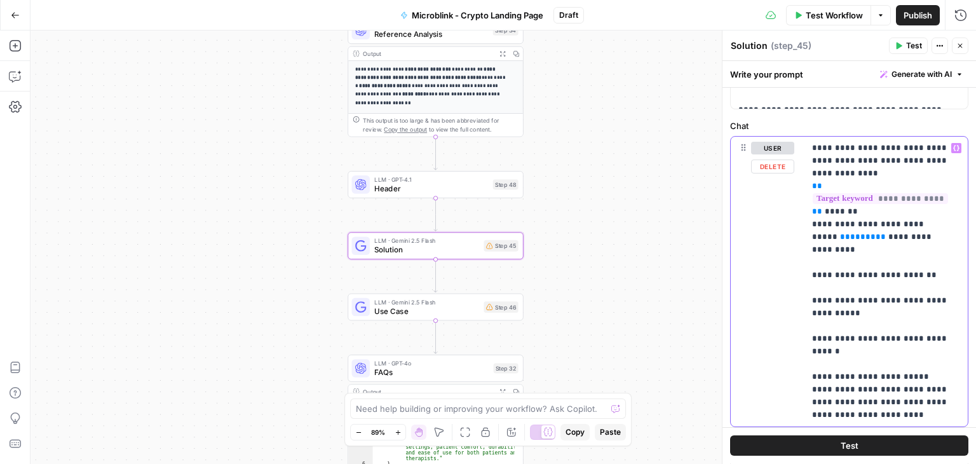
click at [954, 148] on icon "button" at bounding box center [957, 149] width 6 height 6
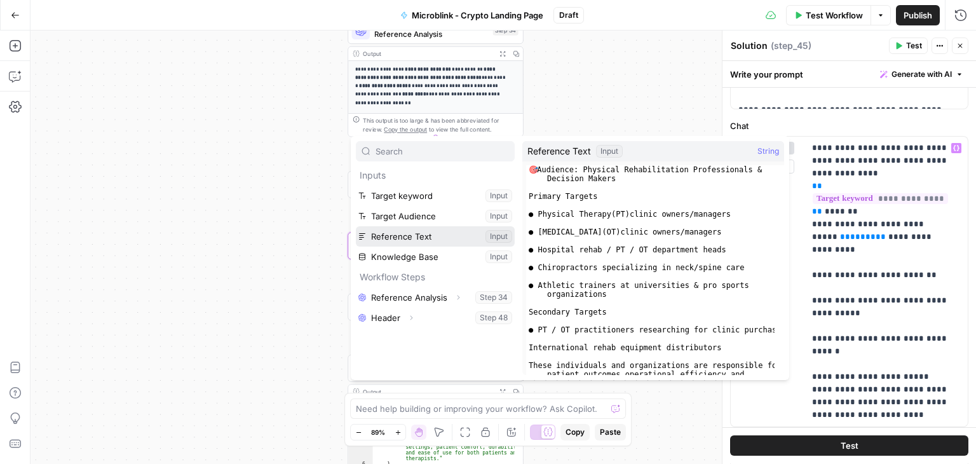
click at [456, 231] on button "Select variable Reference Text" at bounding box center [435, 236] width 159 height 20
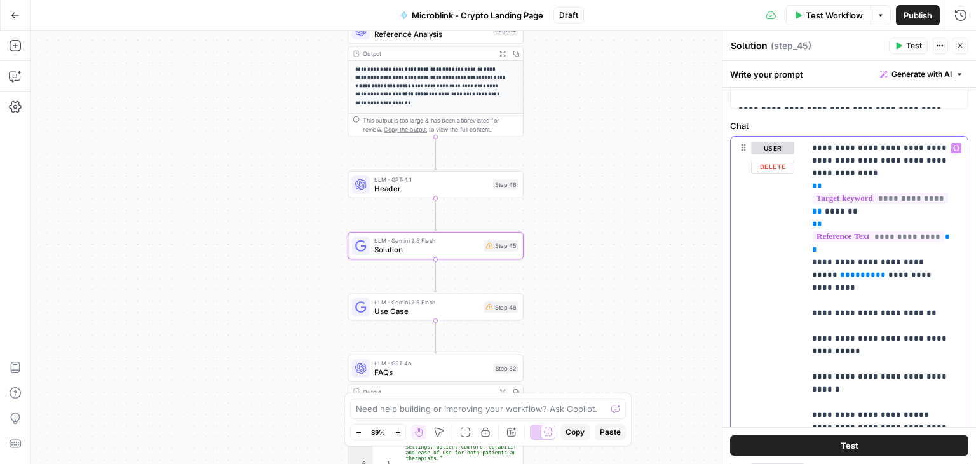
click at [845, 202] on p "**********" at bounding box center [881, 288] width 139 height 292
click at [841, 201] on p "**********" at bounding box center [881, 288] width 139 height 292
drag, startPoint x: 847, startPoint y: 236, endPoint x: 809, endPoint y: 238, distance: 38.2
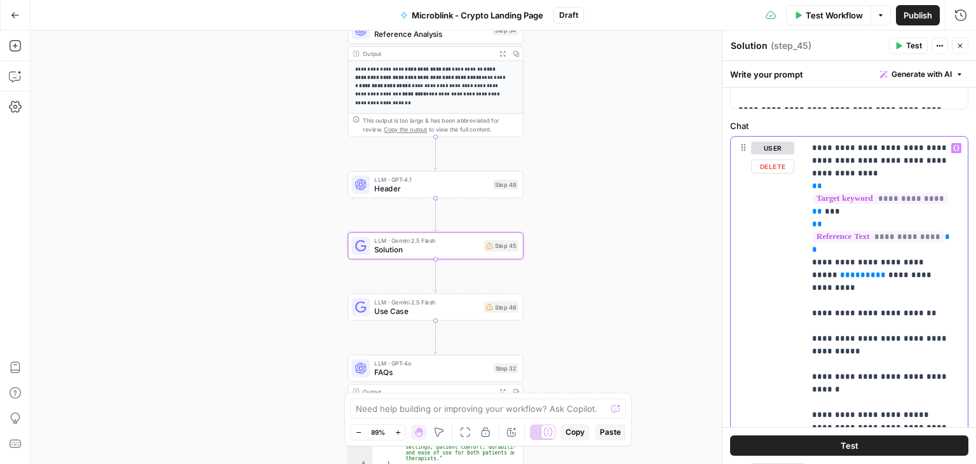
click at [809, 238] on div "**********" at bounding box center [886, 288] width 163 height 303
click at [952, 144] on button "Variables Menu" at bounding box center [957, 148] width 10 height 10
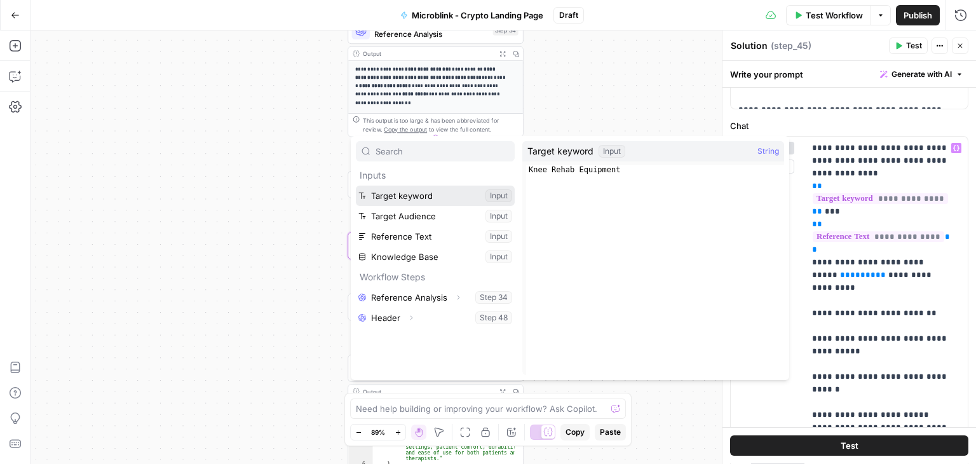
click at [446, 202] on button "Select variable Target keyword" at bounding box center [435, 196] width 159 height 20
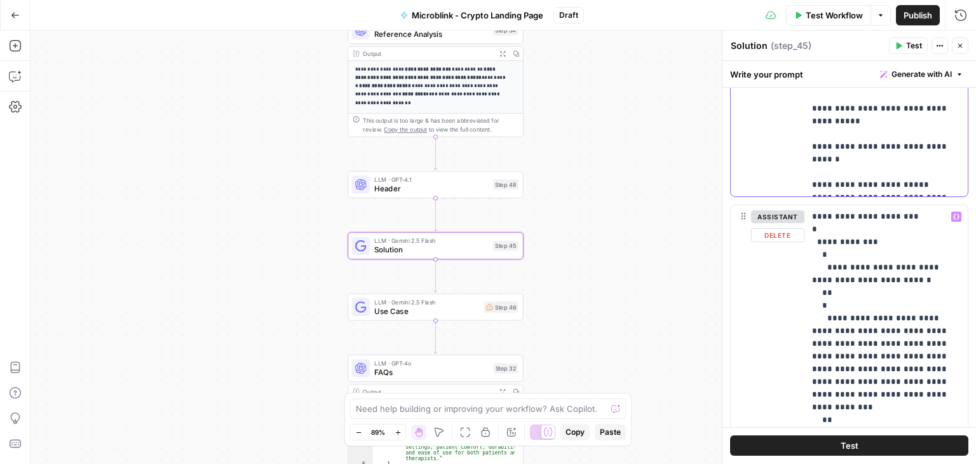
scroll to position [831, 0]
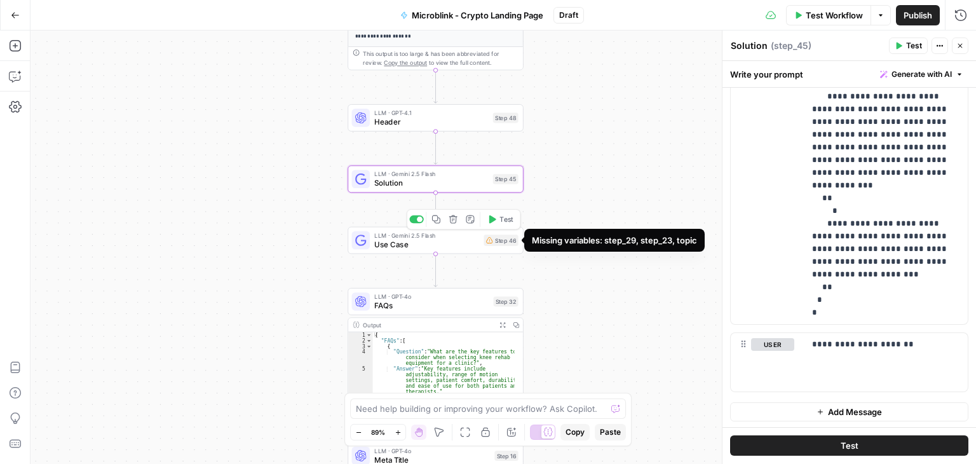
click at [463, 247] on span "Use Case" at bounding box center [426, 243] width 105 height 11
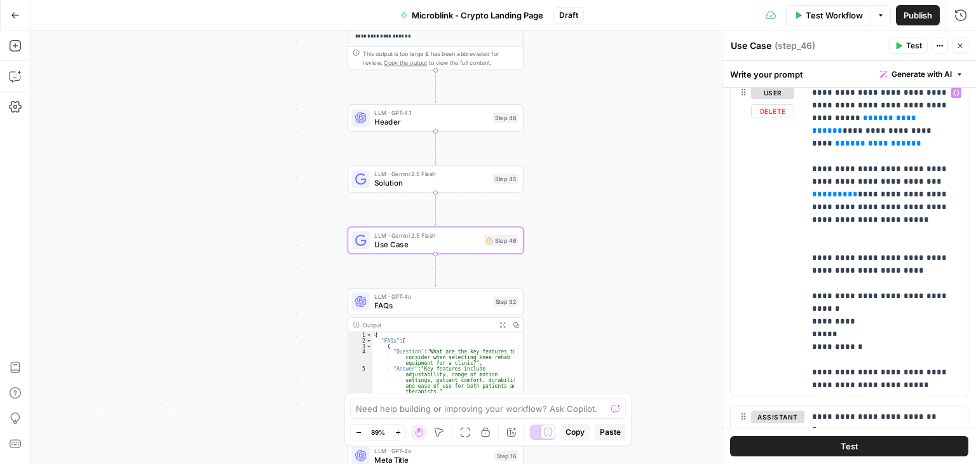
scroll to position [376, 0]
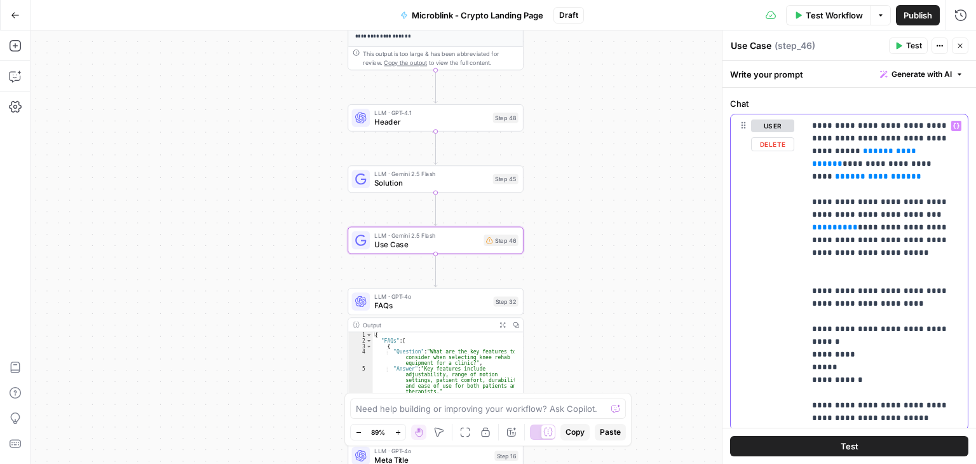
drag, startPoint x: 909, startPoint y: 151, endPoint x: 837, endPoint y: 150, distance: 72.5
click at [837, 150] on p "**********" at bounding box center [881, 272] width 139 height 305
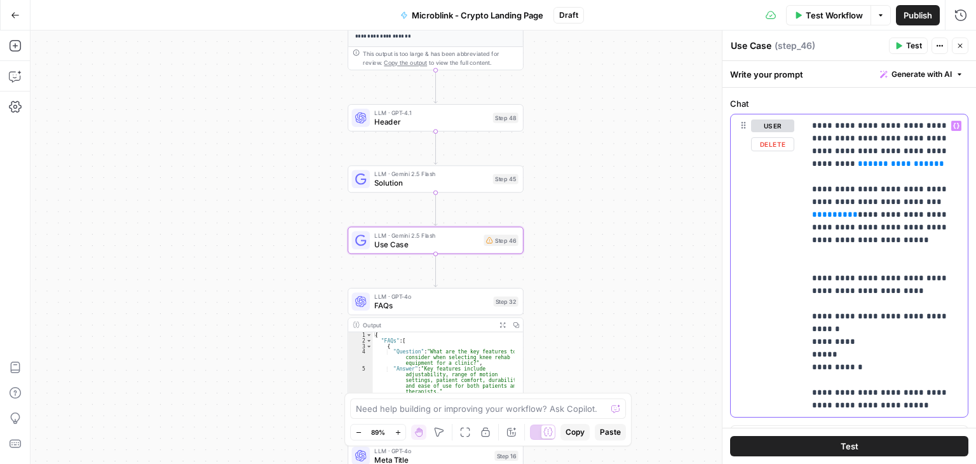
click at [954, 123] on icon "button" at bounding box center [957, 126] width 6 height 6
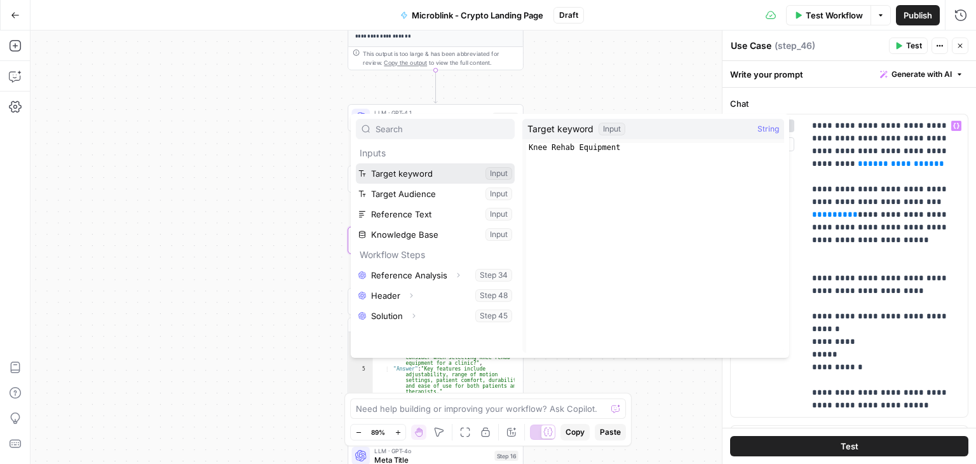
click at [466, 166] on button "Select variable Target keyword" at bounding box center [435, 173] width 159 height 20
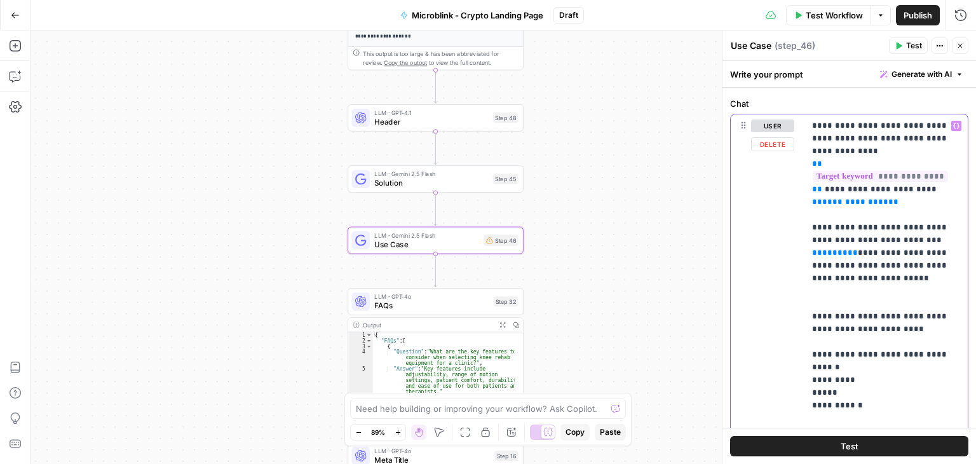
drag, startPoint x: 886, startPoint y: 186, endPoint x: 835, endPoint y: 181, distance: 51.1
click at [835, 181] on p "**********" at bounding box center [881, 279] width 139 height 318
click at [954, 123] on icon "button" at bounding box center [957, 126] width 6 height 6
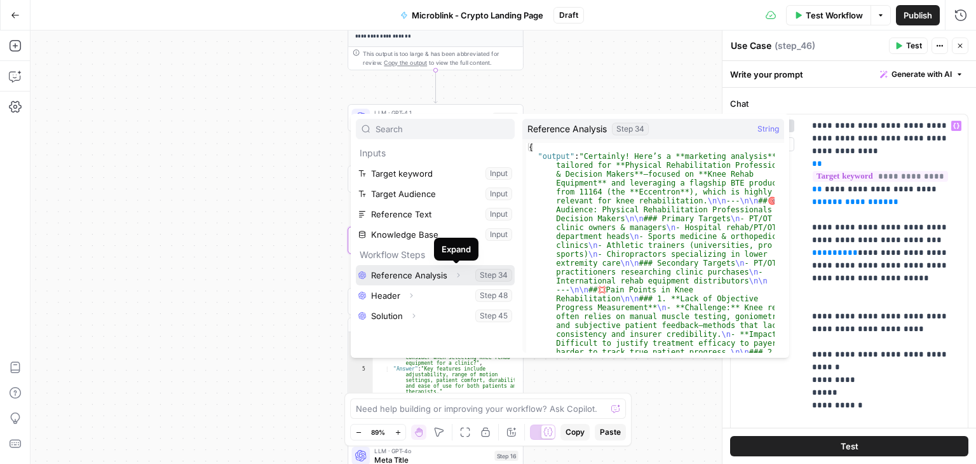
click at [452, 275] on button "Expand" at bounding box center [458, 275] width 17 height 17
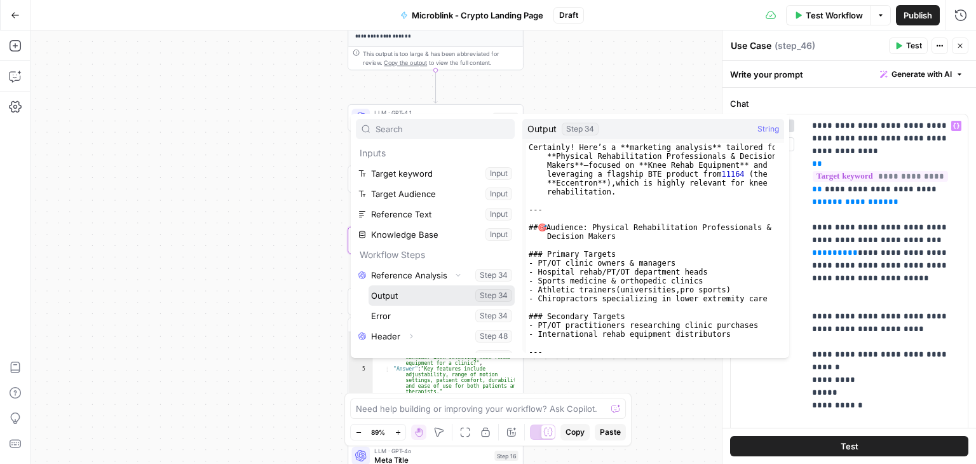
click at [442, 293] on button "Select variable Output" at bounding box center [442, 295] width 146 height 20
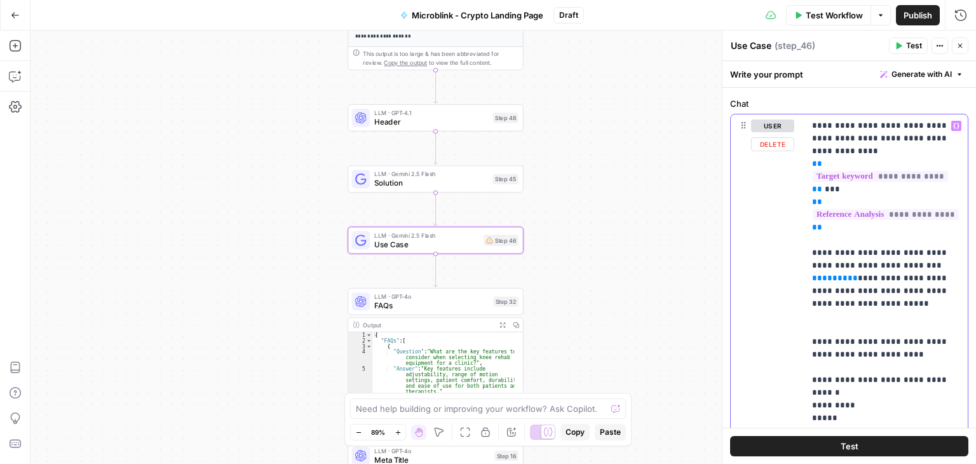
drag, startPoint x: 844, startPoint y: 219, endPoint x: 811, endPoint y: 191, distance: 43.4
click at [811, 191] on div "**********" at bounding box center [886, 290] width 163 height 353
copy p "**********"
click at [465, 186] on span "Solution" at bounding box center [431, 182] width 114 height 11
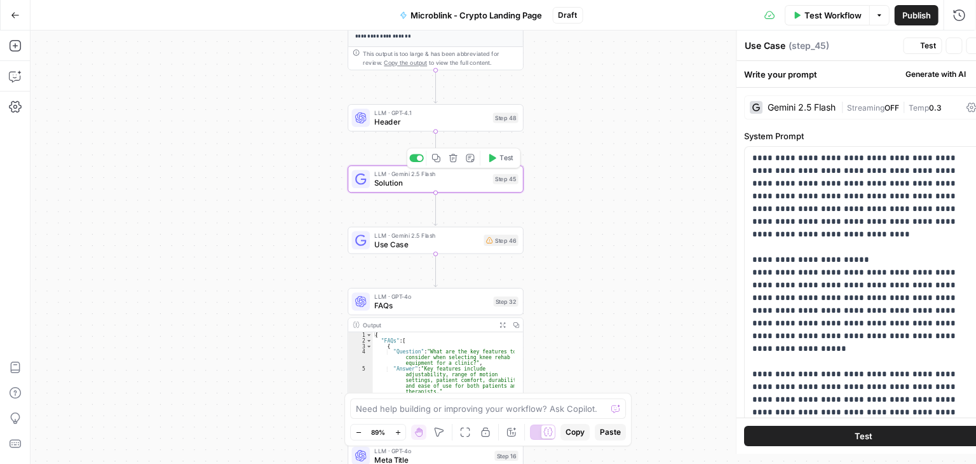
type textarea "Solution"
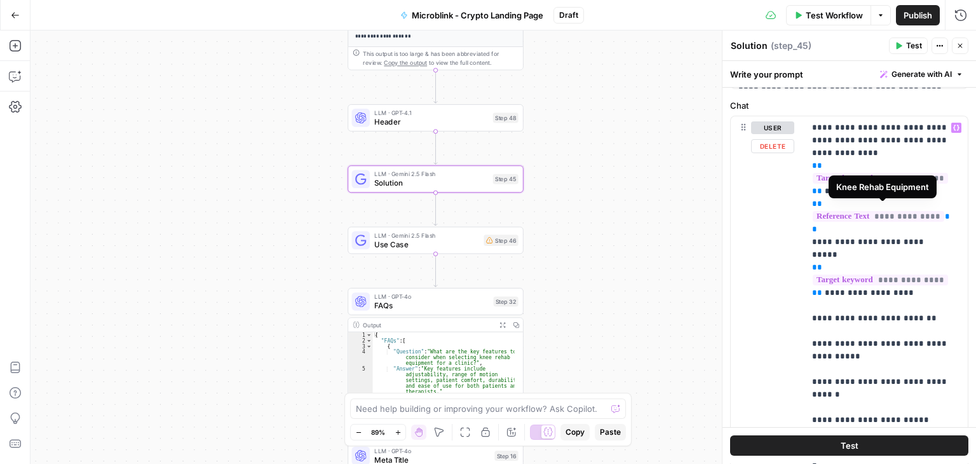
scroll to position [370, 0]
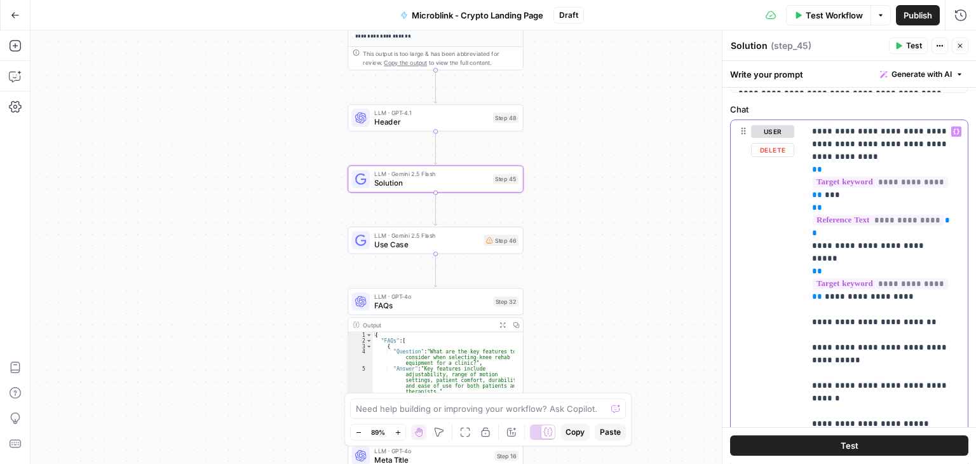
drag, startPoint x: 809, startPoint y: 192, endPoint x: 952, endPoint y: 191, distance: 143.7
click at [952, 191] on div "**********" at bounding box center [886, 277] width 163 height 315
paste div
click at [468, 130] on div "LLM · GPT-4.1 Header Step 48" at bounding box center [436, 117] width 176 height 27
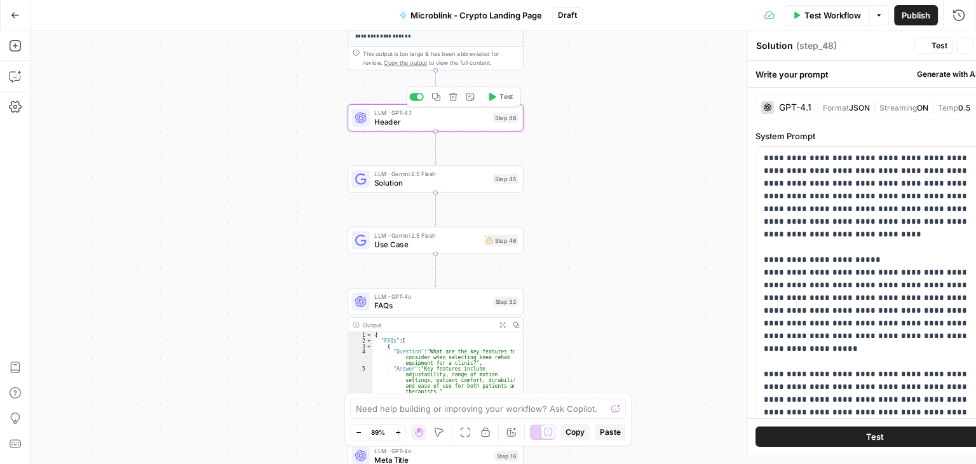
type textarea "Header"
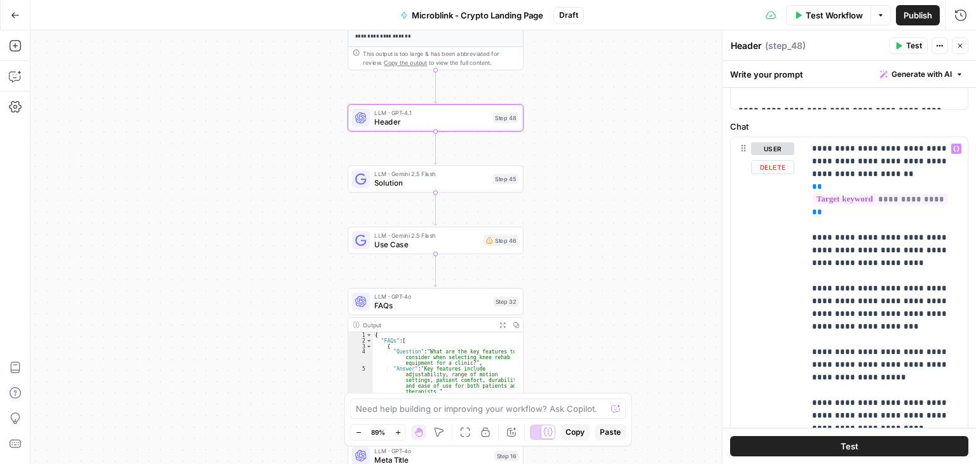
scroll to position [337, 0]
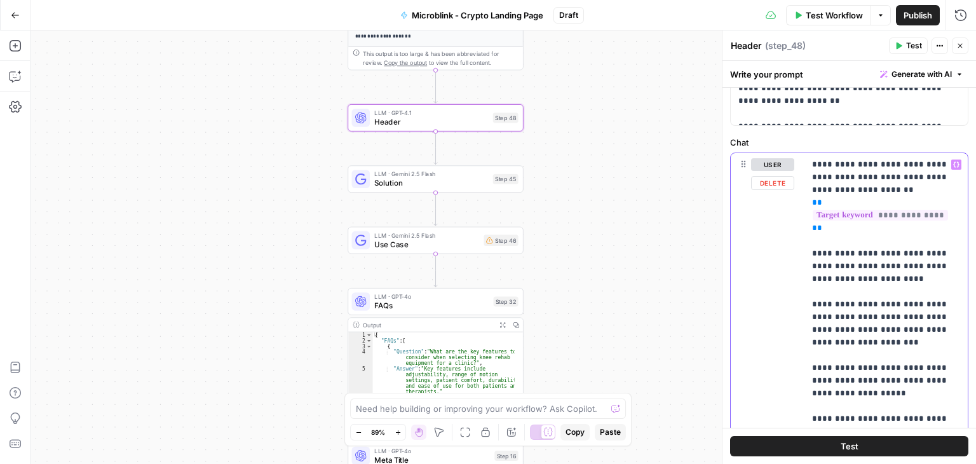
click at [813, 169] on p "**********" at bounding box center [881, 336] width 139 height 356
click at [847, 222] on p "**********" at bounding box center [881, 336] width 139 height 356
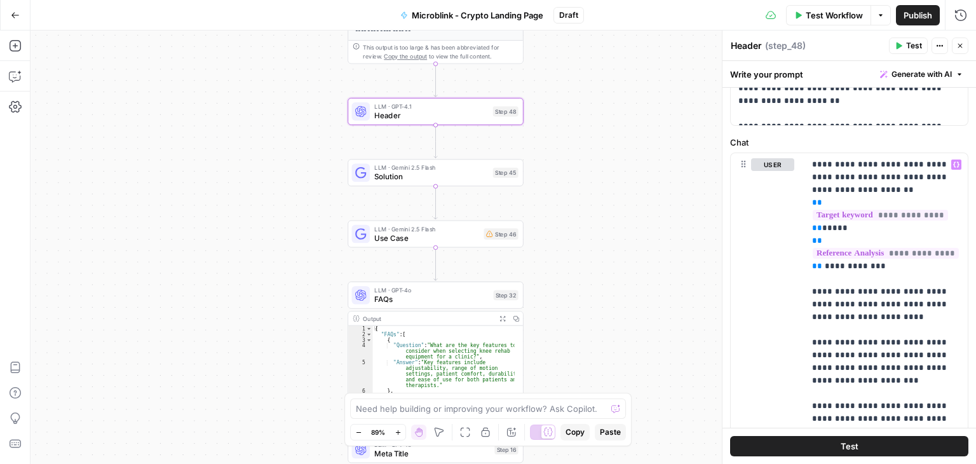
click at [477, 179] on span "Solution" at bounding box center [431, 176] width 114 height 11
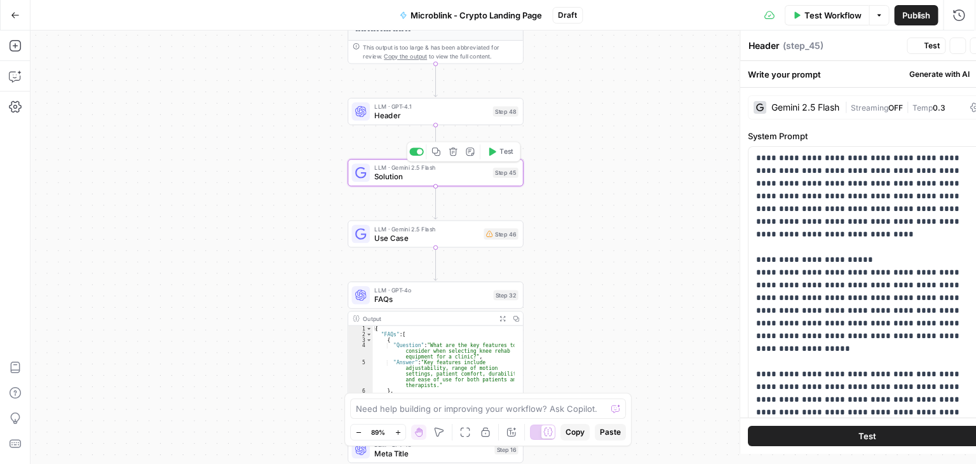
type textarea "Solution"
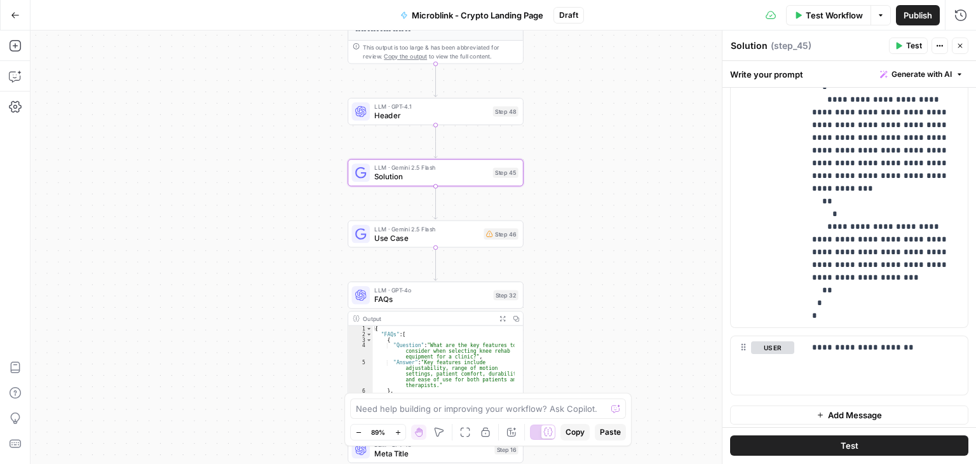
scroll to position [856, 0]
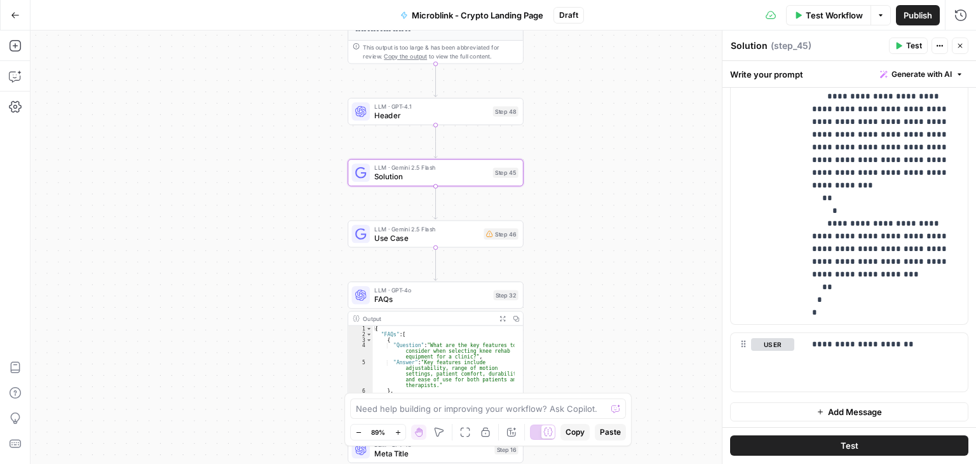
click at [468, 241] on span "Use Case" at bounding box center [426, 237] width 105 height 11
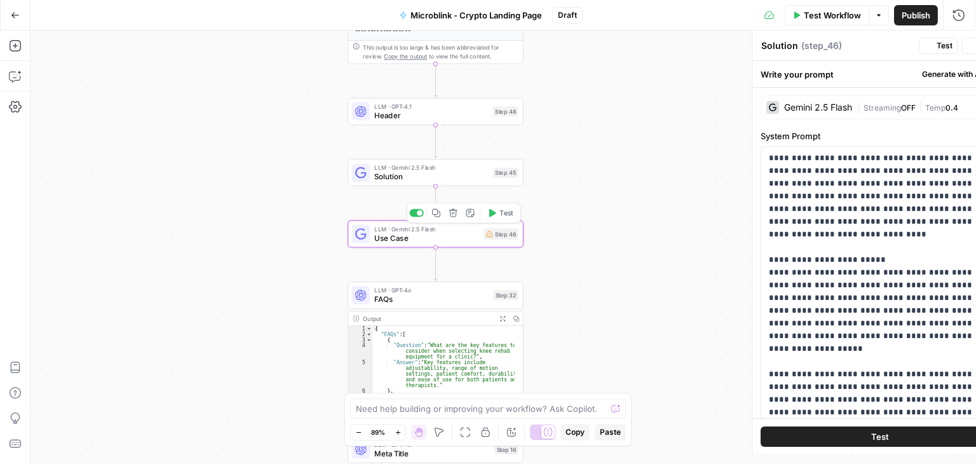
type textarea "Use Case"
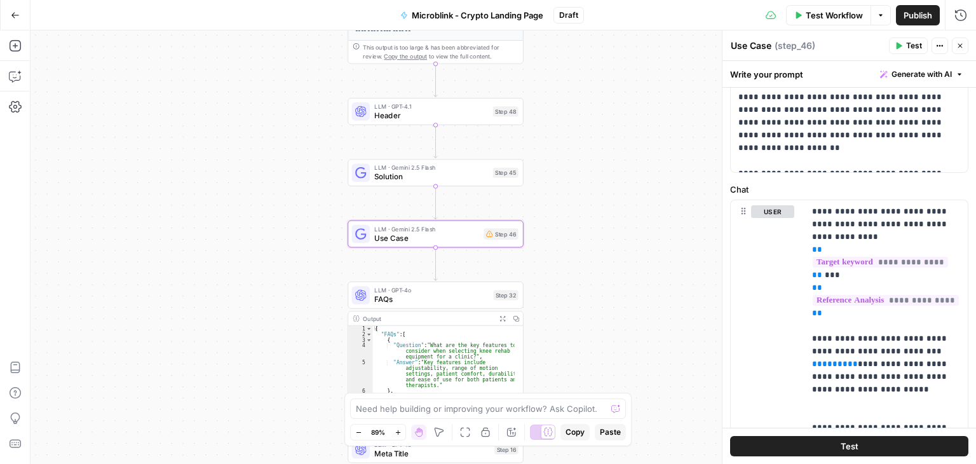
scroll to position [370, 0]
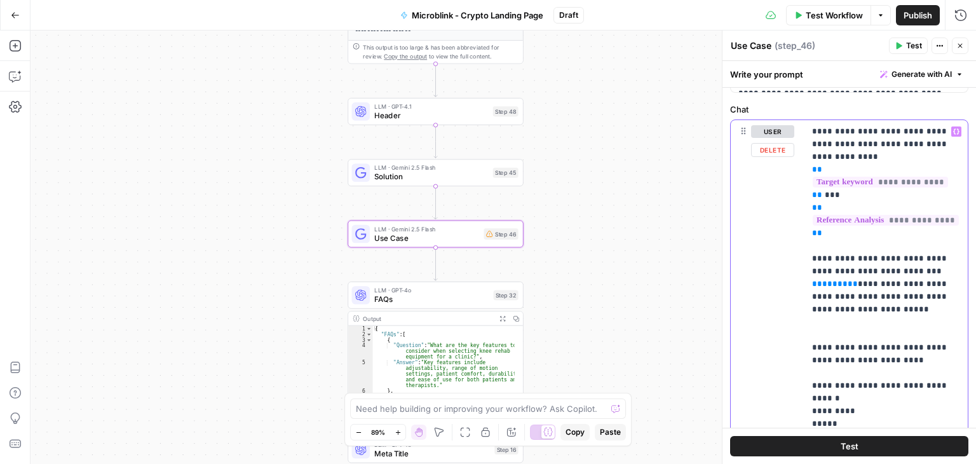
drag, startPoint x: 851, startPoint y: 270, endPoint x: 806, endPoint y: 270, distance: 44.5
click at [806, 270] on div "**********" at bounding box center [886, 296] width 163 height 353
click at [954, 129] on icon "button" at bounding box center [957, 131] width 6 height 6
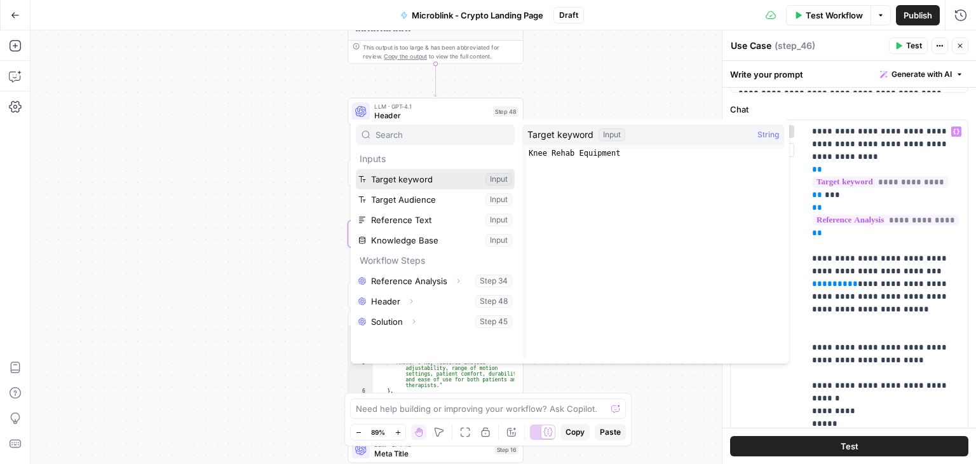
click at [465, 185] on button "Select variable Target keyword" at bounding box center [435, 179] width 159 height 20
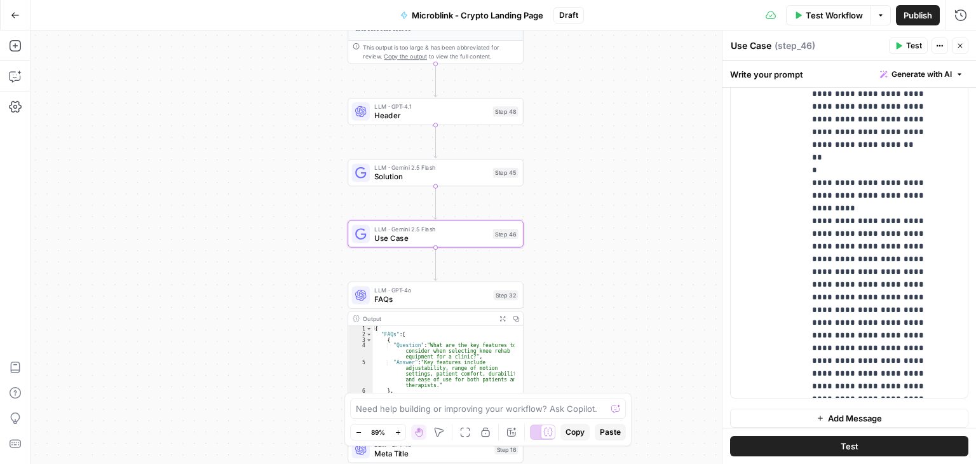
scroll to position [992, 0]
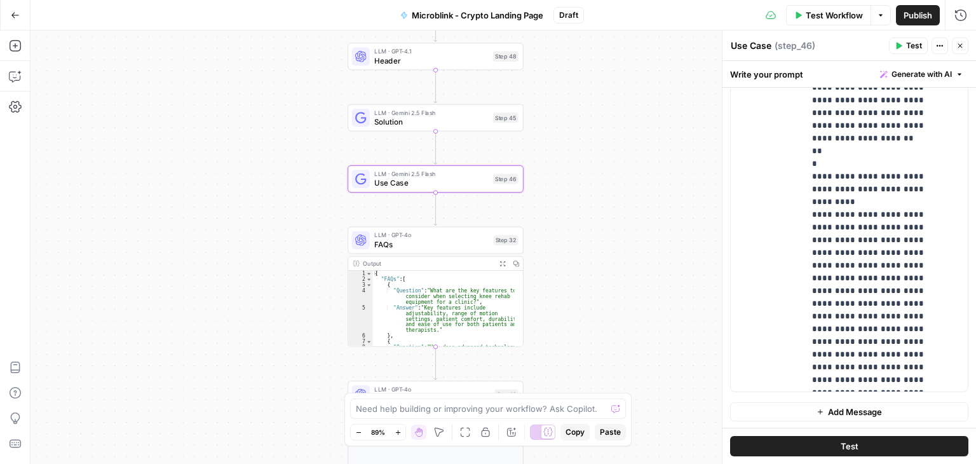
click at [464, 243] on span "FAQs" at bounding box center [431, 243] width 114 height 11
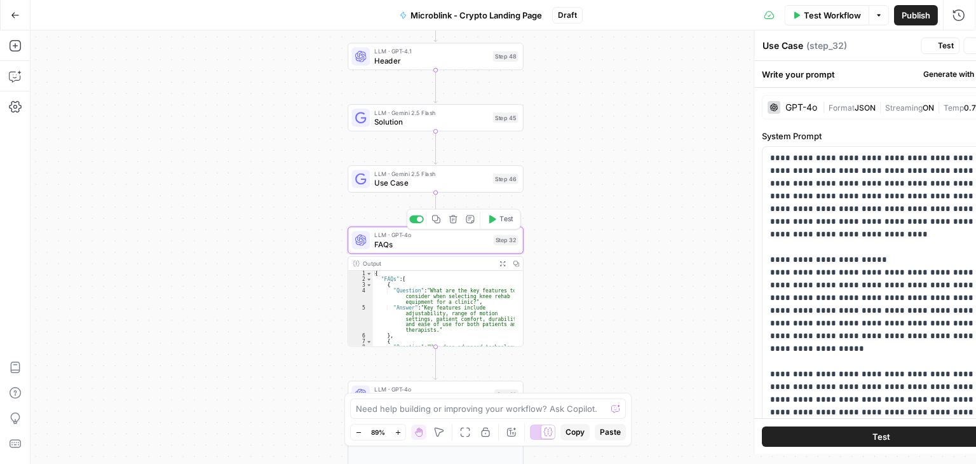
type textarea "FAQs"
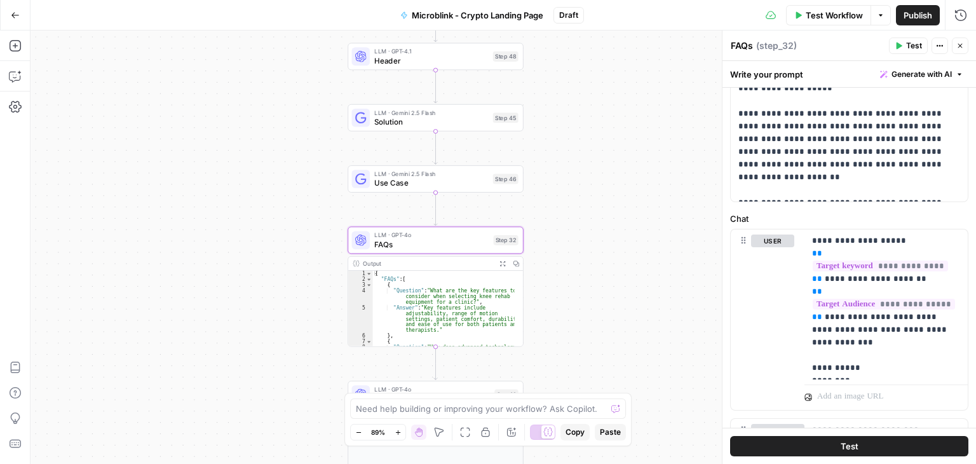
scroll to position [264, 0]
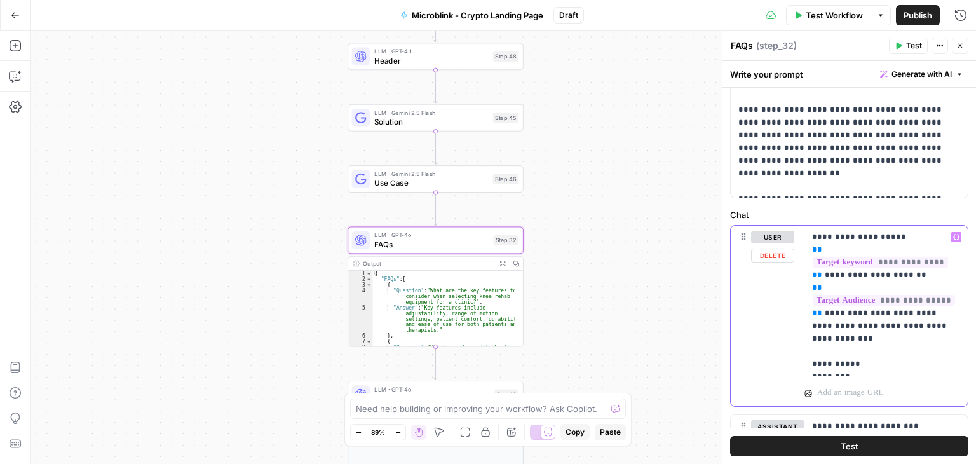
click at [922, 300] on p "**********" at bounding box center [881, 301] width 139 height 140
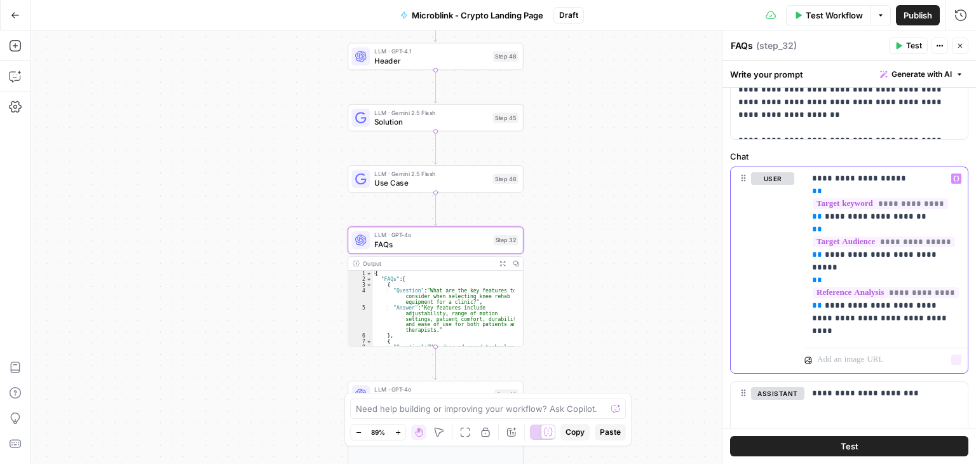
scroll to position [402, 0]
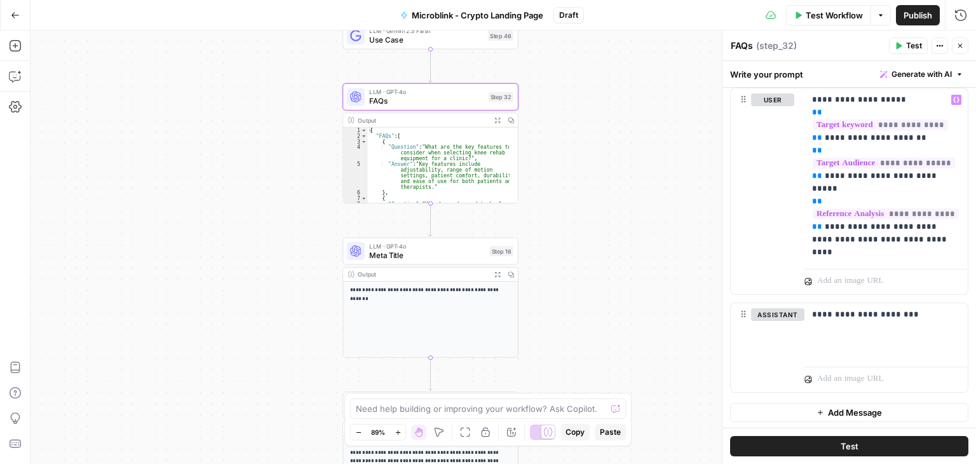
click at [450, 257] on span "Meta Title" at bounding box center [427, 254] width 116 height 11
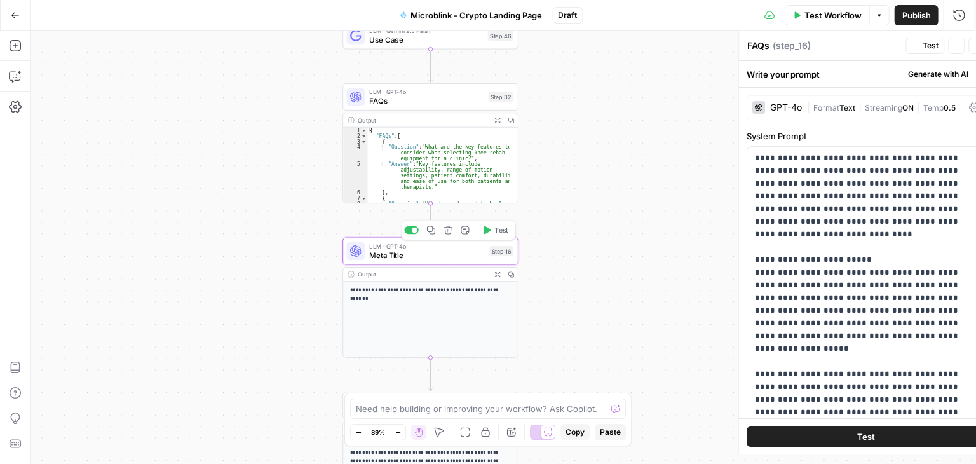
type textarea "Meta Title"
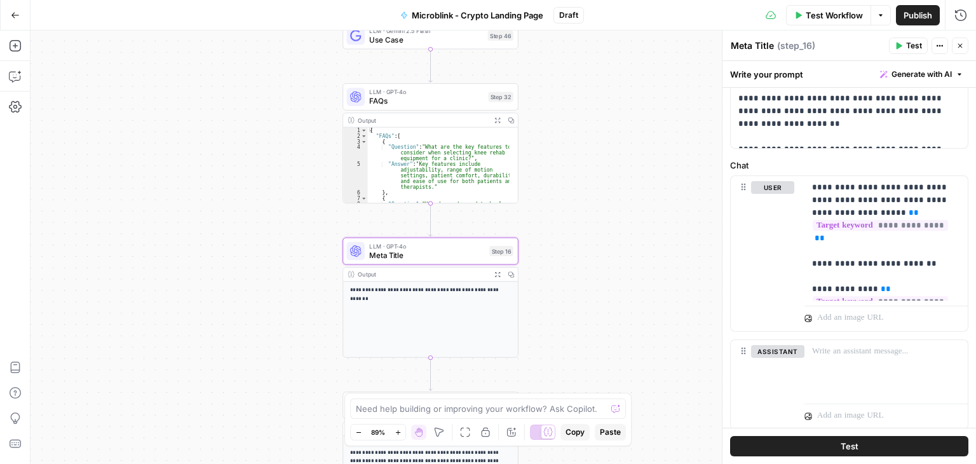
scroll to position [351, 0]
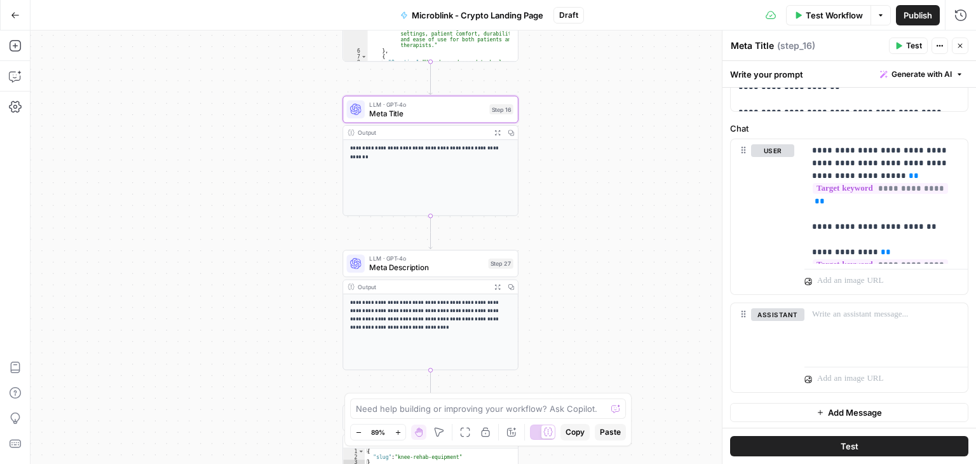
click at [450, 273] on div "LLM · GPT-4o Meta Description Step 27 Copy step Delete step Add Note Test" at bounding box center [431, 263] width 176 height 27
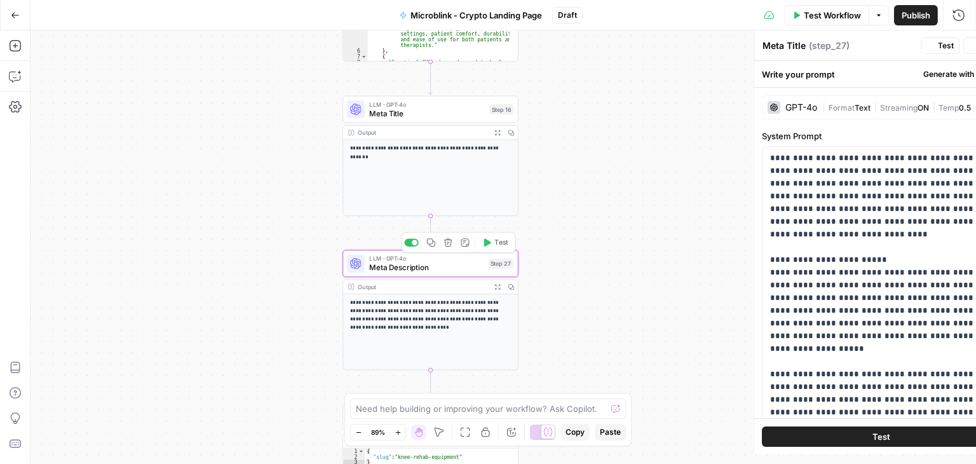
type textarea "Meta Description"
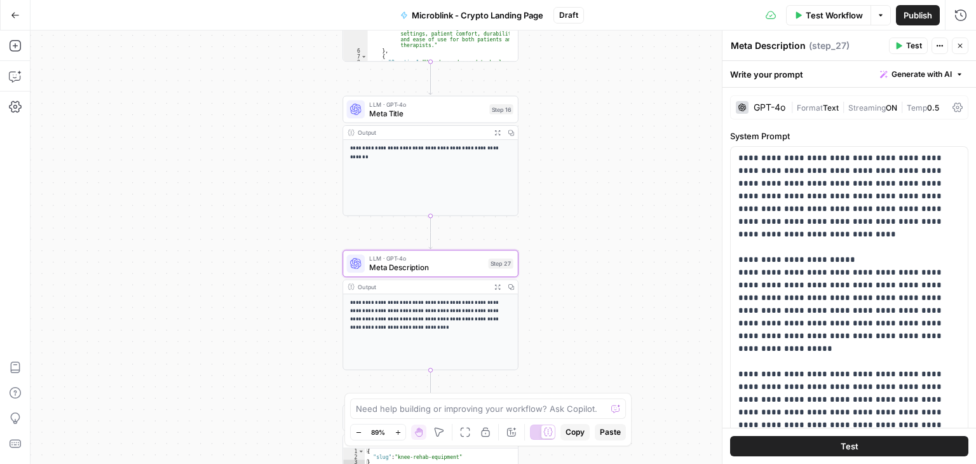
scroll to position [254, 0]
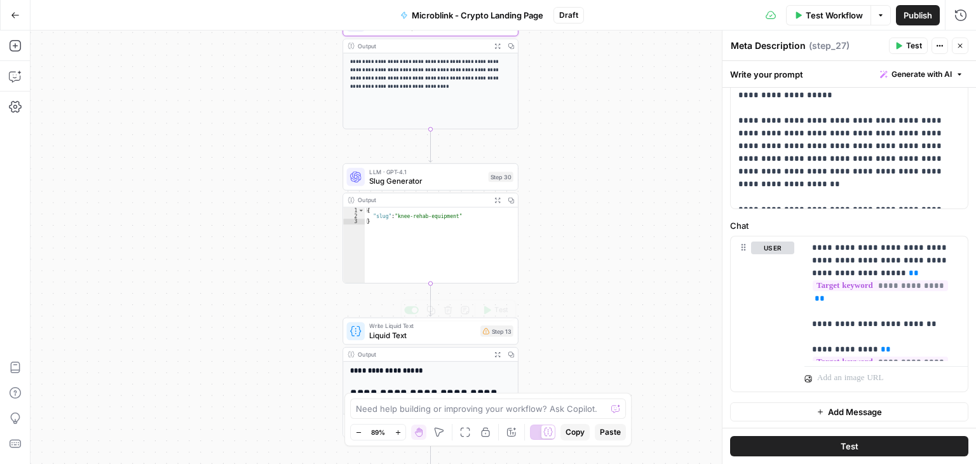
click at [442, 332] on span "Liquid Text" at bounding box center [422, 334] width 107 height 11
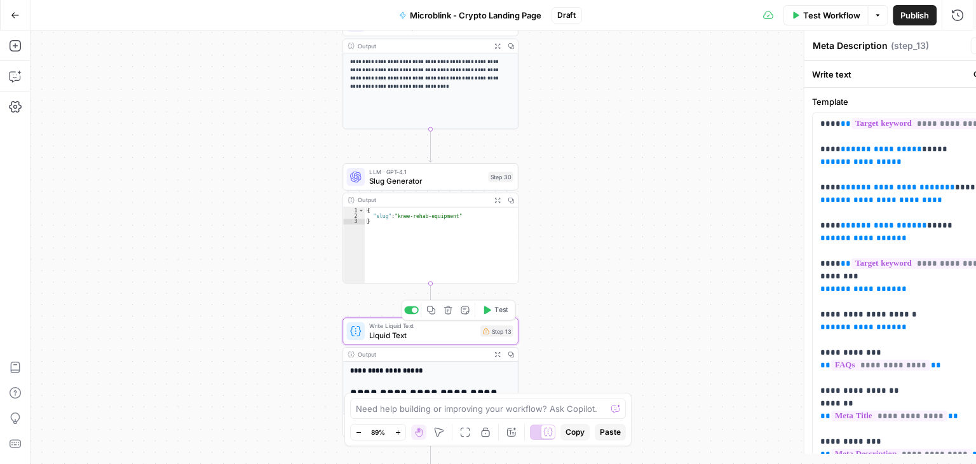
type textarea "Liquid Text"
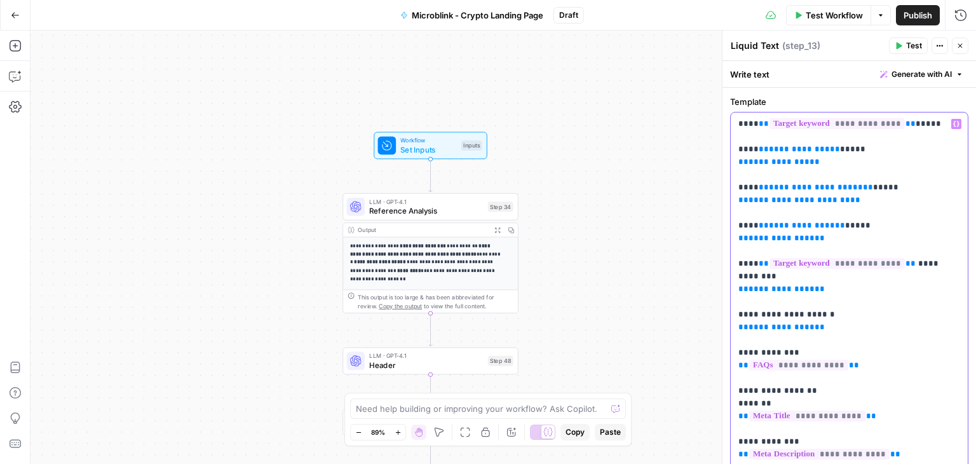
drag, startPoint x: 821, startPoint y: 151, endPoint x: 758, endPoint y: 151, distance: 63.6
click at [758, 151] on p "**********" at bounding box center [845, 308] width 212 height 381
click at [952, 120] on button "Variables Menu" at bounding box center [957, 124] width 10 height 10
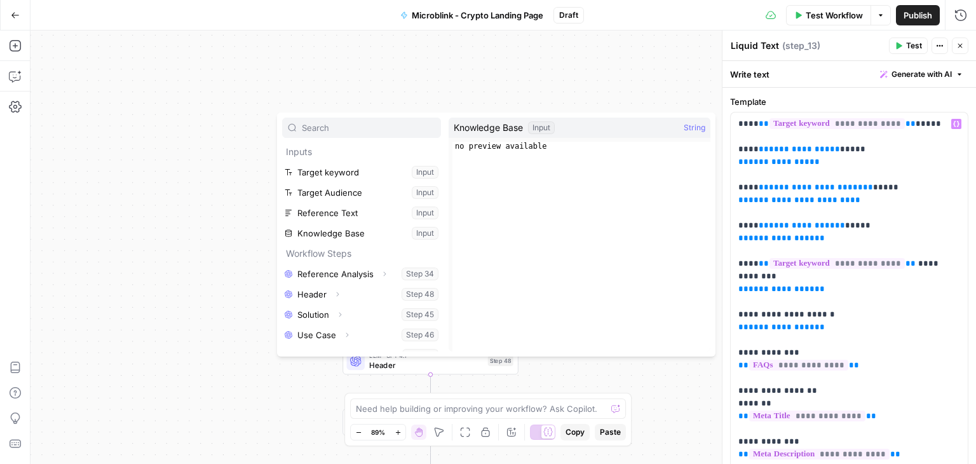
scroll to position [74, 0]
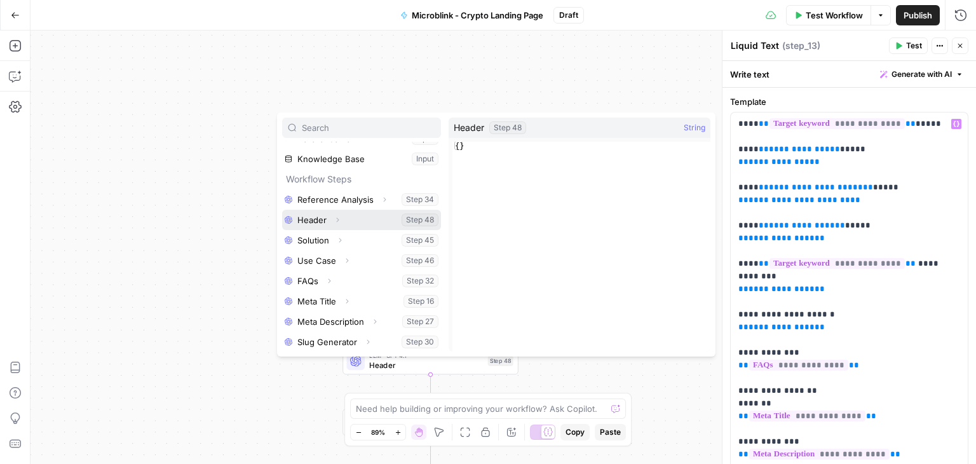
click at [340, 221] on icon "button" at bounding box center [338, 220] width 8 height 8
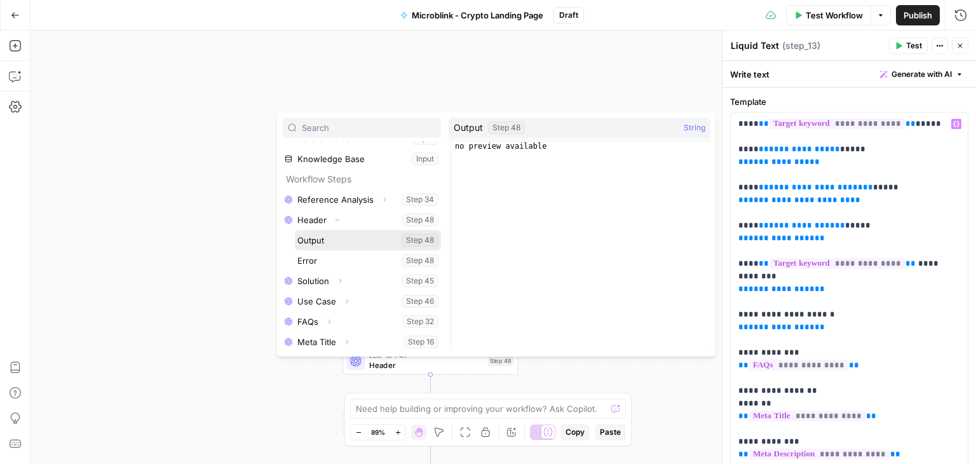
click at [356, 242] on button "Select variable Output" at bounding box center [368, 240] width 146 height 20
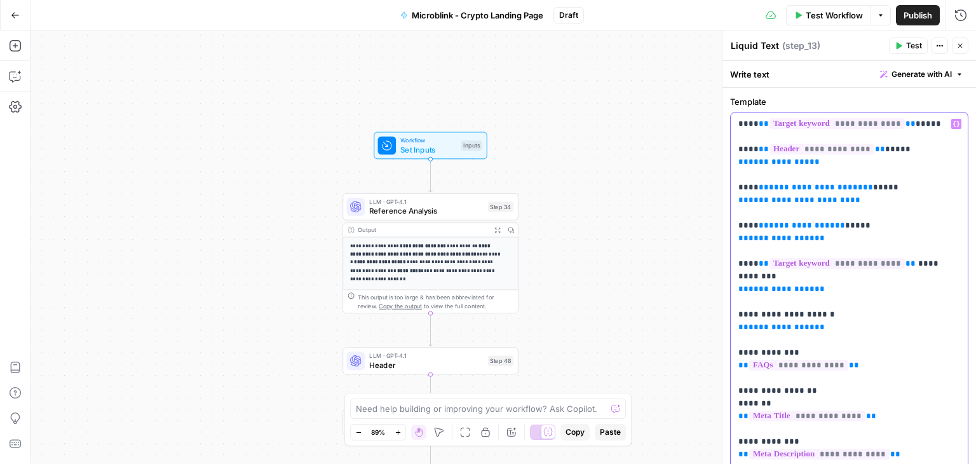
drag, startPoint x: 816, startPoint y: 161, endPoint x: 735, endPoint y: 163, distance: 80.8
click at [735, 163] on div "**********" at bounding box center [849, 309] width 237 height 392
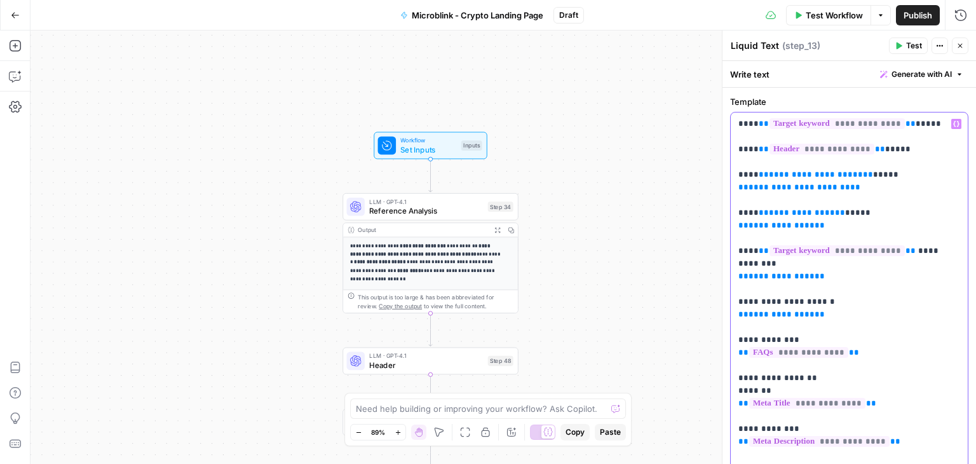
drag, startPoint x: 861, startPoint y: 181, endPoint x: 731, endPoint y: 170, distance: 130.8
click at [731, 170] on div "**********" at bounding box center [849, 302] width 237 height 379
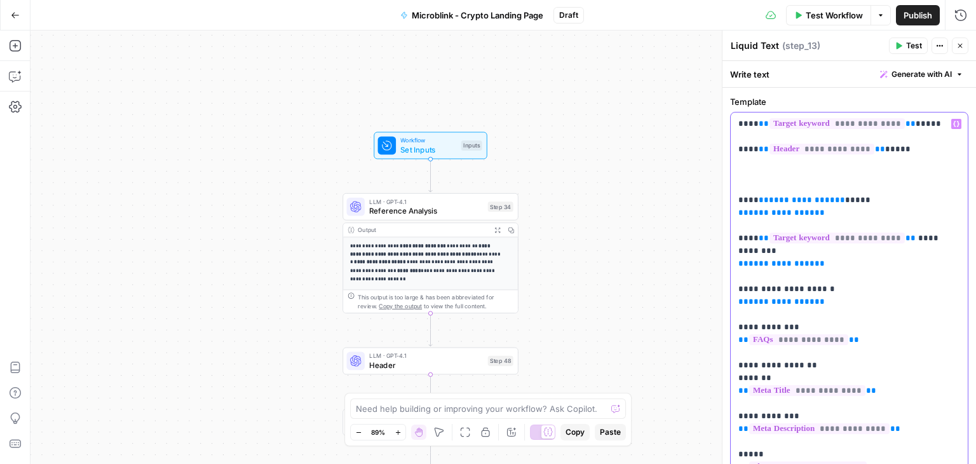
click at [952, 128] on button "Variables Menu" at bounding box center [957, 124] width 10 height 10
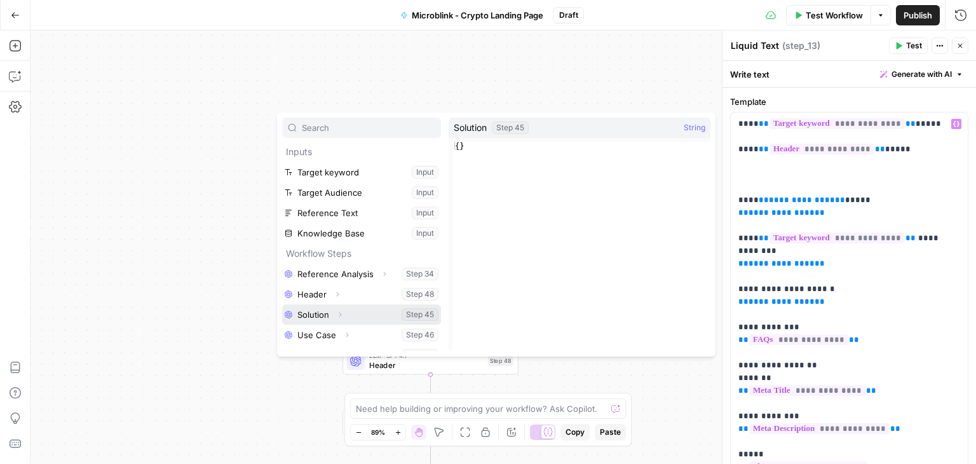
click at [340, 314] on icon "button" at bounding box center [340, 315] width 8 height 8
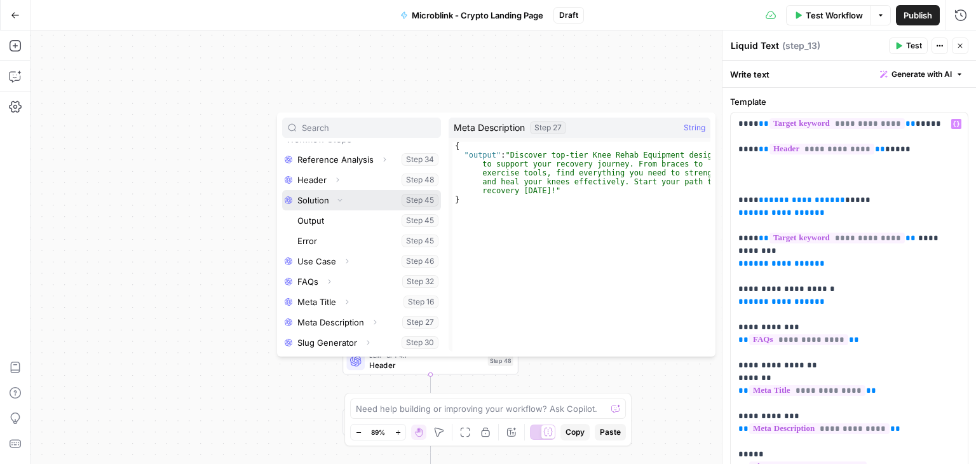
scroll to position [115, 0]
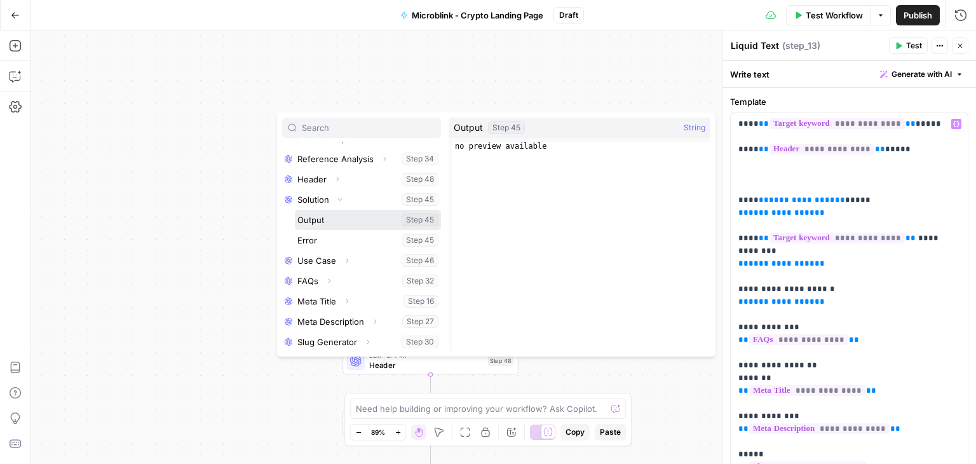
click at [325, 224] on button "Select variable Output" at bounding box center [368, 220] width 146 height 20
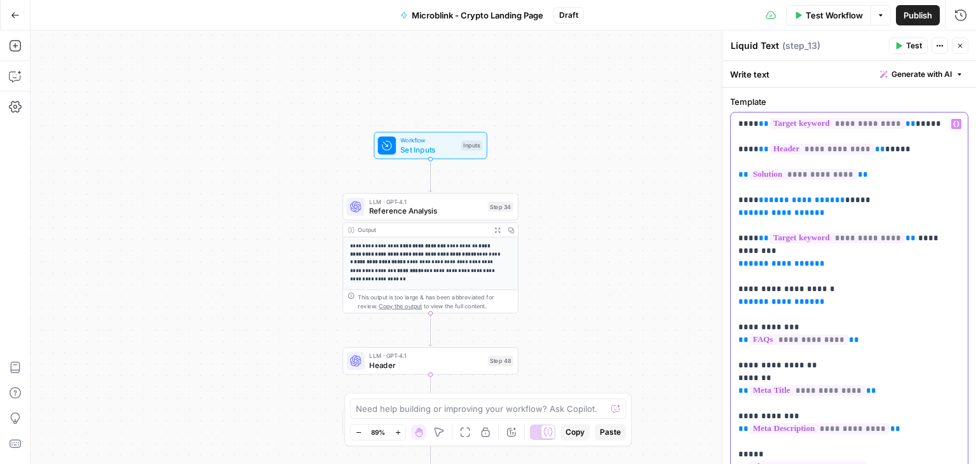
click at [740, 177] on span "**" at bounding box center [744, 174] width 10 height 8
click at [736, 171] on div "**********" at bounding box center [849, 296] width 237 height 366
drag, startPoint x: 924, startPoint y: 172, endPoint x: 783, endPoint y: 174, distance: 140.5
click at [783, 174] on p "**********" at bounding box center [845, 296] width 212 height 356
click at [761, 176] on p "**********" at bounding box center [845, 296] width 212 height 356
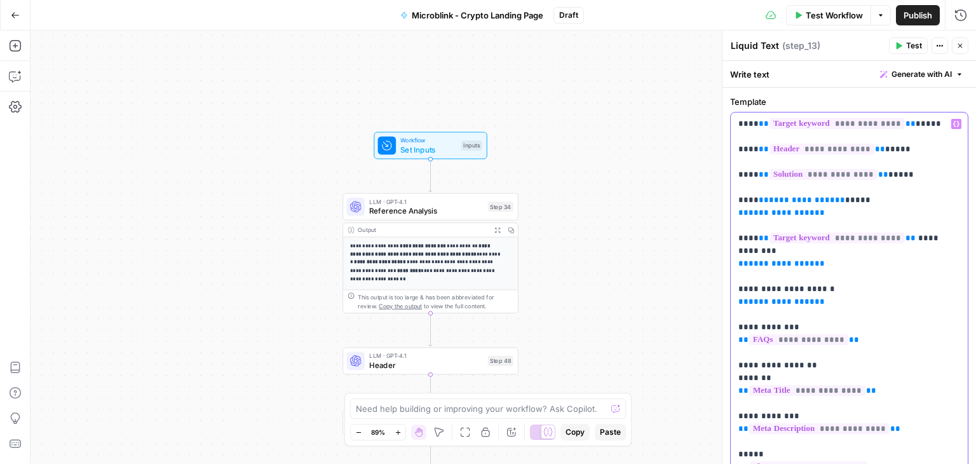
drag, startPoint x: 833, startPoint y: 209, endPoint x: 739, endPoint y: 200, distance: 94.4
click at [739, 200] on p "**********" at bounding box center [845, 296] width 212 height 356
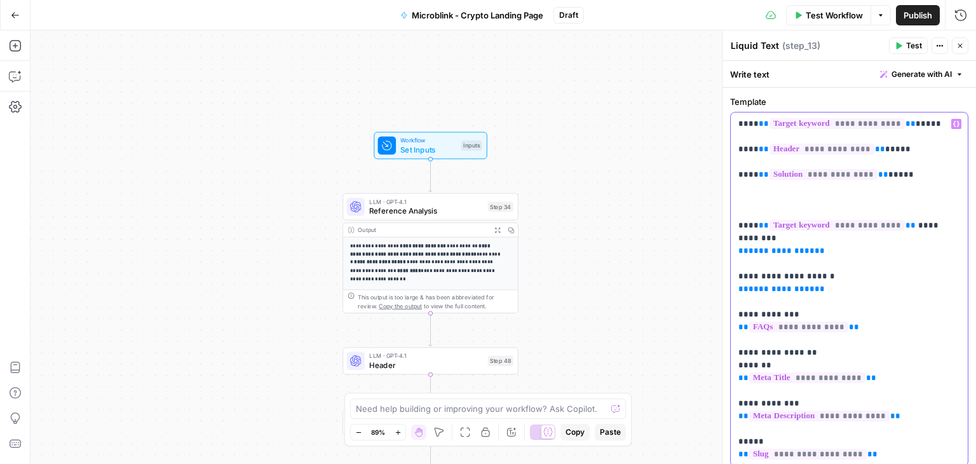
click at [954, 125] on icon "button" at bounding box center [957, 124] width 6 height 6
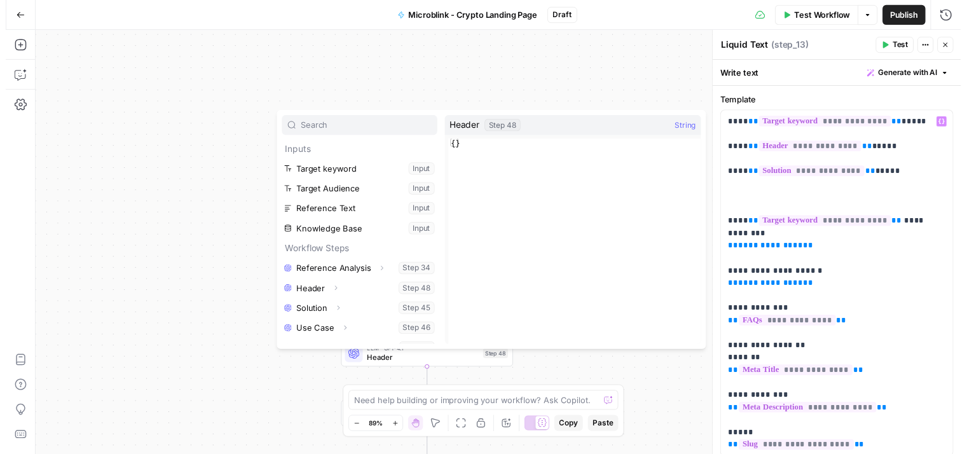
scroll to position [74, 0]
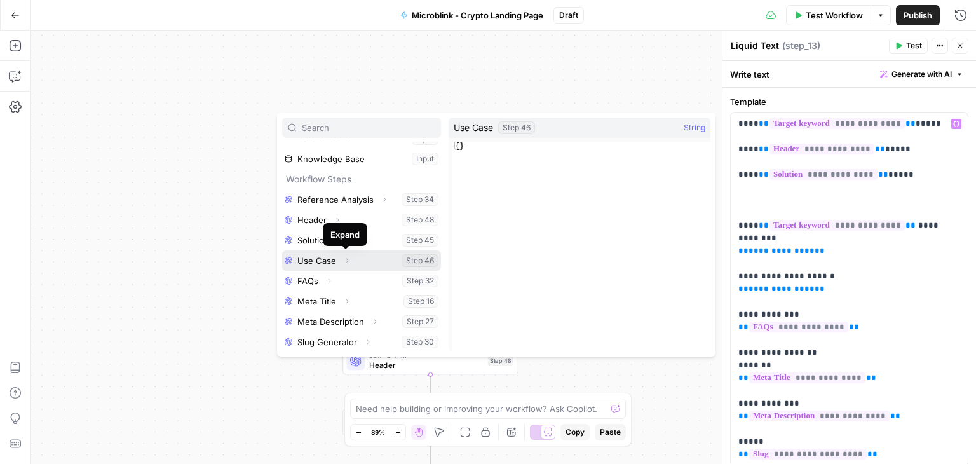
click at [345, 261] on icon "button" at bounding box center [347, 261] width 8 height 8
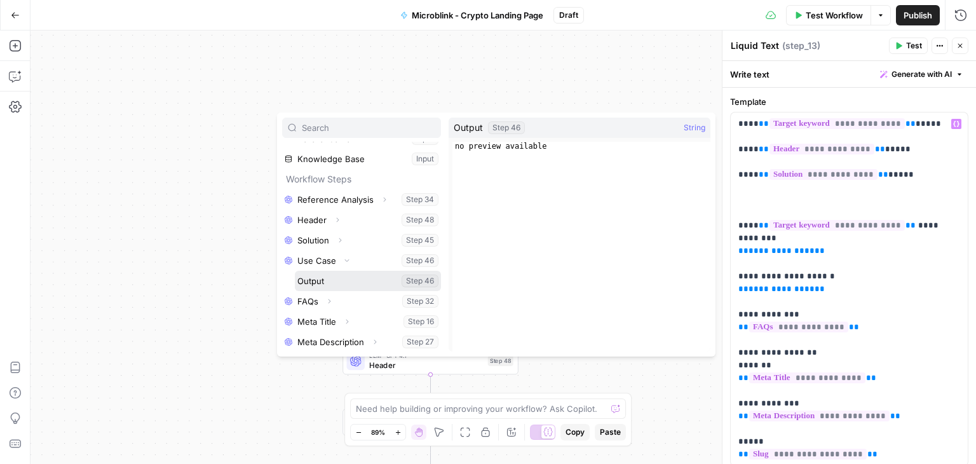
click at [346, 277] on button "Select variable Output" at bounding box center [368, 281] width 146 height 20
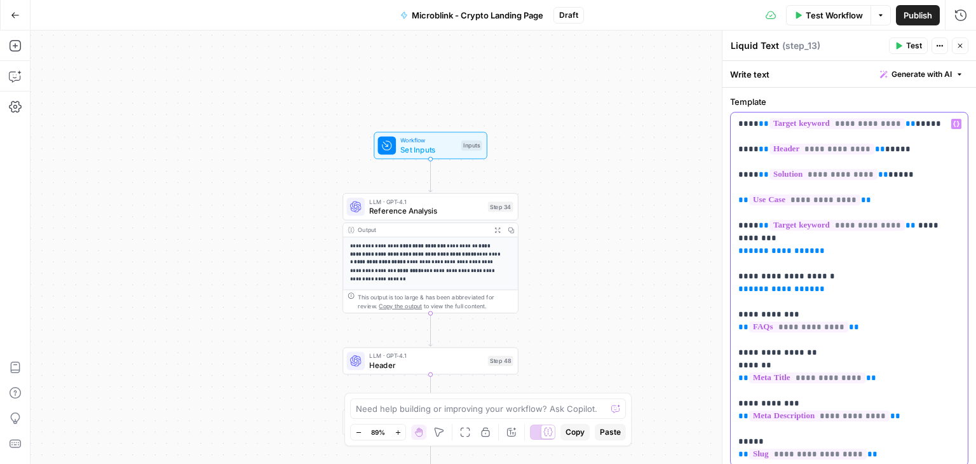
click at [762, 174] on span "**" at bounding box center [764, 174] width 10 height 8
drag, startPoint x: 878, startPoint y: 191, endPoint x: 729, endPoint y: 212, distance: 150.3
click at [729, 212] on div "**********" at bounding box center [850, 296] width 254 height 417
click at [880, 197] on p "**********" at bounding box center [845, 289] width 212 height 343
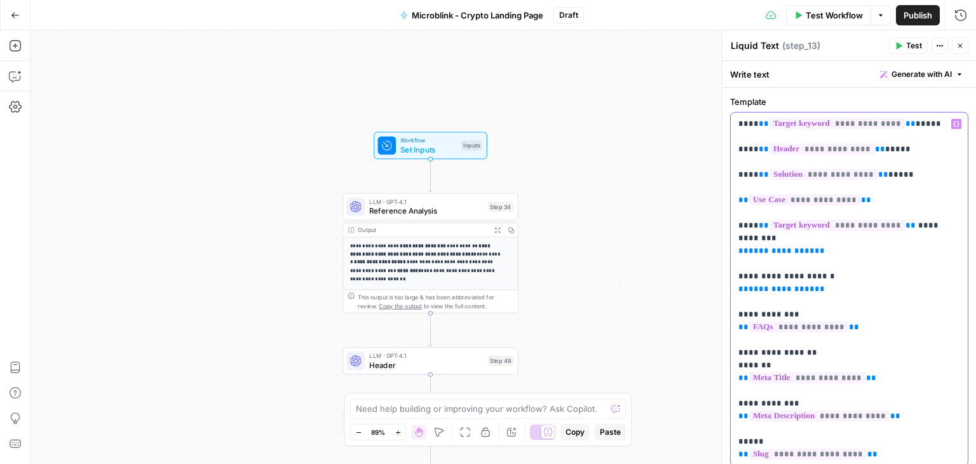
click at [880, 197] on p "**********" at bounding box center [845, 289] width 212 height 343
click at [838, 217] on p "**********" at bounding box center [845, 289] width 212 height 343
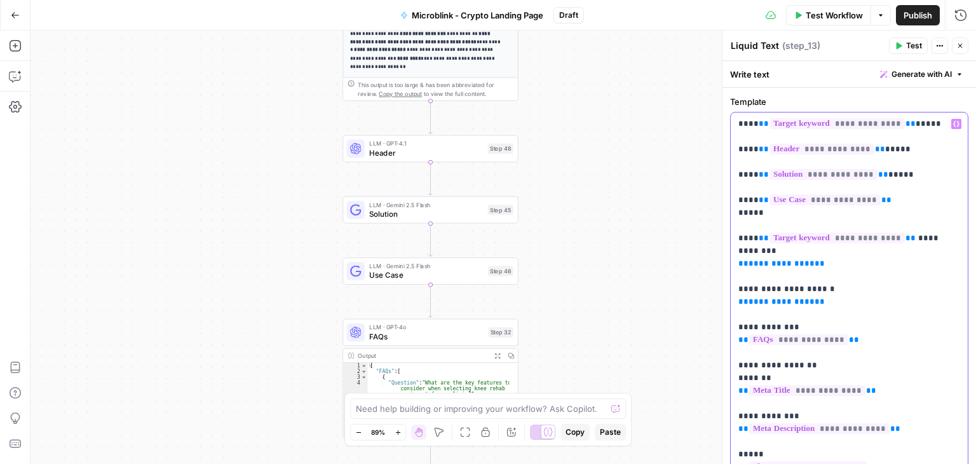
drag, startPoint x: 829, startPoint y: 302, endPoint x: 732, endPoint y: 240, distance: 115.5
click at [732, 240] on div "**********" at bounding box center [849, 296] width 237 height 366
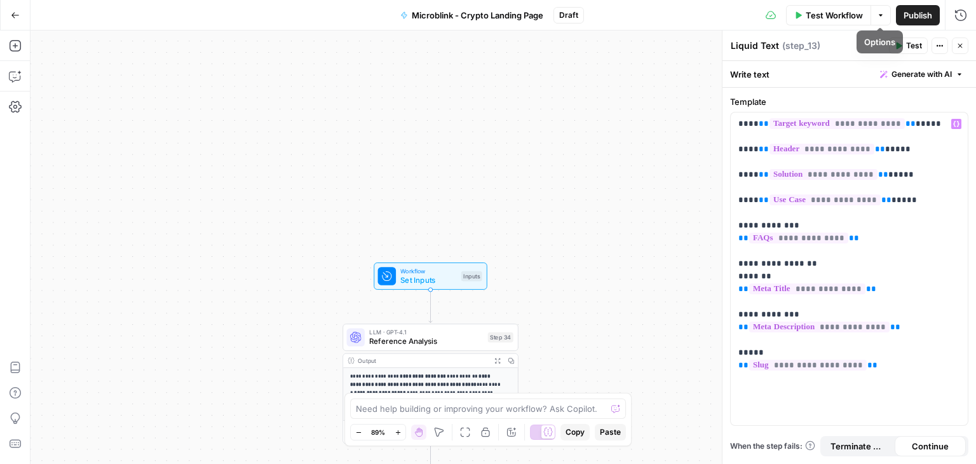
click at [899, 12] on button "Publish" at bounding box center [918, 15] width 44 height 20
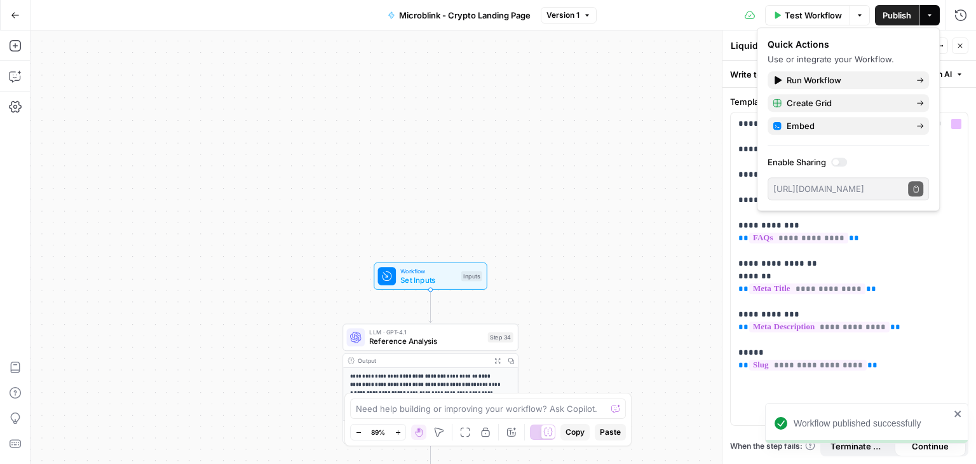
click at [680, 161] on div "**********" at bounding box center [504, 248] width 946 height 434
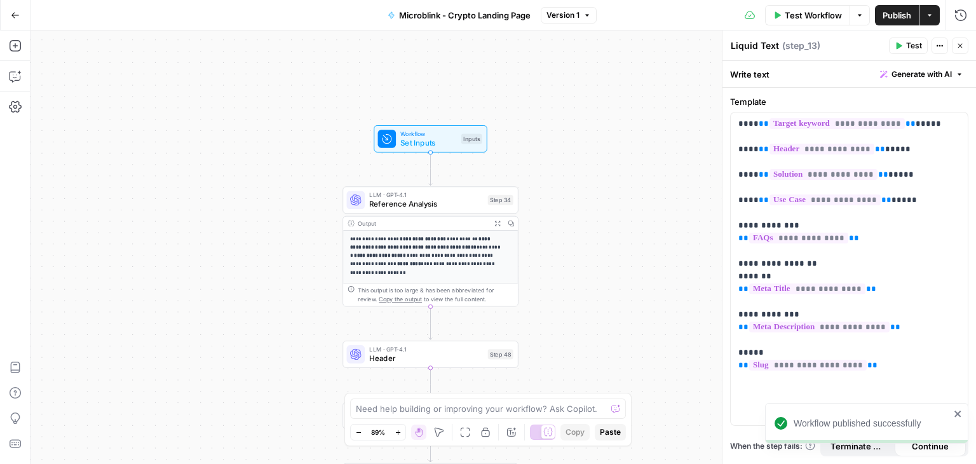
click at [435, 133] on span "Workflow" at bounding box center [428, 133] width 56 height 9
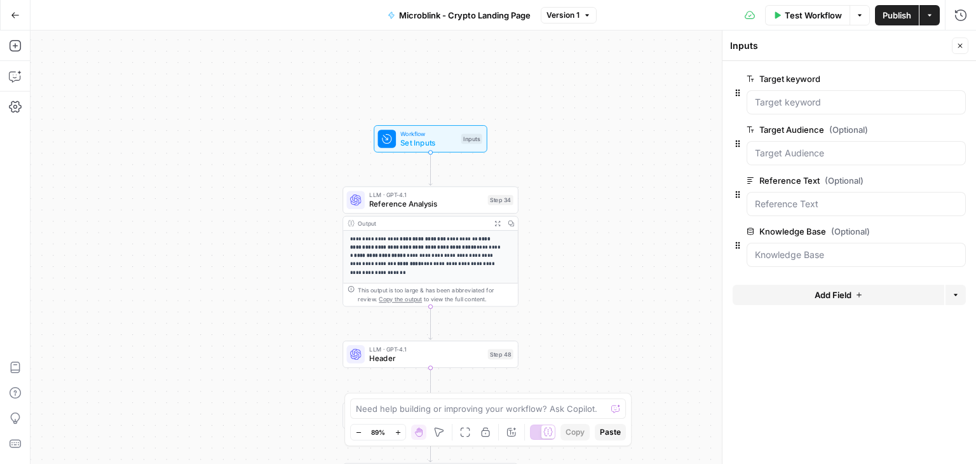
click at [779, 92] on div at bounding box center [856, 102] width 219 height 24
click at [783, 102] on keyword "Target keyword" at bounding box center [856, 102] width 203 height 13
click at [835, 100] on keyword "Target keyword" at bounding box center [856, 102] width 203 height 13
click at [821, 108] on keyword "Target keyword" at bounding box center [856, 102] width 203 height 13
click at [852, 107] on keyword "Target keyword" at bounding box center [856, 102] width 203 height 13
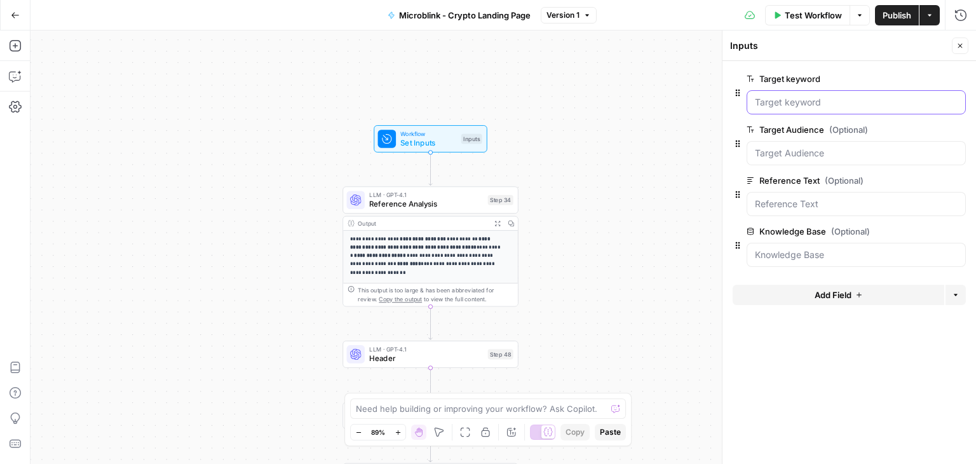
click at [852, 107] on keyword "Target keyword" at bounding box center [856, 102] width 203 height 13
click at [837, 17] on span "Test Workflow" at bounding box center [813, 15] width 57 height 13
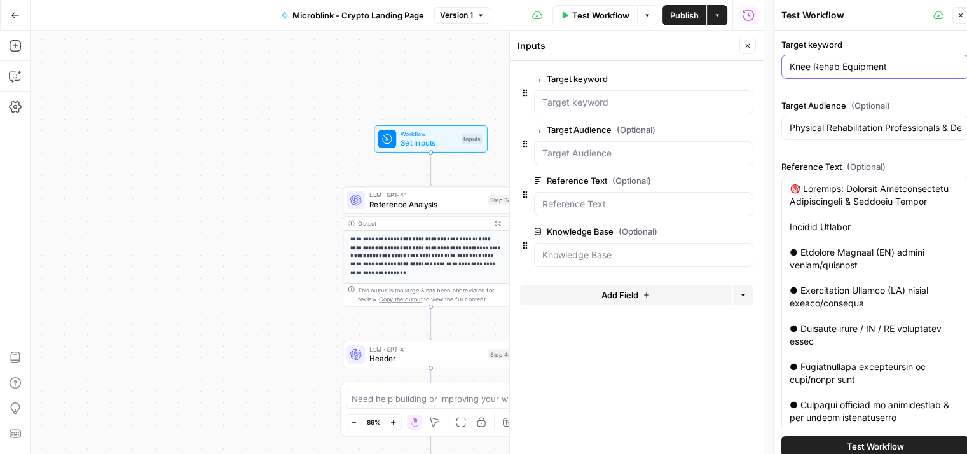
click at [859, 63] on input "Knee Rehab Equipment" at bounding box center [875, 66] width 171 height 13
paste input "crypto identity verification"
type input "crypto identity verification"
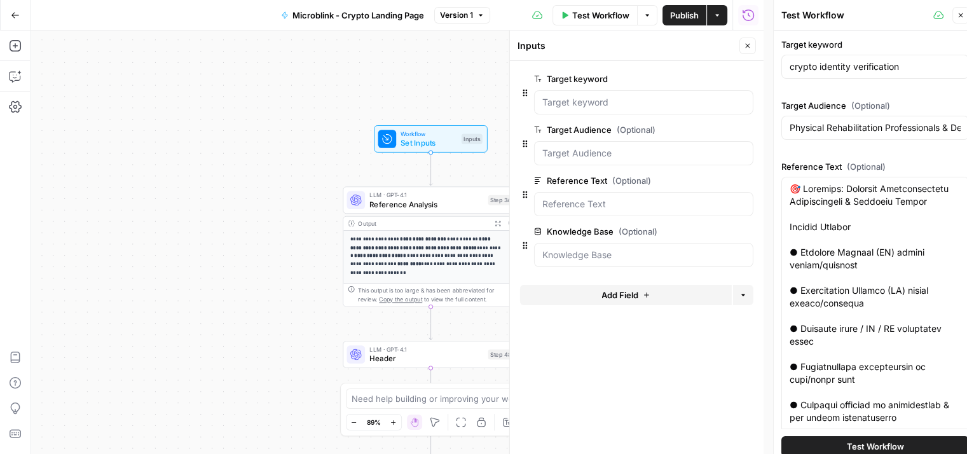
click at [590, 169] on div at bounding box center [636, 169] width 233 height 8
click at [587, 153] on Audience "Target Audience (Optional)" at bounding box center [643, 153] width 203 height 13
click at [836, 128] on input "Physical Rehabilitation Professionals & Decision Makers" at bounding box center [875, 127] width 171 height 13
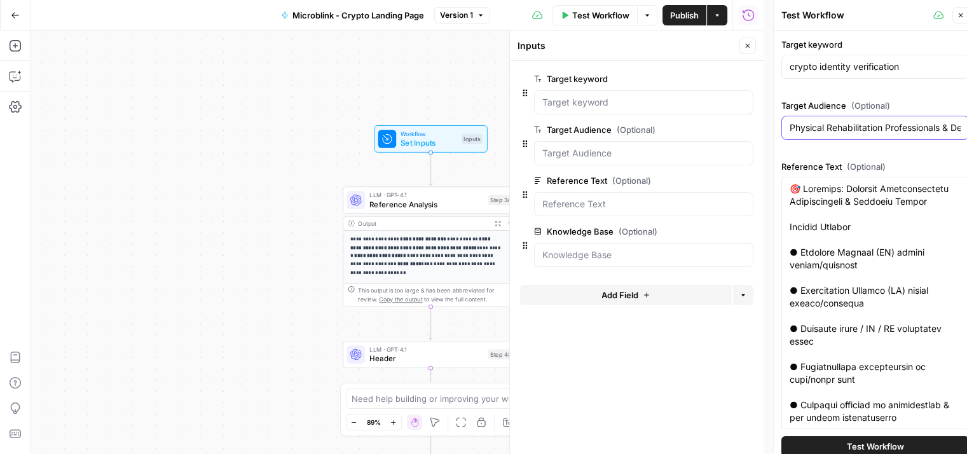
paste input "rimary ICP: Financial services and fintech—especially lending, trading, crypto,…"
type input "Primary ICP: Financial services and fintech—especially lending, trading, crypto…"
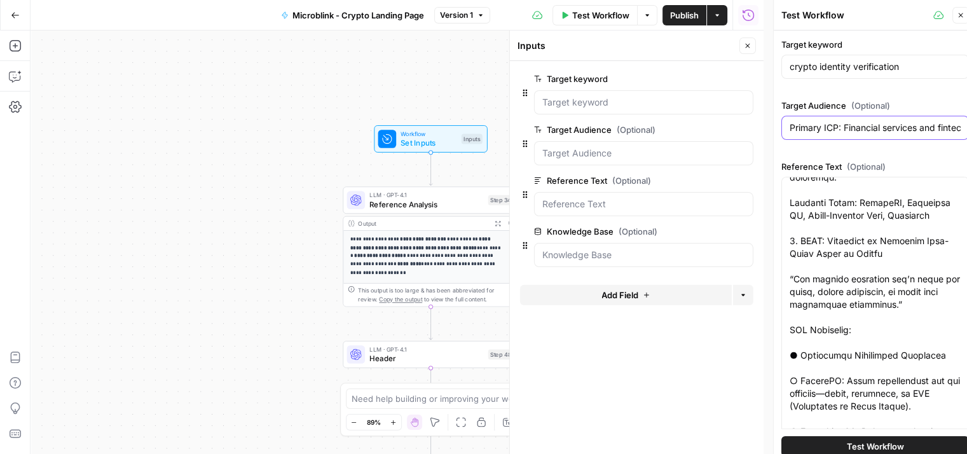
scroll to position [86, 0]
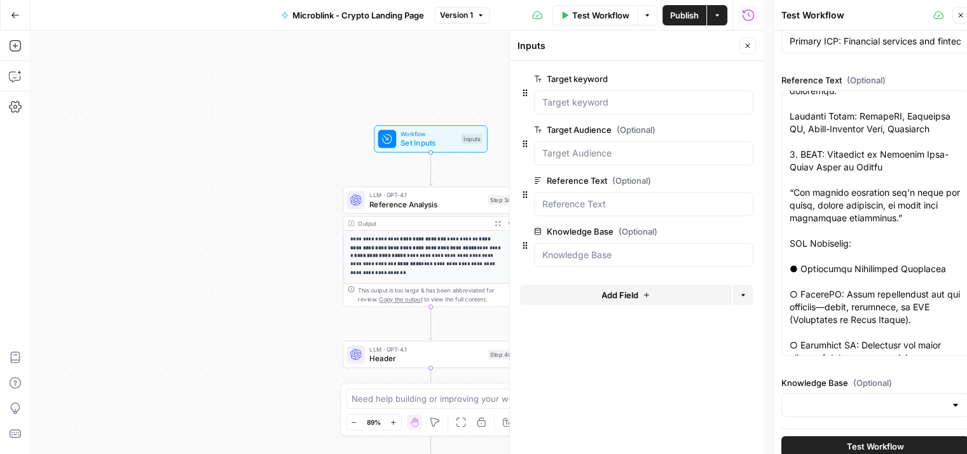
click at [950, 399] on div at bounding box center [955, 405] width 10 height 13
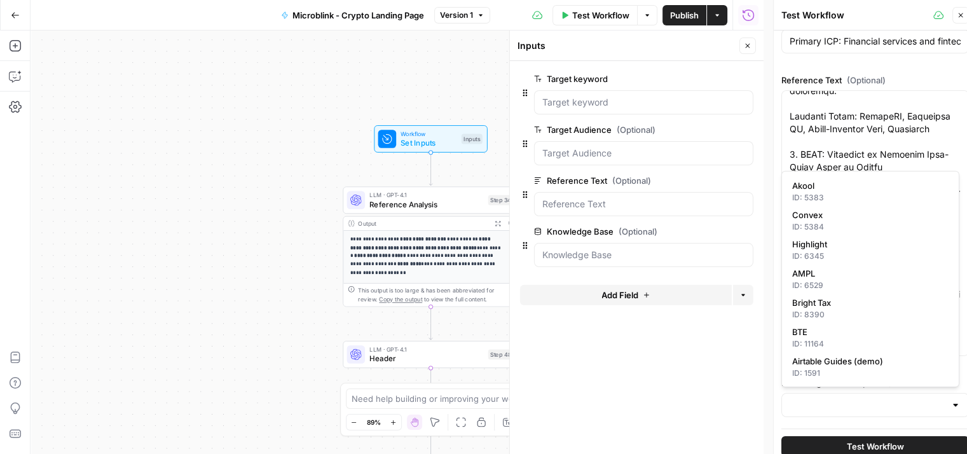
click at [840, 393] on div at bounding box center [875, 405] width 188 height 24
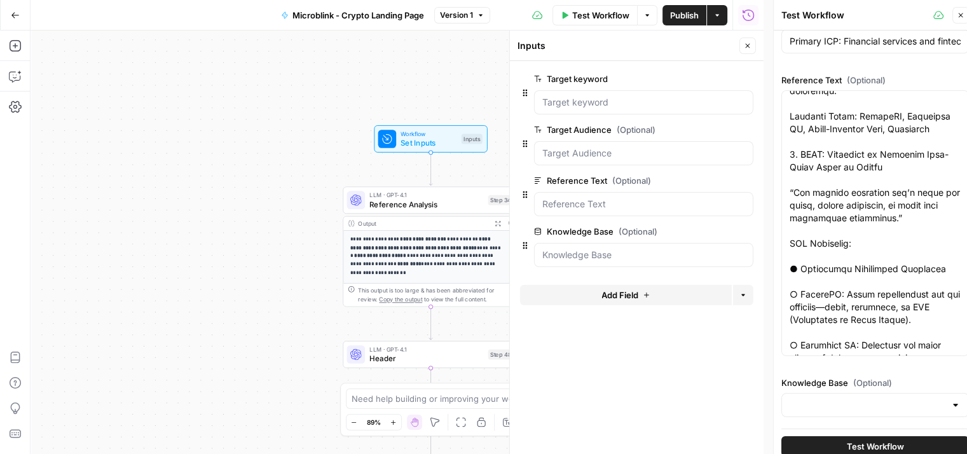
click at [863, 59] on div "Target keyword crypto identity verification Target Audience (Optional) Primary …" at bounding box center [875, 187] width 188 height 470
click at [749, 229] on button "Delete group" at bounding box center [745, 231] width 15 height 15
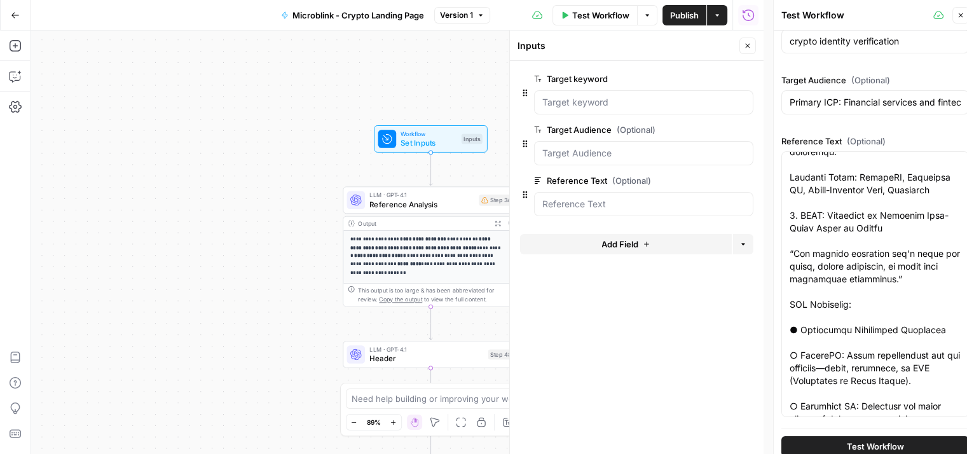
click at [653, 243] on button "Add Field" at bounding box center [626, 244] width 212 height 20
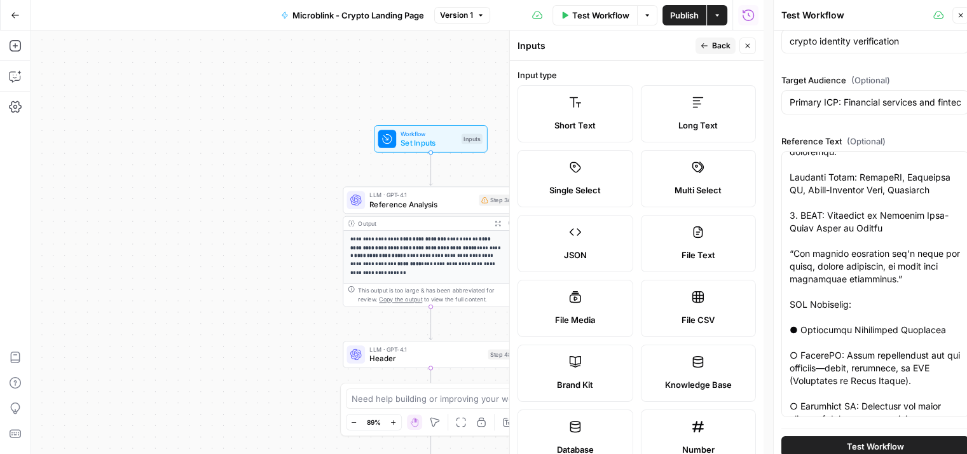
click at [708, 386] on span "Knowledge Base" at bounding box center [698, 384] width 67 height 13
click at [711, 50] on button "Back" at bounding box center [715, 46] width 40 height 17
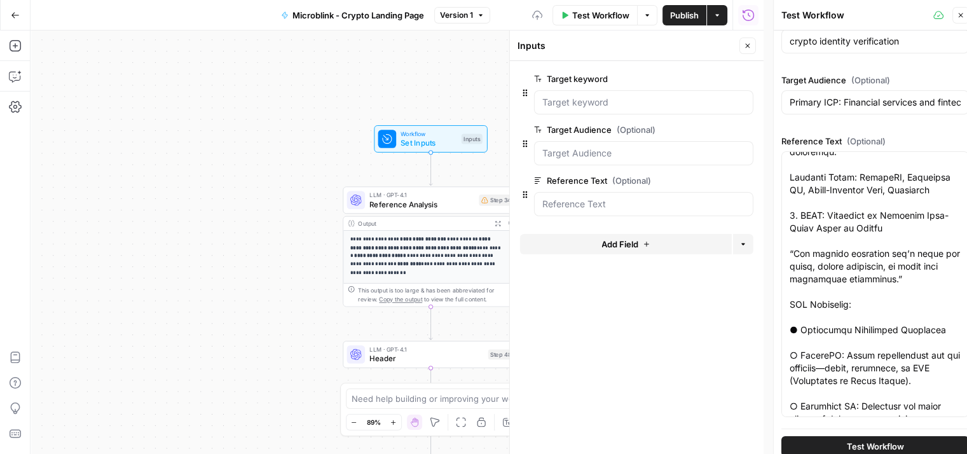
click at [634, 226] on form "Target keyword edit field Delete group Target Audience (Optional) edit field De…" at bounding box center [637, 257] width 254 height 393
click at [641, 237] on button "Add Field" at bounding box center [626, 244] width 212 height 20
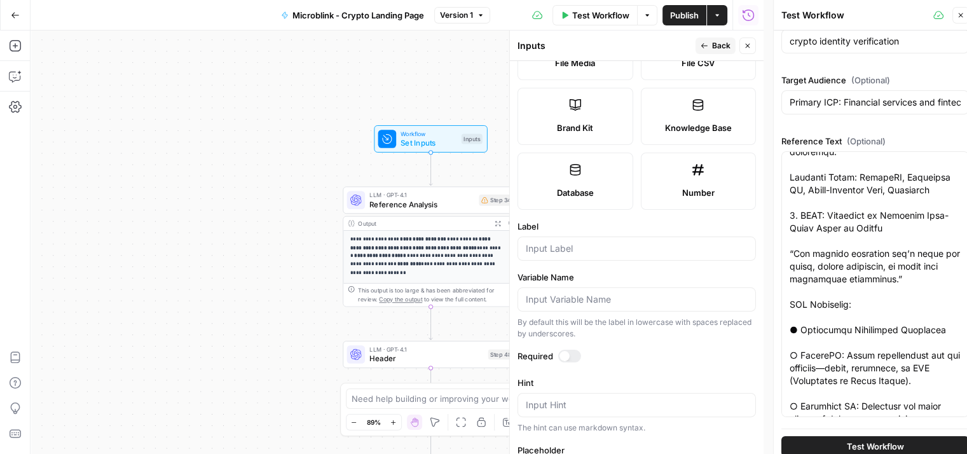
scroll to position [249, 0]
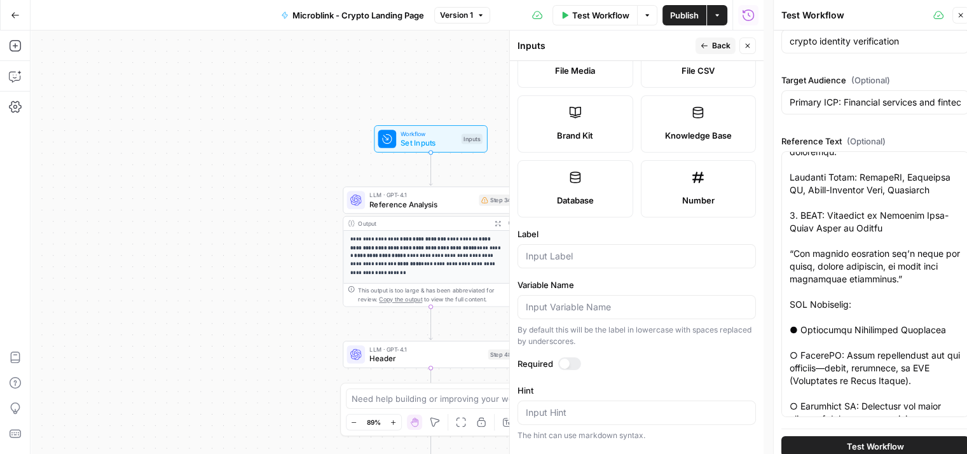
click at [676, 117] on label "Knowledge Base" at bounding box center [698, 123] width 116 height 57
click at [580, 253] on input "Label" at bounding box center [637, 256] width 222 height 13
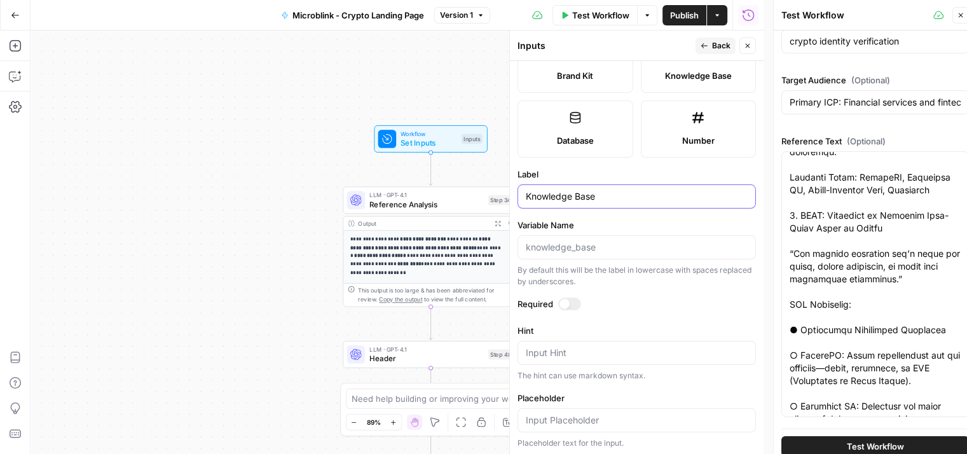
type input "Knowledge Base"
click at [702, 43] on icon "button" at bounding box center [705, 46] width 8 height 8
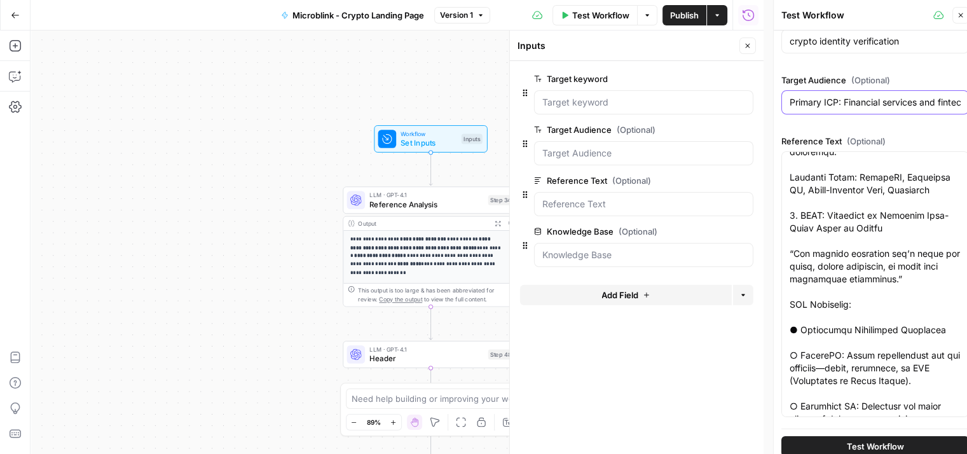
click at [817, 99] on input "Primary ICP: Financial services and fintech—especially lending, trading, crypto…" at bounding box center [875, 102] width 171 height 13
paste input "Crypto-native businesses—centralized exchanges, brokerages/OTC desks, custodian…"
type input "Primary ICP: Crypto-native businesses—centralized exchanges, brokerages/OTC des…"
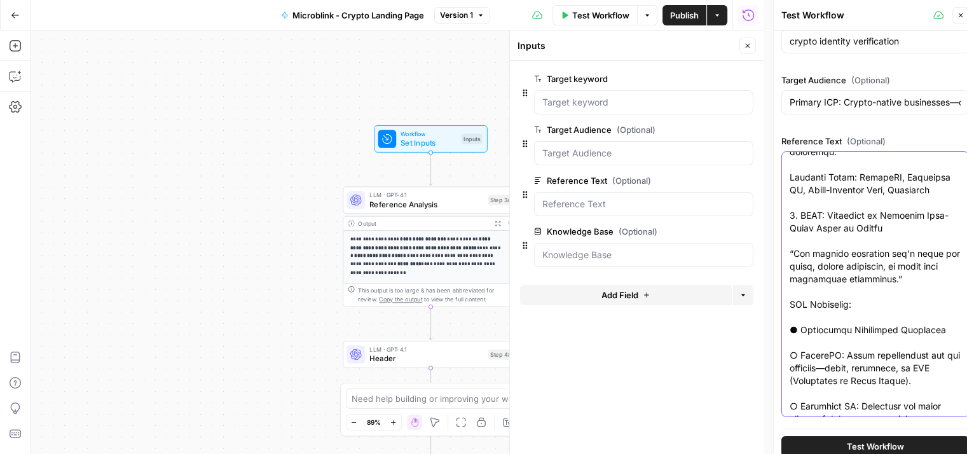
paste textarea "What Microblink is (crypto lens) Identity solutions that pair AI-powered comput…"
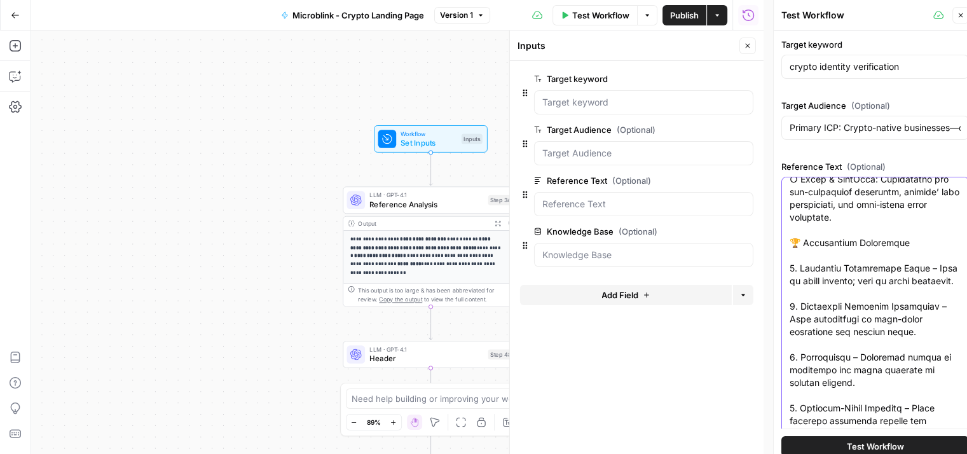
scroll to position [2161, 0]
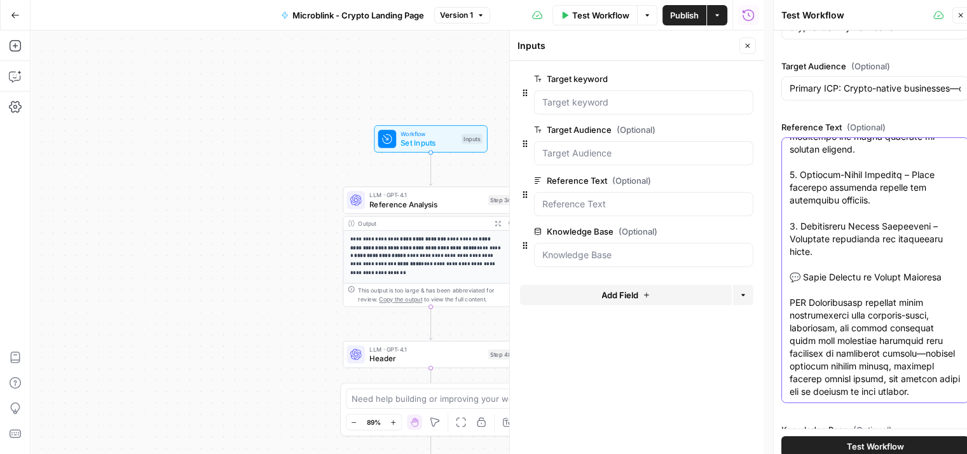
scroll to position [0, 0]
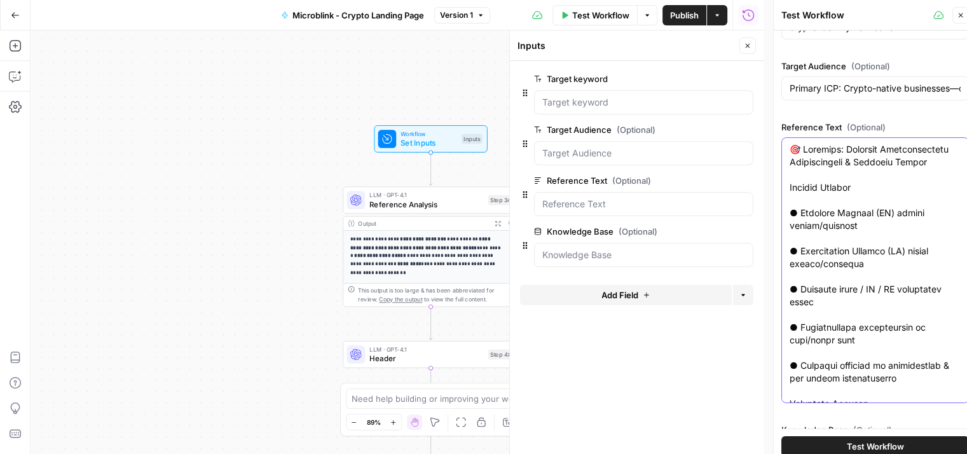
paste textarea "Solutions (pillars) Onboarding & KYC at speed: Fast, accurate document capture …"
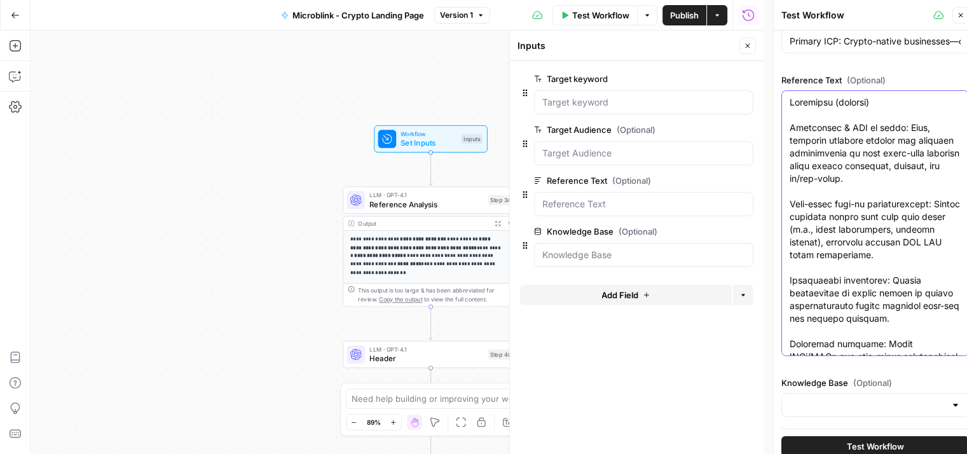
scroll to position [198, 0]
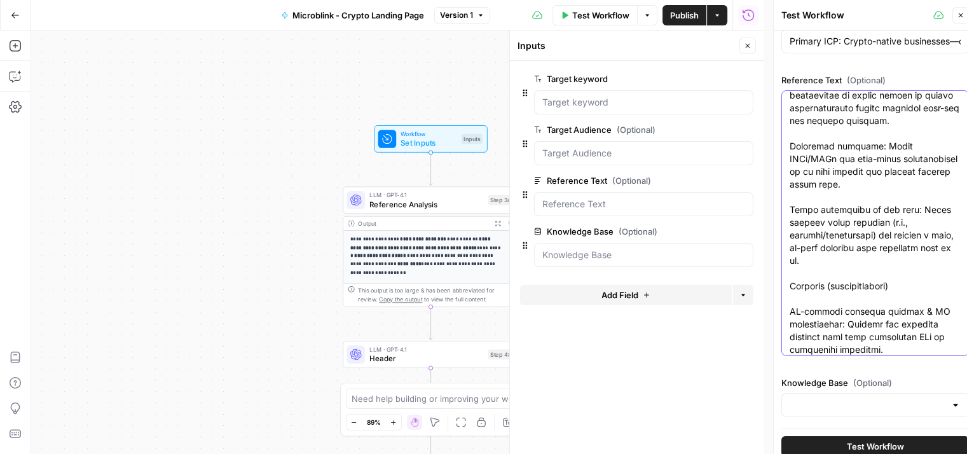
type textarea "Solutions (pillars) Onboarding & KYC at speed: Fast, accurate document capture …"
click at [938, 407] on div at bounding box center [875, 405] width 188 height 24
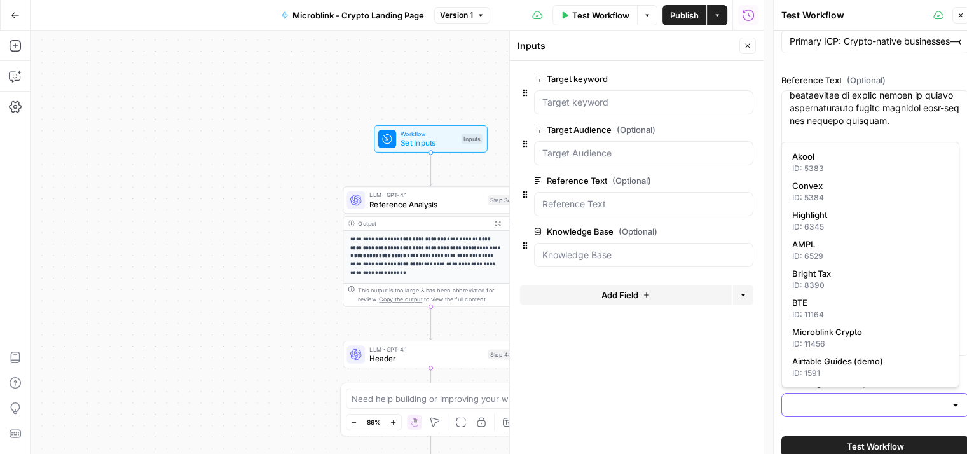
scroll to position [0, 0]
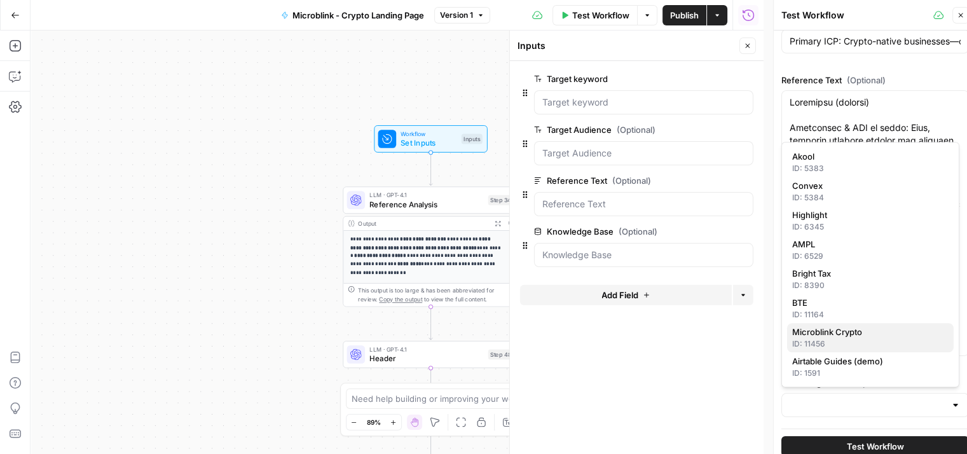
click at [847, 338] on div "ID: 11456" at bounding box center [870, 343] width 156 height 11
type input "Microblink Crypto"
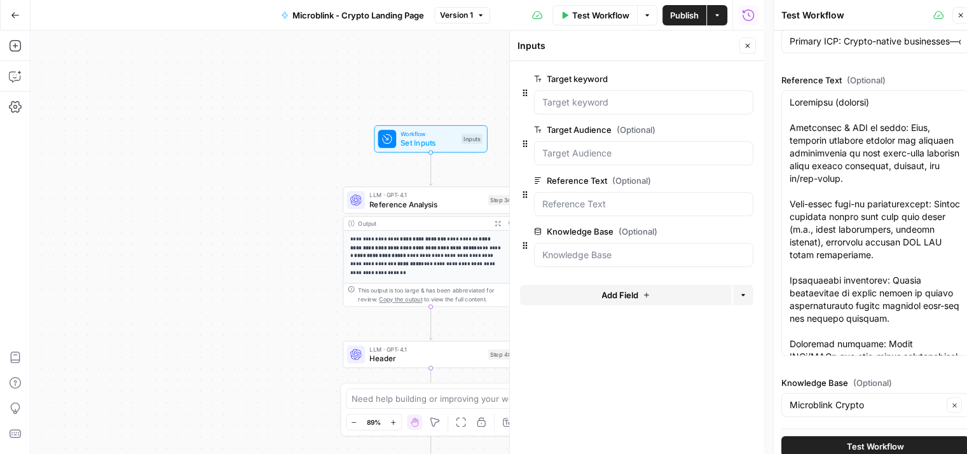
click at [881, 441] on span "Test Workflow" at bounding box center [875, 446] width 57 height 13
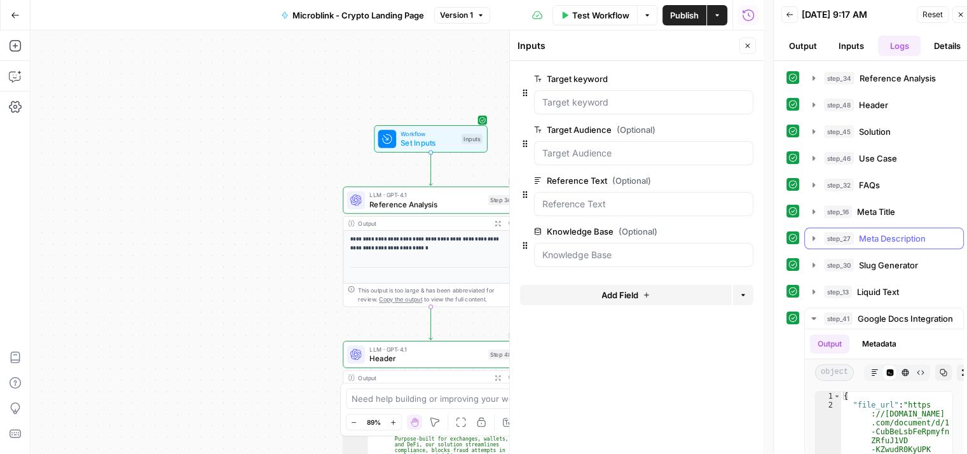
scroll to position [186, 0]
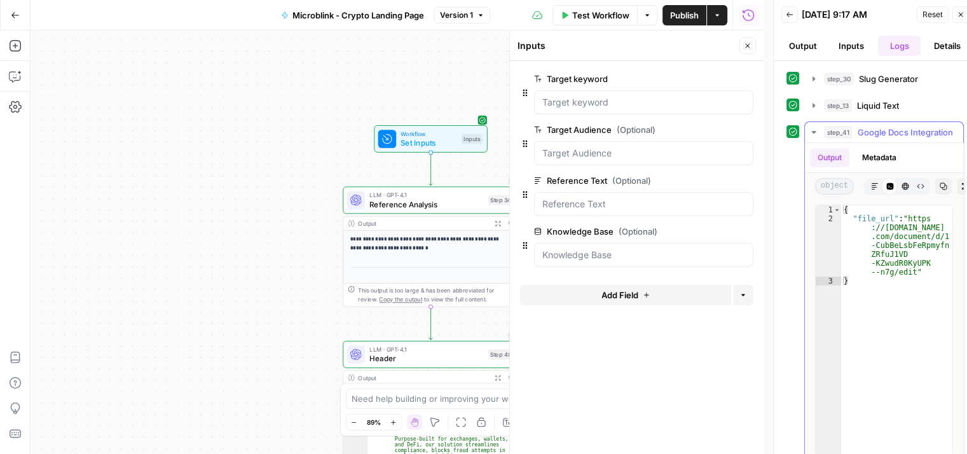
type textarea "**********"
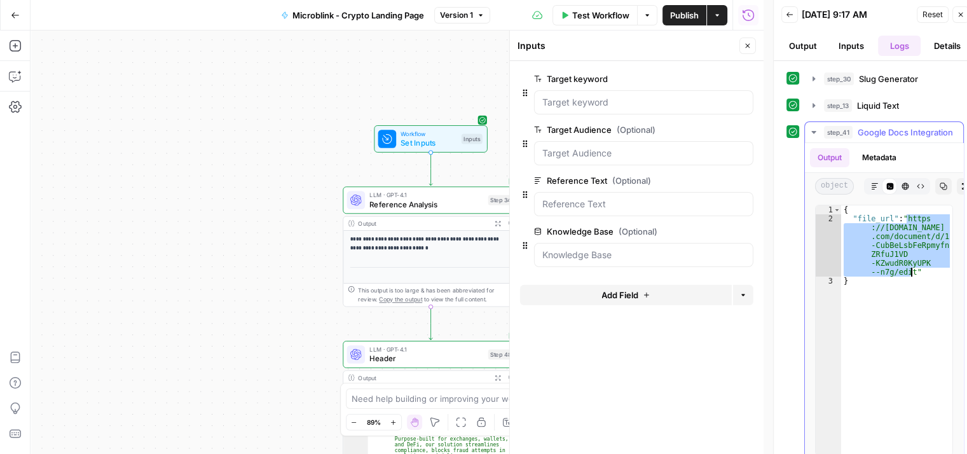
drag, startPoint x: 907, startPoint y: 214, endPoint x: 910, endPoint y: 271, distance: 57.9
click at [910, 271] on div "{ "file_url" : "https ://docs.google .com/document/d/1 -CubBeLsbFeRpmyfn ZRfuJ1…" at bounding box center [896, 334] width 111 height 258
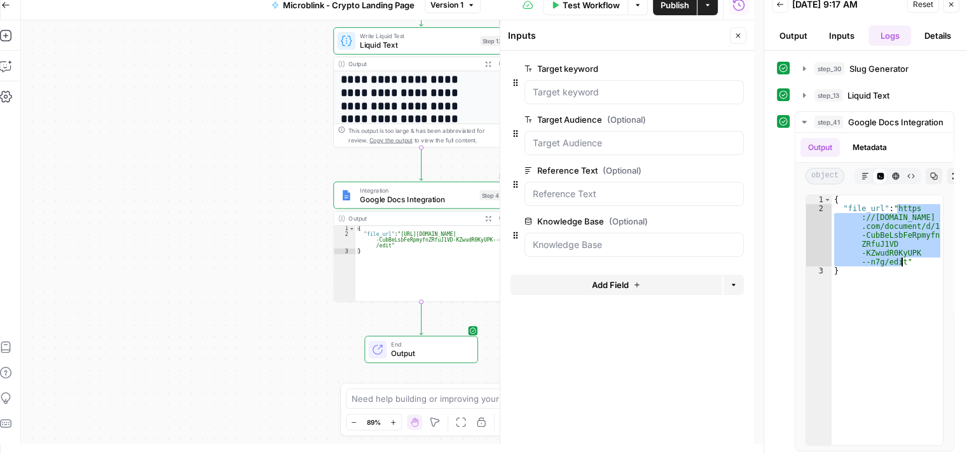
scroll to position [0, 0]
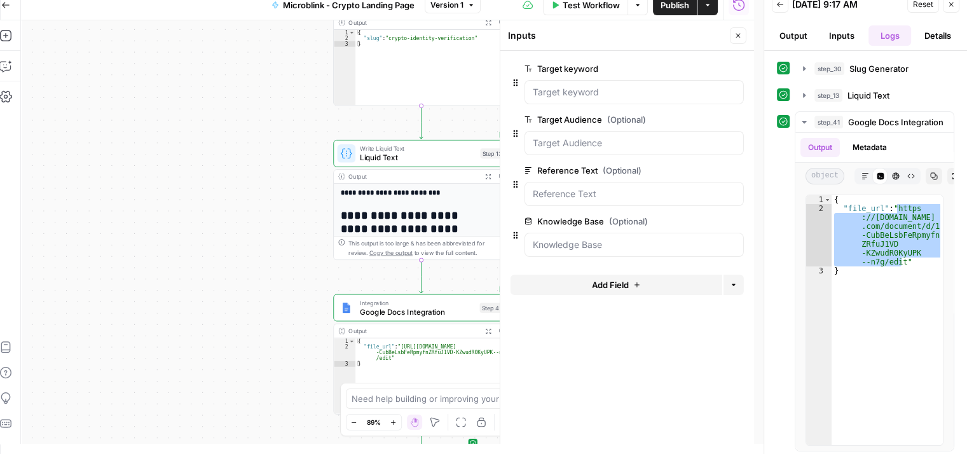
click at [397, 152] on span "Liquid Text" at bounding box center [418, 157] width 116 height 11
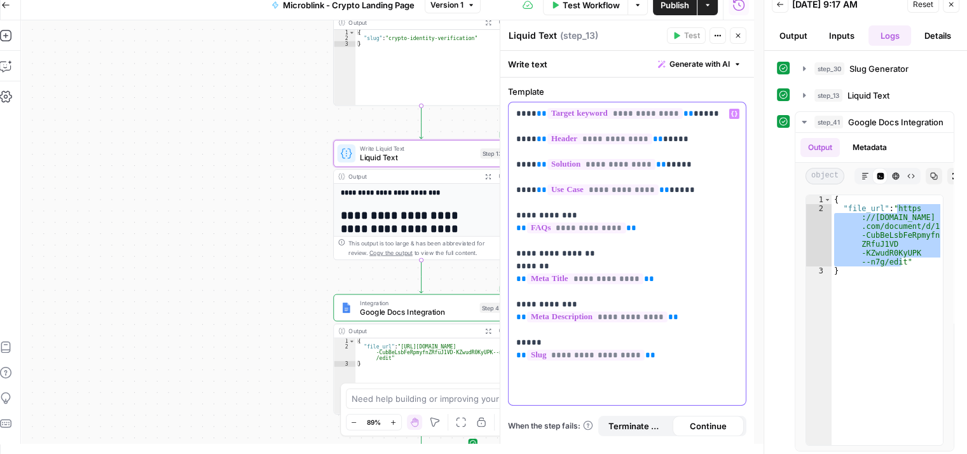
click at [537, 119] on p "**********" at bounding box center [627, 234] width 222 height 254
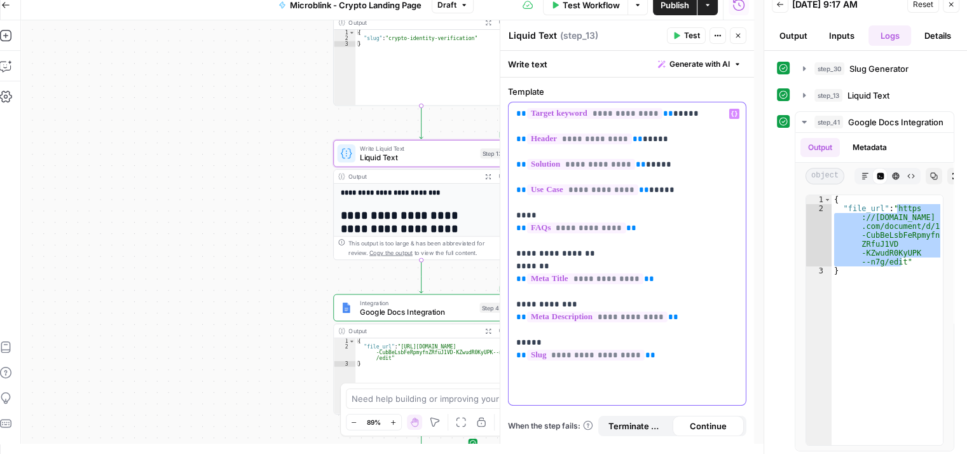
click at [516, 259] on p "**********" at bounding box center [627, 234] width 222 height 254
click at [685, 116] on p "**********" at bounding box center [627, 234] width 222 height 254
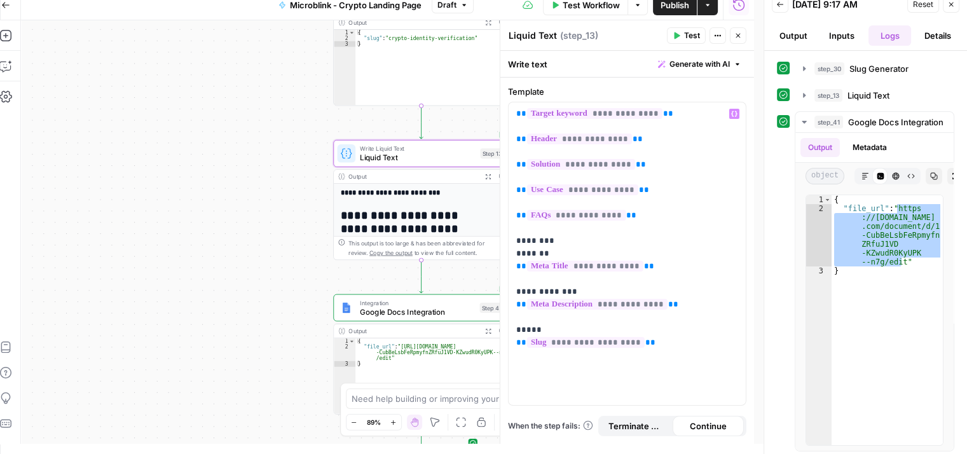
click at [681, 11] on button "Publish" at bounding box center [675, 5] width 44 height 20
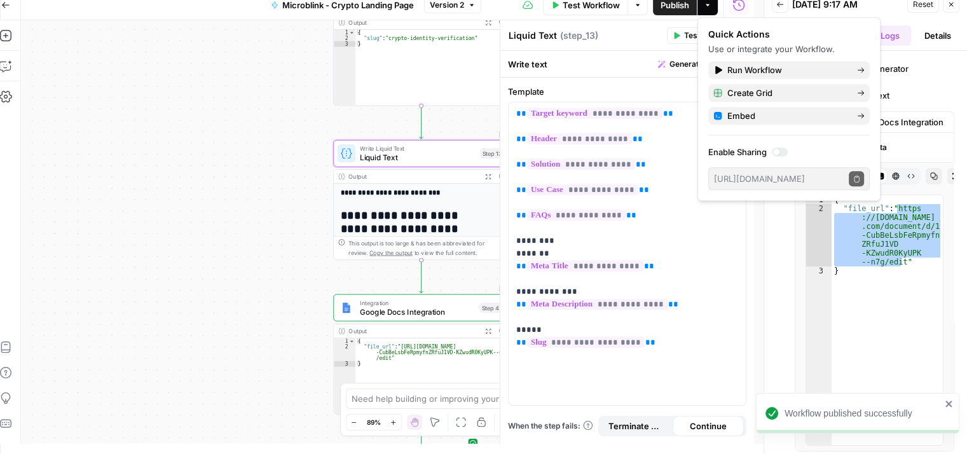
click at [681, 38] on button "Test" at bounding box center [686, 35] width 39 height 17
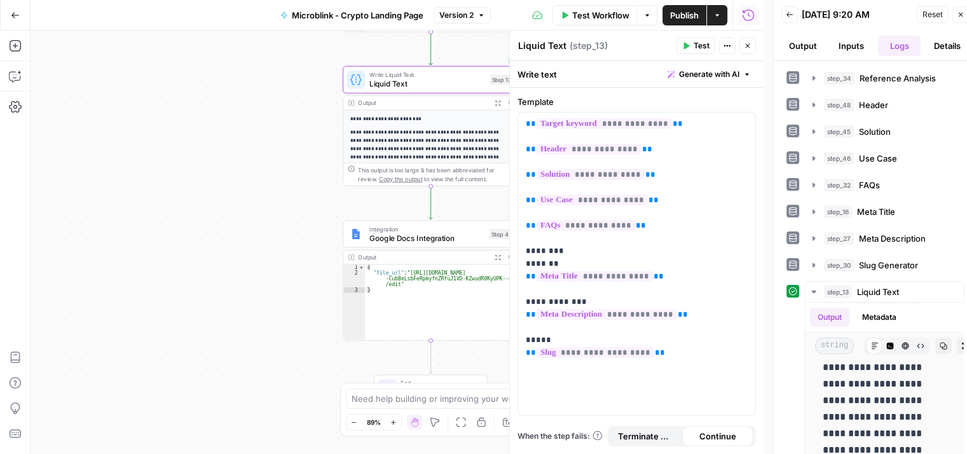
click at [496, 104] on icon "button" at bounding box center [498, 103] width 6 height 6
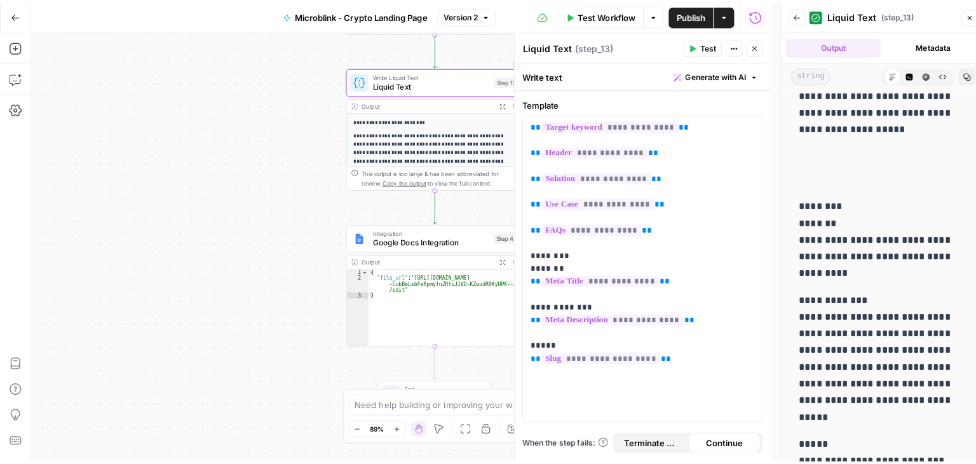
scroll to position [2011, 0]
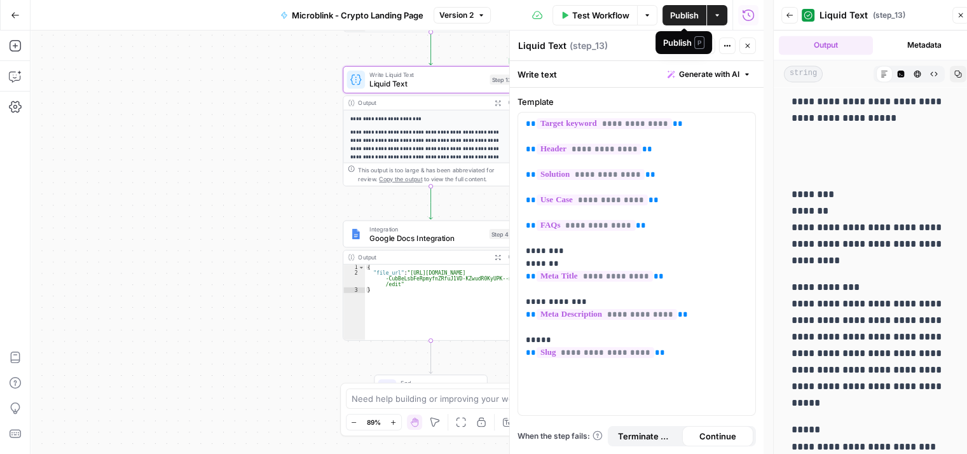
click at [713, 17] on icon "button" at bounding box center [717, 15] width 8 height 8
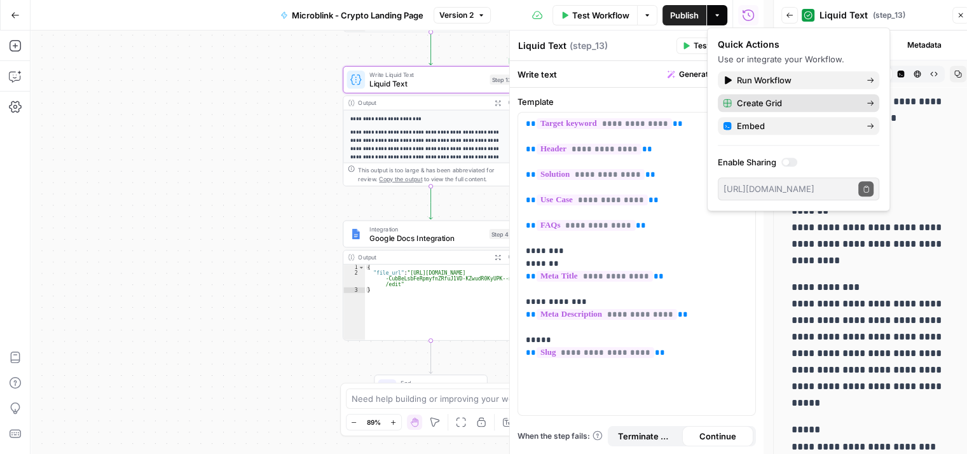
click at [773, 105] on span "Create Grid" at bounding box center [797, 103] width 120 height 13
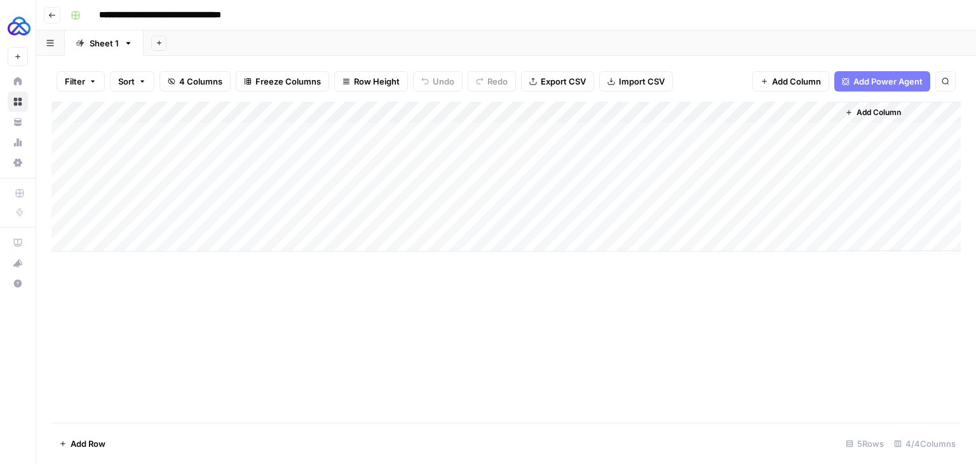
click at [182, 219] on div "Add Column" at bounding box center [506, 177] width 910 height 150
click at [158, 140] on div "Add Column" at bounding box center [506, 177] width 910 height 150
type textarea "**********"
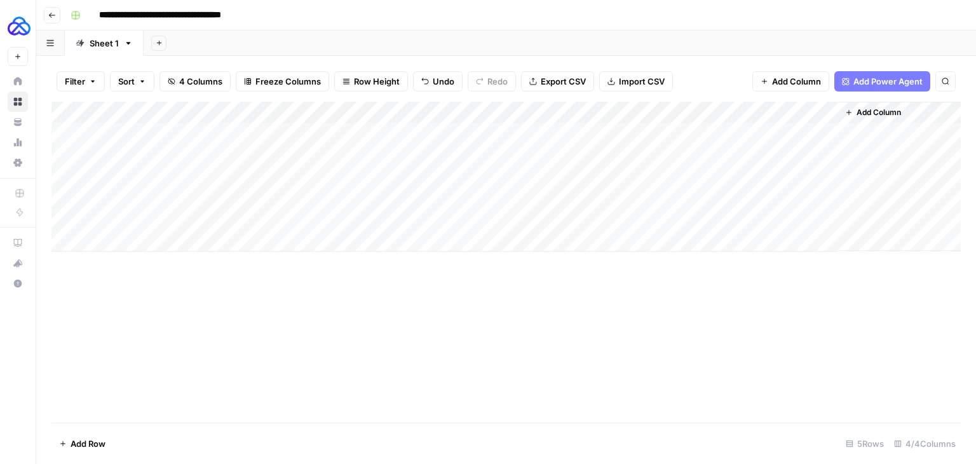
click at [348, 127] on div "Add Column" at bounding box center [506, 177] width 910 height 150
click at [348, 127] on textarea at bounding box center [379, 134] width 203 height 18
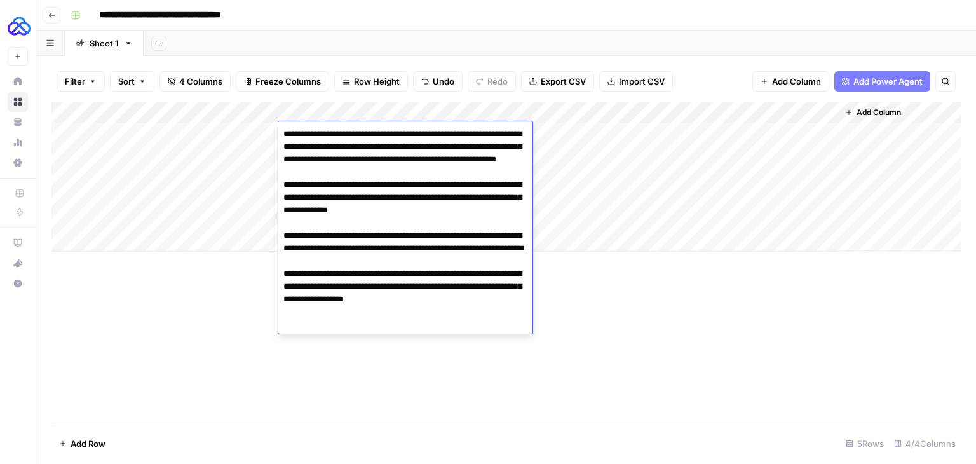
type textarea "**********"
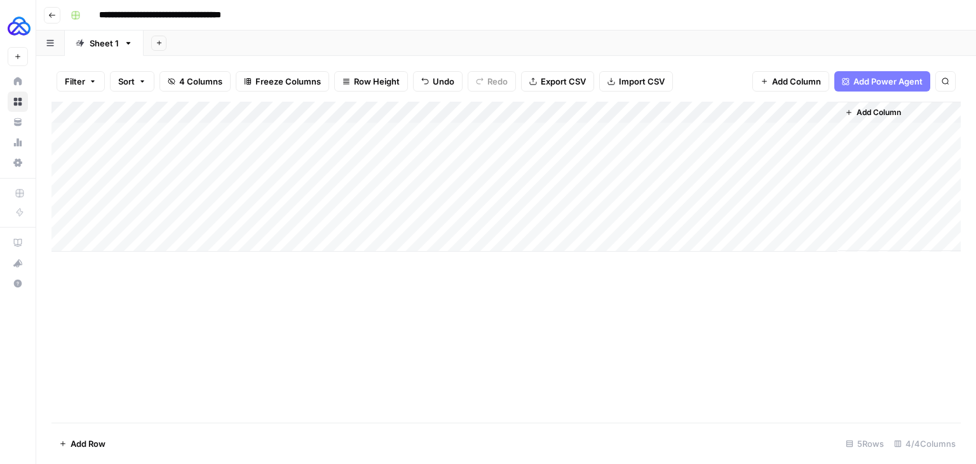
click at [564, 131] on div "Add Column" at bounding box center [506, 177] width 910 height 150
type textarea "**********"
click at [282, 350] on div "Add Column" at bounding box center [506, 262] width 910 height 321
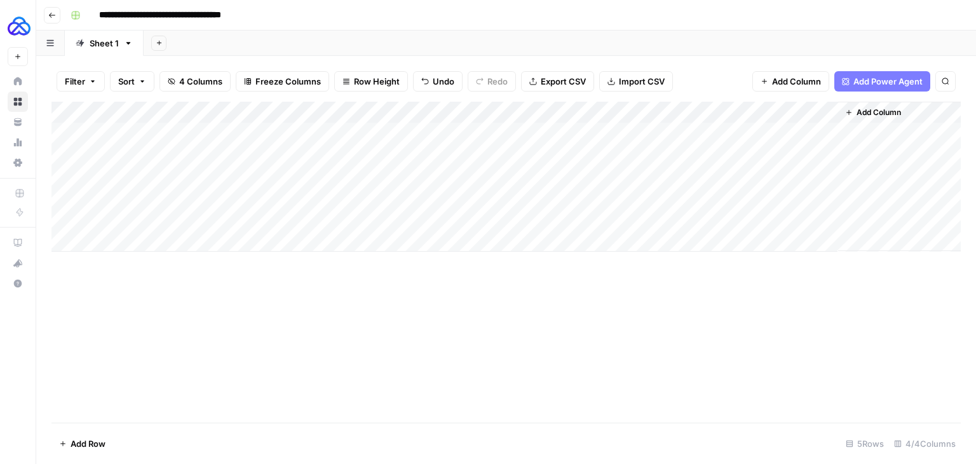
click at [205, 158] on div "Add Column" at bounding box center [506, 177] width 910 height 150
type textarea "**********"
click at [430, 329] on div "Add Column" at bounding box center [506, 262] width 910 height 321
drag, startPoint x: 367, startPoint y: 125, endPoint x: 510, endPoint y: 121, distance: 142.4
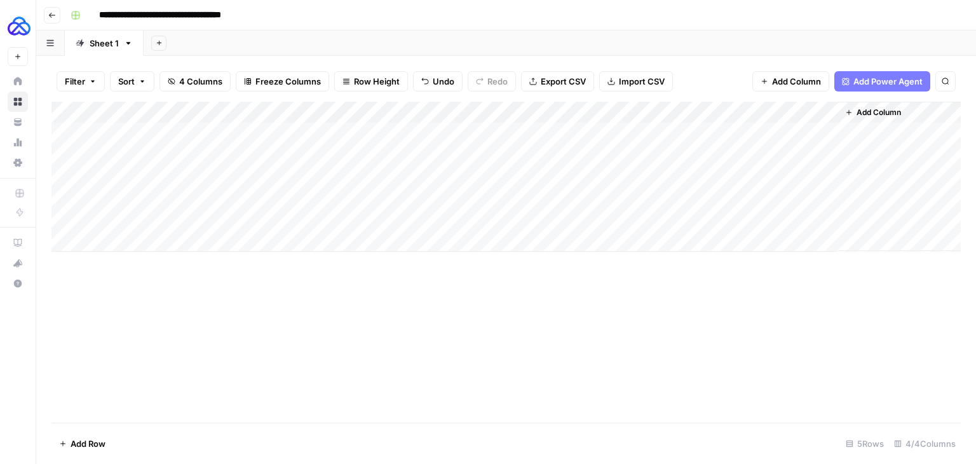
click at [510, 121] on div "Add Column" at bounding box center [506, 177] width 910 height 150
click at [416, 148] on div "Add Column" at bounding box center [506, 177] width 910 height 150
click at [63, 176] on div "Add Column" at bounding box center [506, 177] width 910 height 150
click at [62, 197] on div "Add Column" at bounding box center [506, 177] width 910 height 150
click at [65, 219] on div "Add Column" at bounding box center [506, 177] width 910 height 150
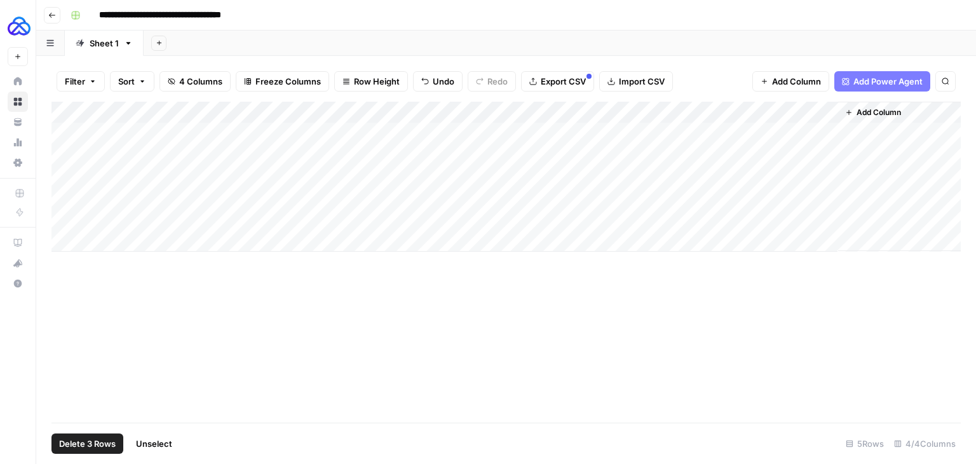
click at [107, 440] on span "Delete 3 Rows" at bounding box center [87, 443] width 57 height 13
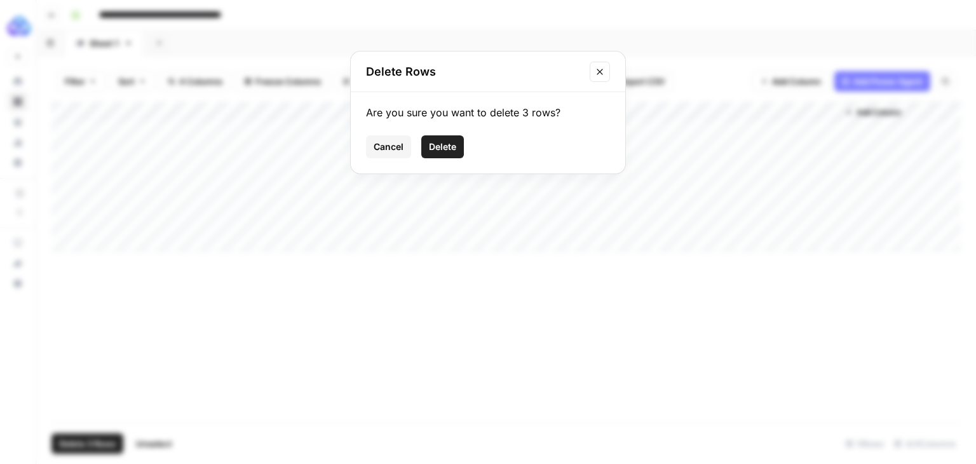
click at [437, 153] on button "Delete" at bounding box center [442, 146] width 43 height 23
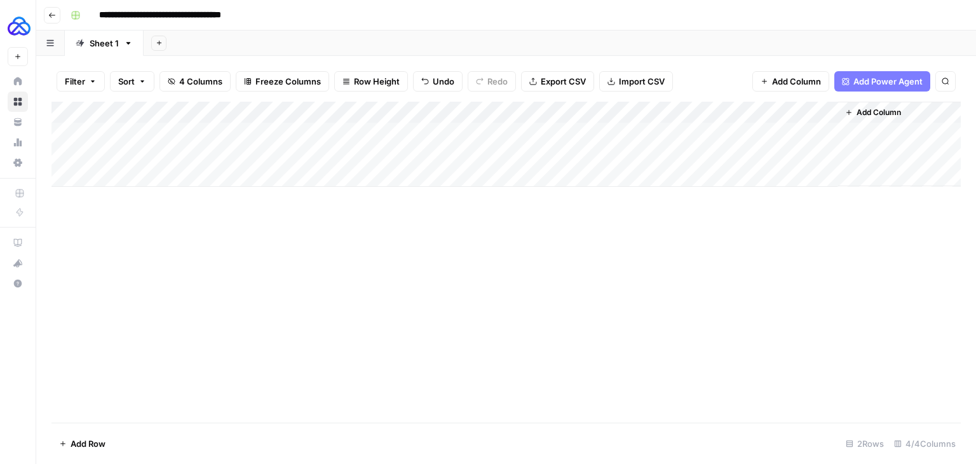
click at [827, 111] on div "Add Column" at bounding box center [506, 144] width 910 height 85
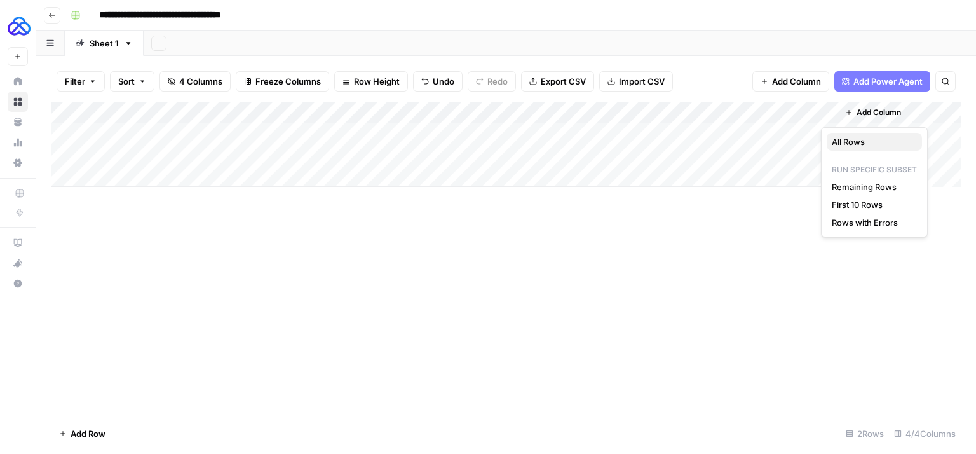
click at [853, 137] on span "All Rows" at bounding box center [872, 141] width 80 height 13
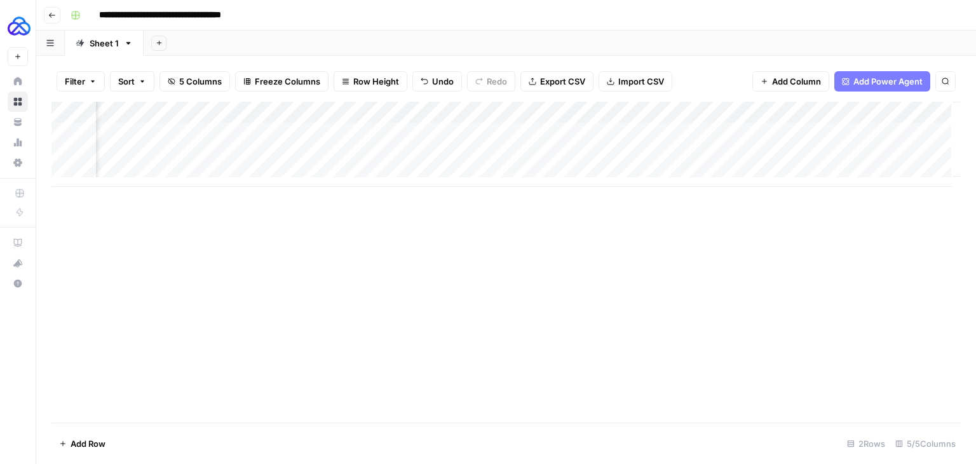
scroll to position [0, 72]
click at [872, 133] on div "Add Column" at bounding box center [506, 144] width 910 height 85
click at [870, 158] on div "Add Column" at bounding box center [506, 144] width 910 height 85
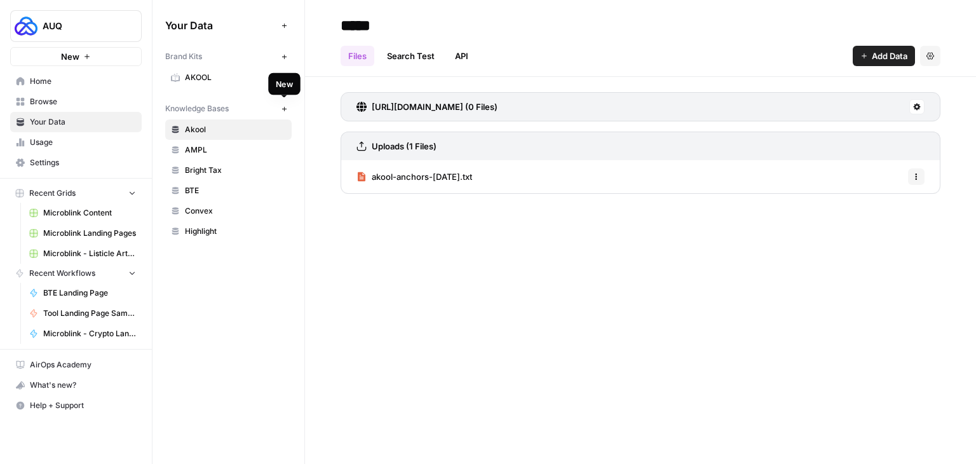
click at [289, 110] on button "New" at bounding box center [284, 108] width 15 height 15
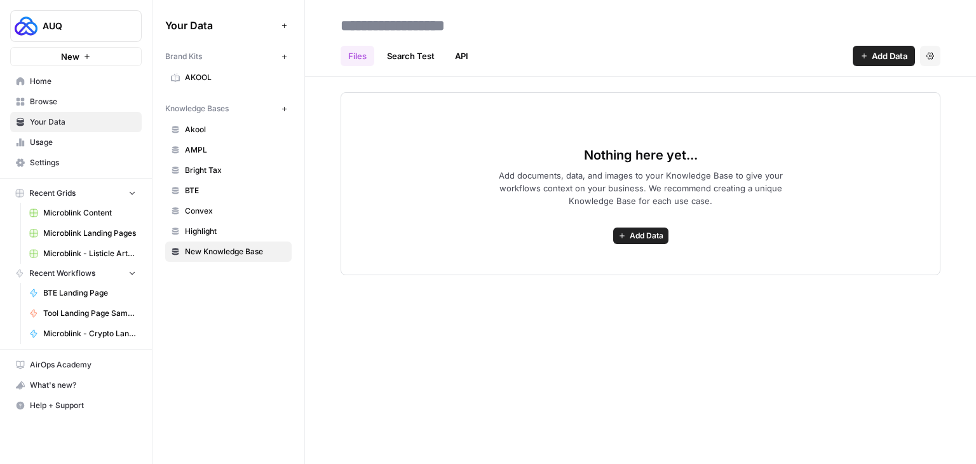
click at [665, 235] on button "Add Data" at bounding box center [640, 236] width 55 height 17
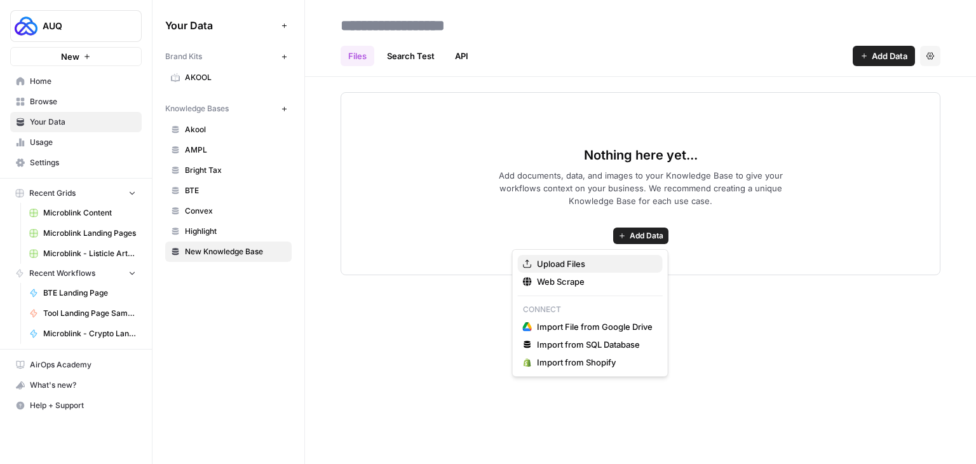
click at [612, 266] on span "Upload Files" at bounding box center [595, 263] width 116 height 13
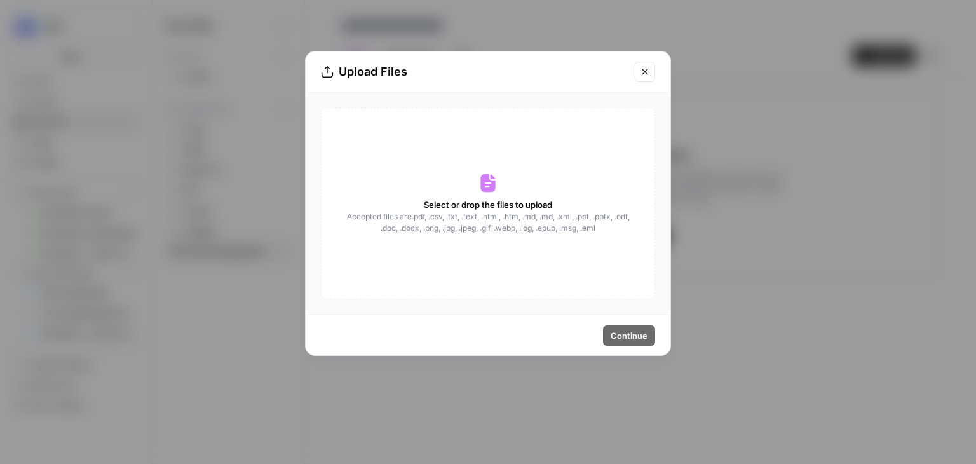
click at [516, 212] on span "Accepted files are .pdf, .csv, .txt, .text, .html, .htm, .md, .md, .xml, .ppt, …" at bounding box center [488, 222] width 285 height 23
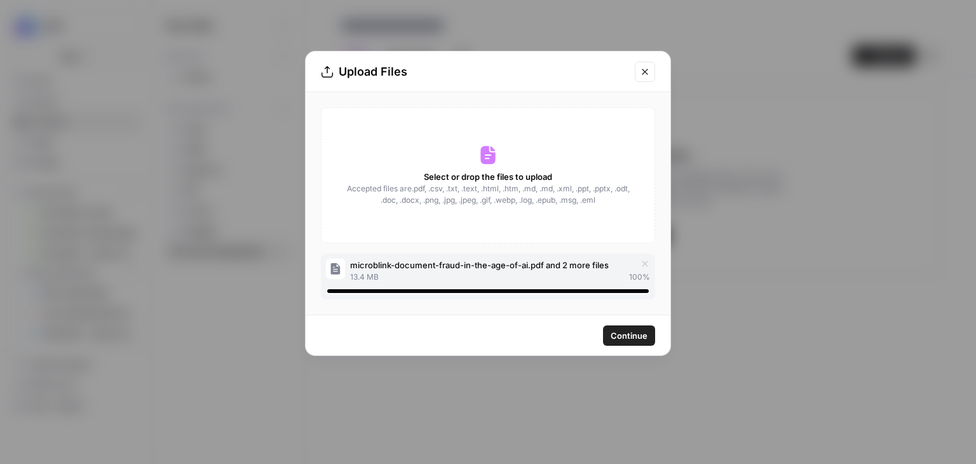
click at [633, 324] on div "Continue" at bounding box center [488, 335] width 365 height 40
click at [633, 331] on span "Continue" at bounding box center [629, 335] width 37 height 13
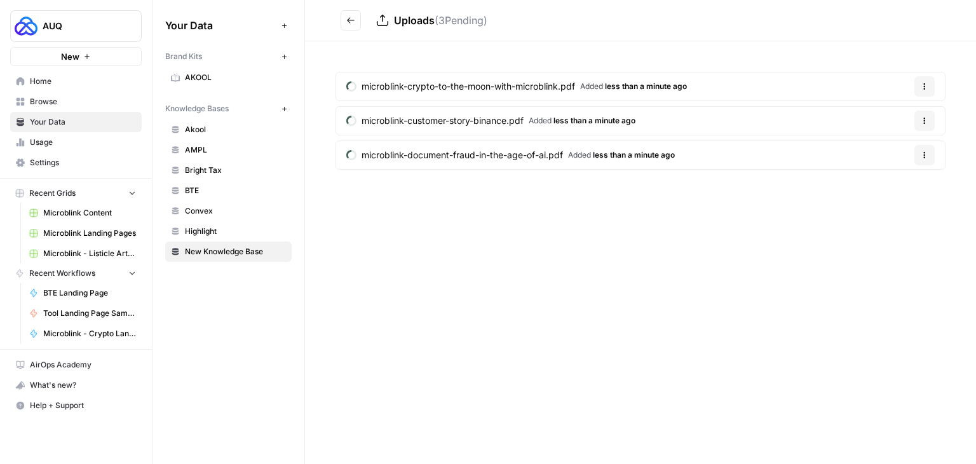
click at [352, 14] on button "Go back" at bounding box center [351, 20] width 20 height 20
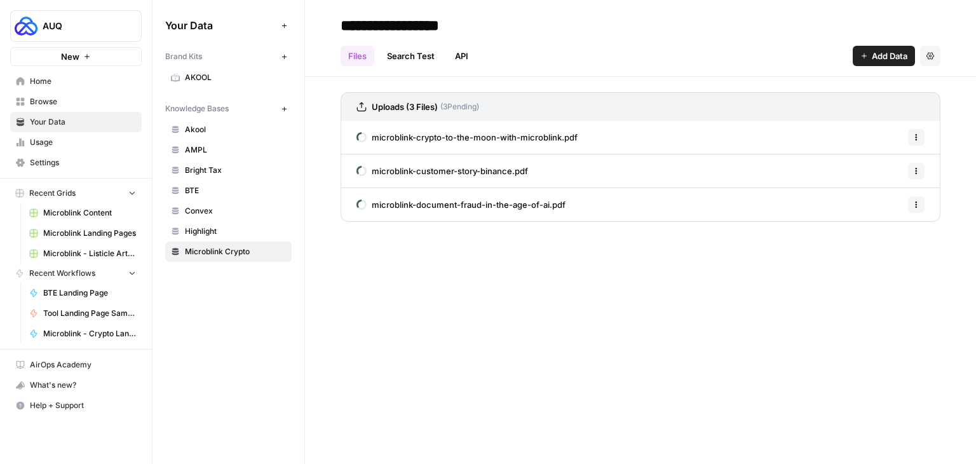
type input "**********"
click at [610, 299] on div "**********" at bounding box center [640, 232] width 671 height 464
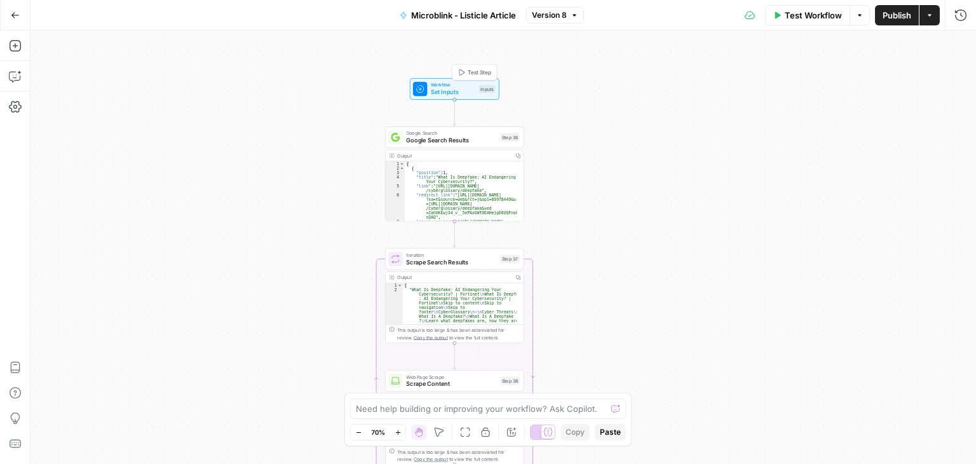
click at [467, 88] on span "Set Inputs" at bounding box center [453, 92] width 44 height 9
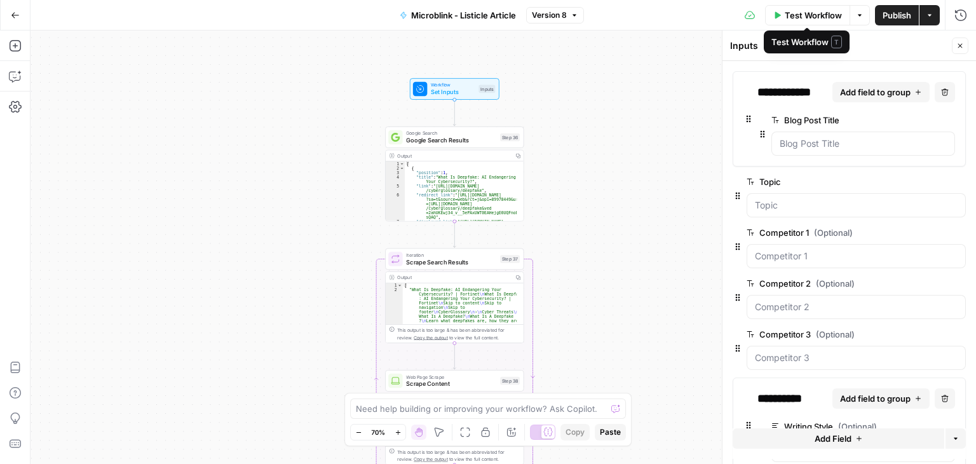
click at [813, 14] on span "Test Workflow" at bounding box center [813, 15] width 57 height 13
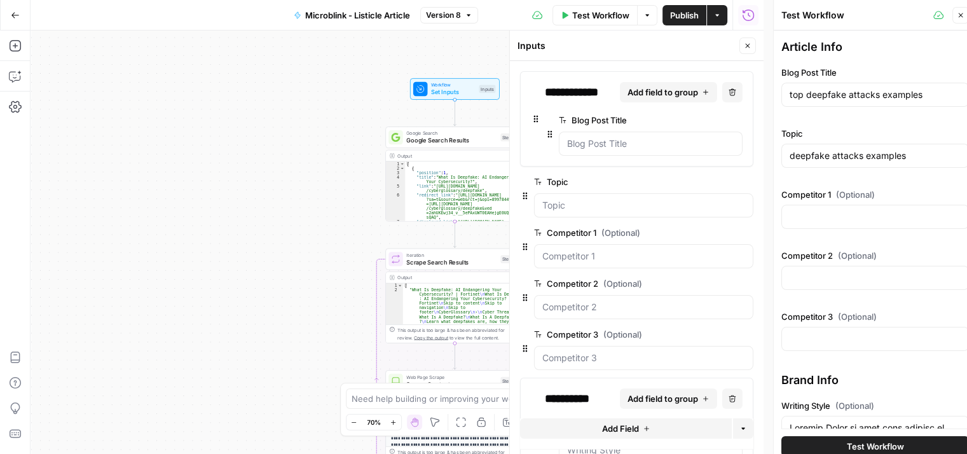
type input "Product leaders who design customer onboarding experiences (e.g., VP/director o…"
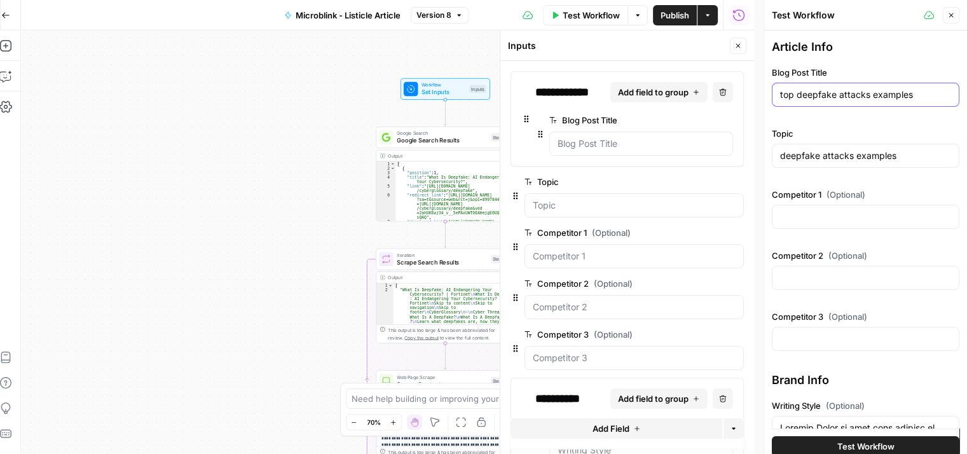
drag, startPoint x: 806, startPoint y: 97, endPoint x: 976, endPoint y: 95, distance: 169.7
click at [957, 95] on html "AUQ New Home Browse Your Data Usage Settings Recent Grids Microblink Content Mi…" at bounding box center [473, 227] width 967 height 454
paste input "onfido alternativ"
type input "top onfido alternatives"
type input "Product leaders who design customer onboarding experiences (e.g., VP/director o…"
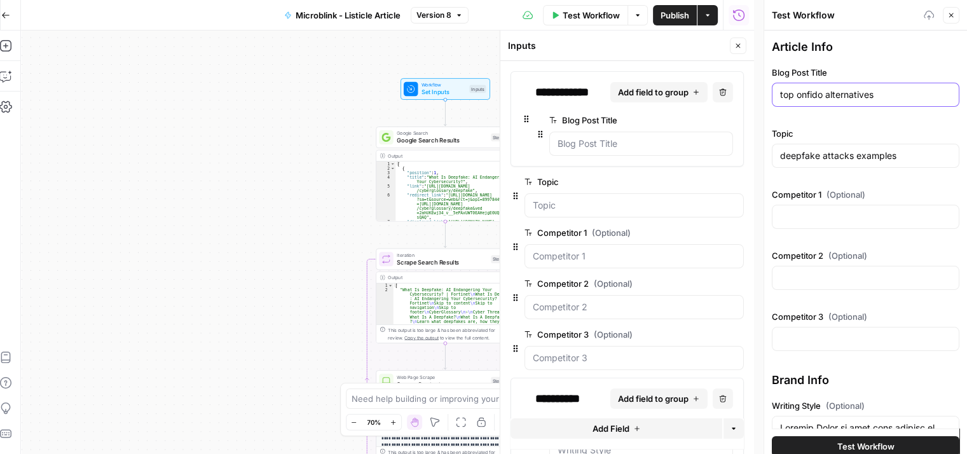
type input "top onfido alternatives"
click at [912, 153] on input "deepfake attacks examples" at bounding box center [865, 155] width 171 height 13
paste input "onfido alternativ"
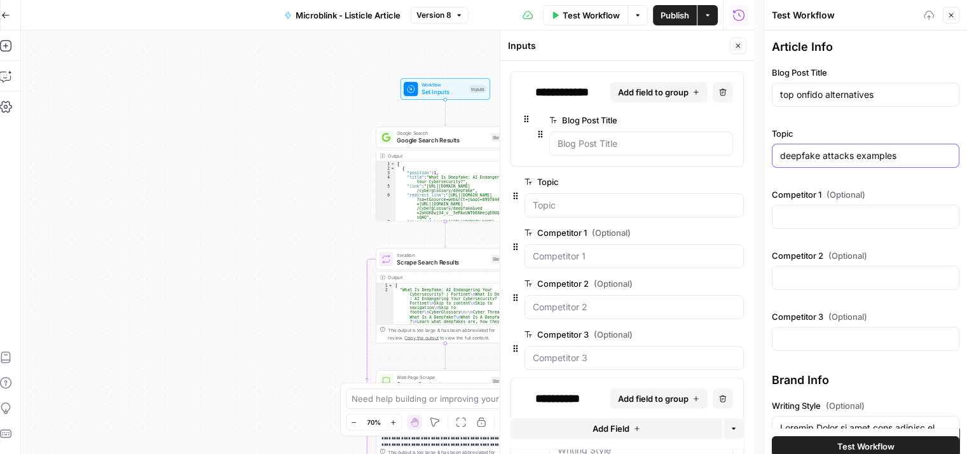
type input "onfido alternatives"
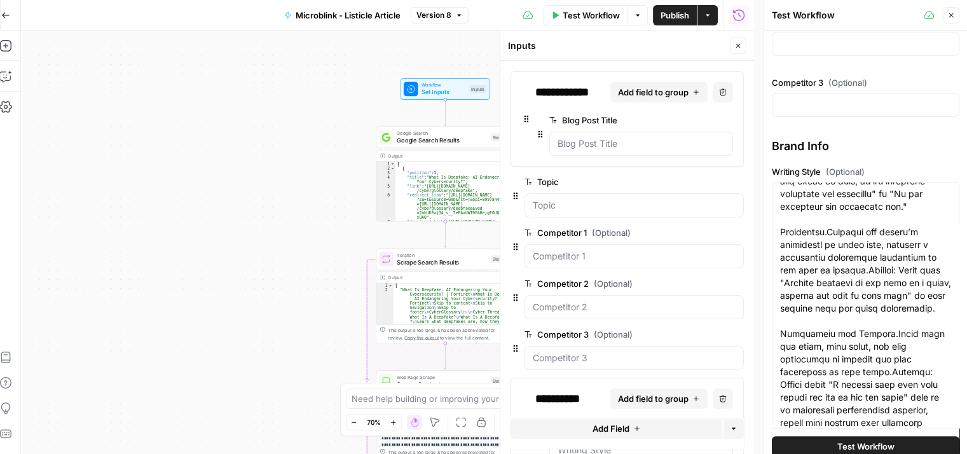
scroll to position [521, 0]
type input "Product leaders who design customer onboarding experiences (e.g., VP/director o…"
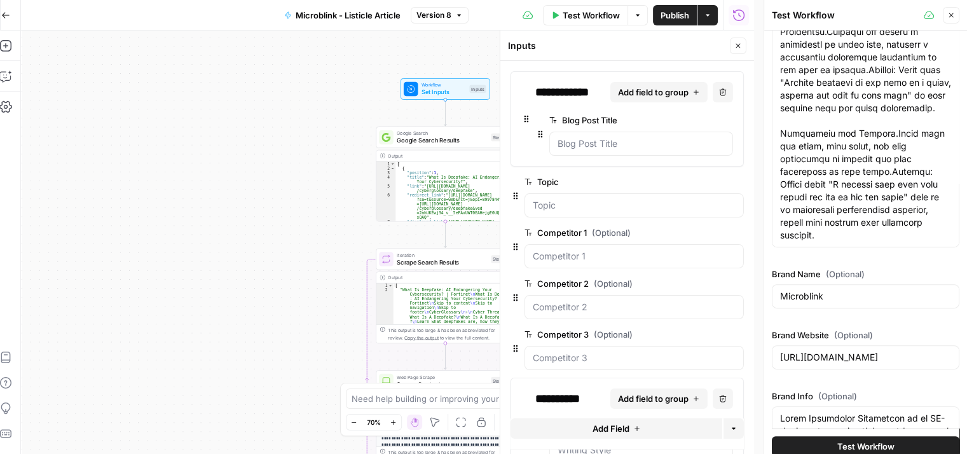
type input "onfido alternatives"
click at [850, 447] on span "Test Workflow" at bounding box center [865, 446] width 57 height 13
click at [740, 50] on button "Close" at bounding box center [738, 46] width 17 height 17
type input "Product leaders who design customer onboarding experiences (e.g., VP/director o…"
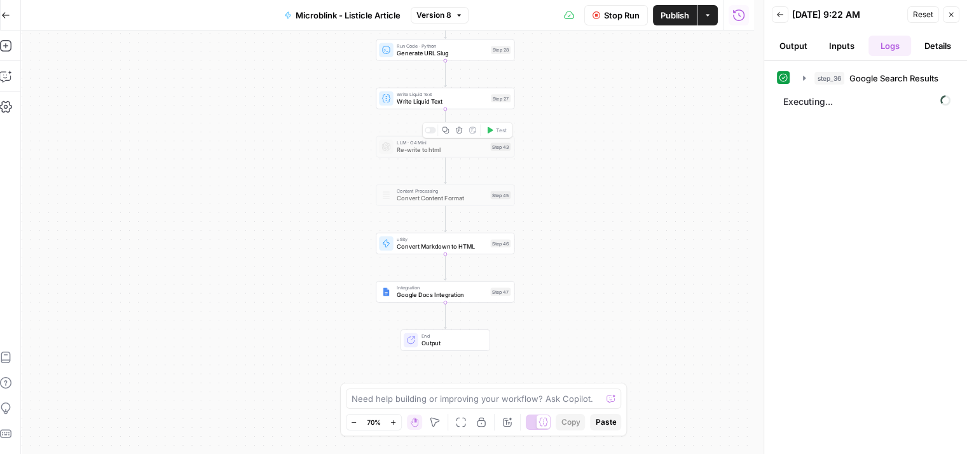
click at [479, 149] on span "Re-write to html" at bounding box center [442, 150] width 90 height 9
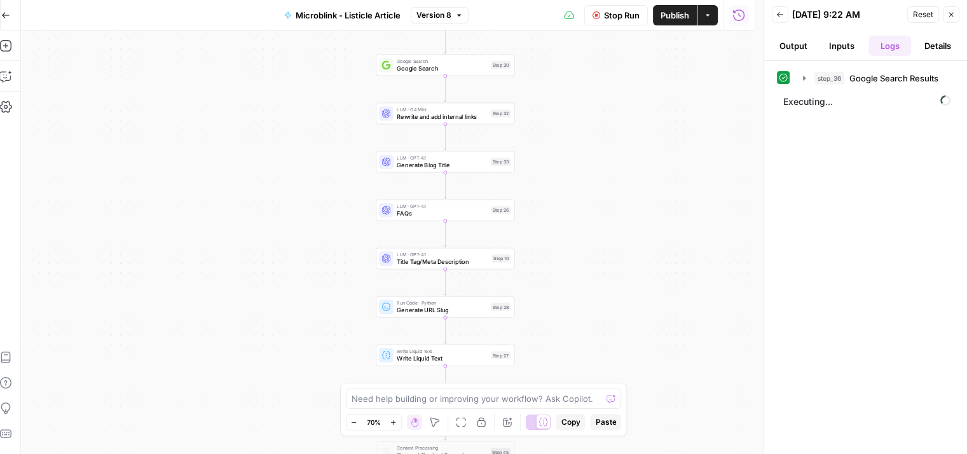
click at [463, 116] on span "Rewrite and add internal links" at bounding box center [442, 116] width 90 height 9
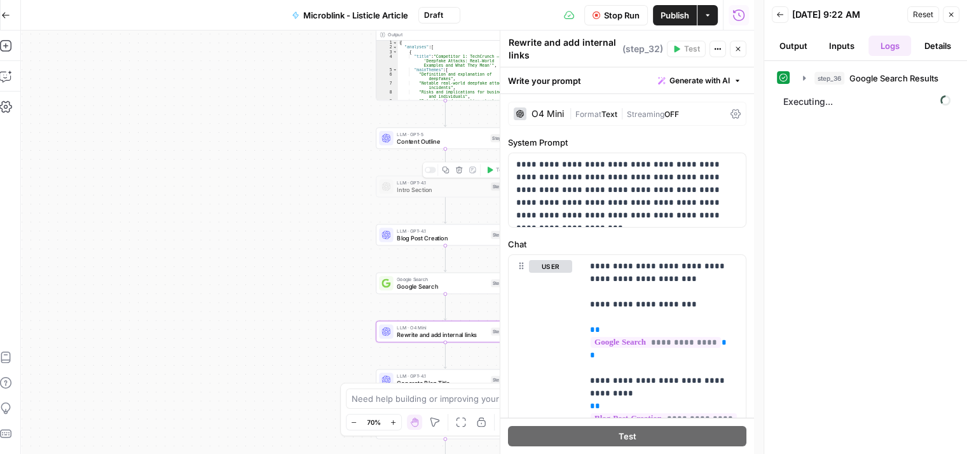
click at [427, 186] on span "Intro Section" at bounding box center [442, 189] width 90 height 9
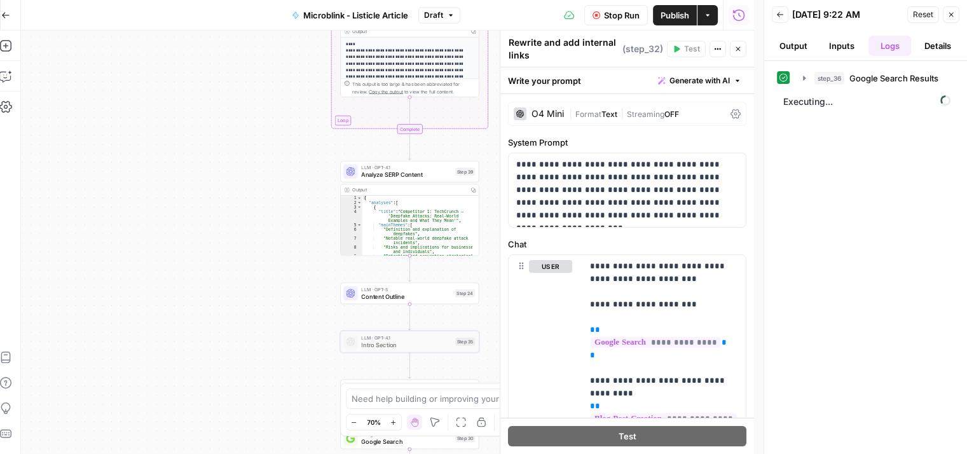
click at [409, 174] on span "Analyze SERP Content" at bounding box center [406, 174] width 90 height 9
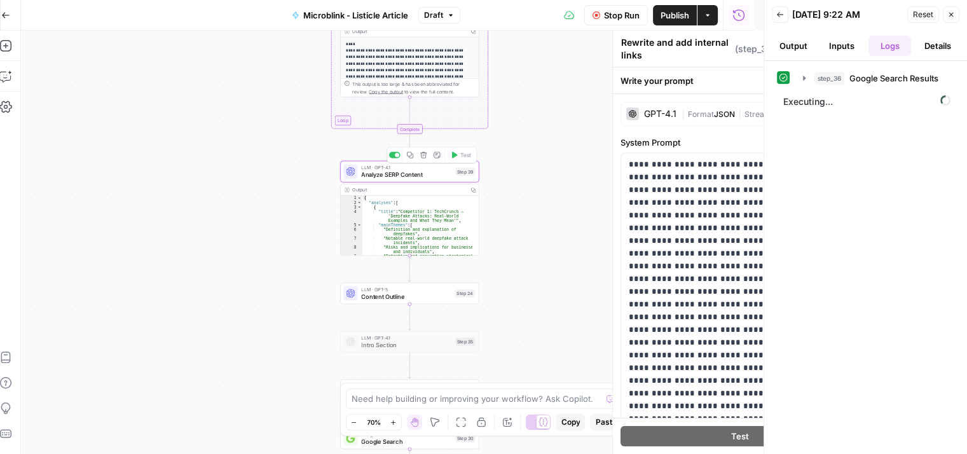
type textarea "Analyze SERP Content"
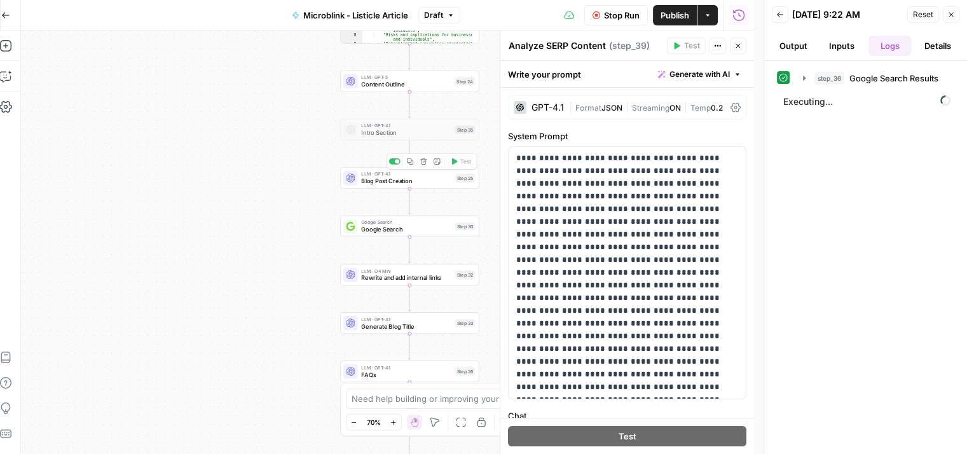
click at [384, 181] on span "Blog Post Creation" at bounding box center [406, 181] width 90 height 9
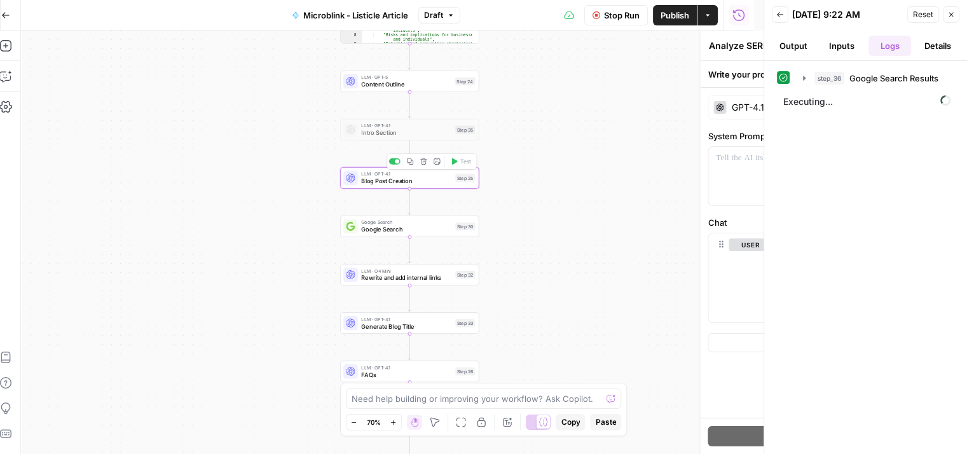
type textarea "Blog Post Creation"
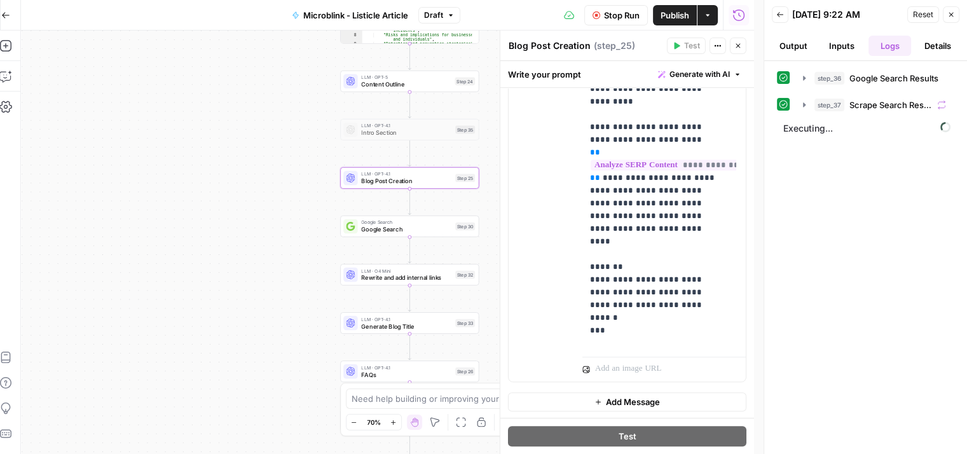
scroll to position [10, 10]
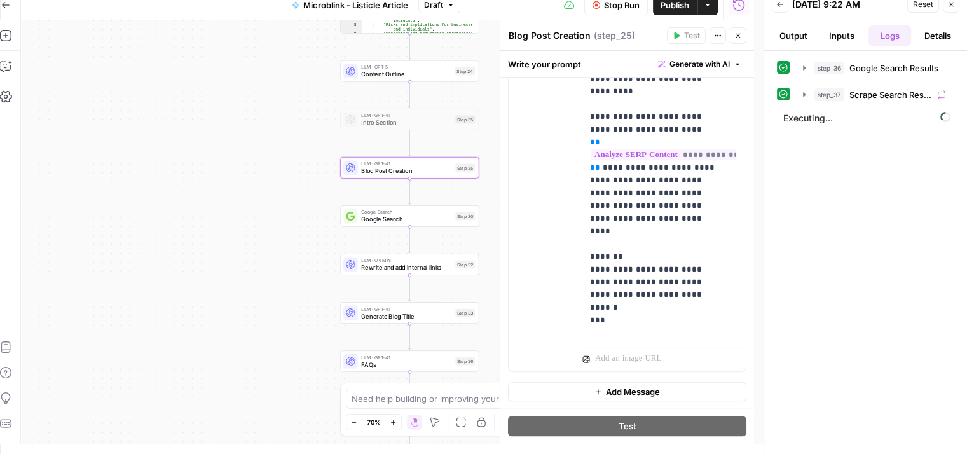
click at [640, 390] on span "Add Message" at bounding box center [633, 391] width 54 height 13
click at [640, 390] on p at bounding box center [664, 391] width 148 height 13
click at [661, 397] on div "**********" at bounding box center [663, 409] width 163 height 58
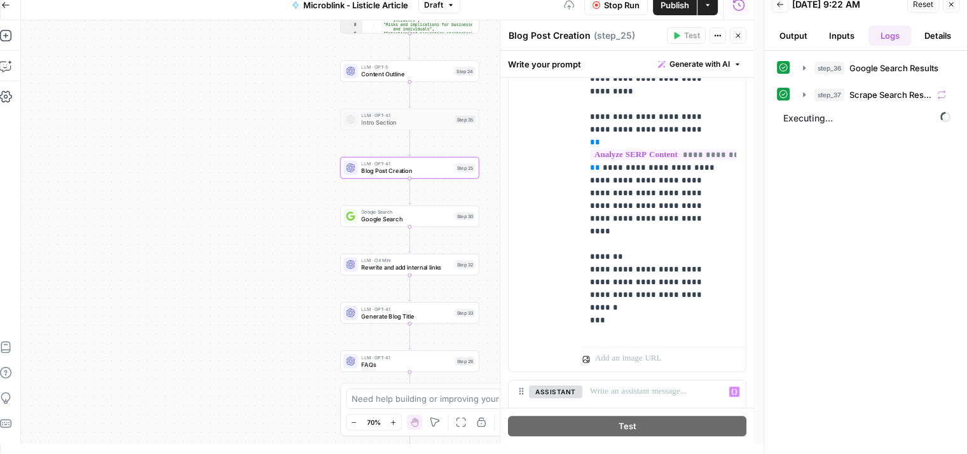
click at [740, 33] on icon "button" at bounding box center [738, 36] width 8 height 8
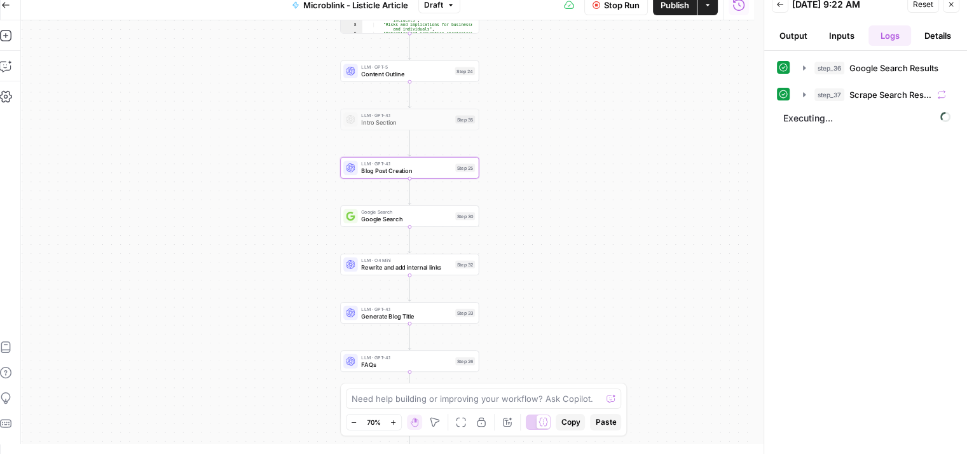
click at [623, 15] on div "Stop Run Publish Actions Run History" at bounding box center [607, 5] width 294 height 30
click at [623, 9] on span "Stop Run" at bounding box center [622, 5] width 36 height 13
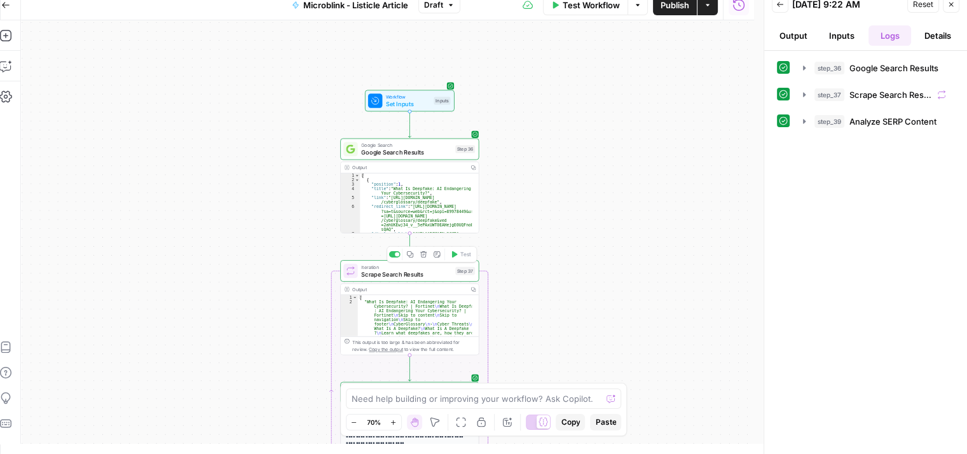
click at [391, 277] on span "Scrape Search Results" at bounding box center [406, 274] width 90 height 9
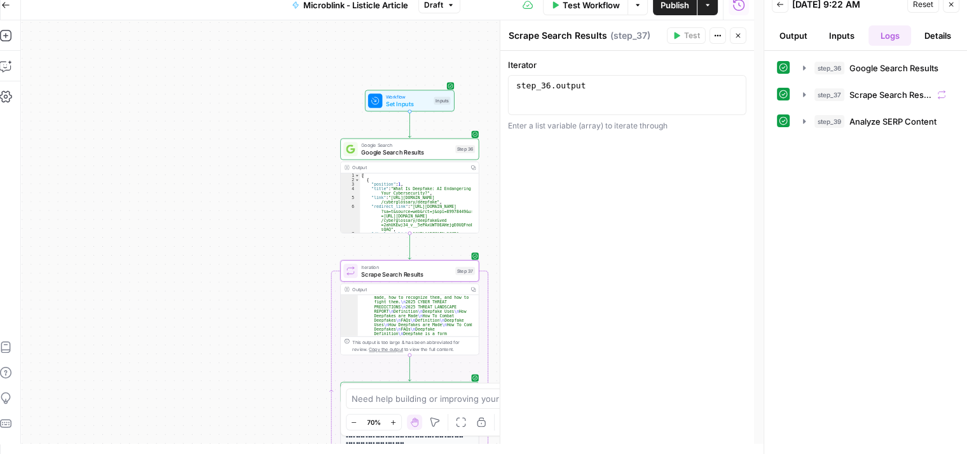
scroll to position [57, 0]
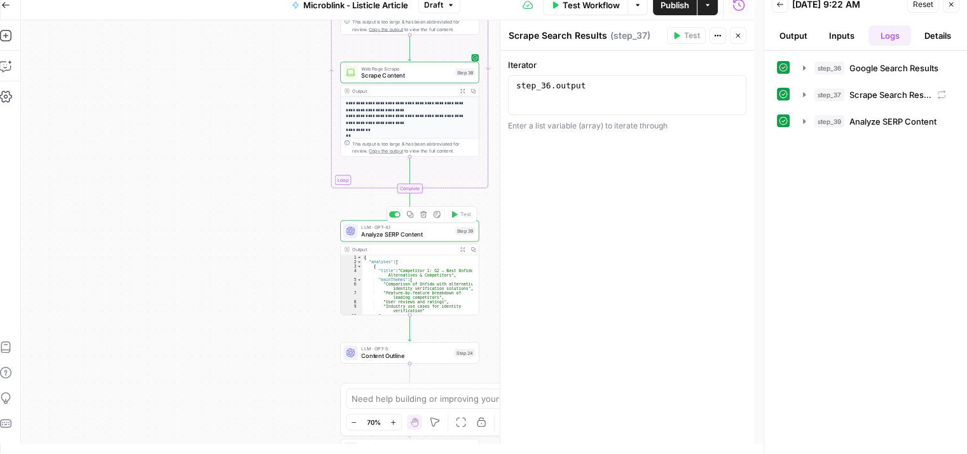
click at [370, 233] on span "Analyze SERP Content" at bounding box center [406, 233] width 90 height 9
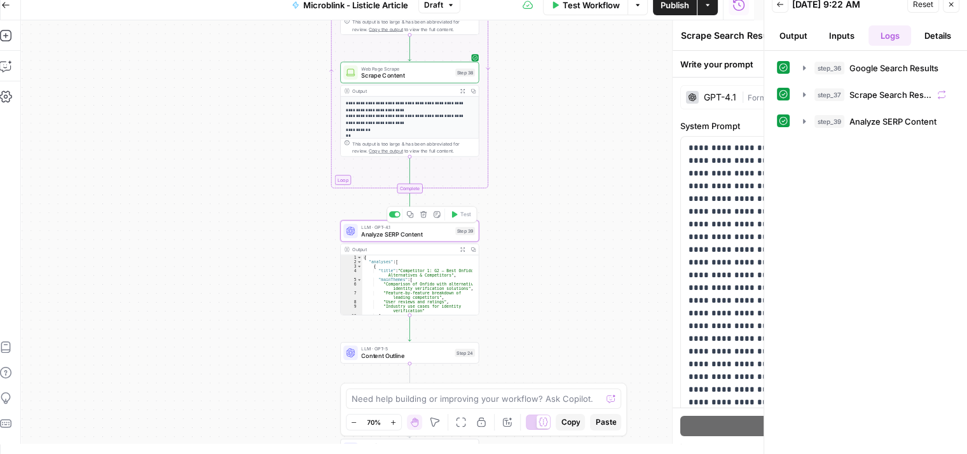
type textarea "Analyze SERP Content"
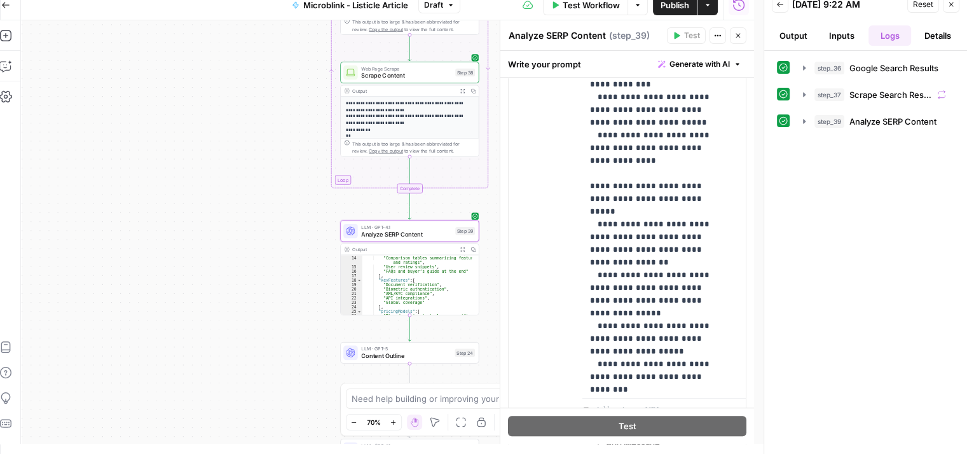
scroll to position [127, 0]
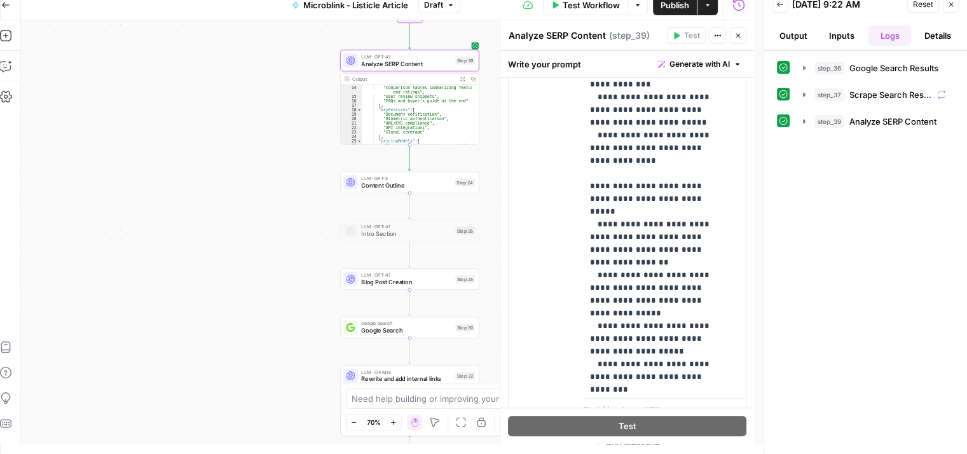
click at [394, 192] on div "LLM · GPT-5 Content Outline Step 24 Copy step Delete step Add Note Test" at bounding box center [409, 183] width 139 height 22
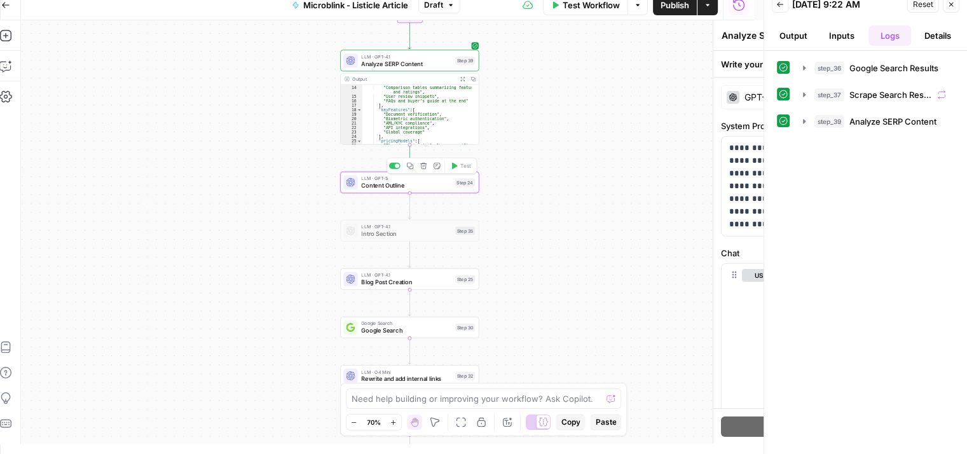
type textarea "Content Outline"
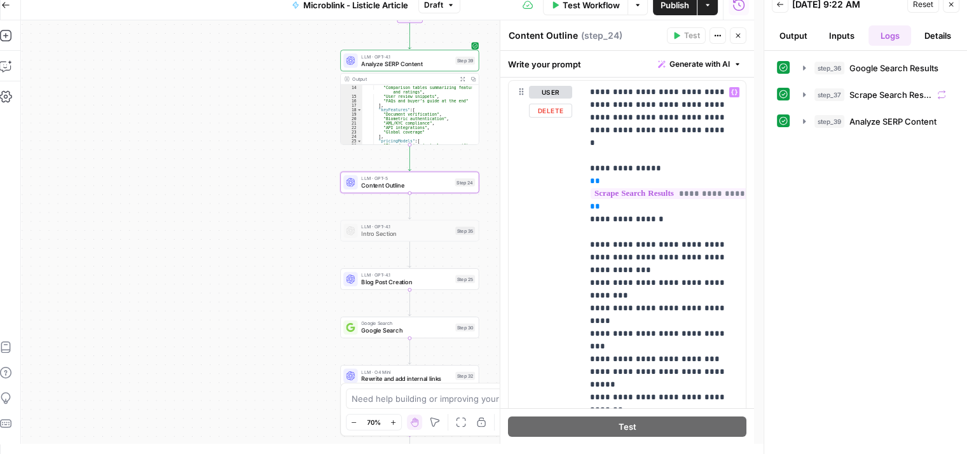
scroll to position [339, 0]
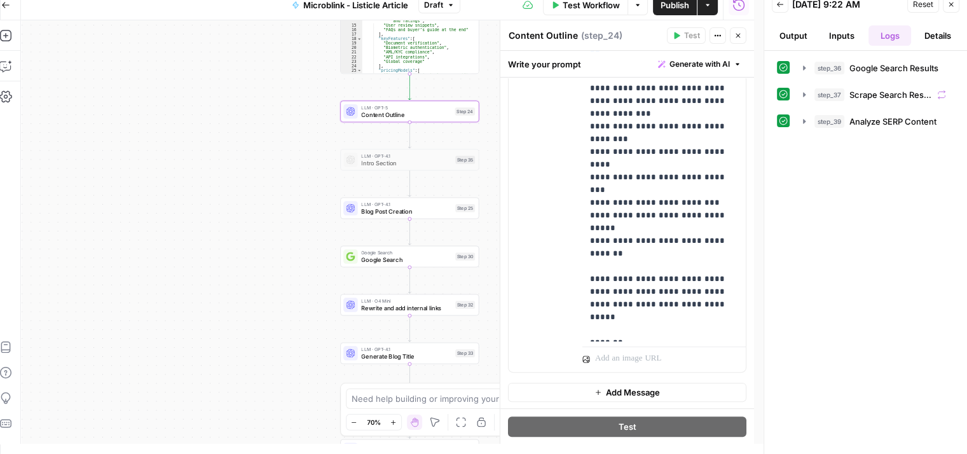
click at [376, 216] on div "LLM · GPT-4.1 Blog Post Creation Step 25 Copy step Delete step Add Note Test" at bounding box center [409, 208] width 139 height 22
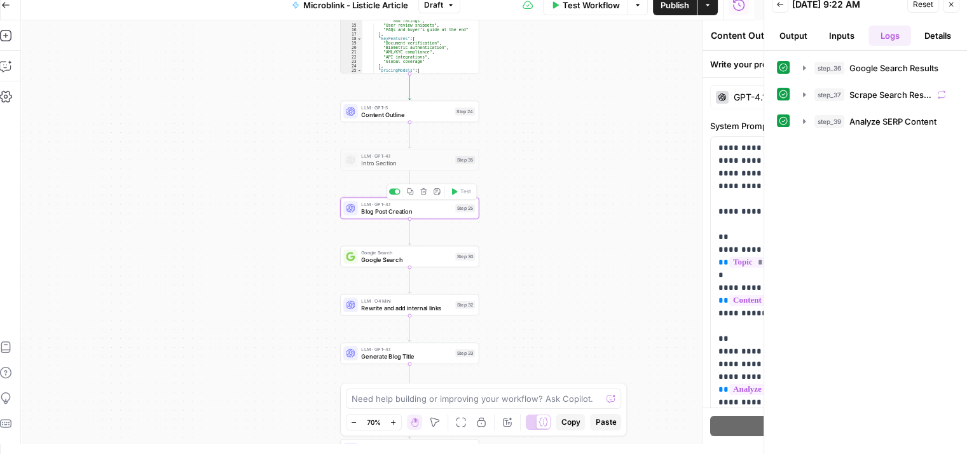
type textarea "Blog Post Creation"
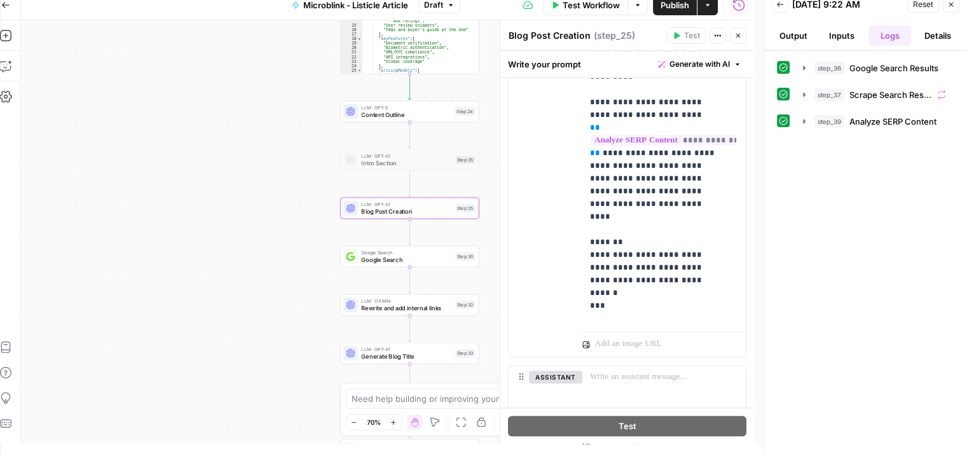
scroll to position [703, 0]
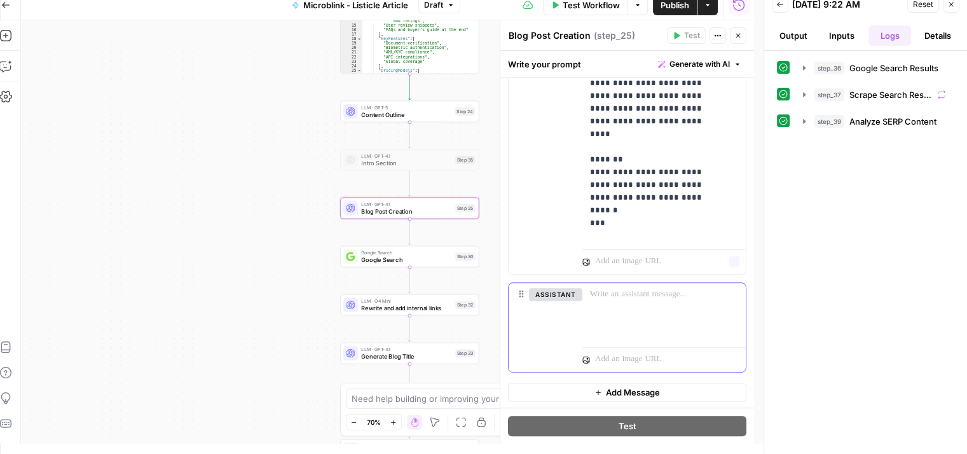
click at [633, 301] on div at bounding box center [663, 312] width 163 height 58
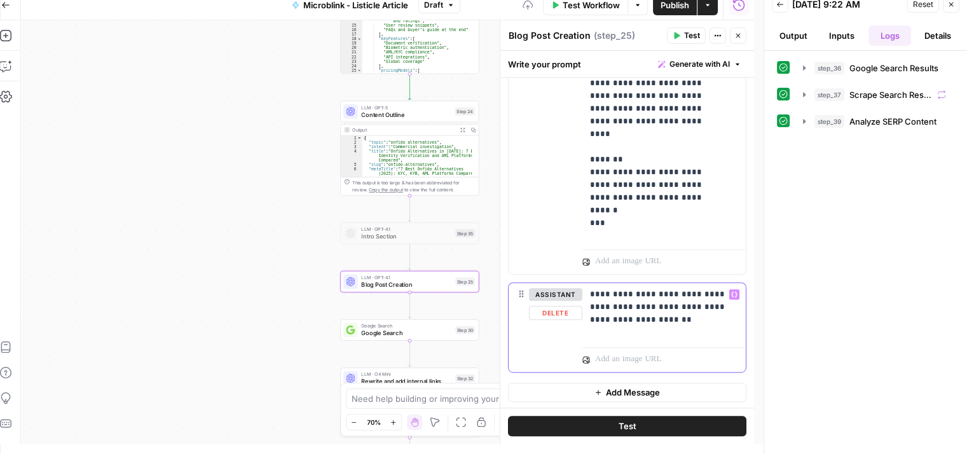
click at [657, 324] on p "**********" at bounding box center [659, 307] width 139 height 38
click at [685, 6] on span "Publish" at bounding box center [675, 5] width 29 height 13
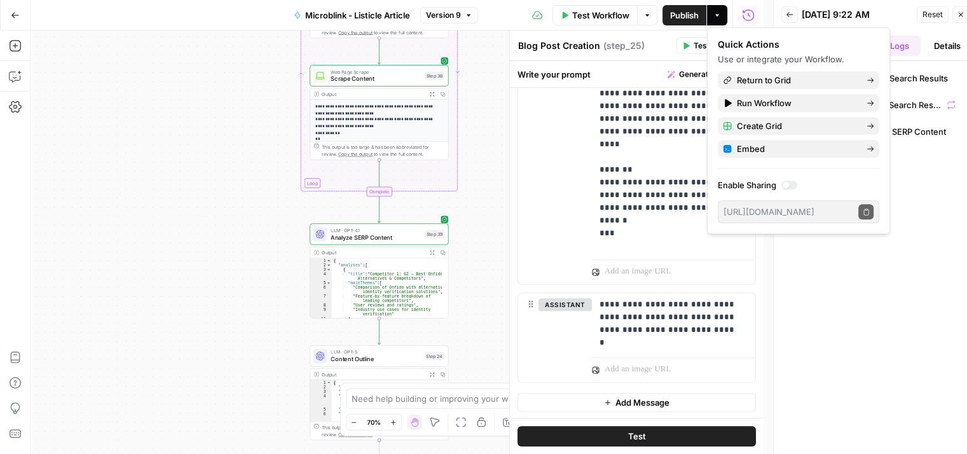
scroll to position [0, 10]
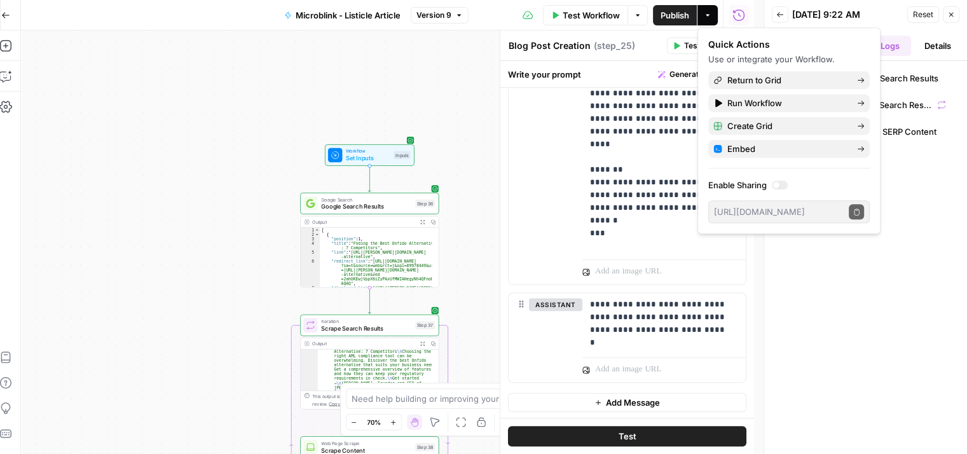
click at [359, 156] on span "Set Inputs" at bounding box center [368, 158] width 44 height 9
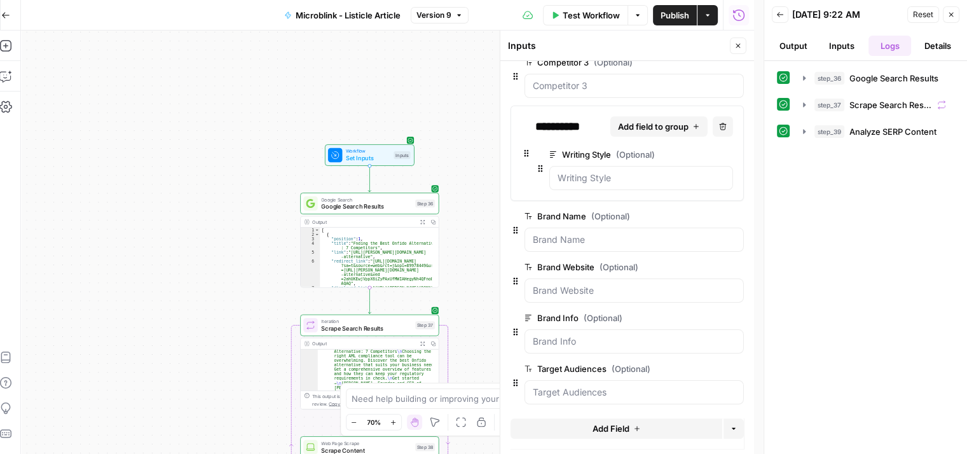
scroll to position [0, 0]
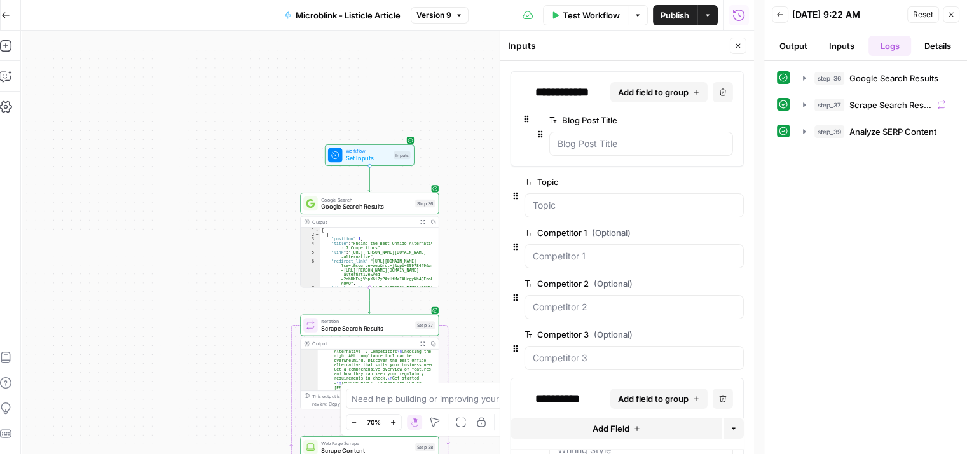
click at [742, 39] on button "Close" at bounding box center [738, 46] width 17 height 17
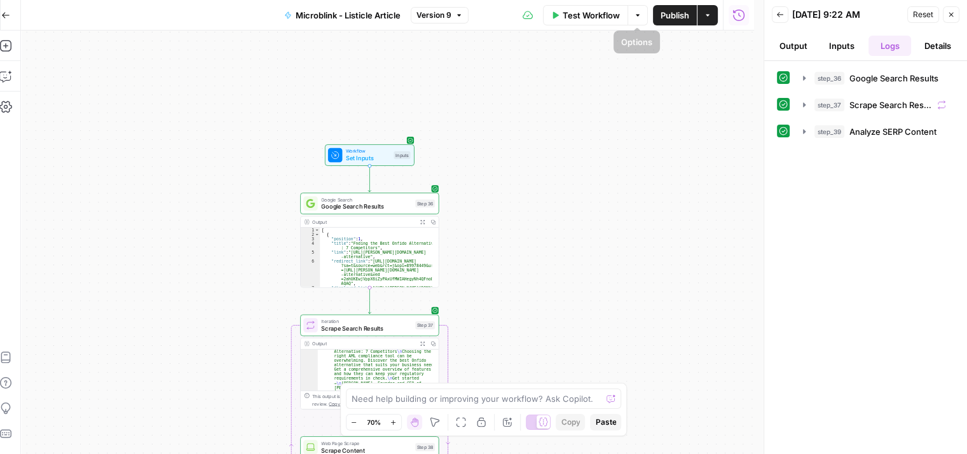
click at [622, 17] on button "Test Workflow" at bounding box center [585, 15] width 85 height 20
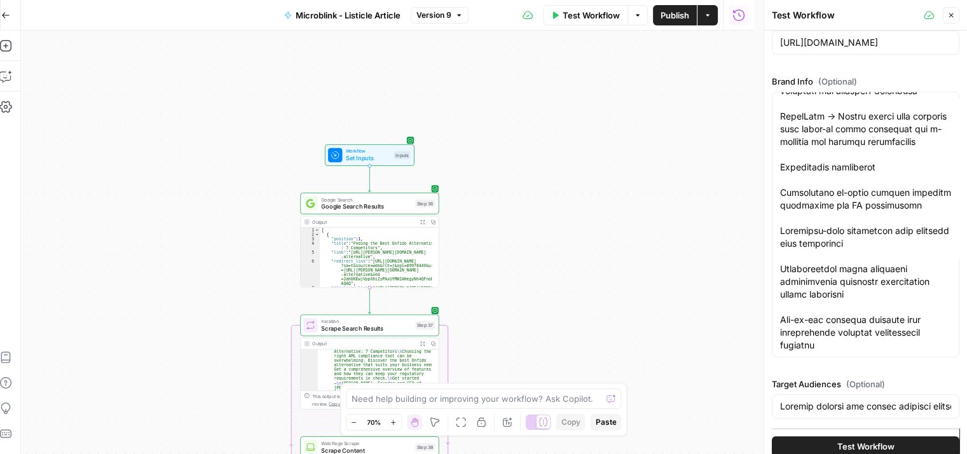
scroll to position [10, 10]
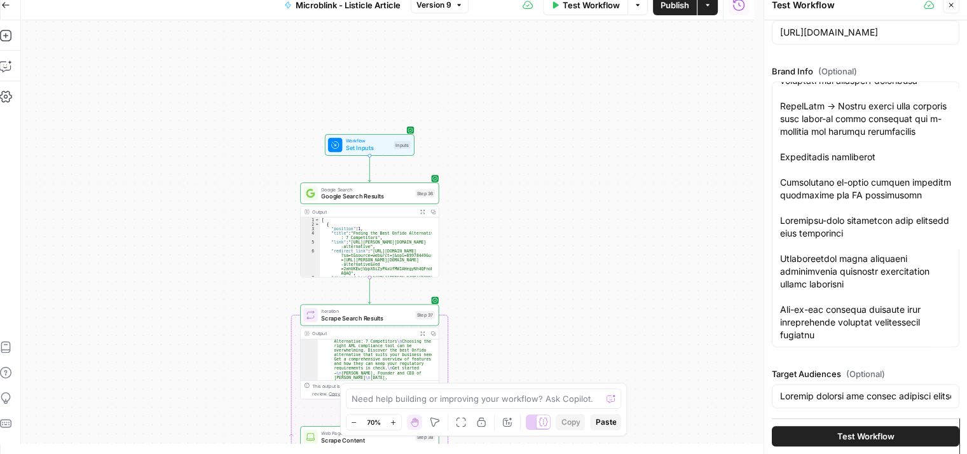
click at [870, 426] on button "Test Workflow" at bounding box center [866, 436] width 188 height 20
type input "Product leaders who design customer onboarding experiences (e.g., VP/director o…"
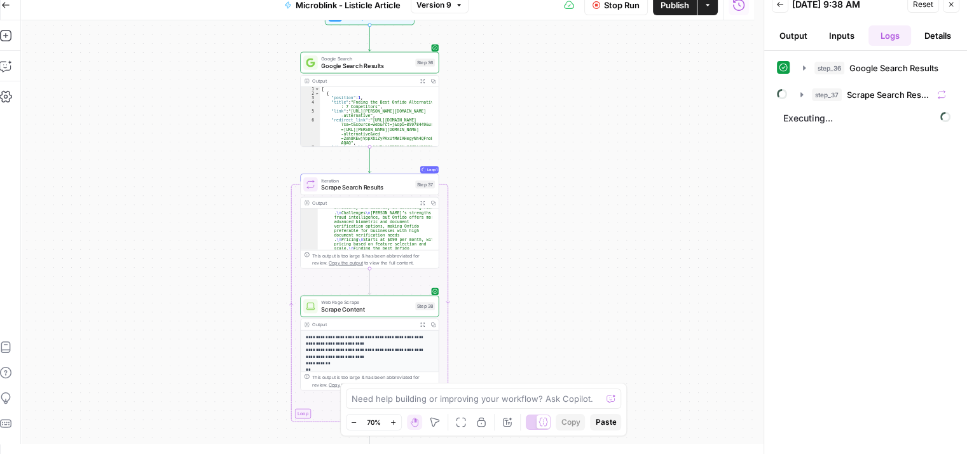
scroll to position [2025, 0]
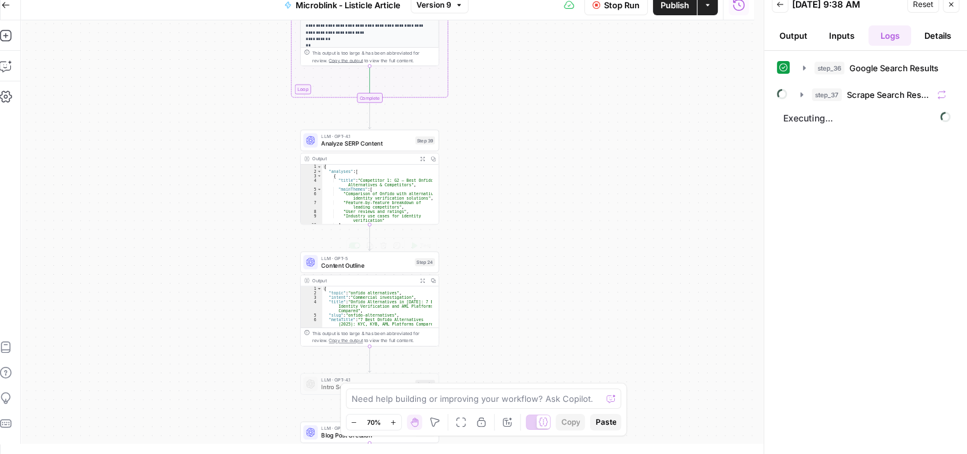
click at [391, 263] on span "Content Outline" at bounding box center [366, 265] width 90 height 9
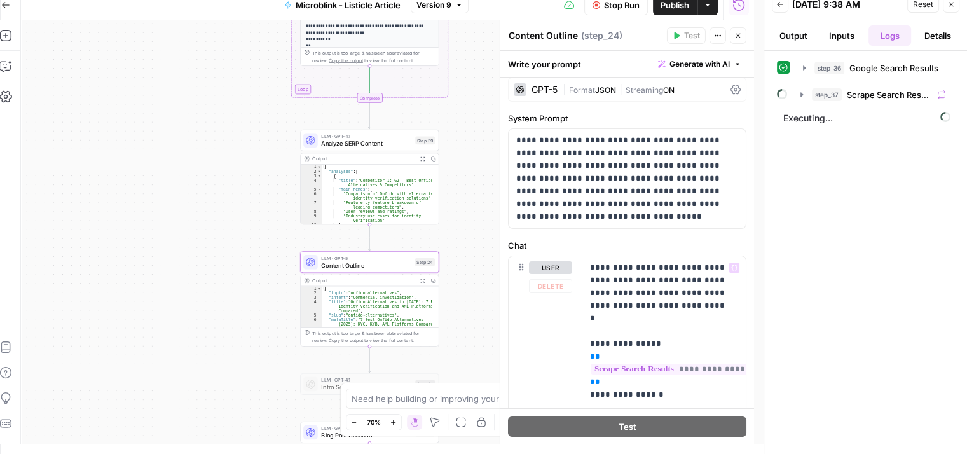
scroll to position [339, 0]
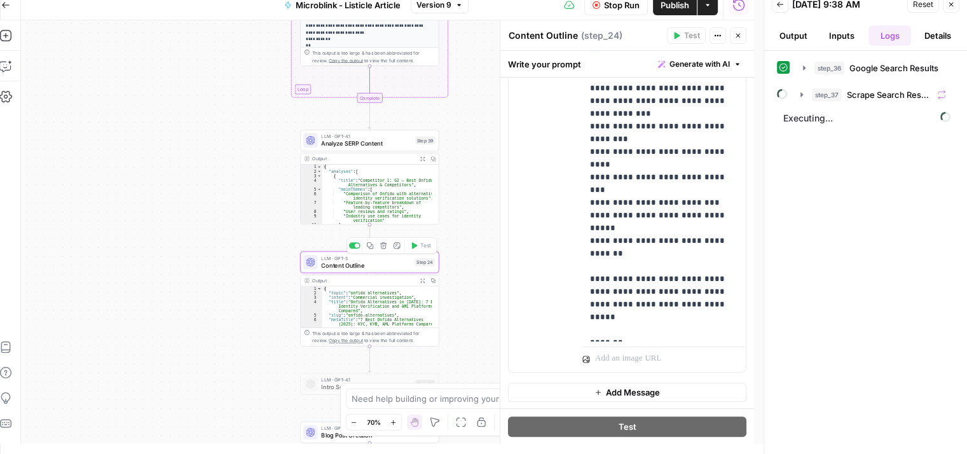
click at [400, 266] on span "Content Outline" at bounding box center [366, 265] width 90 height 9
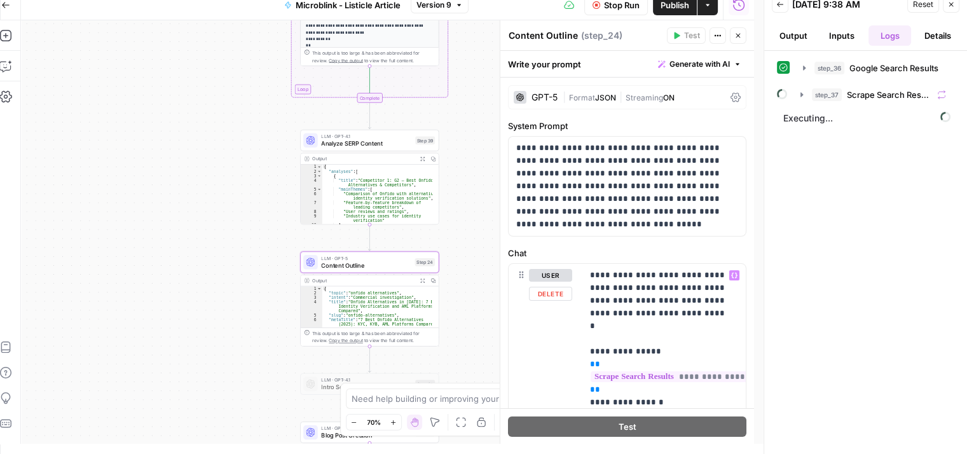
scroll to position [10, 0]
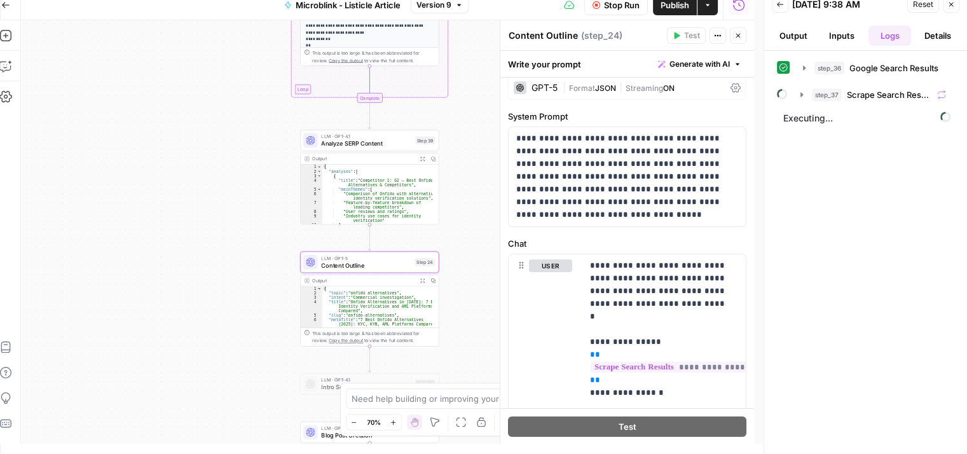
click at [643, 17] on div "Stop Run Publish Actions Run History" at bounding box center [612, 5] width 286 height 30
click at [628, 8] on span "Stop Run" at bounding box center [622, 5] width 36 height 13
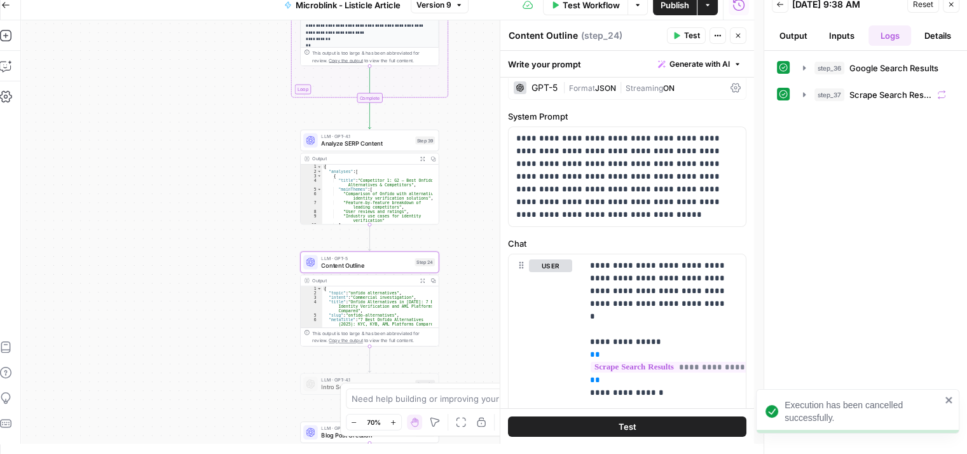
click at [380, 145] on span "Analyze SERP Content" at bounding box center [366, 143] width 90 height 9
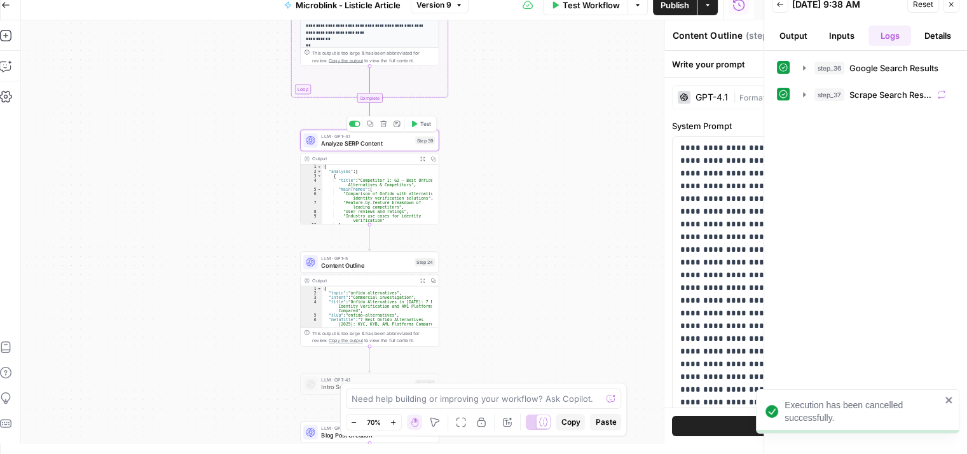
type textarea "Analyze SERP Content"
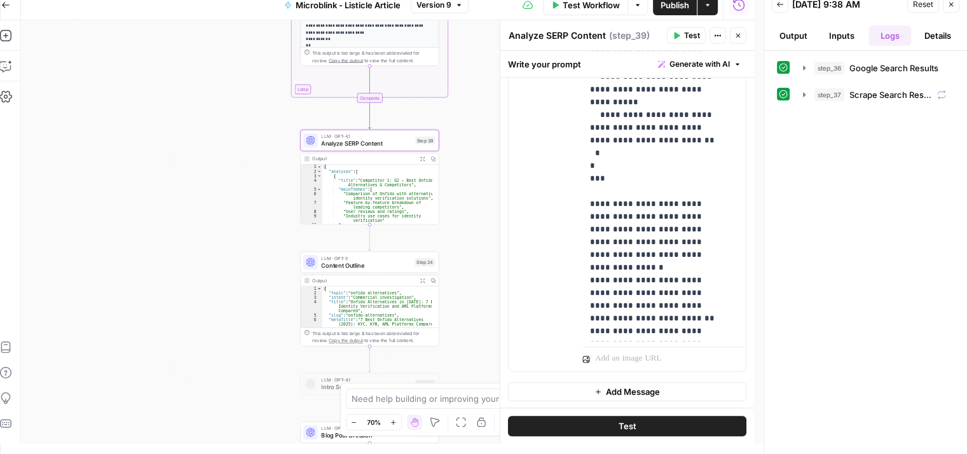
scroll to position [3634, 0]
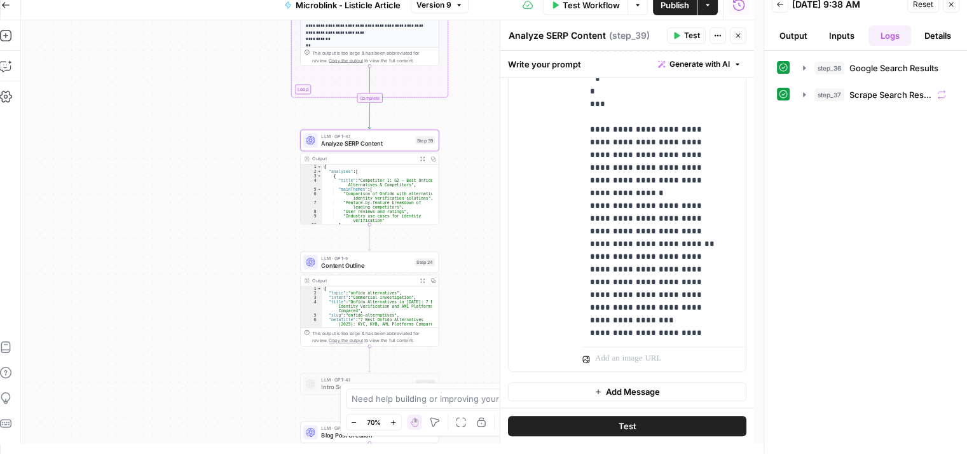
click at [372, 265] on span "Content Outline" at bounding box center [366, 265] width 90 height 9
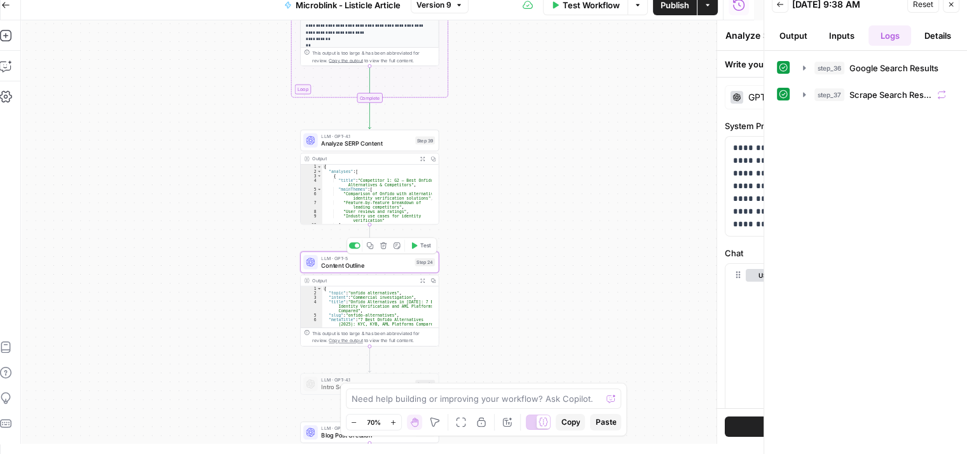
type textarea "Content Outline"
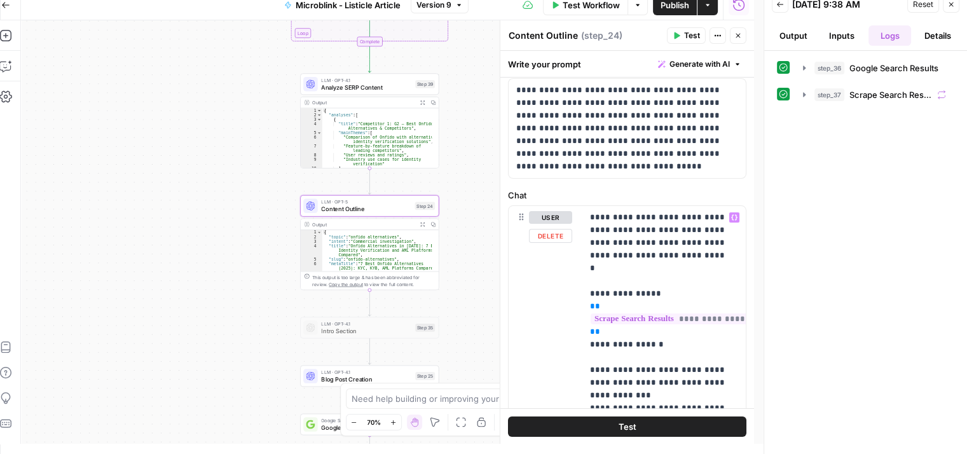
scroll to position [339, 0]
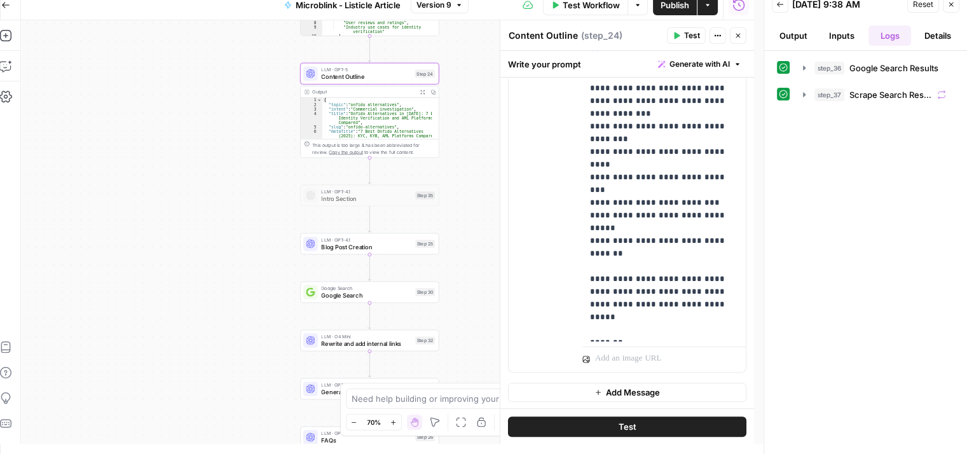
click at [381, 252] on div "LLM · GPT-4.1 Blog Post Creation Step 25 Copy step Delete step Add Note Test" at bounding box center [369, 244] width 139 height 22
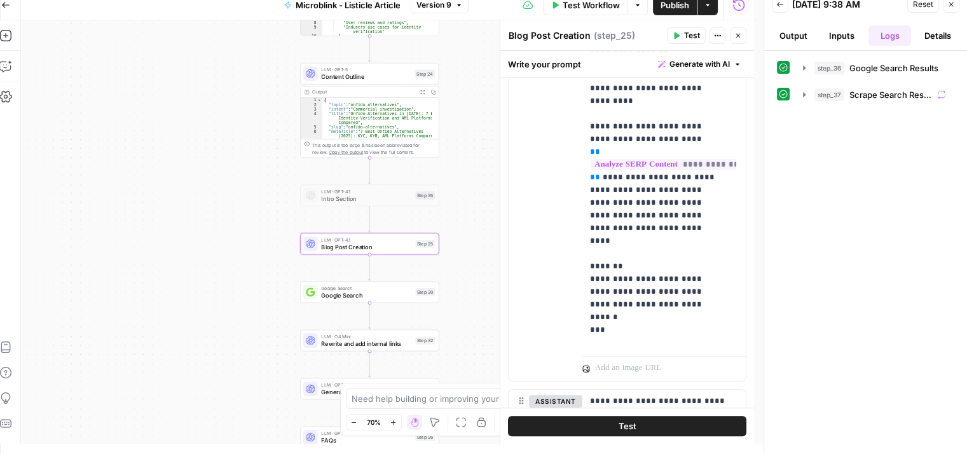
scroll to position [703, 0]
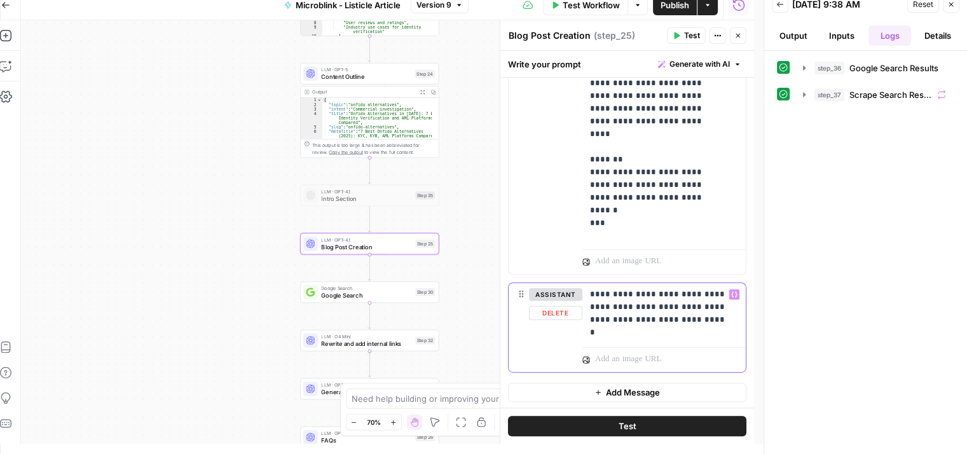
click at [694, 321] on p "**********" at bounding box center [659, 307] width 139 height 38
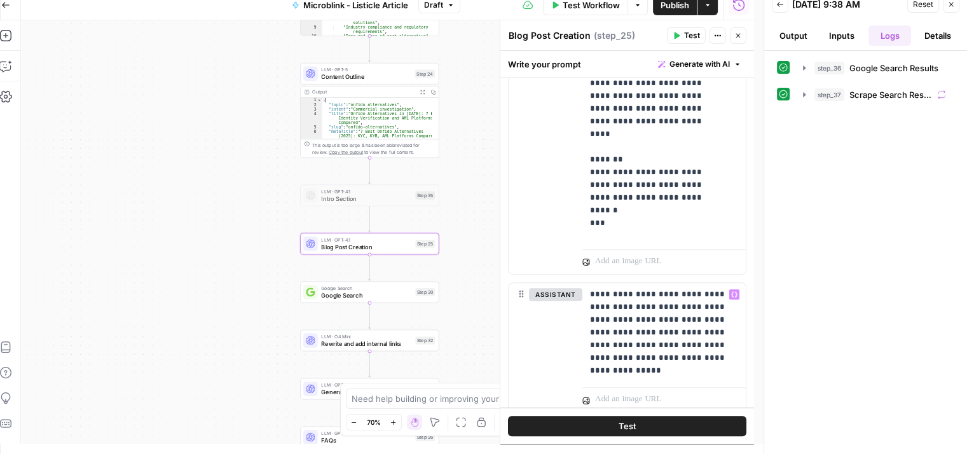
click at [369, 76] on span "Content Outline" at bounding box center [366, 76] width 90 height 9
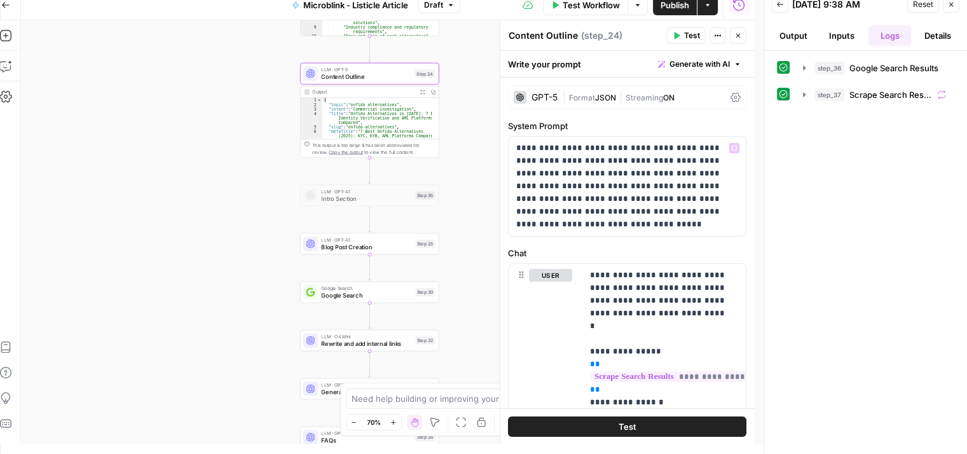
scroll to position [339, 0]
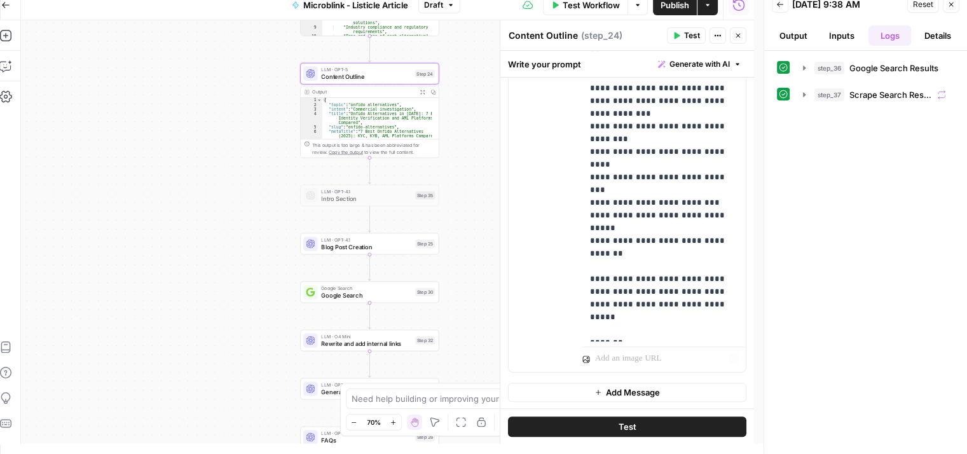
click at [676, 394] on button "Add Message" at bounding box center [627, 392] width 238 height 19
drag, startPoint x: 676, startPoint y: 394, endPoint x: 648, endPoint y: 392, distance: 28.0
click at [648, 392] on p at bounding box center [664, 392] width 148 height 13
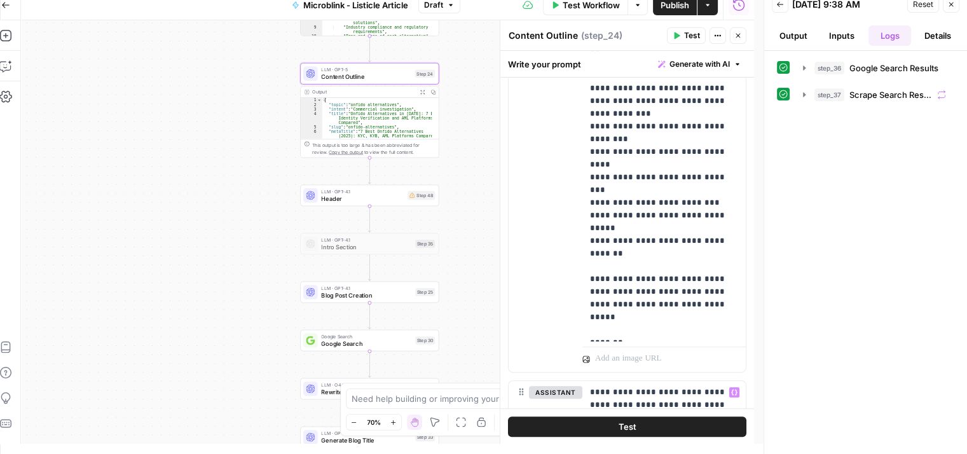
click at [674, 18] on div "Test Workflow Options Publish Actions Run History" at bounding box center [607, 5] width 294 height 30
click at [674, 13] on button "Publish" at bounding box center [675, 5] width 44 height 20
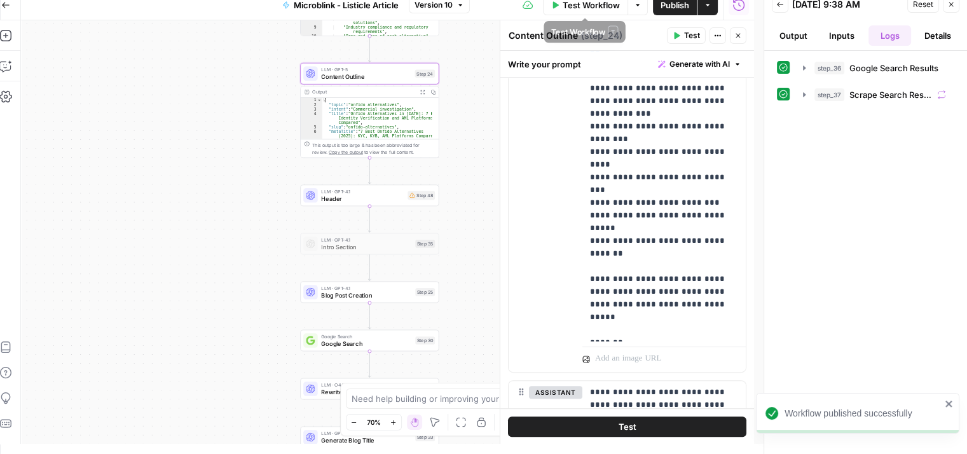
click at [596, 8] on span "Test Workflow" at bounding box center [591, 5] width 57 height 13
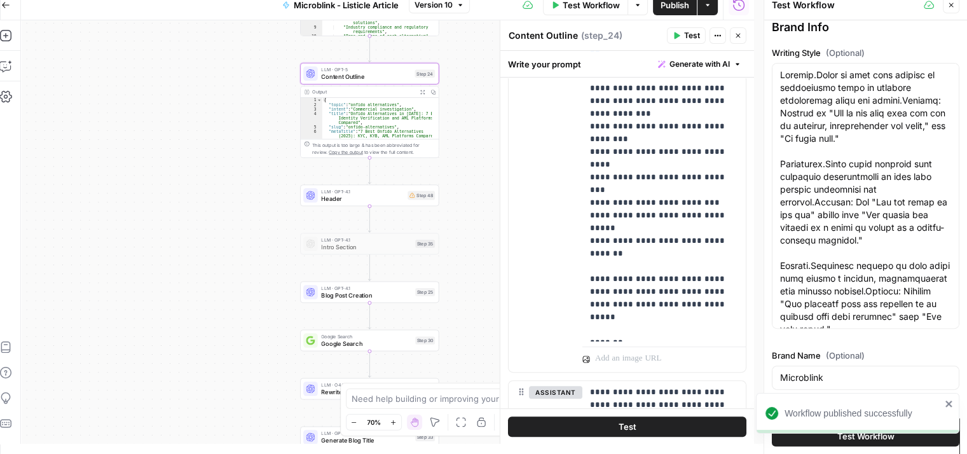
scroll to position [460, 0]
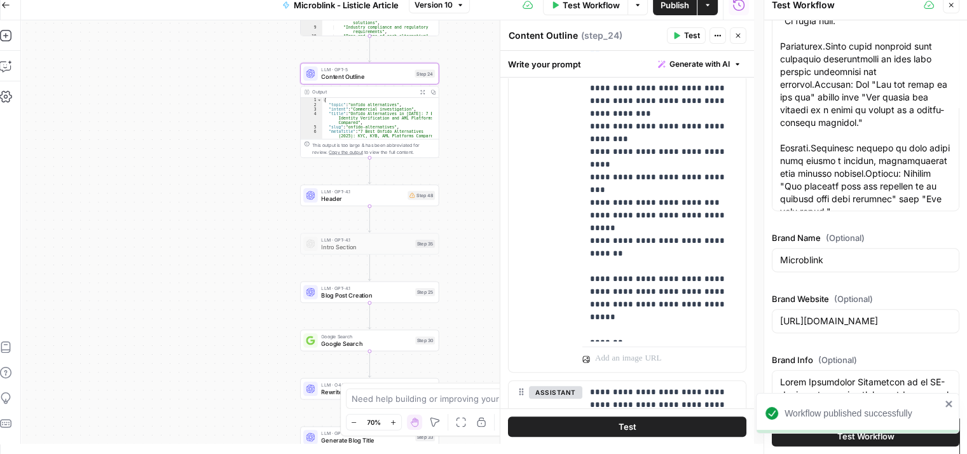
click at [898, 442] on div "Workflow published successfully" at bounding box center [854, 441] width 203 height 5
click at [895, 439] on div "Workflow published successfully" at bounding box center [854, 441] width 203 height 5
click at [948, 404] on icon "close" at bounding box center [948, 403] width 6 height 6
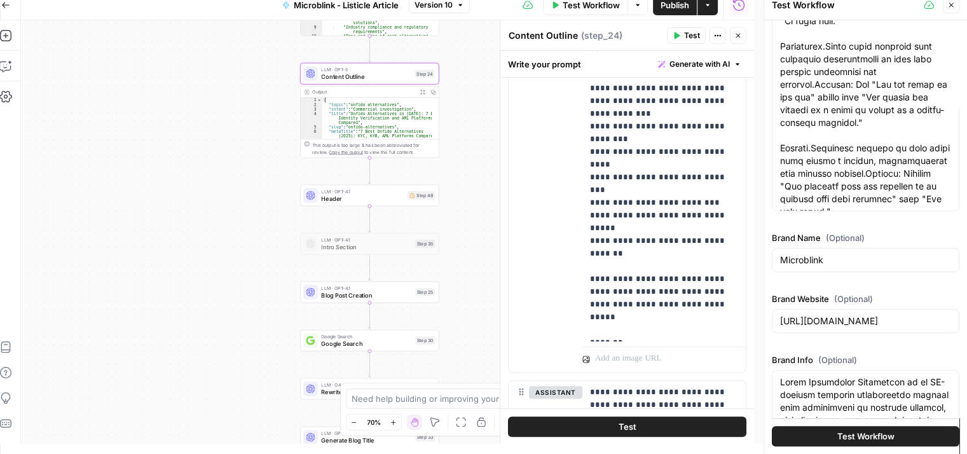
click at [866, 445] on button "Test Workflow" at bounding box center [866, 436] width 188 height 20
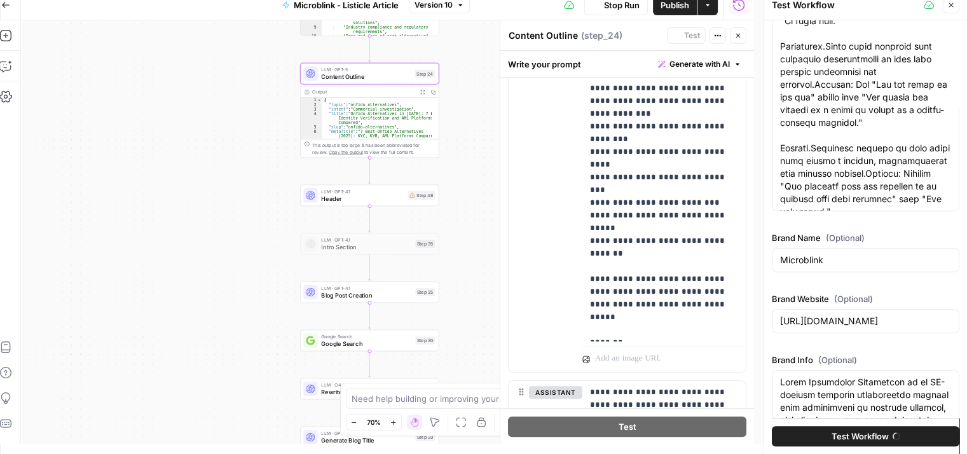
type input "Product leaders who design customer onboarding experiences (e.g., VP/director o…"
click at [763, 301] on div "Test Workflow Close Article Info Blog Post Title top onfido alternatives Topic …" at bounding box center [864, 222] width 203 height 464
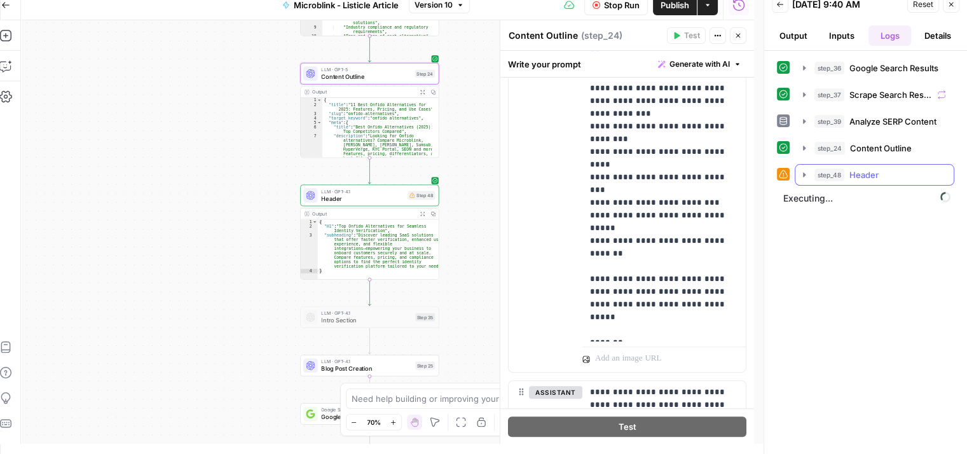
click at [801, 174] on icon "button" at bounding box center [804, 175] width 10 height 10
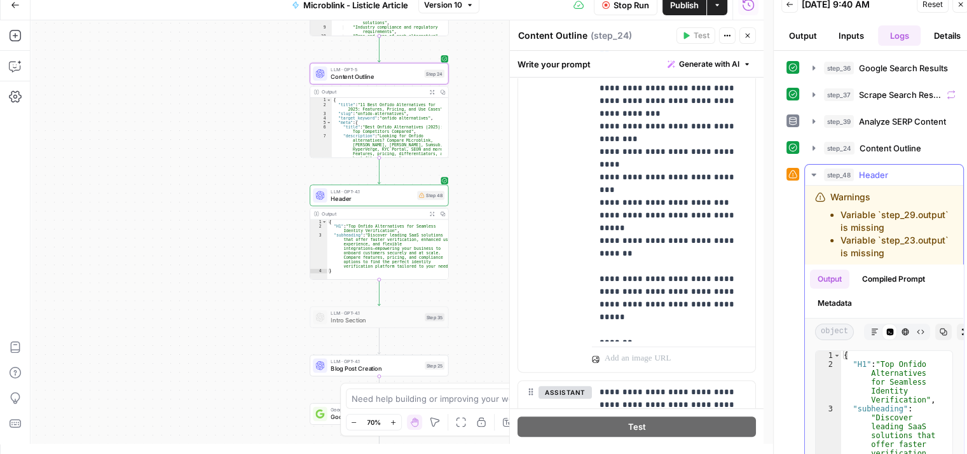
scroll to position [130, 0]
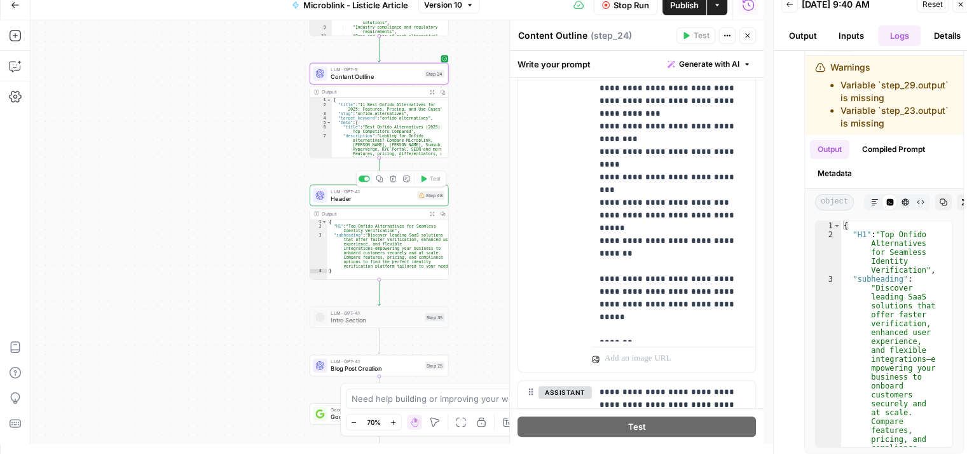
click at [399, 198] on span "Header" at bounding box center [372, 198] width 83 height 9
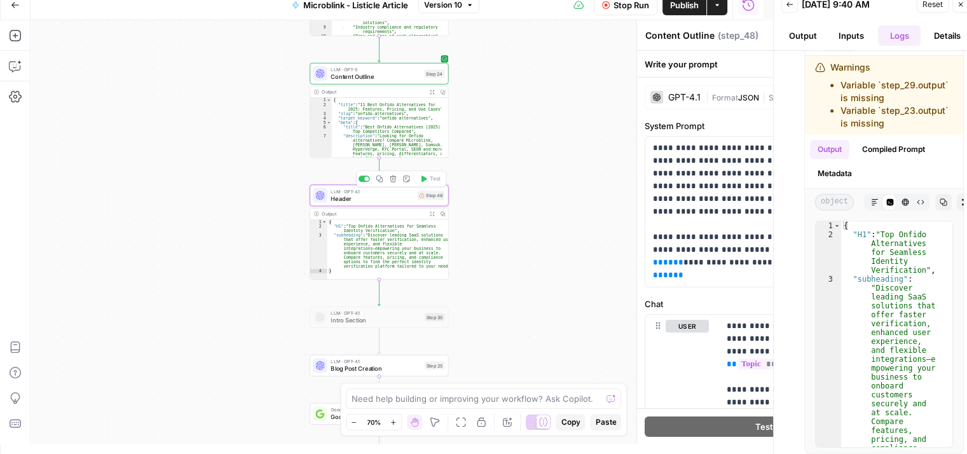
type textarea "Header"
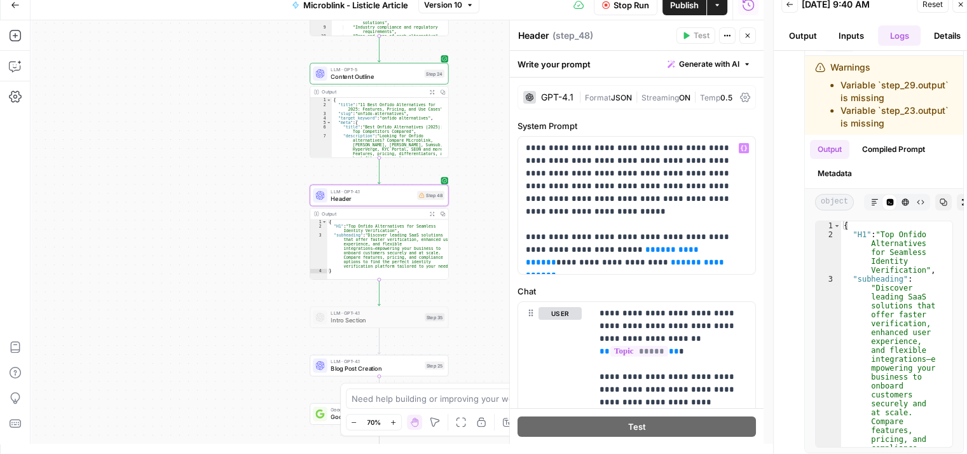
scroll to position [46, 0]
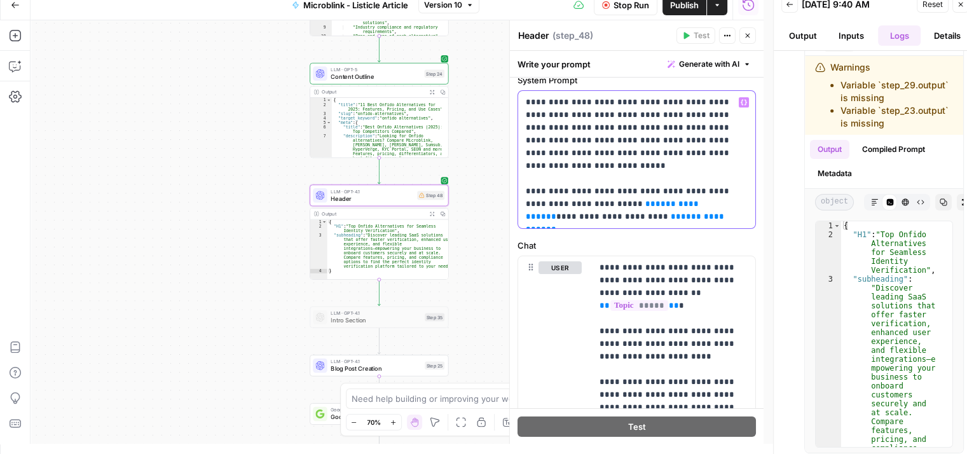
click at [696, 205] on span "**********" at bounding box center [613, 210] width 175 height 21
click at [722, 204] on p "**********" at bounding box center [632, 159] width 212 height 127
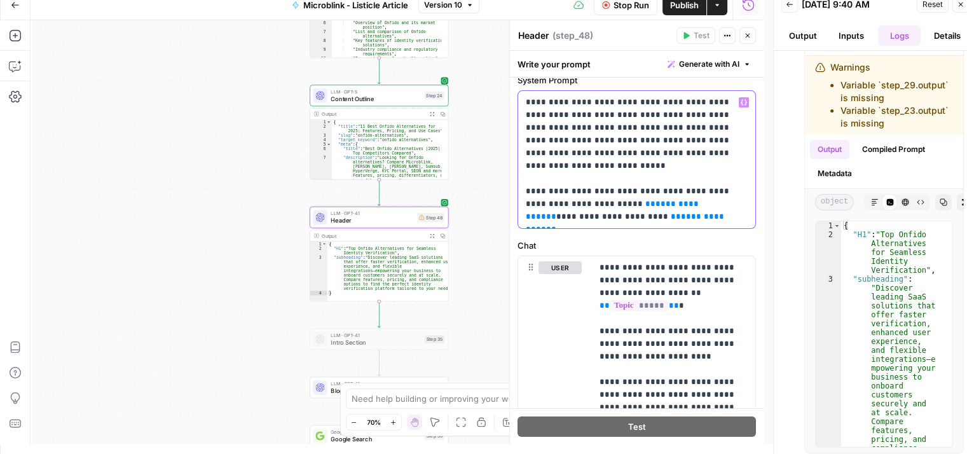
scroll to position [0, 0]
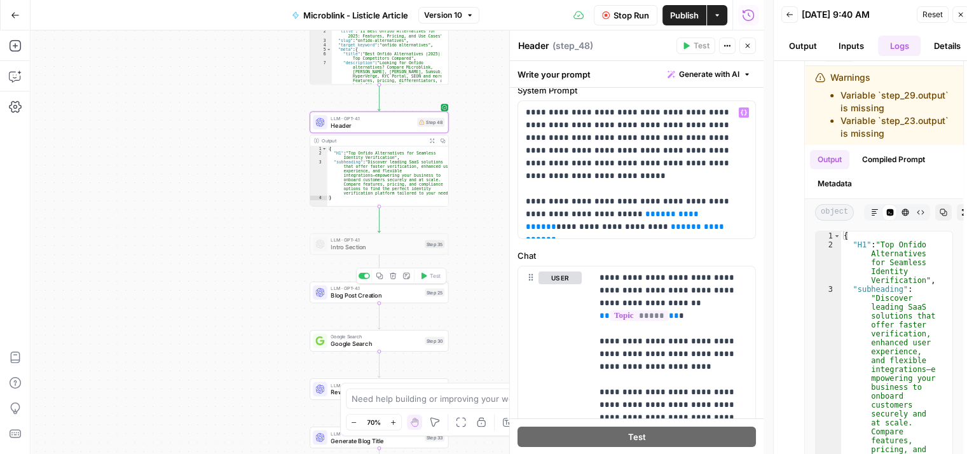
click at [414, 293] on span "Blog Post Creation" at bounding box center [376, 295] width 90 height 9
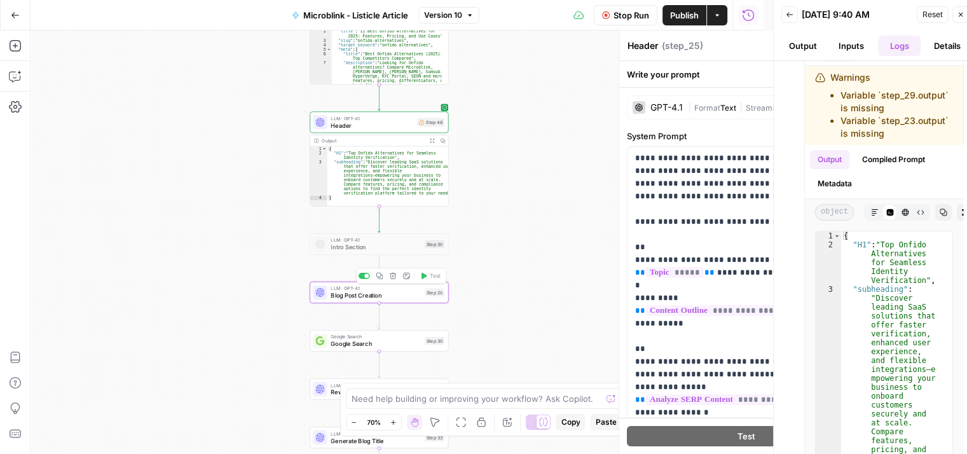
type textarea "Blog Post Creation"
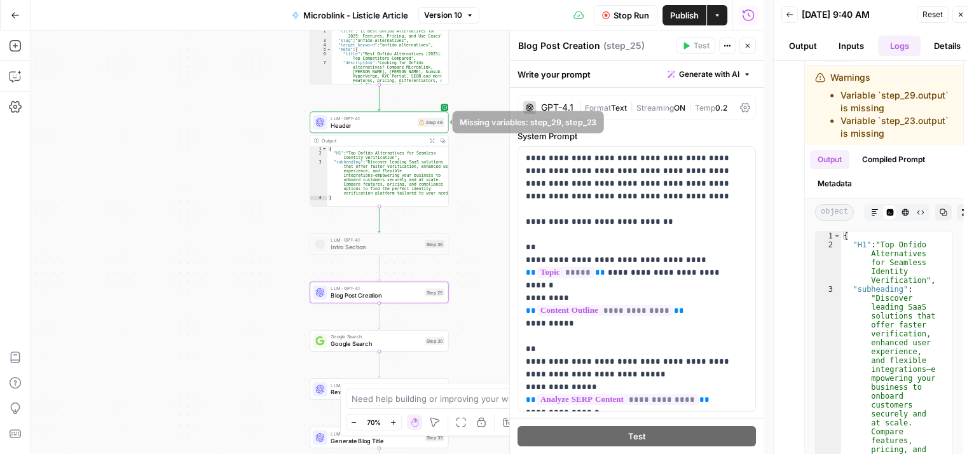
click at [406, 125] on span "Header" at bounding box center [372, 125] width 83 height 9
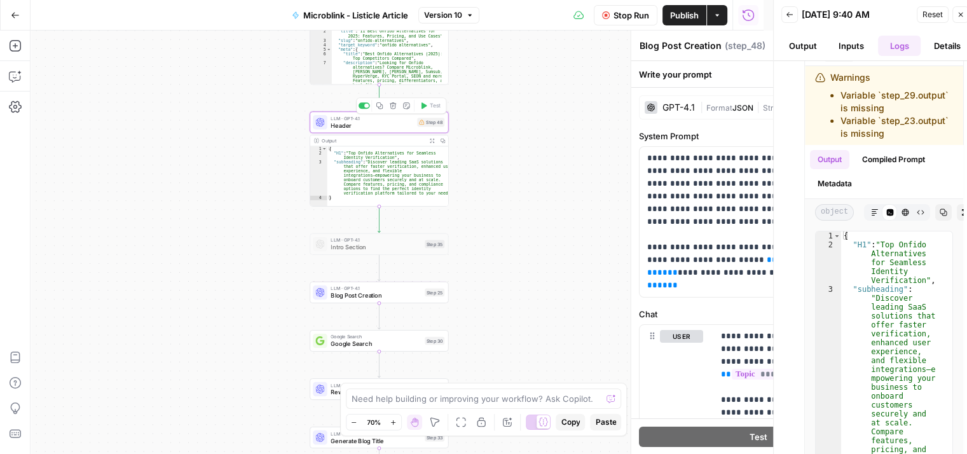
type textarea "Header"
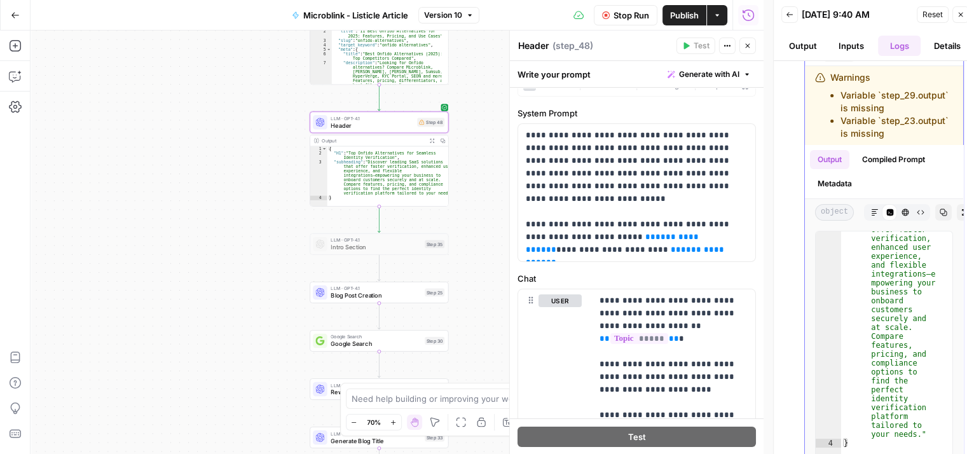
scroll to position [181, 0]
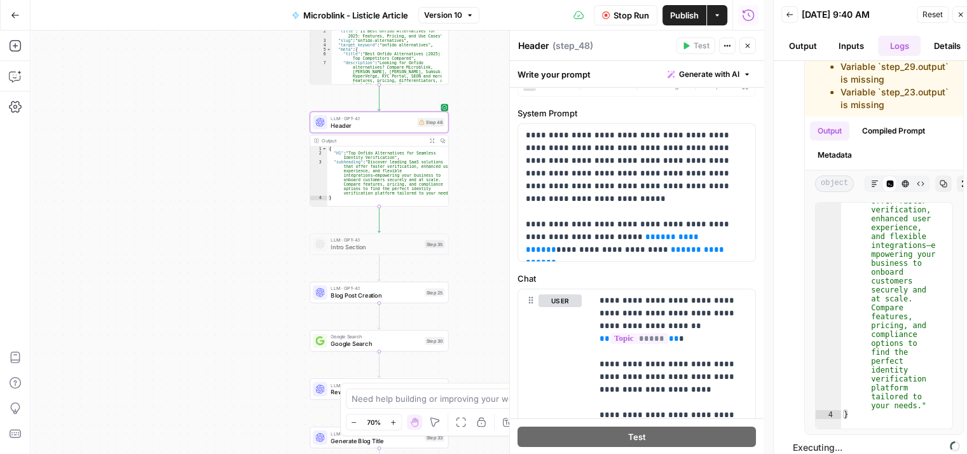
click at [808, 38] on button "Output" at bounding box center [802, 46] width 43 height 20
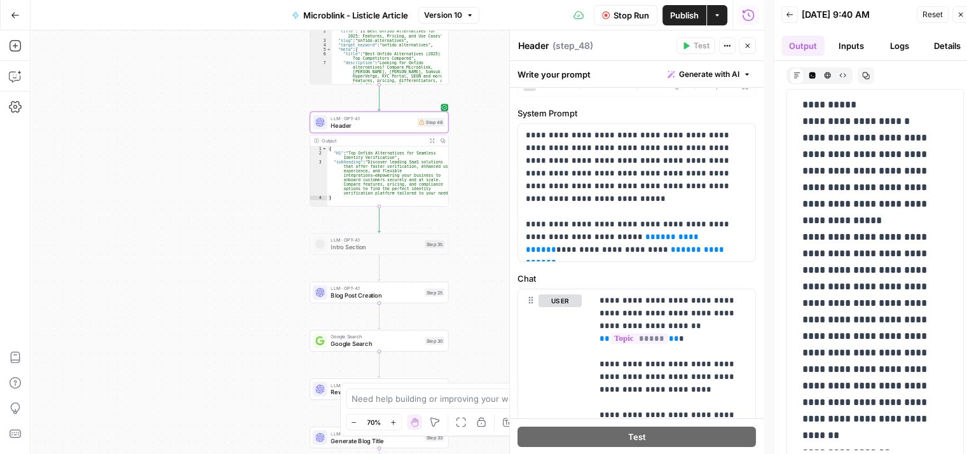
scroll to position [2436, 0]
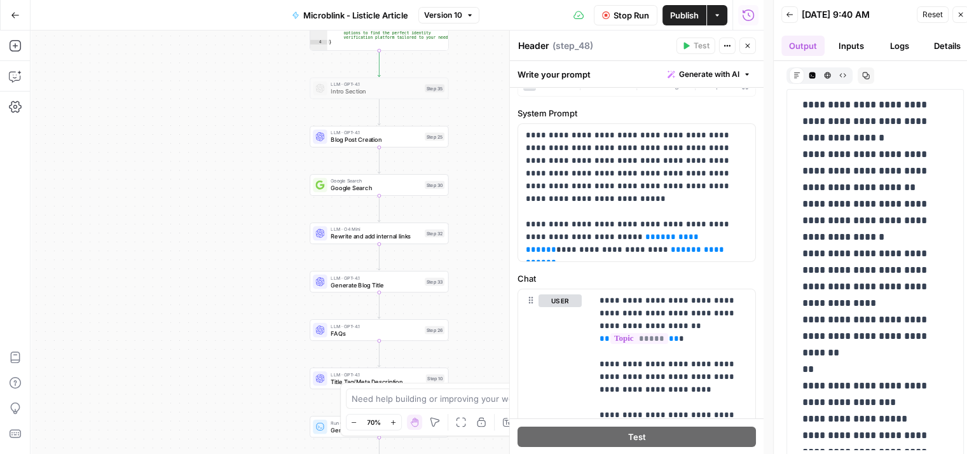
click at [787, 3] on header "Back 08/21/25 at 9:40 AM Reset Close Output Inputs Logs Details" at bounding box center [875, 30] width 203 height 61
click at [787, 7] on button "Back" at bounding box center [789, 14] width 17 height 17
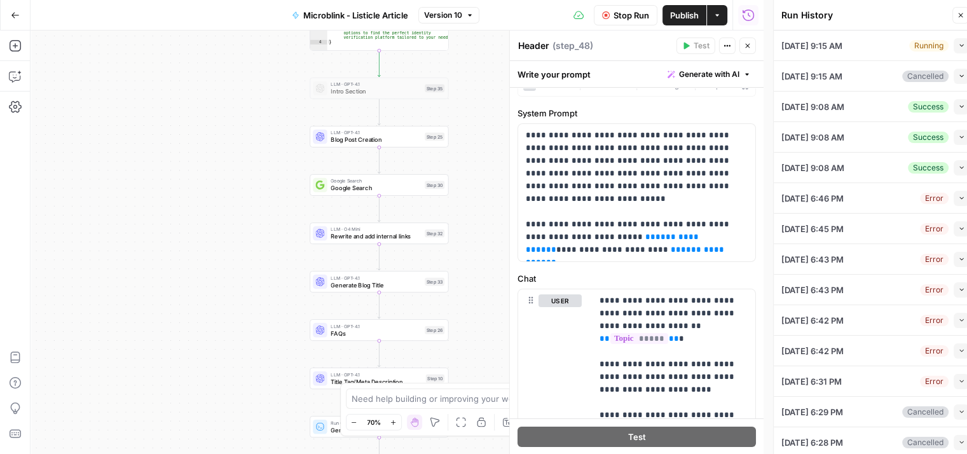
click at [636, 21] on button "Stop Run" at bounding box center [626, 15] width 64 height 20
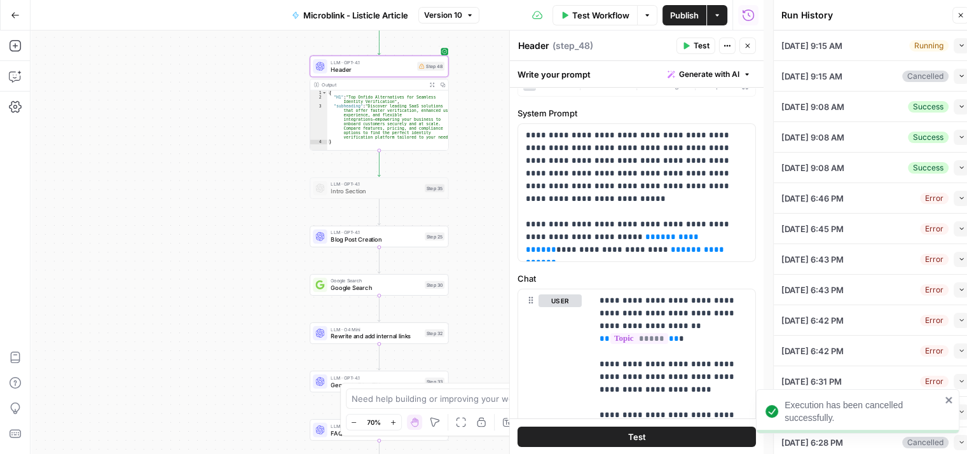
click at [384, 69] on span "Header" at bounding box center [372, 69] width 83 height 9
drag, startPoint x: 671, startPoint y: 235, endPoint x: 695, endPoint y: 235, distance: 23.5
click at [695, 235] on span "**********" at bounding box center [613, 243] width 175 height 21
click at [556, 245] on span "**" at bounding box center [551, 249] width 10 height 8
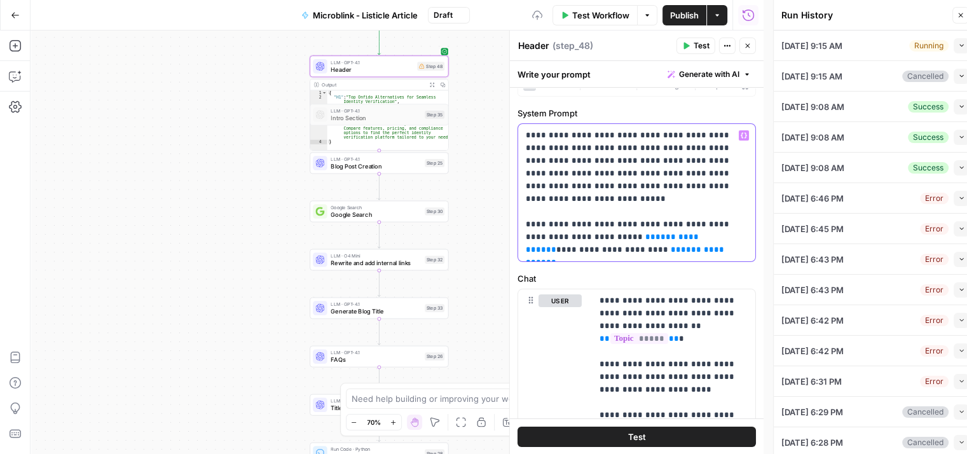
click at [721, 238] on p "**********" at bounding box center [632, 192] width 212 height 127
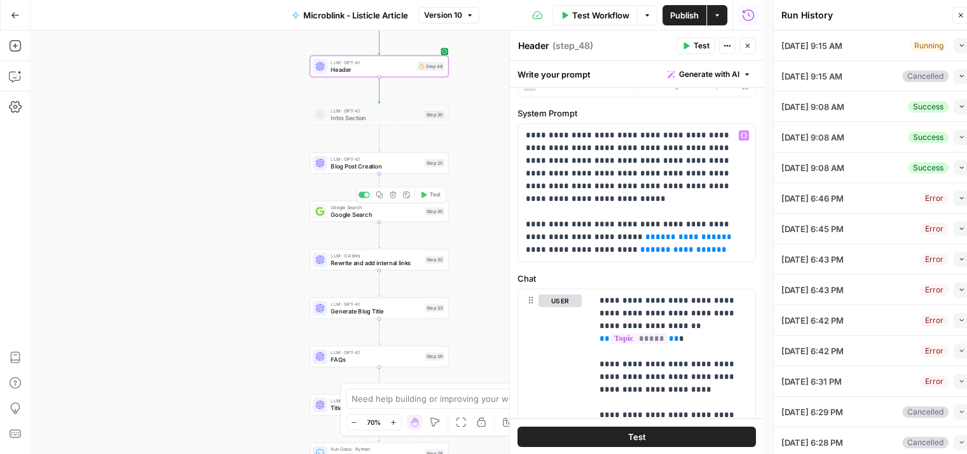
click at [390, 170] on span "Blog Post Creation" at bounding box center [376, 165] width 90 height 9
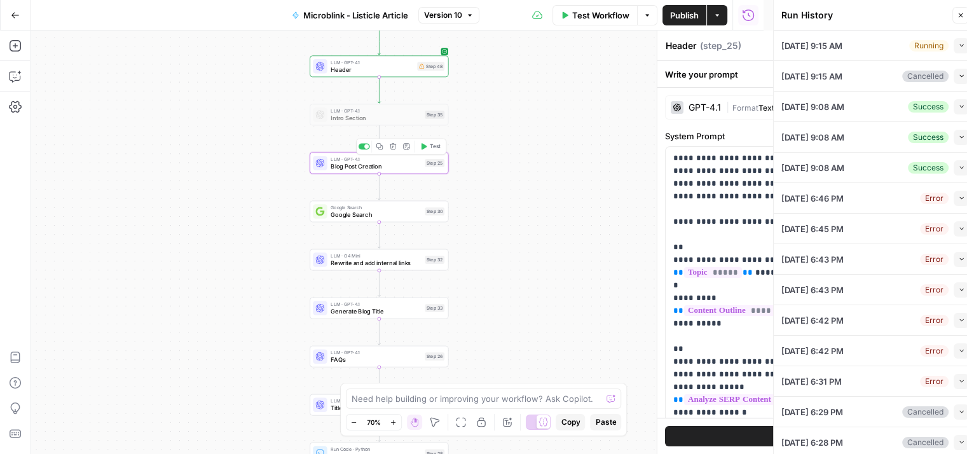
type textarea "Blog Post Creation"
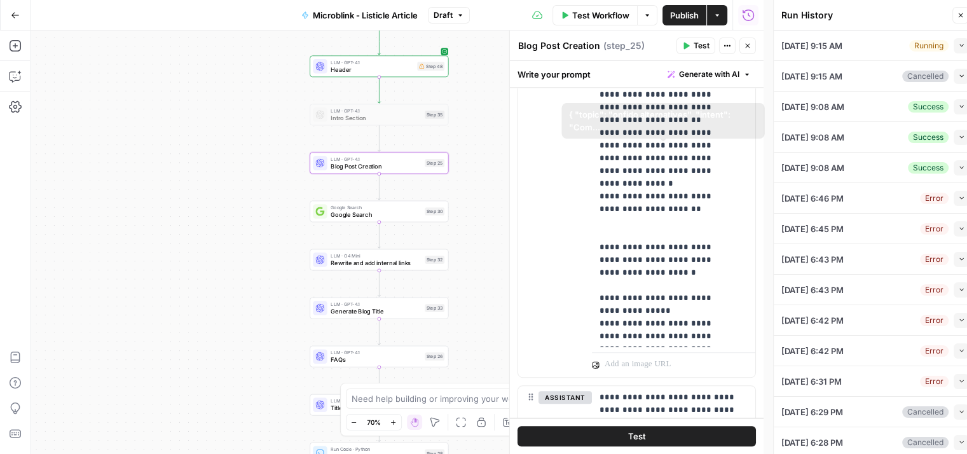
scroll to position [712, 0]
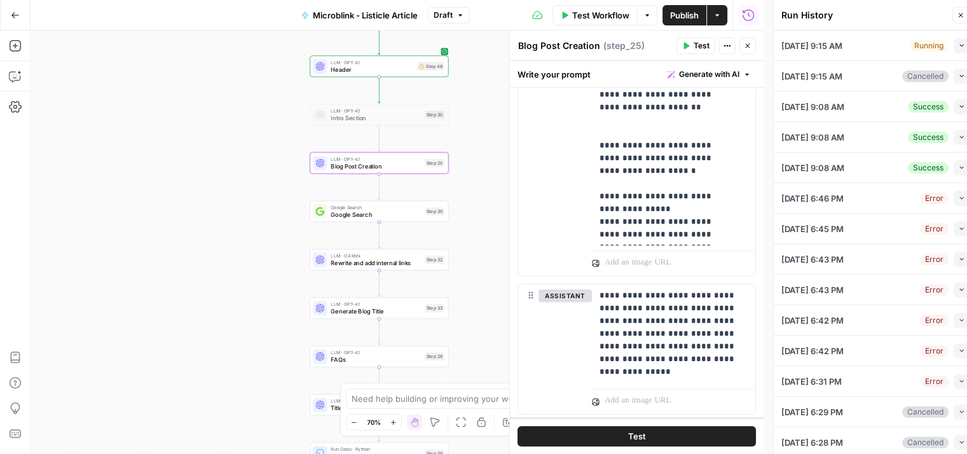
click at [417, 265] on span "Rewrite and add internal links" at bounding box center [376, 262] width 90 height 9
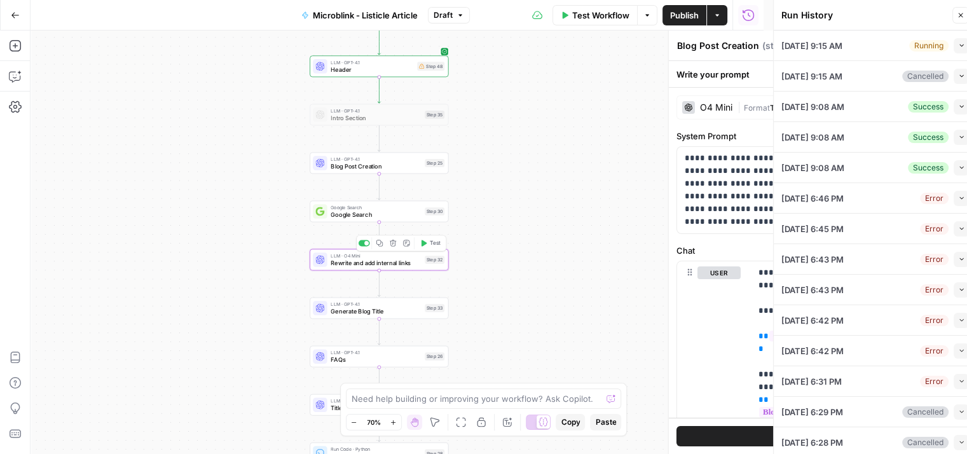
type textarea "Rewrite and add internal links"
click at [417, 265] on span "Rewrite and add internal links" at bounding box center [376, 262] width 90 height 9
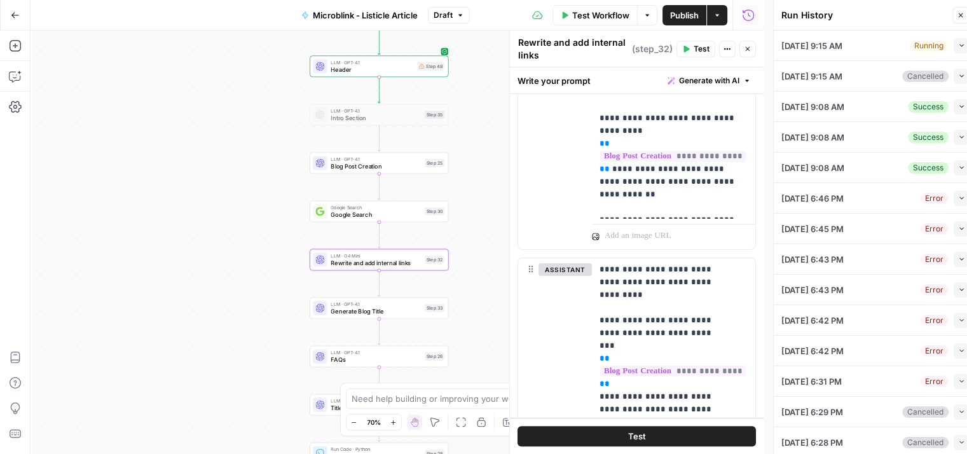
scroll to position [0, 0]
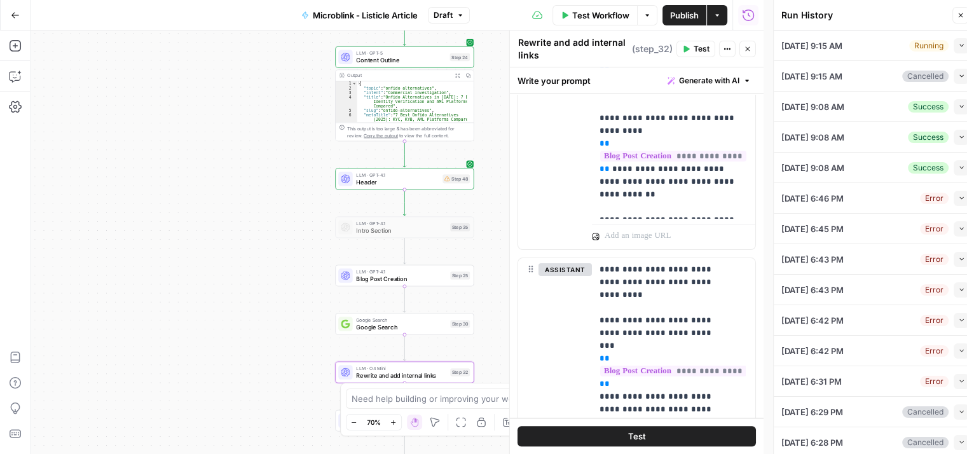
click at [408, 54] on span "LLM · GPT-5" at bounding box center [401, 53] width 90 height 7
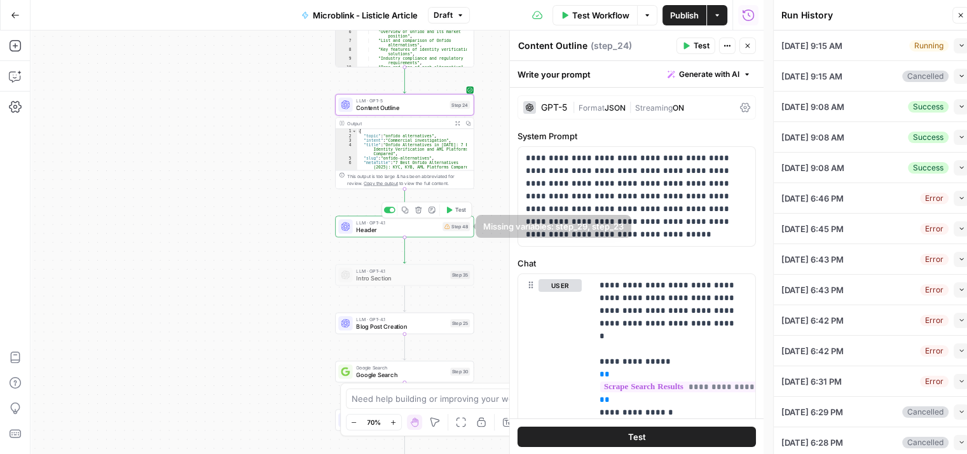
click at [420, 231] on span "Header" at bounding box center [397, 229] width 83 height 9
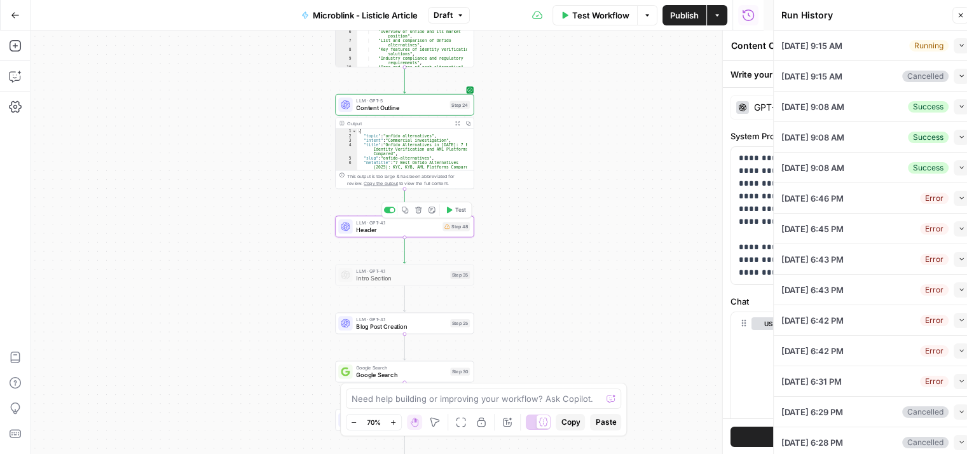
type textarea "Header"
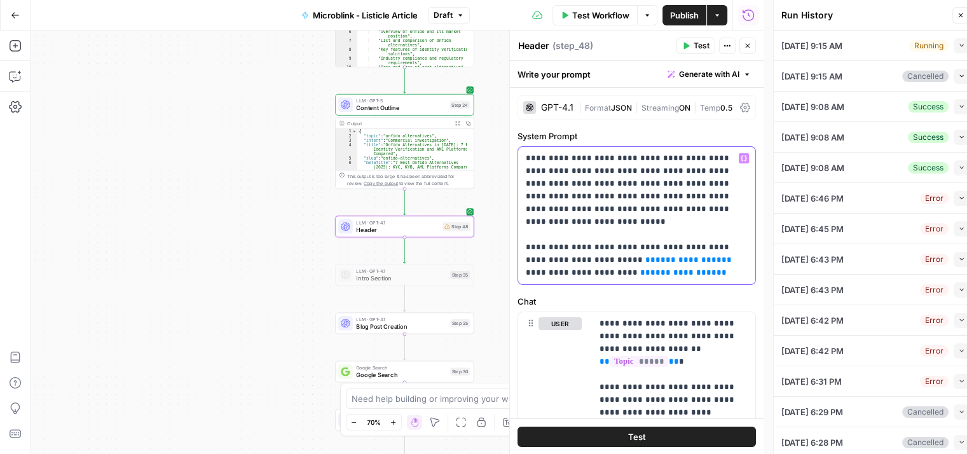
drag, startPoint x: 647, startPoint y: 257, endPoint x: 722, endPoint y: 263, distance: 75.2
click at [722, 263] on p "**********" at bounding box center [632, 215] width 212 height 127
click at [741, 156] on icon "button" at bounding box center [744, 159] width 6 height 6
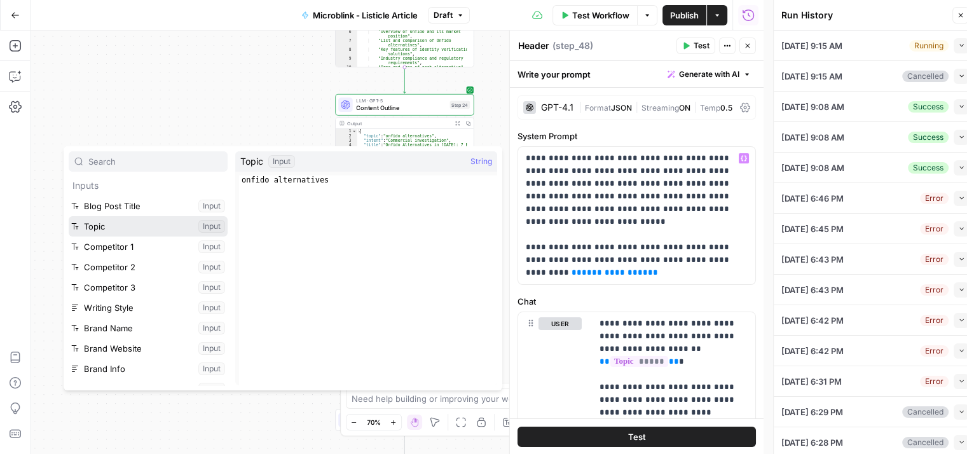
click at [158, 231] on button "Select variable Topic" at bounding box center [148, 226] width 159 height 20
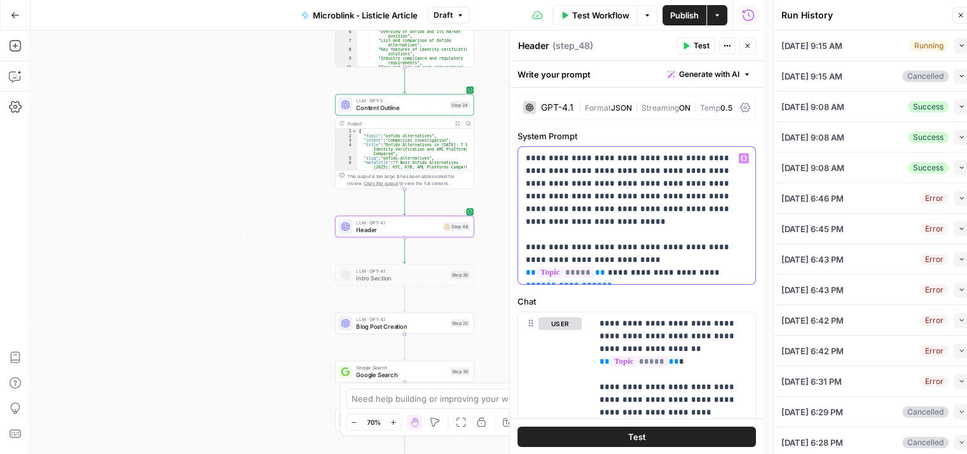
drag, startPoint x: 709, startPoint y: 276, endPoint x: 542, endPoint y: 275, distance: 167.8
click at [542, 275] on p "**********" at bounding box center [632, 215] width 212 height 127
click at [739, 162] on button "Variables Menu" at bounding box center [744, 158] width 10 height 10
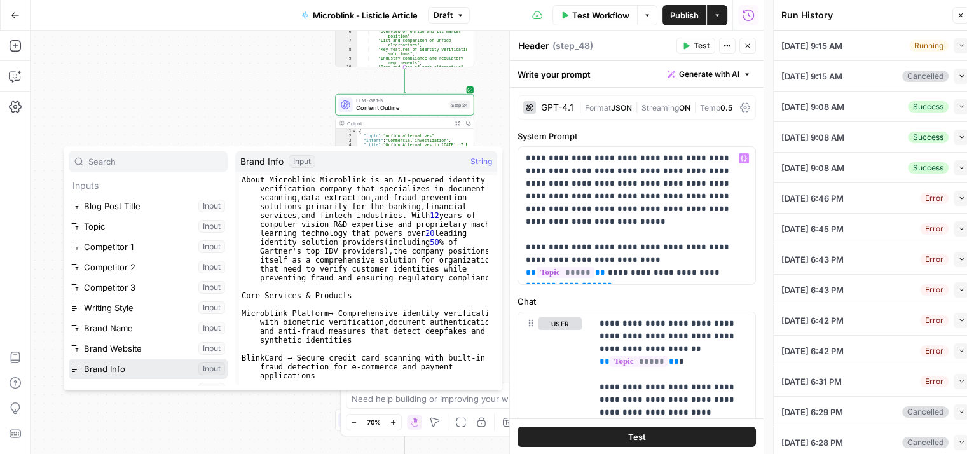
click at [155, 375] on button "Select variable Brand Info" at bounding box center [148, 369] width 159 height 20
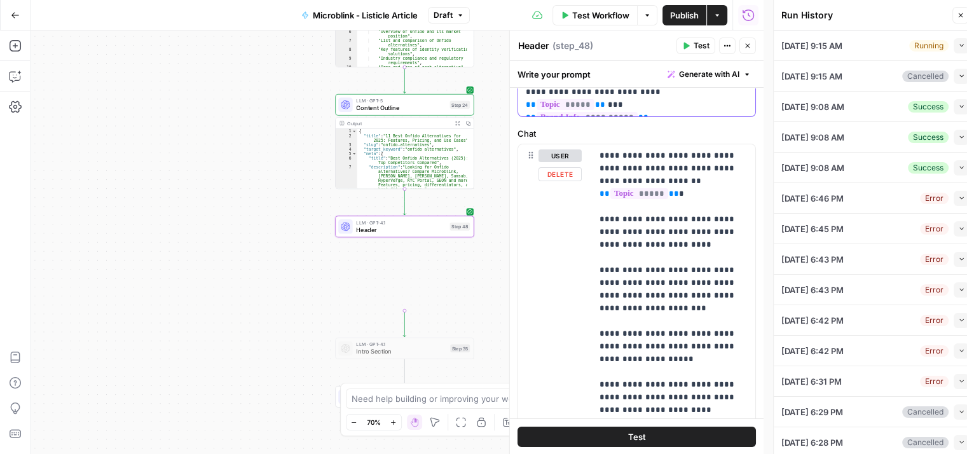
scroll to position [399, 0]
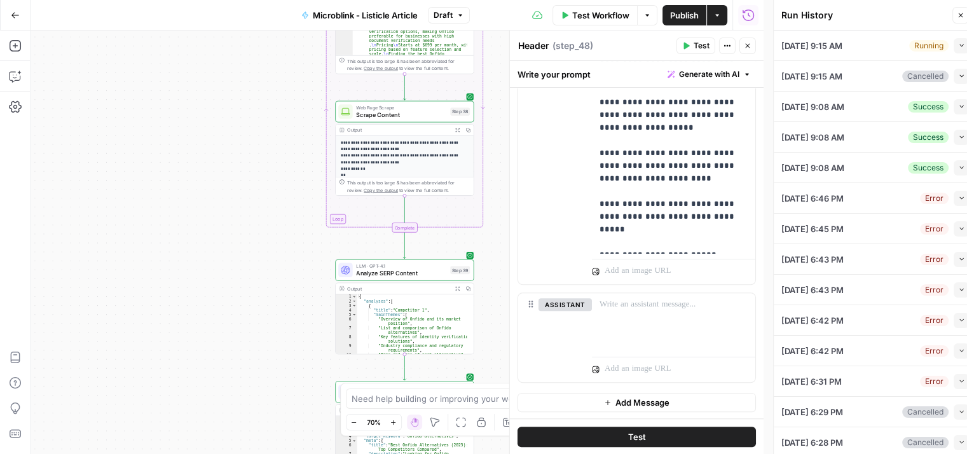
click at [421, 274] on span "Analyze SERP Content" at bounding box center [401, 273] width 90 height 9
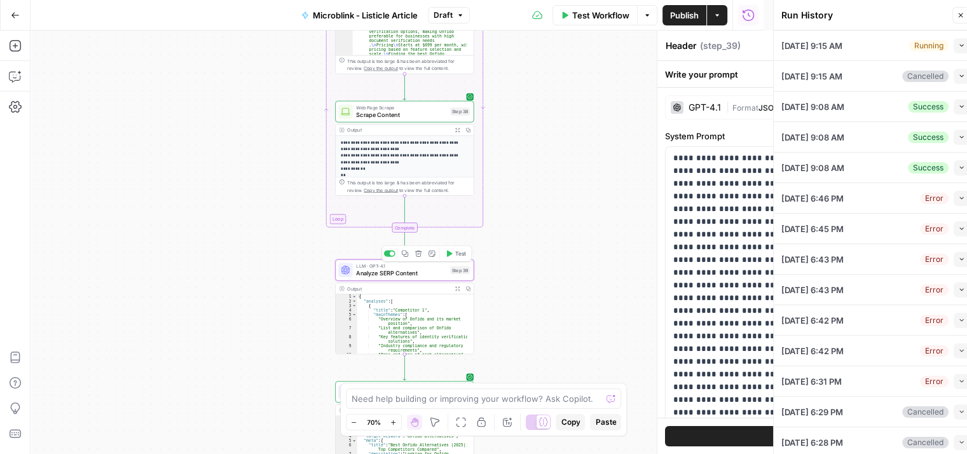
type textarea "Analyze SERP Content"
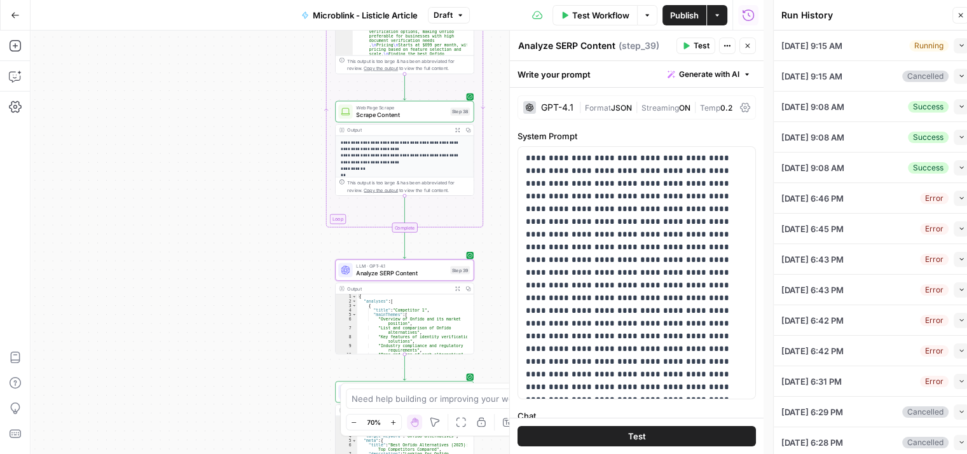
click at [573, 108] on div "GPT-4.1 | Format JSON | Streaming ON | Temp 0.2" at bounding box center [636, 107] width 238 height 24
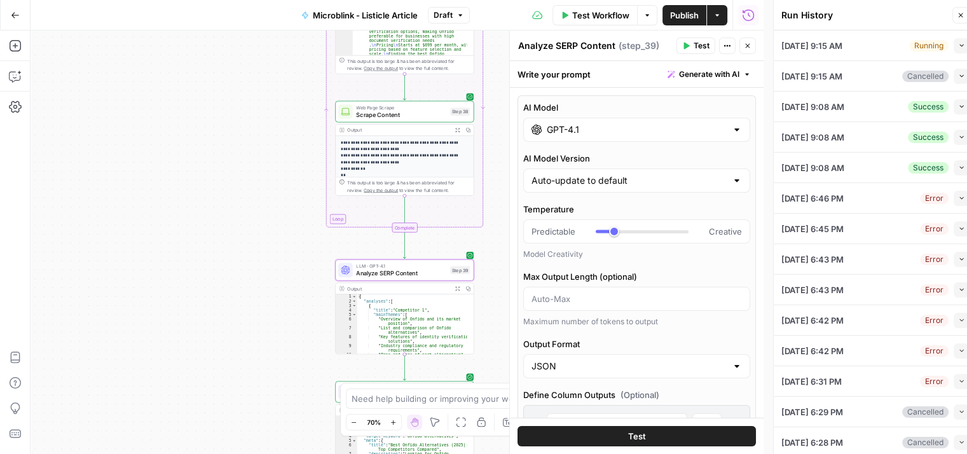
click at [579, 128] on input "GPT-4.1" at bounding box center [637, 129] width 180 height 13
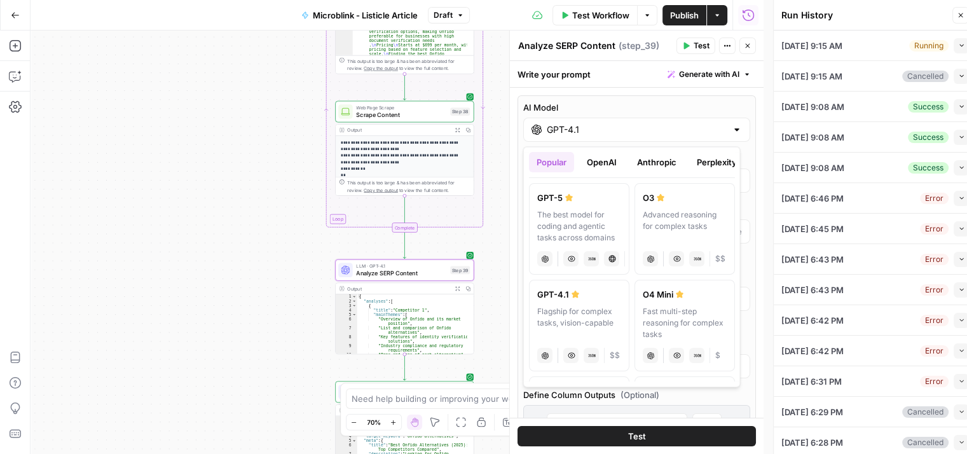
click at [613, 210] on div "The best model for coding and agentic tasks across domains" at bounding box center [579, 226] width 84 height 34
type input "GPT-5"
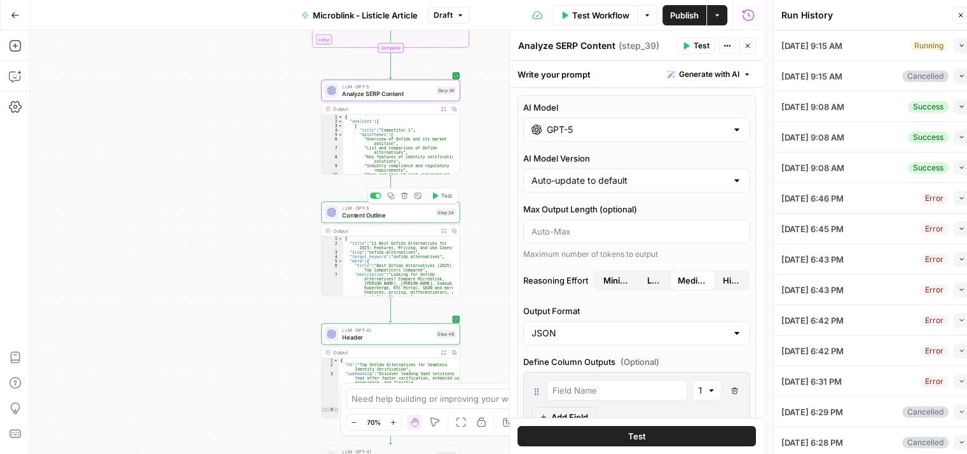
click at [388, 216] on span "Content Outline" at bounding box center [387, 215] width 90 height 9
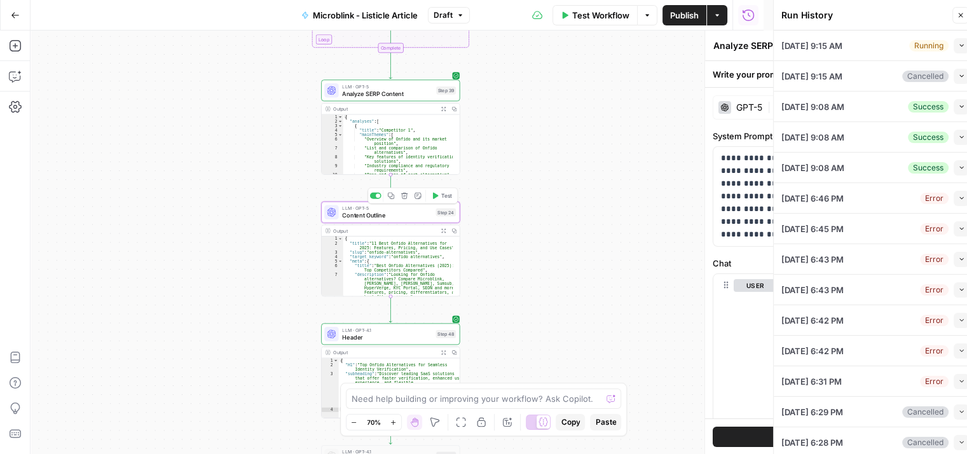
type textarea "Content Outline"
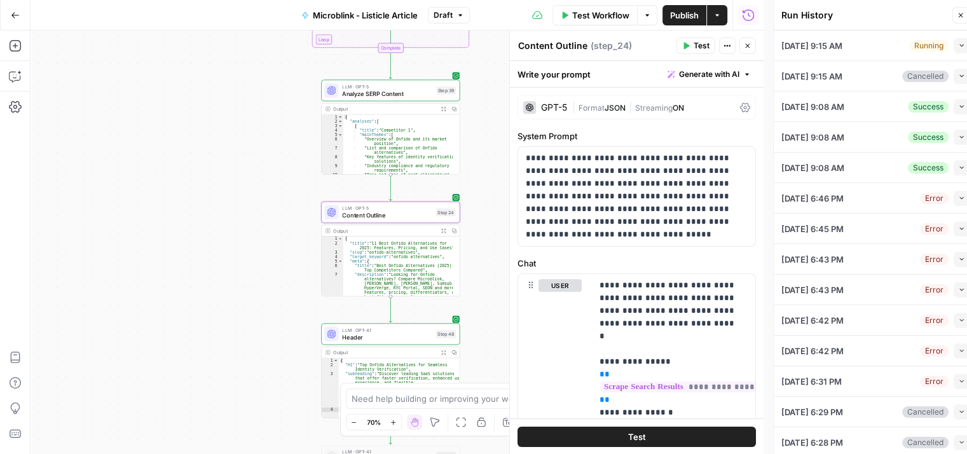
click at [563, 107] on div "GPT-5" at bounding box center [554, 107] width 26 height 9
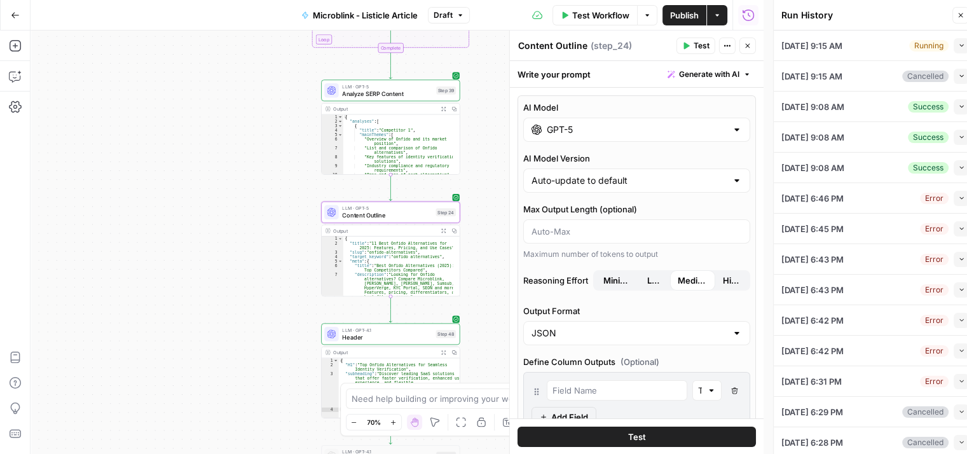
click at [419, 95] on div "Expand Output" at bounding box center [443, 86] width 67 height 20
click at [395, 94] on span "Analyze SERP Content" at bounding box center [387, 93] width 90 height 9
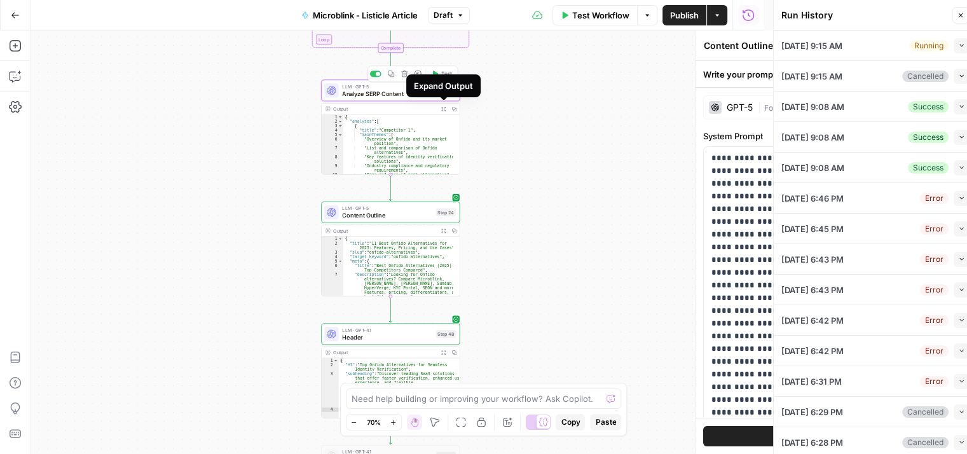
type textarea "Analyze SERP Content"
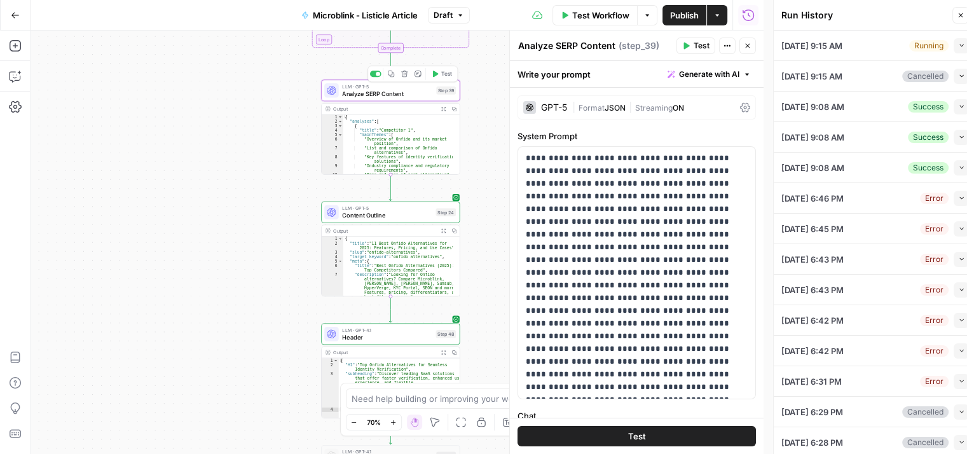
click at [542, 107] on div "GPT-5" at bounding box center [554, 107] width 26 height 9
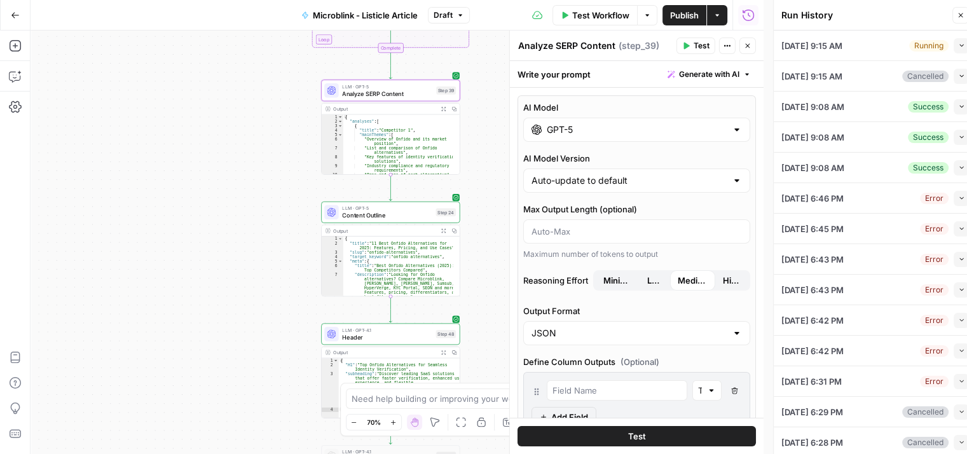
click at [584, 84] on div "Write your prompt Generate with AI" at bounding box center [637, 74] width 254 height 26
click at [590, 123] on input "GPT-5" at bounding box center [637, 129] width 180 height 13
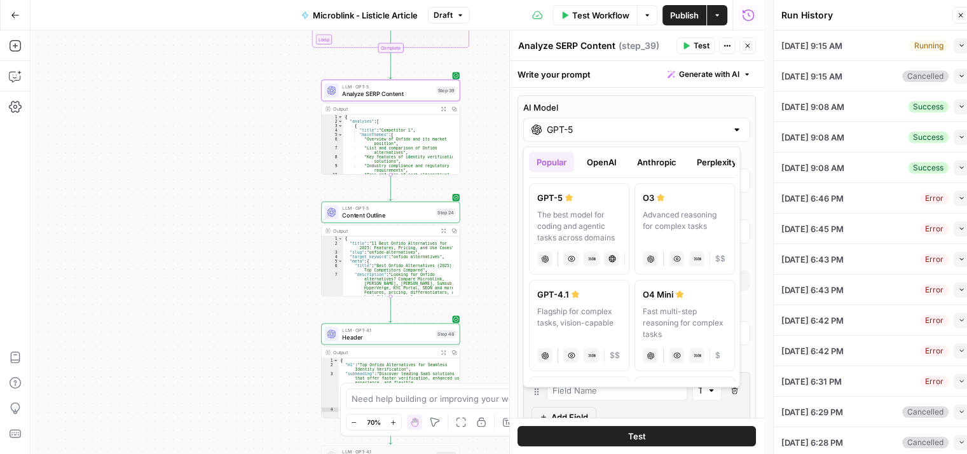
click at [582, 303] on label "GPT-4.1 Flagship for complex tasks, vision-capable chat Vision Capabilities JSO…" at bounding box center [578, 326] width 100 height 92
type input "GPT-4.1"
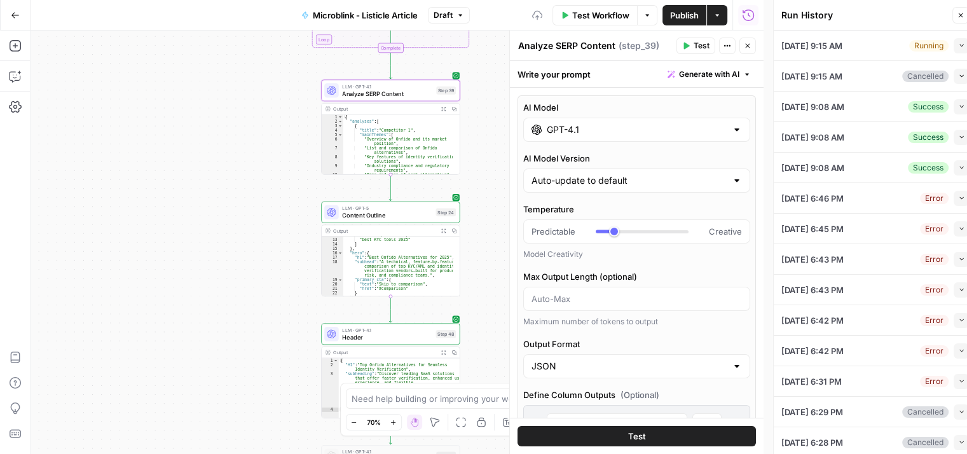
scroll to position [121, 0]
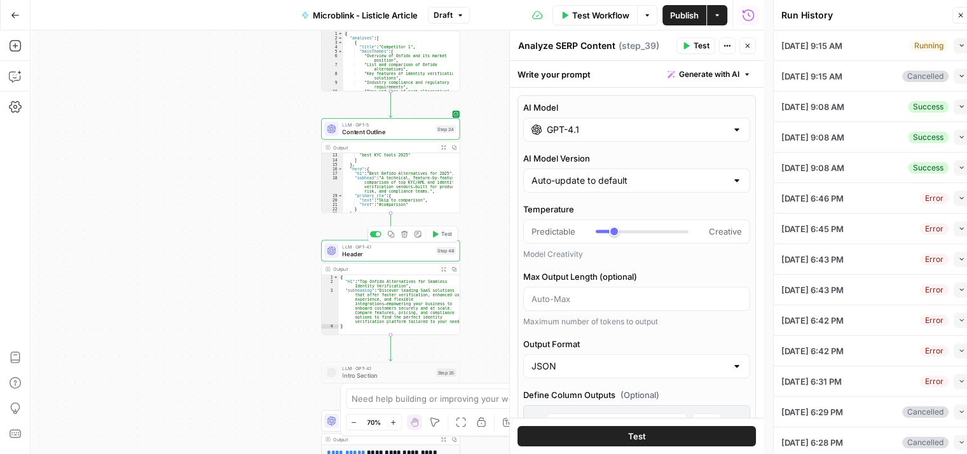
click at [369, 258] on div "LLM · GPT-4.1 Header Step 48 Copy step Delete step Add Note Test" at bounding box center [390, 251] width 139 height 22
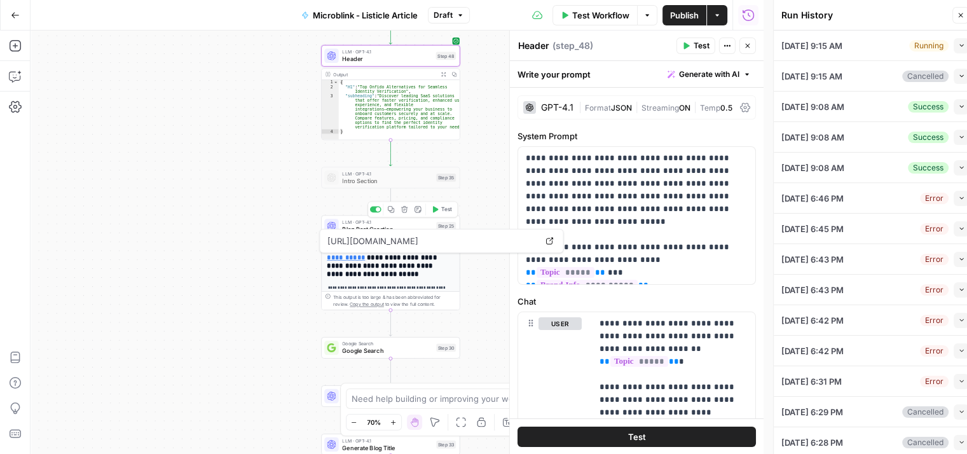
click at [376, 226] on span "Blog Post Creation" at bounding box center [387, 228] width 90 height 9
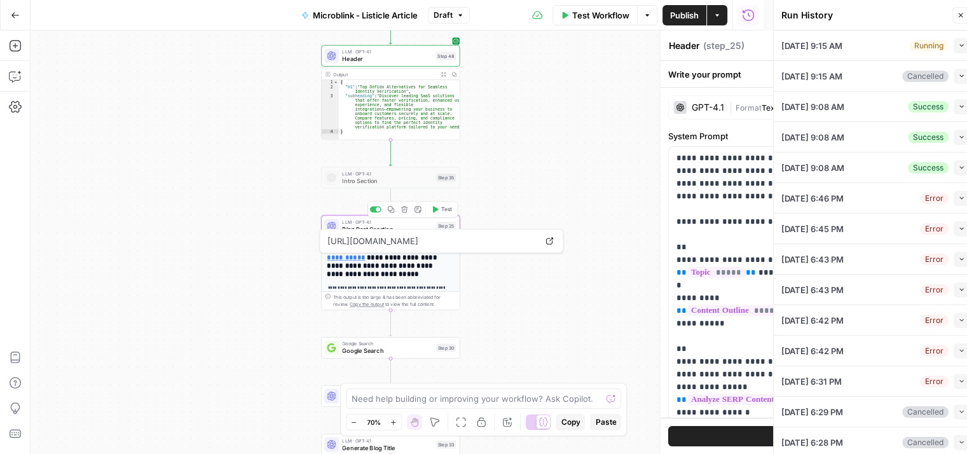
type textarea "Blog Post Creation"
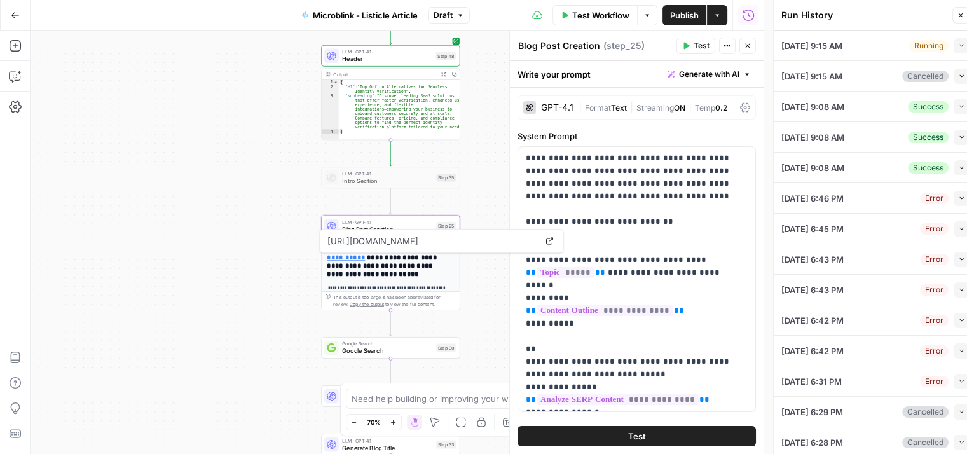
click at [556, 103] on div "GPT-4.1" at bounding box center [557, 107] width 32 height 9
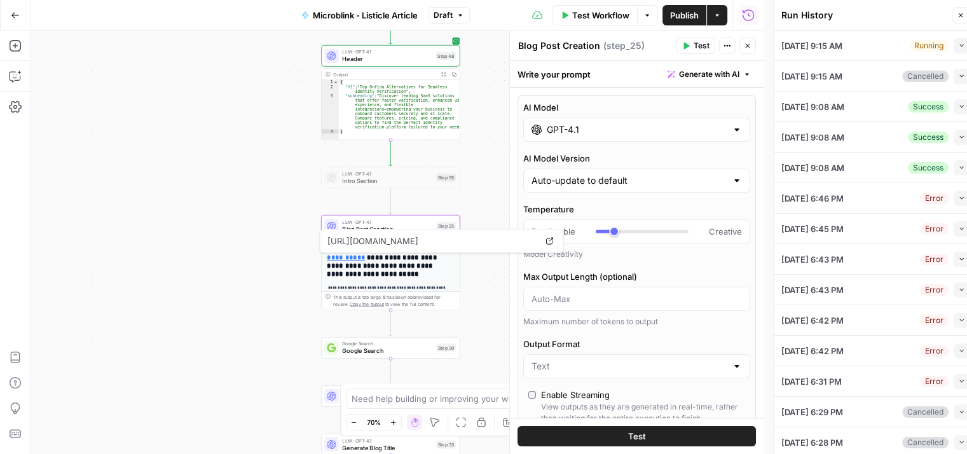
click at [570, 125] on input "GPT-4.1" at bounding box center [637, 129] width 180 height 13
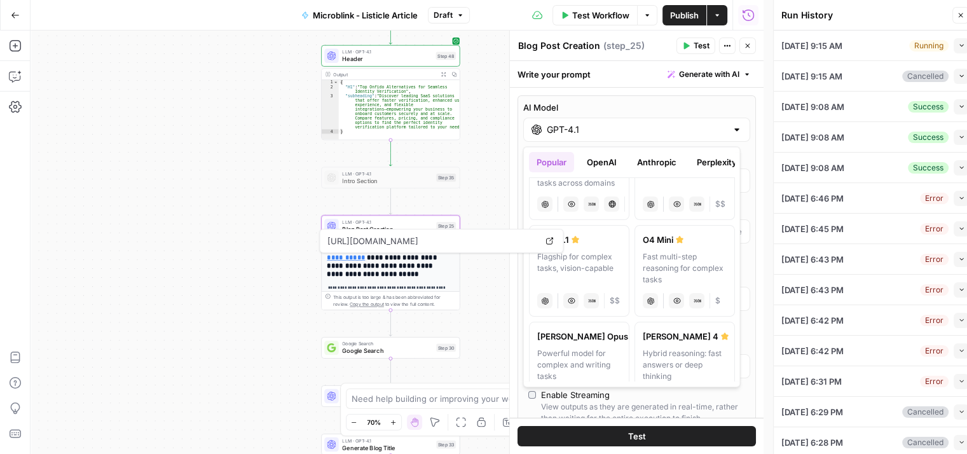
scroll to position [53, 0]
click at [284, 313] on div "Workflow Set Inputs Inputs Google Search Google Search Results Step 36 Output E…" at bounding box center [397, 242] width 733 height 423
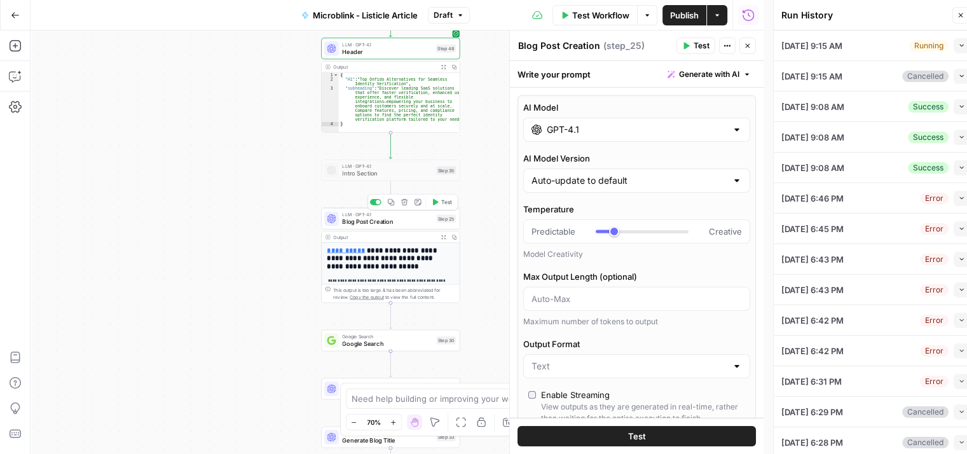
click at [392, 221] on span "Blog Post Creation" at bounding box center [387, 221] width 90 height 9
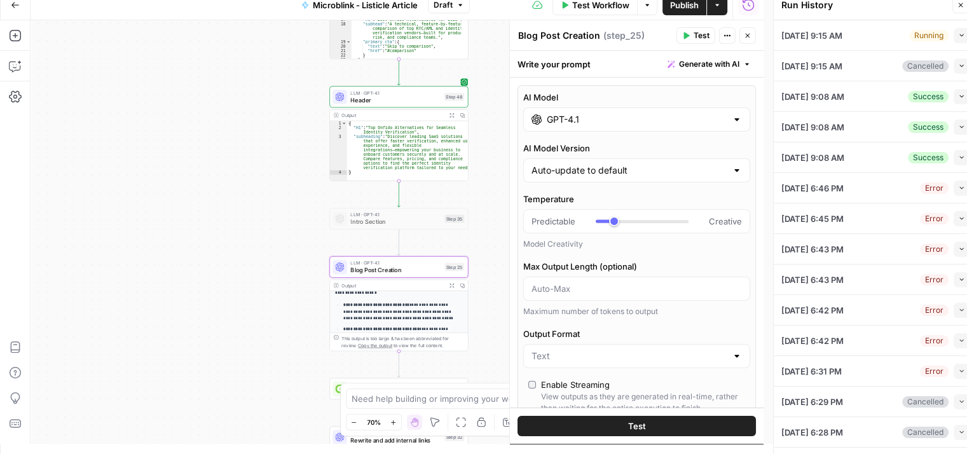
scroll to position [155, 0]
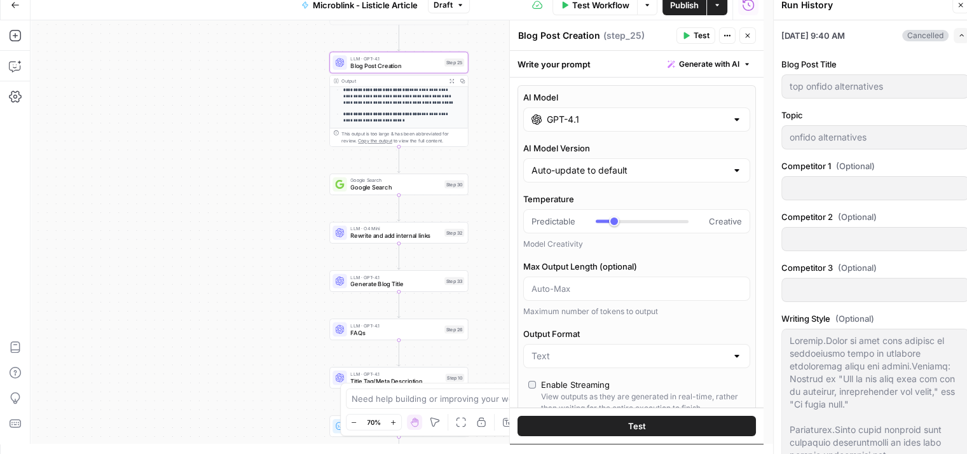
click at [701, 1] on button "Publish" at bounding box center [684, 5] width 44 height 20
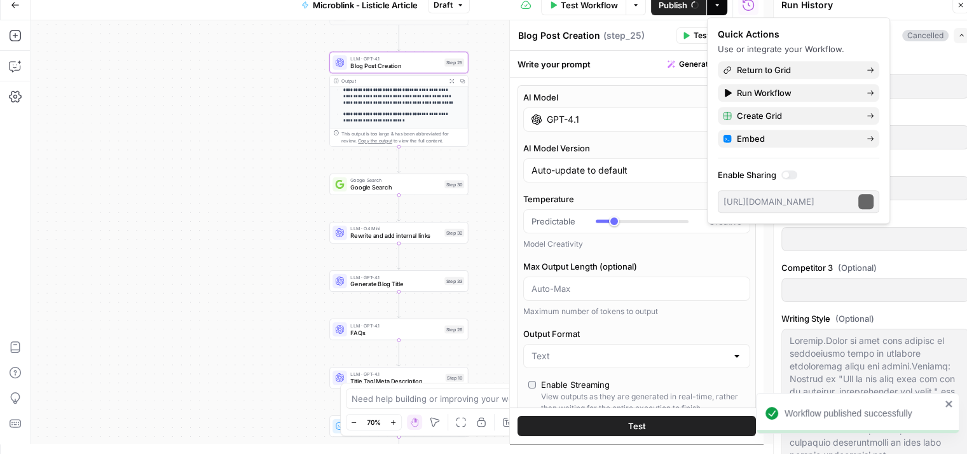
type input "Product leaders who design customer onboarding experiences (e.g., VP/director o…"
click at [798, 64] on span "Return to Grid" at bounding box center [797, 70] width 120 height 13
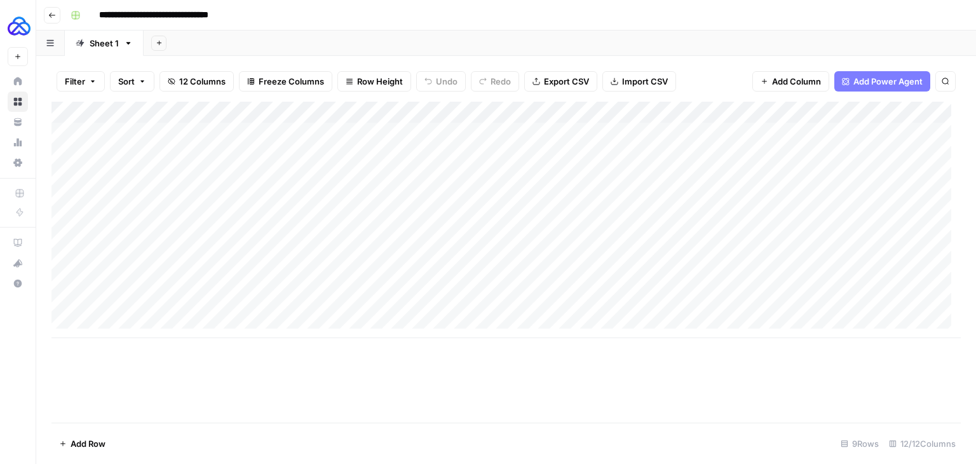
click at [84, 262] on div "Add Column" at bounding box center [506, 220] width 910 height 236
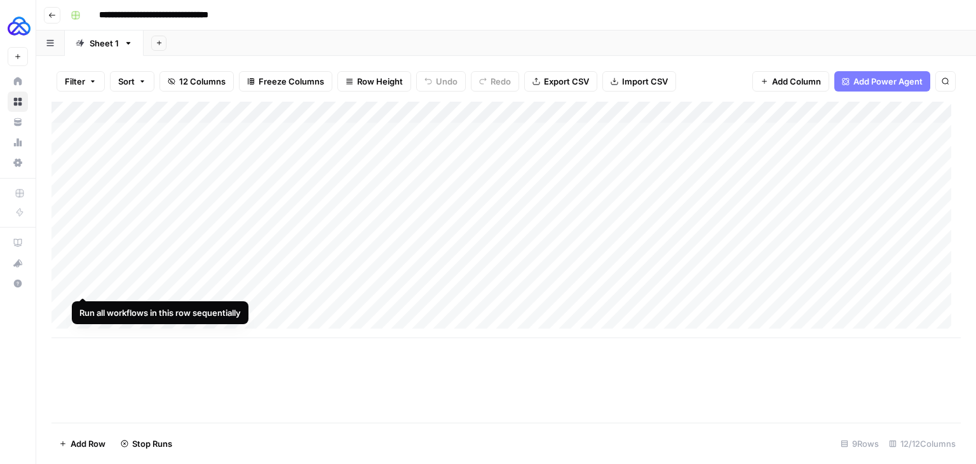
click at [86, 285] on div "Add Column" at bounding box center [506, 220] width 910 height 236
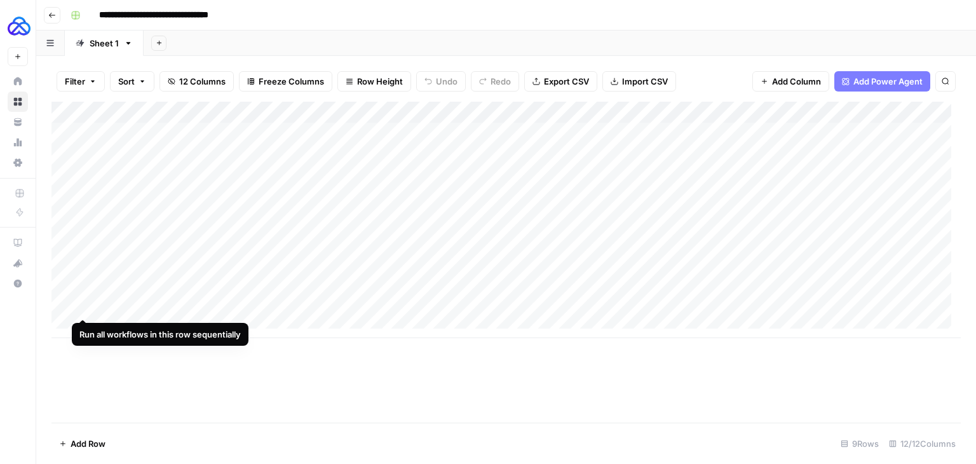
click at [83, 306] on div "Add Column" at bounding box center [506, 220] width 910 height 236
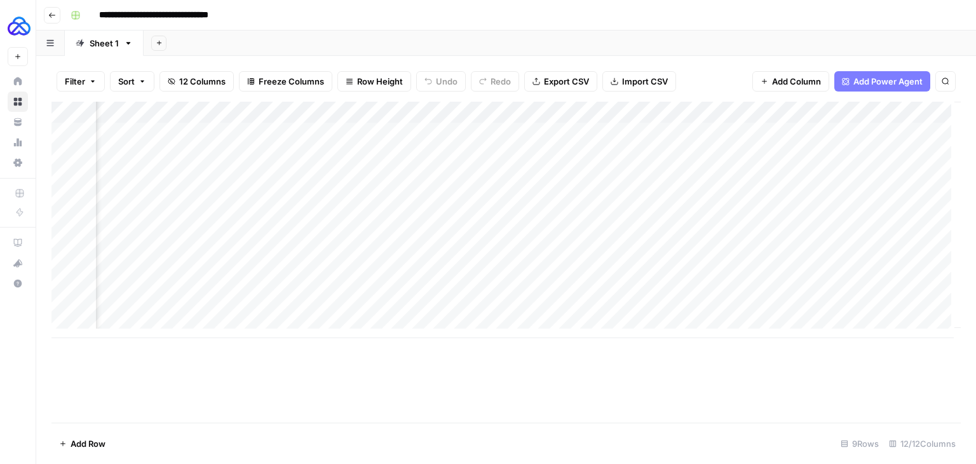
scroll to position [0, 589]
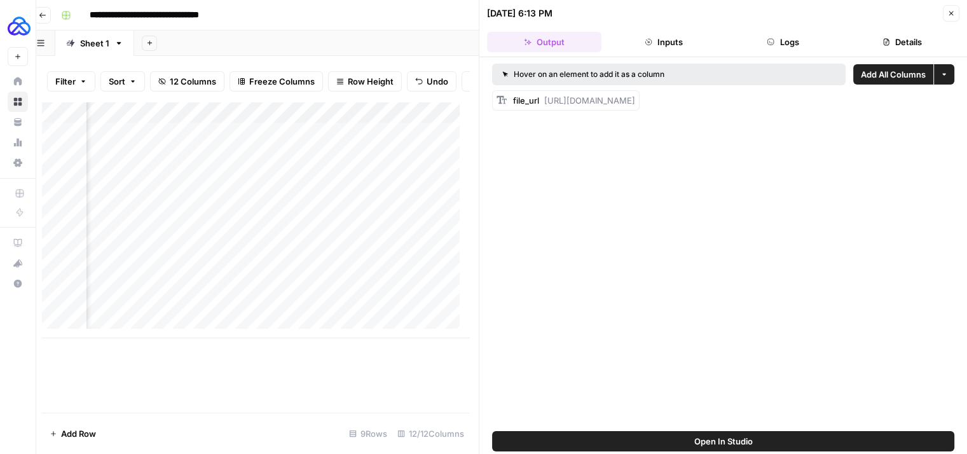
scroll to position [0, 1071]
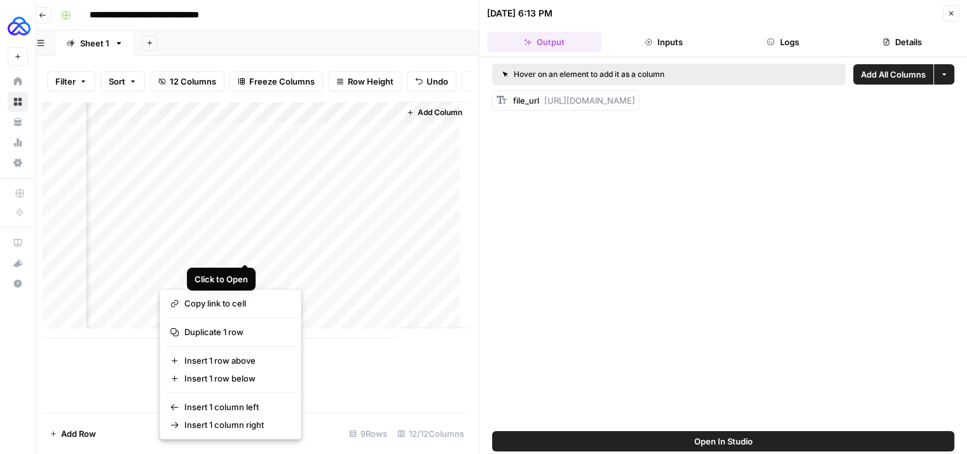
click at [240, 253] on div "Add Column" at bounding box center [255, 220] width 427 height 236
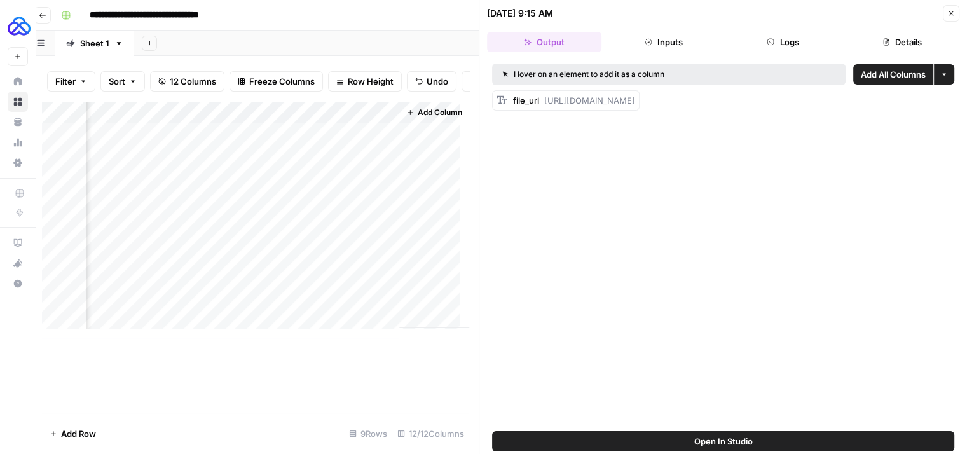
drag, startPoint x: 542, startPoint y: 99, endPoint x: 944, endPoint y: 111, distance: 402.6
click at [944, 111] on div "Hover on an element to add it as a column Add All Columns More options file_url…" at bounding box center [723, 244] width 488 height 374
copy span "[URL][DOMAIN_NAME]"
click at [948, 18] on button "Close" at bounding box center [951, 13] width 17 height 17
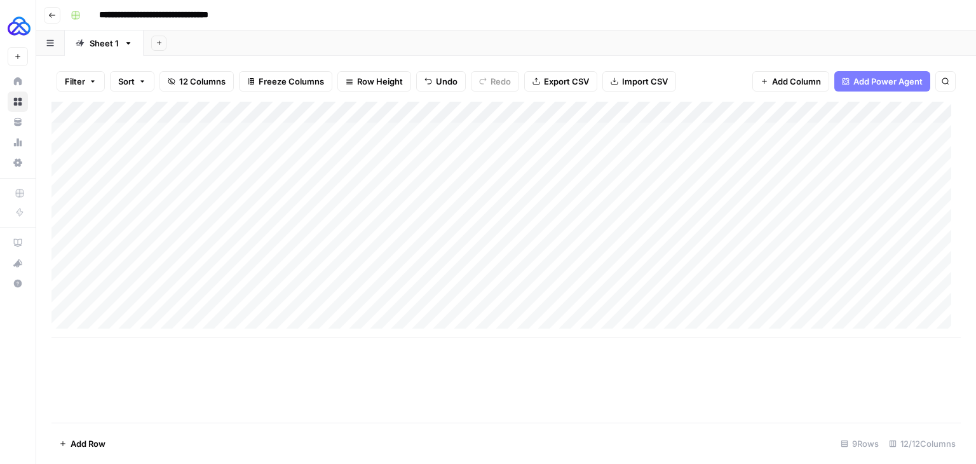
click at [59, 264] on div "Add Column" at bounding box center [506, 220] width 910 height 236
click at [736, 260] on div "Add Column" at bounding box center [506, 220] width 910 height 236
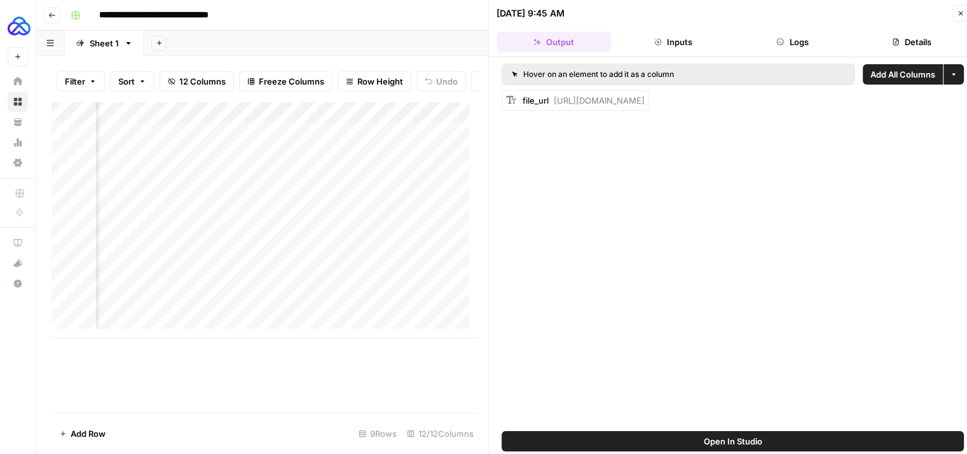
drag, startPoint x: 554, startPoint y: 100, endPoint x: 961, endPoint y: 111, distance: 406.4
click at [961, 111] on div "Hover on an element to add it as a column Add All Columns More options file_url…" at bounding box center [733, 244] width 488 height 374
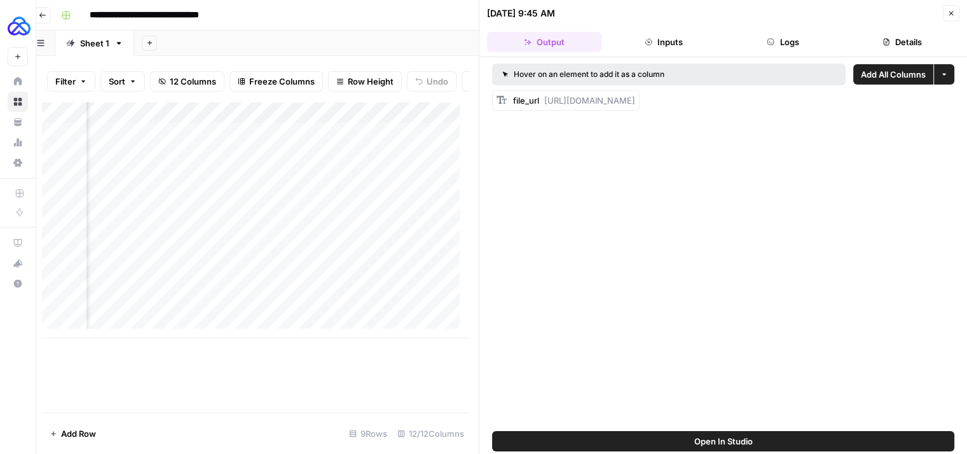
copy span "[URL][DOMAIN_NAME]"
click at [247, 292] on div "Add Column" at bounding box center [255, 220] width 427 height 236
drag, startPoint x: 542, startPoint y: 99, endPoint x: 947, endPoint y: 120, distance: 404.9
click at [947, 120] on div "Hover on an element to add it as a column Add All Columns More options file_url…" at bounding box center [723, 244] width 488 height 374
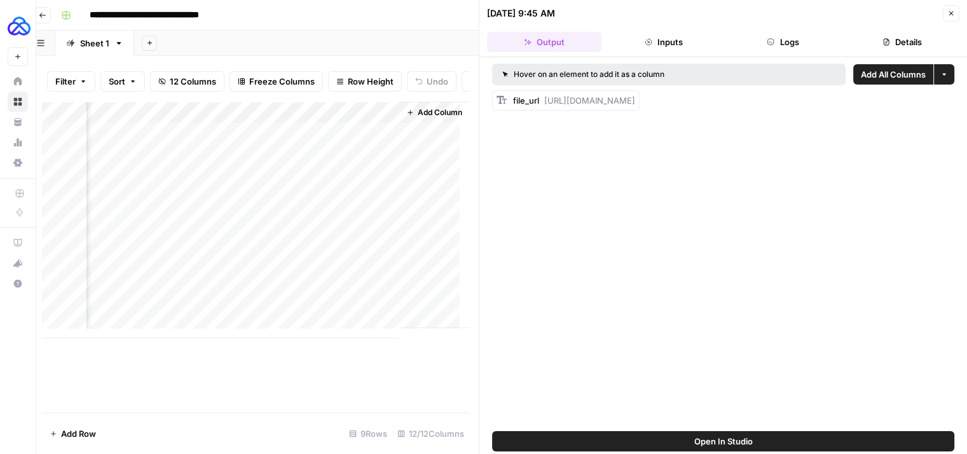
copy span "[URL][DOMAIN_NAME]"
click at [247, 313] on div "Add Column" at bounding box center [255, 220] width 427 height 236
drag, startPoint x: 543, startPoint y: 100, endPoint x: 936, endPoint y: 120, distance: 394.0
click at [936, 120] on div "Hover on an element to add it as a column Add All Columns More options file_url…" at bounding box center [723, 244] width 488 height 374
copy span "[URL][DOMAIN_NAME]"
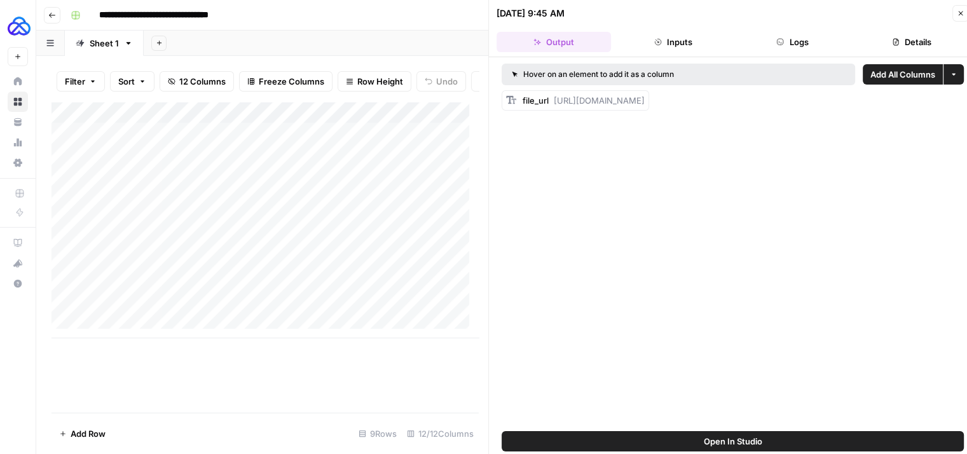
click at [175, 275] on div "Add Column" at bounding box center [264, 220] width 427 height 236
click at [175, 275] on textarea "**********" at bounding box center [196, 273] width 203 height 18
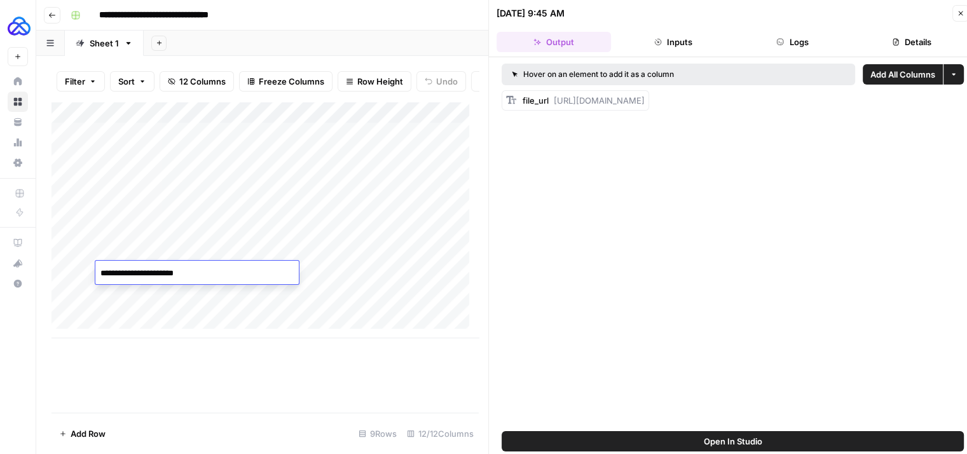
click at [175, 275] on textarea "**********" at bounding box center [196, 273] width 203 height 18
click at [376, 262] on div "Add Column" at bounding box center [264, 220] width 427 height 236
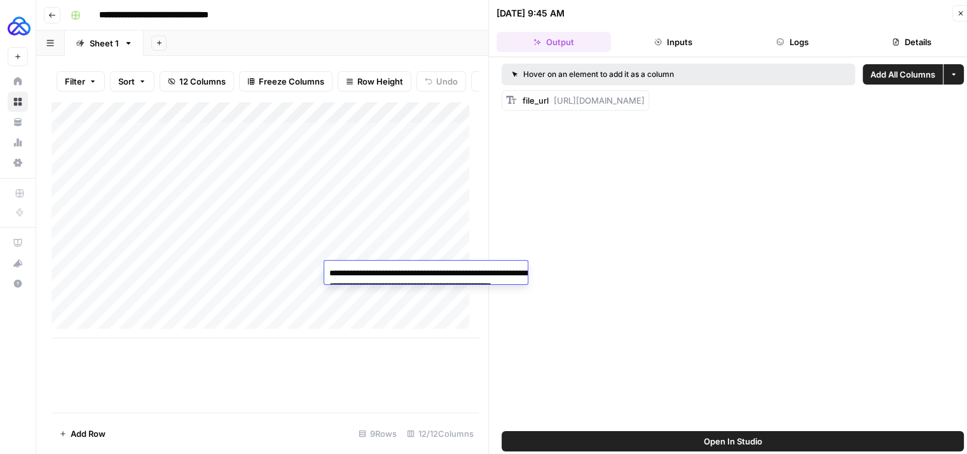
type textarea "**********"
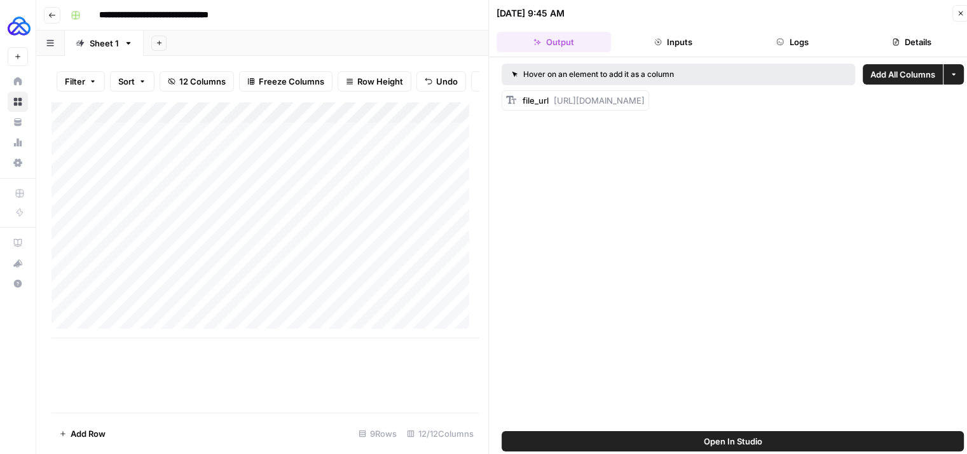
click at [392, 354] on div "Add Column" at bounding box center [264, 257] width 427 height 311
click at [450, 269] on div "Add Column" at bounding box center [264, 220] width 427 height 236
click at [366, 372] on div "Add Column" at bounding box center [264, 257] width 427 height 311
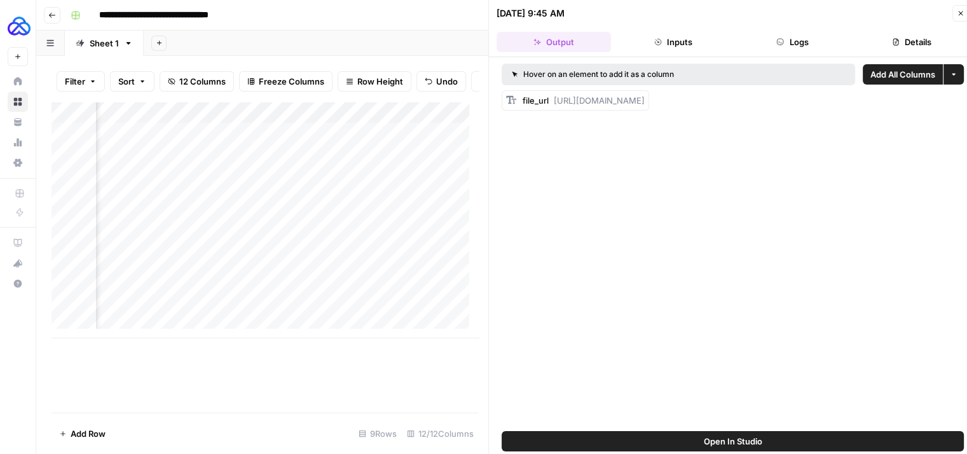
click at [317, 264] on div "Add Column" at bounding box center [264, 220] width 427 height 236
type textarea "**********"
click at [380, 287] on div "Add Column" at bounding box center [264, 220] width 427 height 236
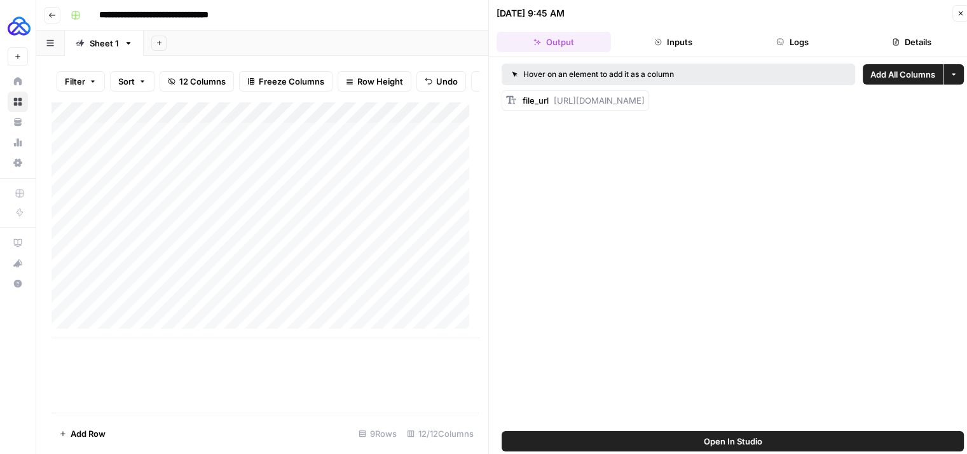
click at [380, 287] on div "Add Column" at bounding box center [264, 220] width 427 height 236
type textarea "**********"
click at [370, 350] on div "Add Column" at bounding box center [264, 257] width 427 height 311
click at [318, 294] on div "Add Column" at bounding box center [264, 220] width 427 height 236
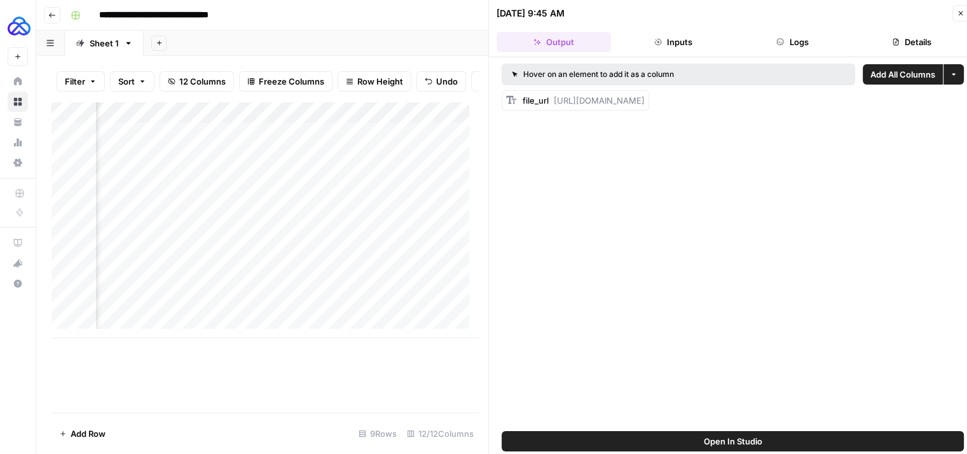
click at [318, 294] on div "Add Column" at bounding box center [264, 220] width 427 height 236
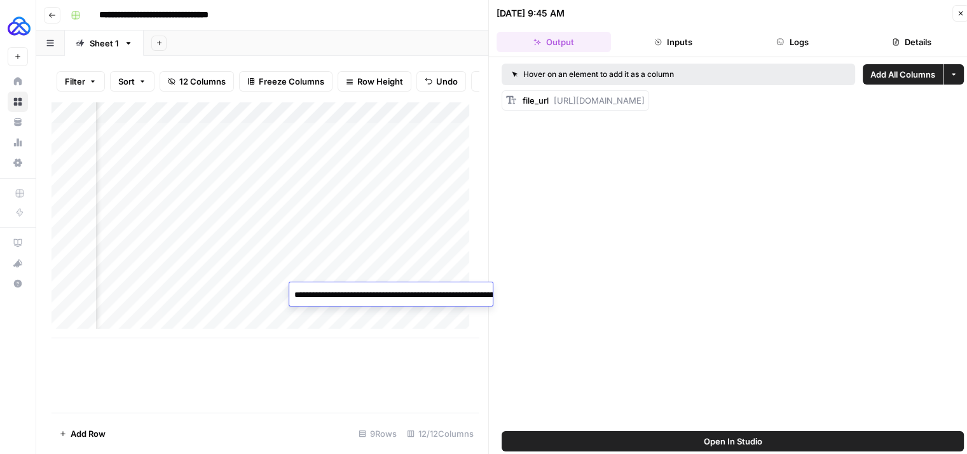
type textarea "**********"
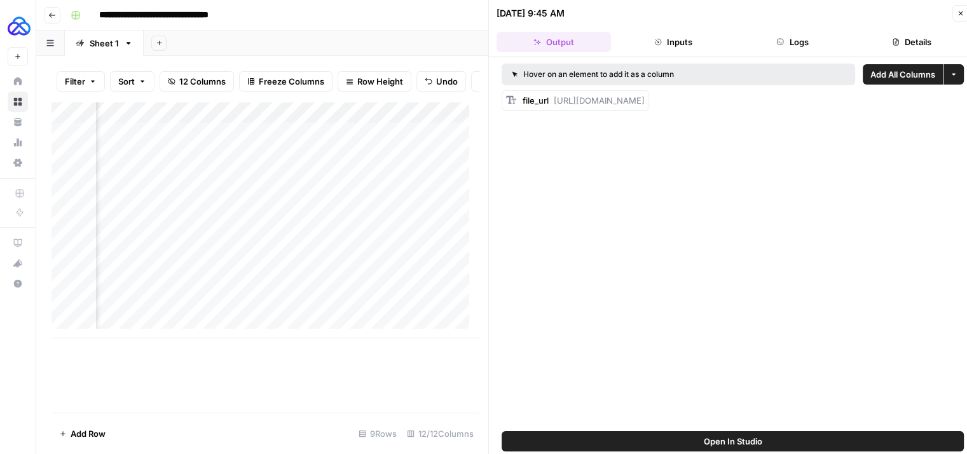
click at [244, 293] on div "Add Column" at bounding box center [264, 220] width 427 height 236
paste textarea
type textarea "**********"
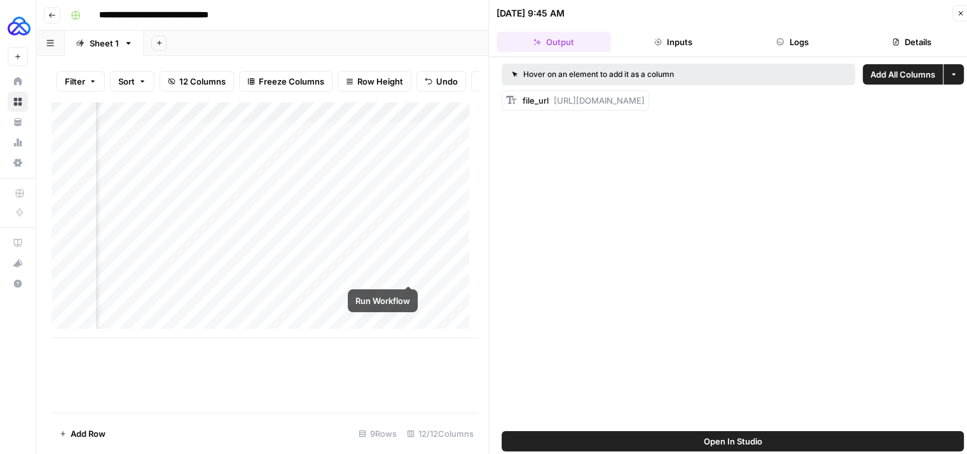
click at [409, 273] on div "Add Column" at bounding box center [264, 220] width 427 height 236
click at [407, 293] on div "Add Column" at bounding box center [264, 220] width 427 height 236
click at [390, 315] on div "Add Column" at bounding box center [264, 220] width 427 height 236
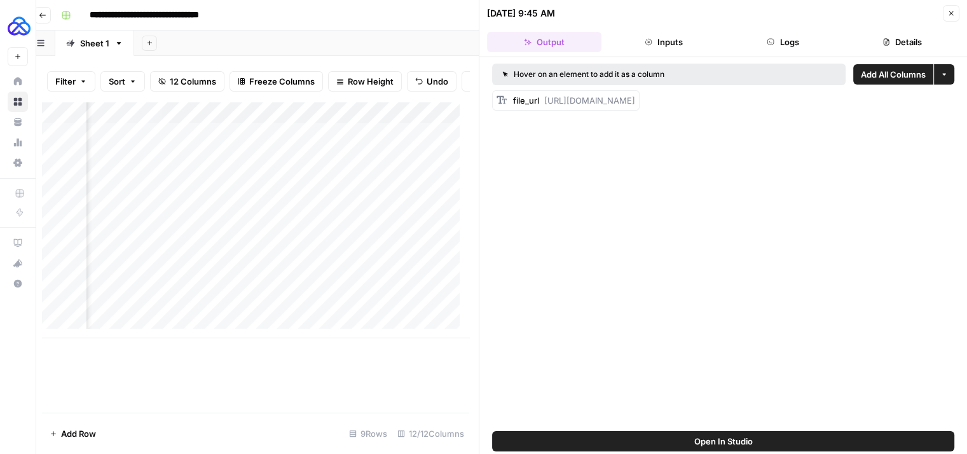
drag, startPoint x: 554, startPoint y: 97, endPoint x: 966, endPoint y: 125, distance: 413.6
click at [966, 125] on div "Hover on an element to add it as a column Add All Columns More options file_url…" at bounding box center [723, 244] width 488 height 374
copy span "[URL][DOMAIN_NAME]"
click at [381, 269] on div "Add Column" at bounding box center [255, 220] width 427 height 236
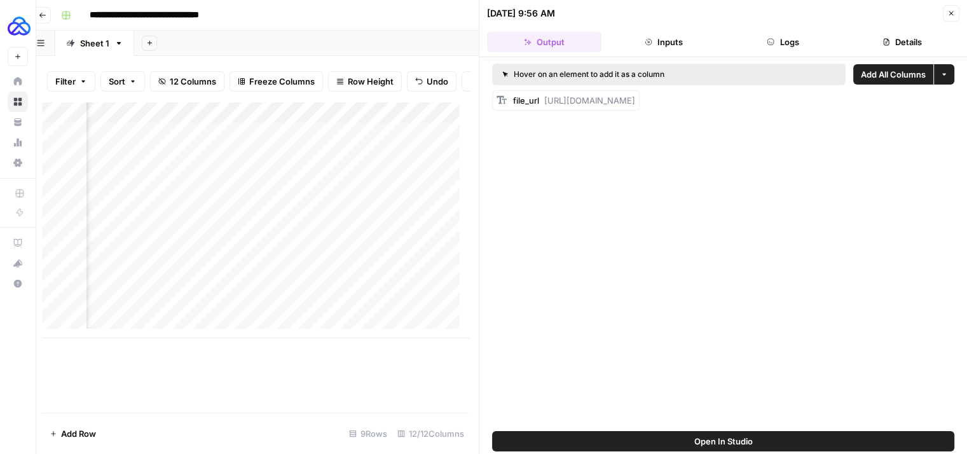
drag, startPoint x: 541, startPoint y: 100, endPoint x: 943, endPoint y: 130, distance: 403.5
click at [943, 130] on div "Hover on an element to add it as a column Add All Columns More options file_url…" at bounding box center [723, 244] width 488 height 374
copy span "[URL][DOMAIN_NAME]"
click at [294, 293] on div "Add Column" at bounding box center [255, 220] width 427 height 236
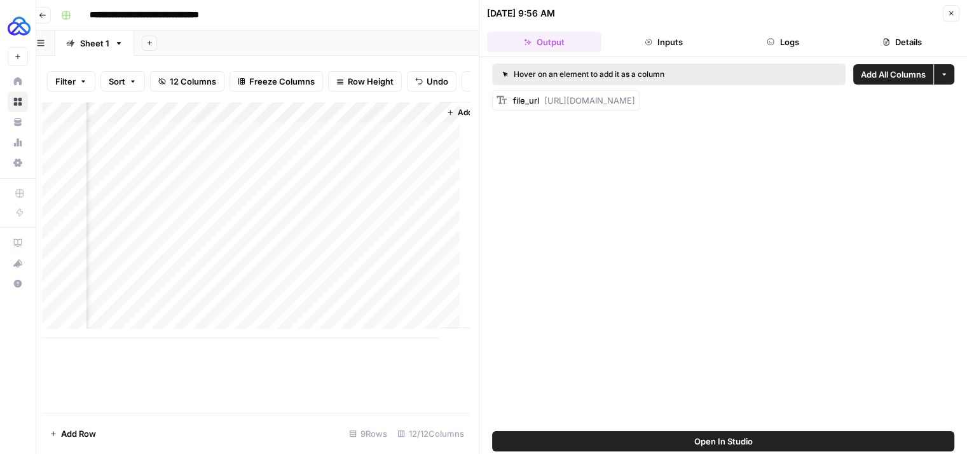
drag, startPoint x: 540, startPoint y: 99, endPoint x: 964, endPoint y: 119, distance: 423.9
click at [964, 119] on div "Hover on an element to add it as a column Add All Columns More options file_url…" at bounding box center [723, 244] width 488 height 374
copy span "[URL][DOMAIN_NAME]"
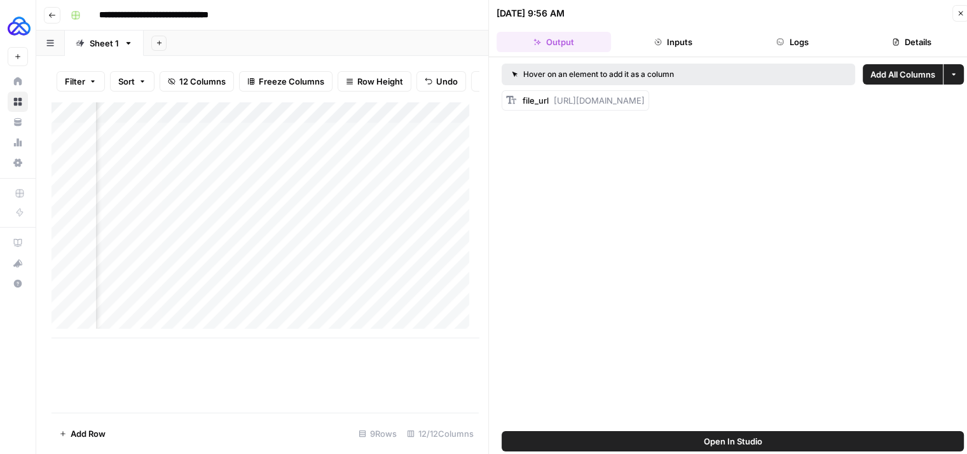
scroll to position [0, 1071]
click at [275, 294] on div "Add Column" at bounding box center [264, 220] width 427 height 236
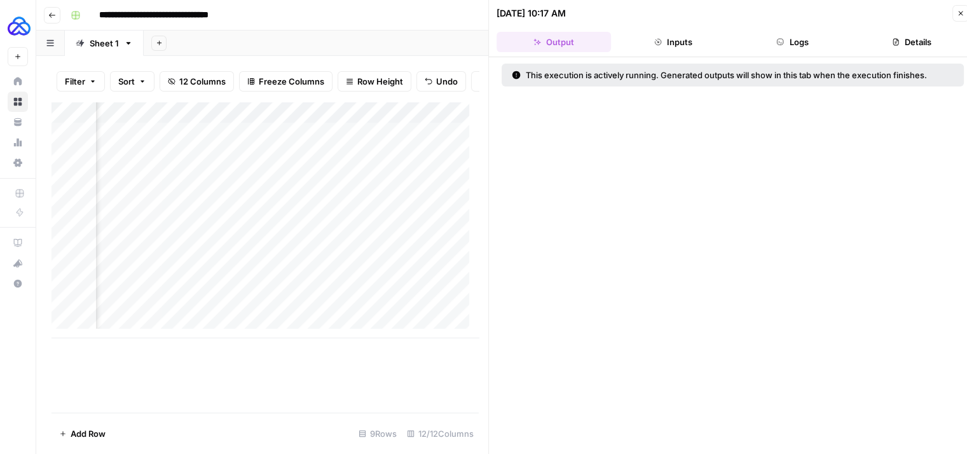
scroll to position [0, 1071]
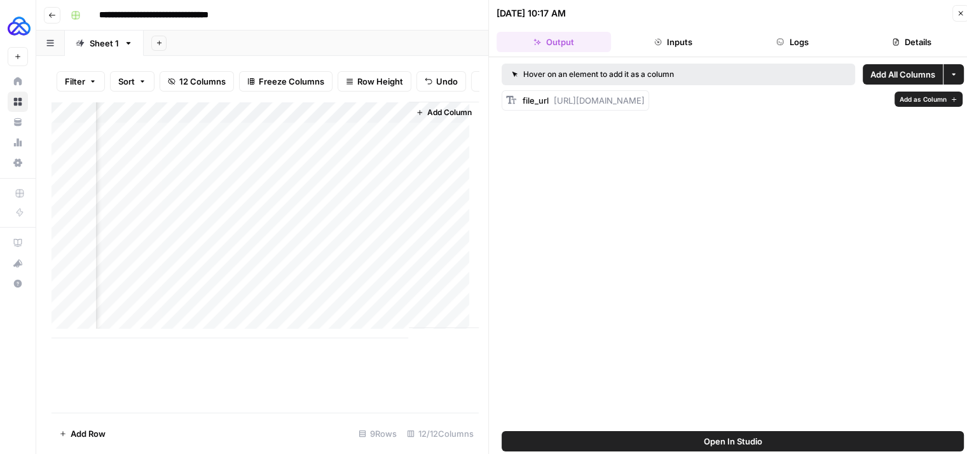
click at [555, 100] on span "[URL][DOMAIN_NAME]" at bounding box center [599, 100] width 91 height 10
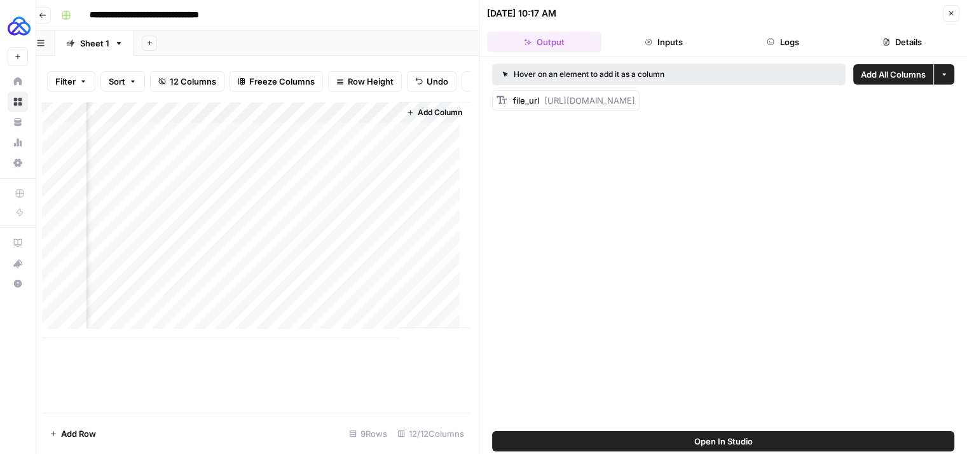
drag, startPoint x: 552, startPoint y: 100, endPoint x: 954, endPoint y: 133, distance: 403.2
click at [954, 133] on div "Hover on an element to add it as a column Add All Columns More options file_url…" at bounding box center [723, 244] width 488 height 374
copy span "[URL][DOMAIN_NAME]"
